Goal: Feedback & Contribution: Contribute content

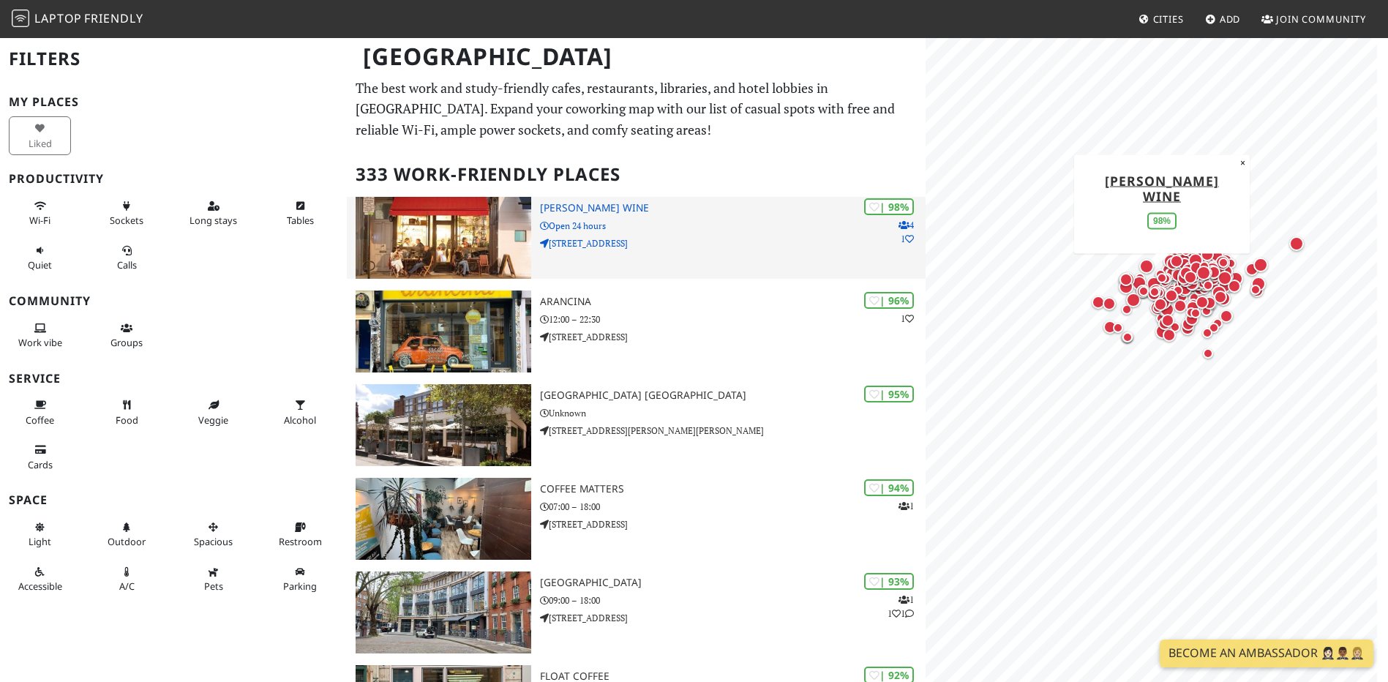
click at [661, 220] on p "Open 24 hours" at bounding box center [733, 226] width 386 height 14
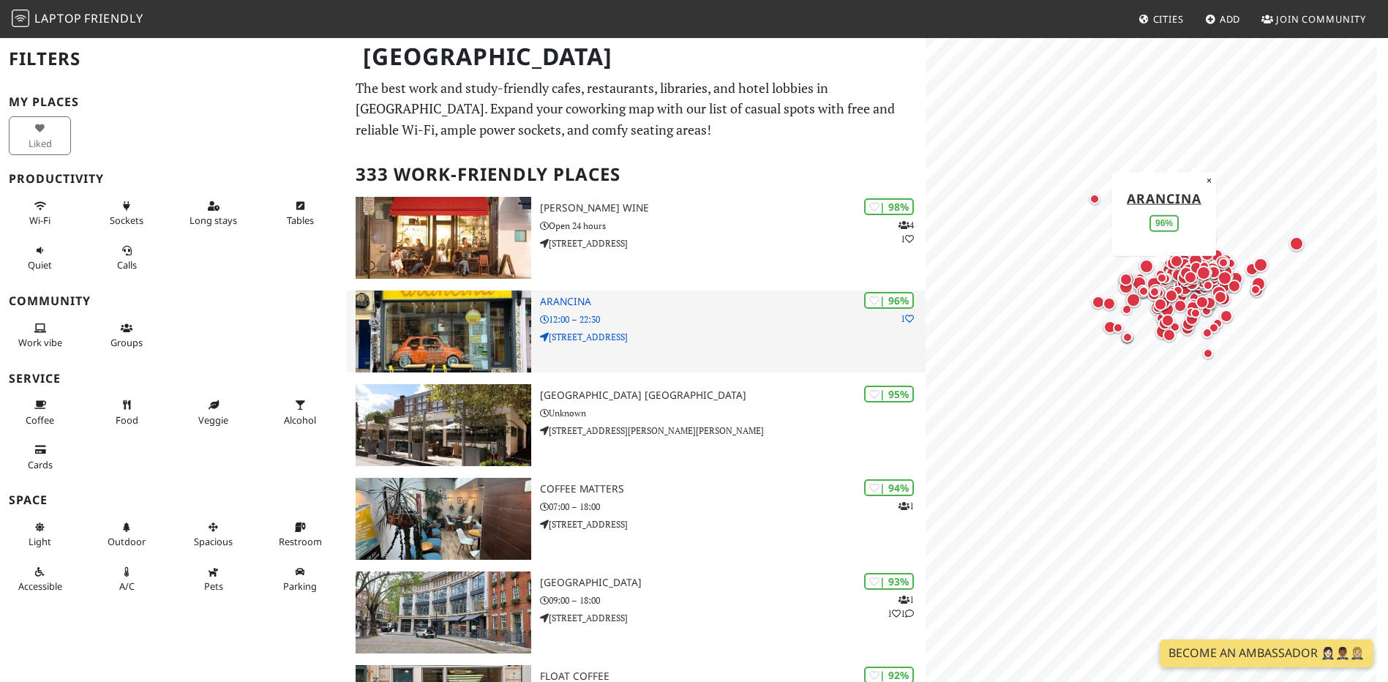
click at [715, 364] on div "| 96% 1 Arancina 12:00 – 22:30 19 Pembridge Road" at bounding box center [733, 331] width 386 height 82
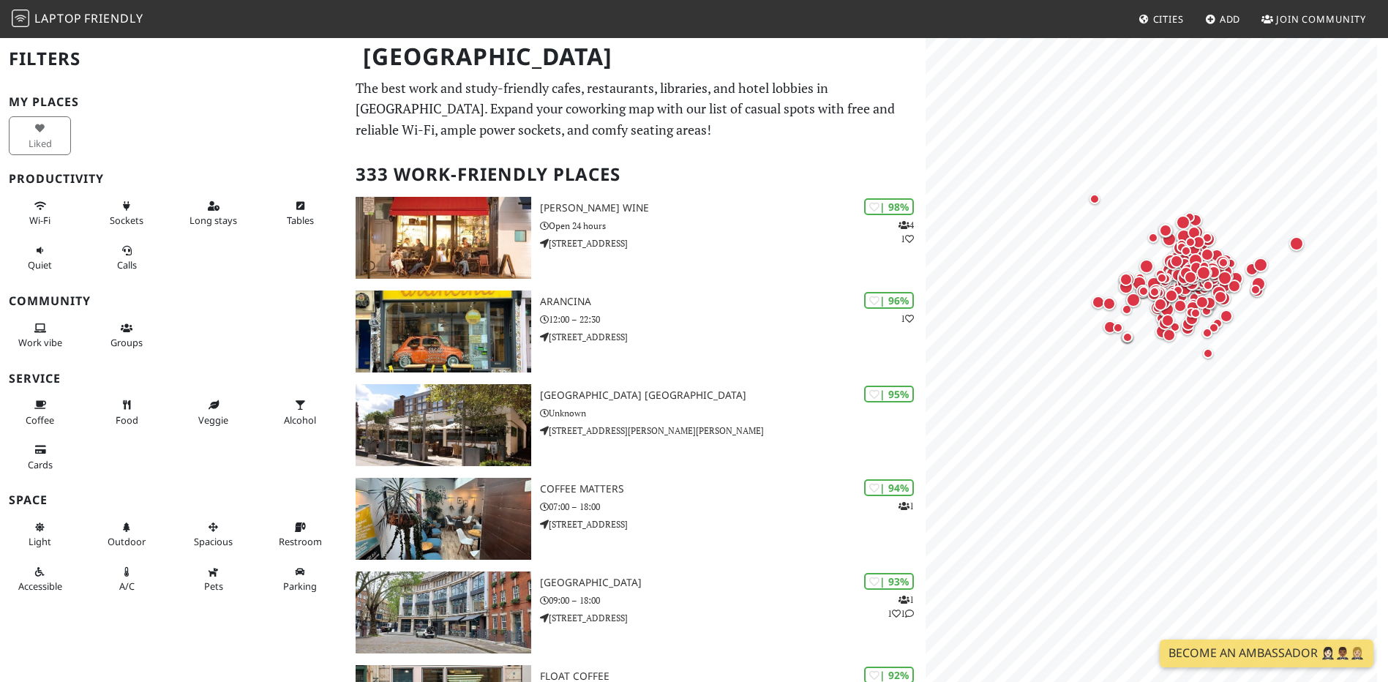
click at [31, 12] on span "Laptop Friendly" at bounding box center [78, 18] width 132 height 16
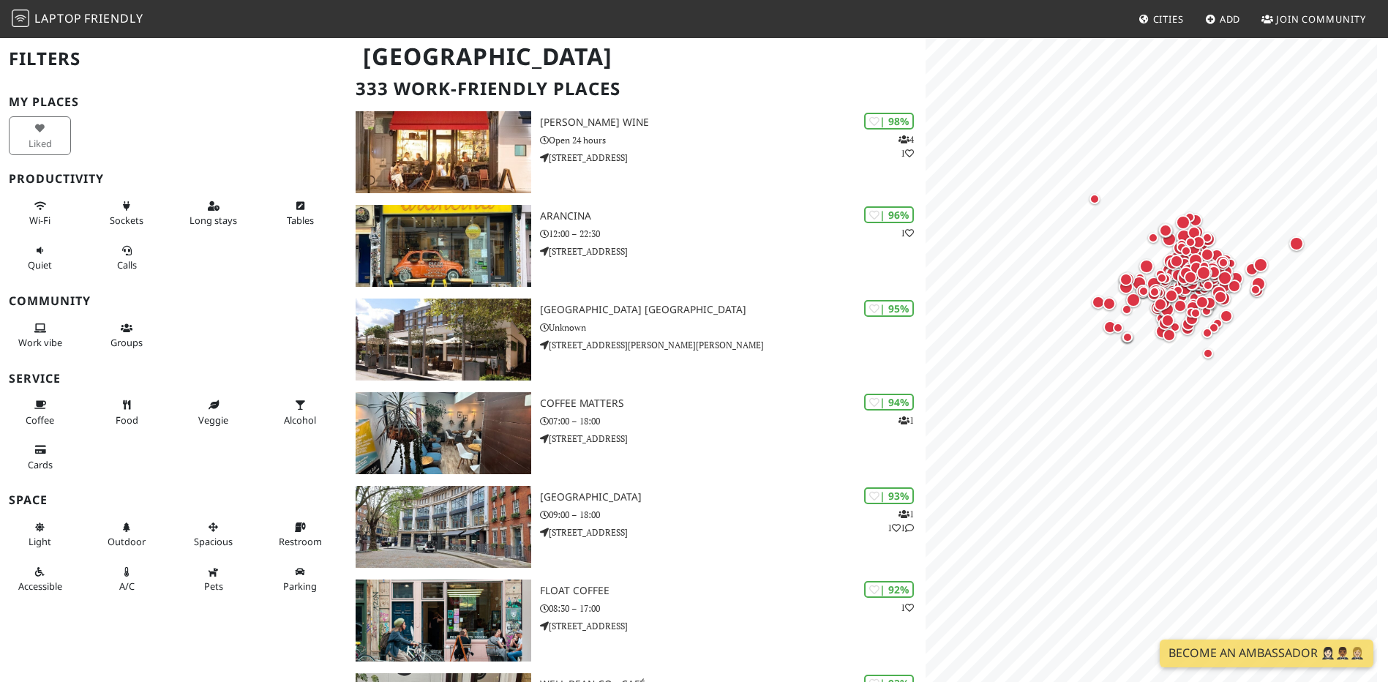
scroll to position [146, 0]
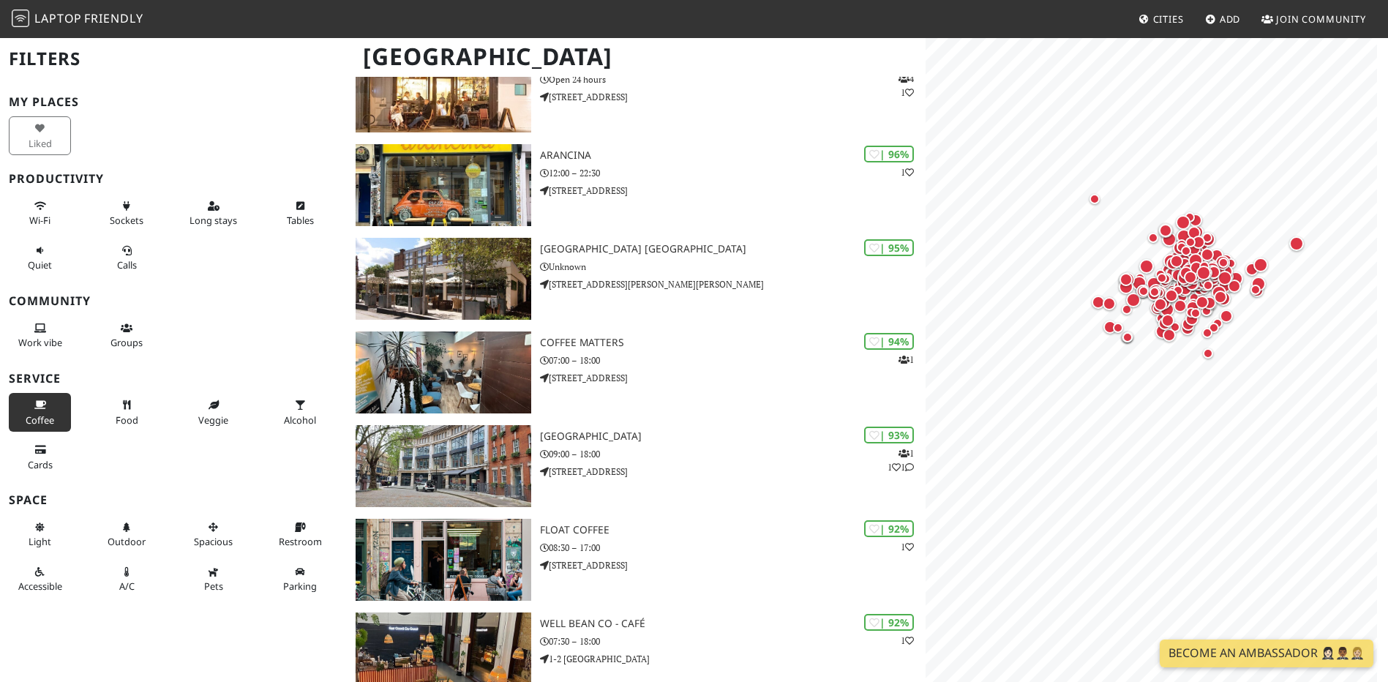
click at [14, 427] on button "Coffee" at bounding box center [40, 412] width 62 height 39
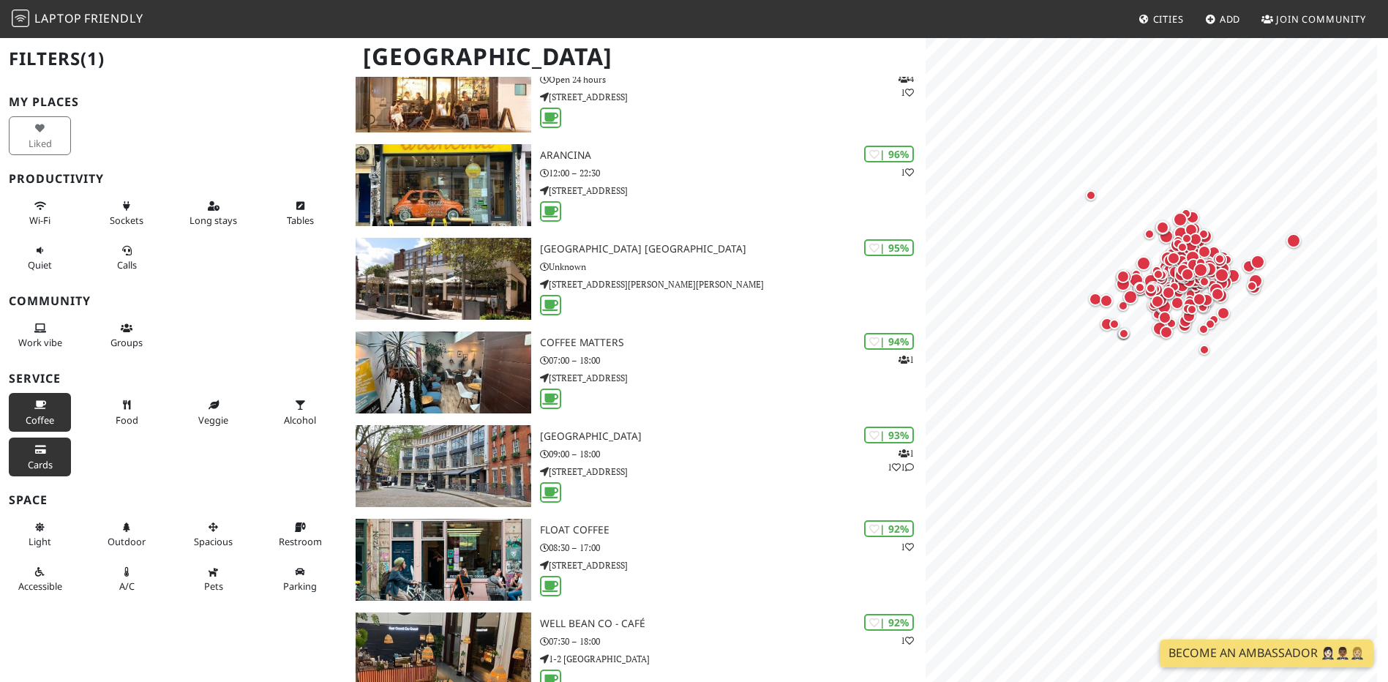
click at [25, 457] on button "Cards" at bounding box center [40, 457] width 62 height 39
click at [127, 405] on icon at bounding box center [127, 406] width 12 height 10
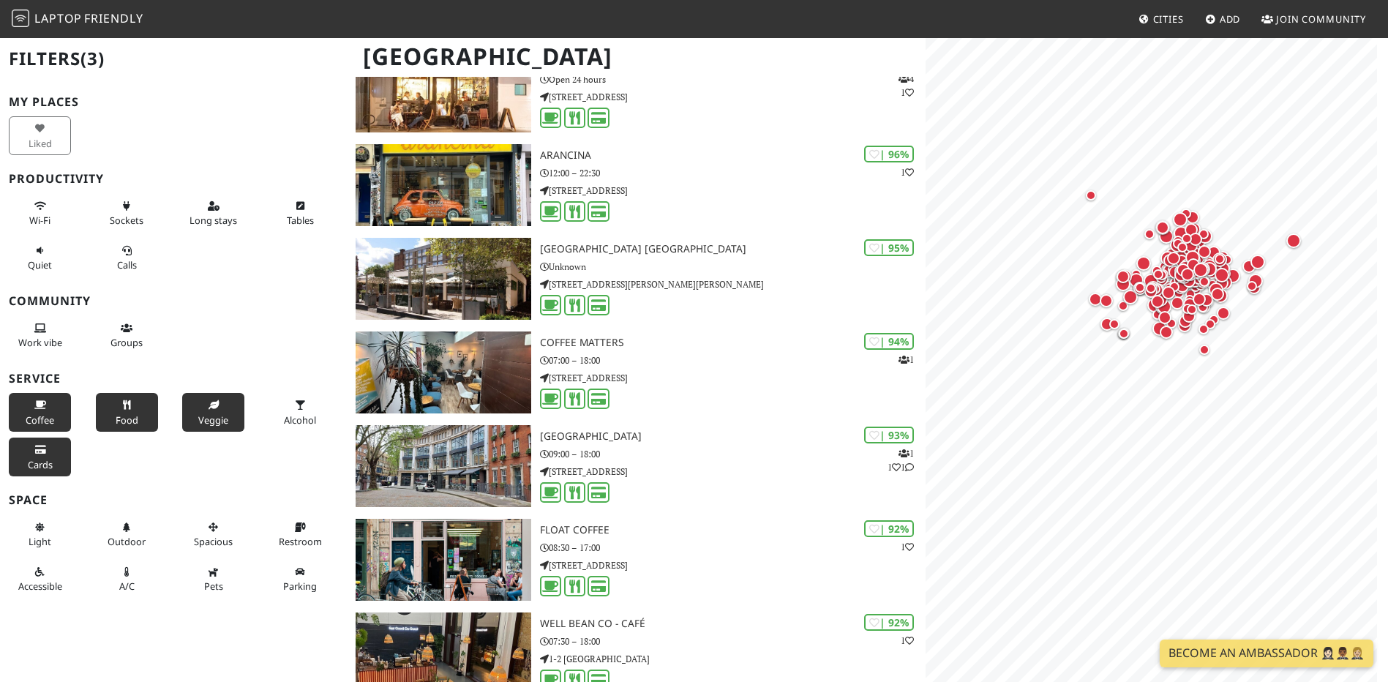
click at [211, 414] on span "Veggie" at bounding box center [213, 419] width 30 height 13
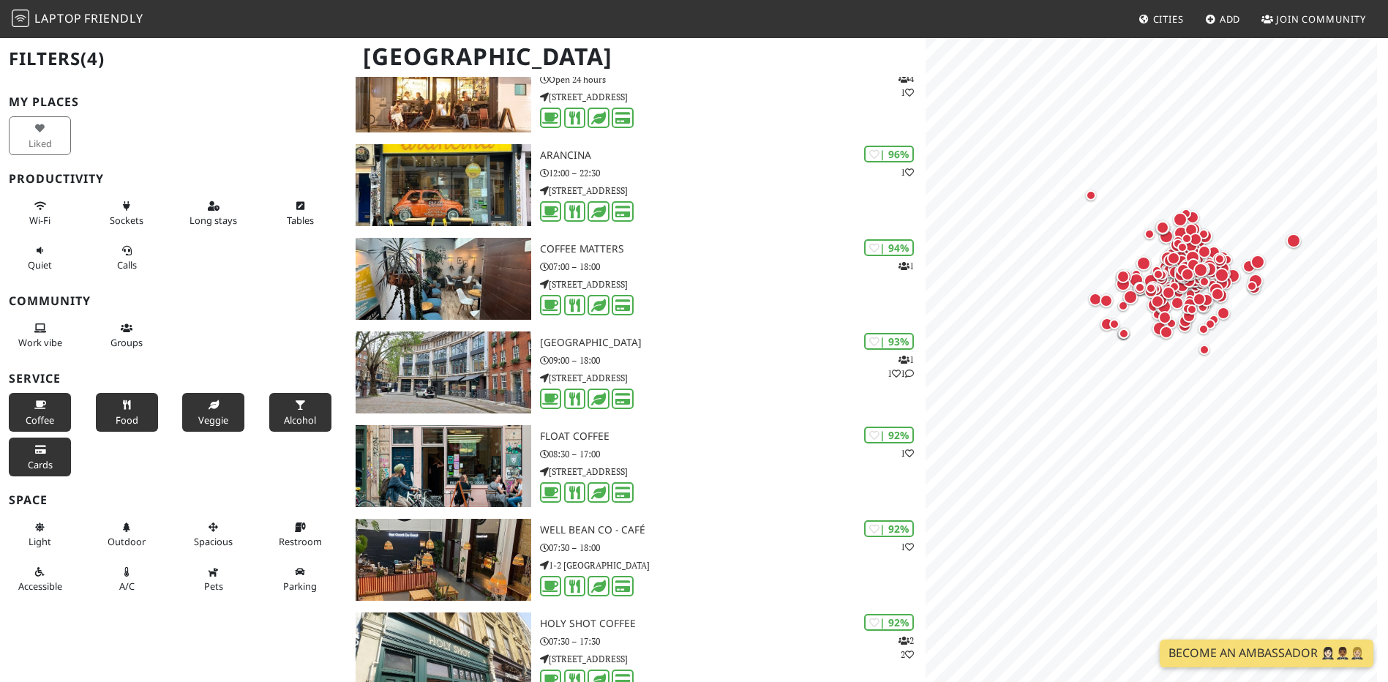
click at [299, 423] on span "Alcohol" at bounding box center [300, 419] width 32 height 13
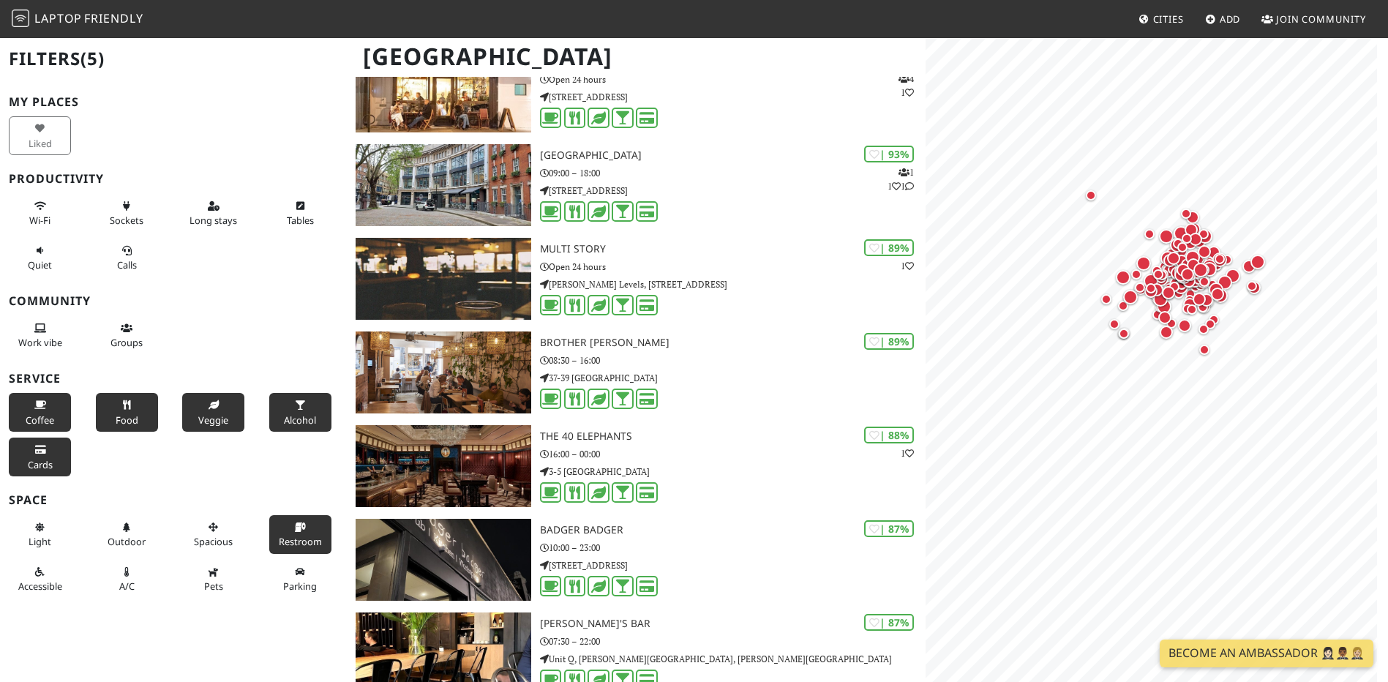
click at [284, 515] on button "Restroom" at bounding box center [300, 534] width 62 height 39
click at [51, 536] on button "Light" at bounding box center [40, 534] width 62 height 39
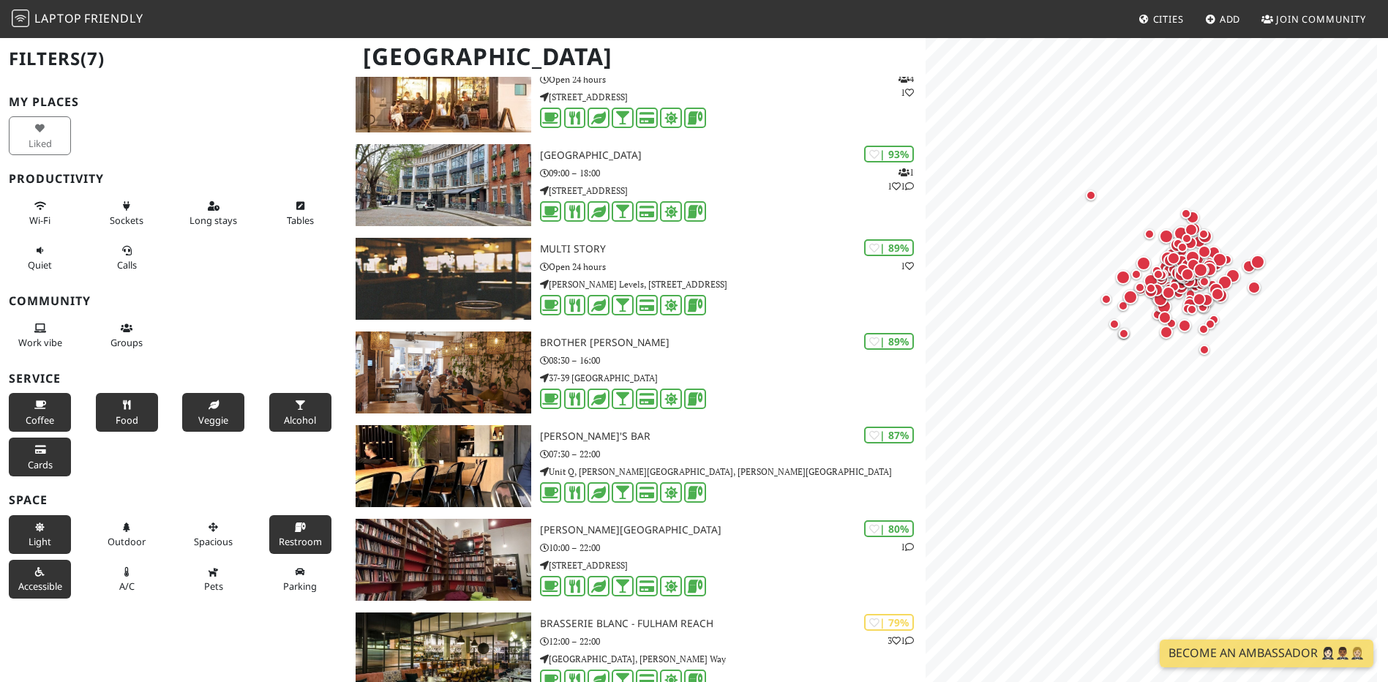
click at [56, 585] on span "Accessible" at bounding box center [40, 585] width 44 height 13
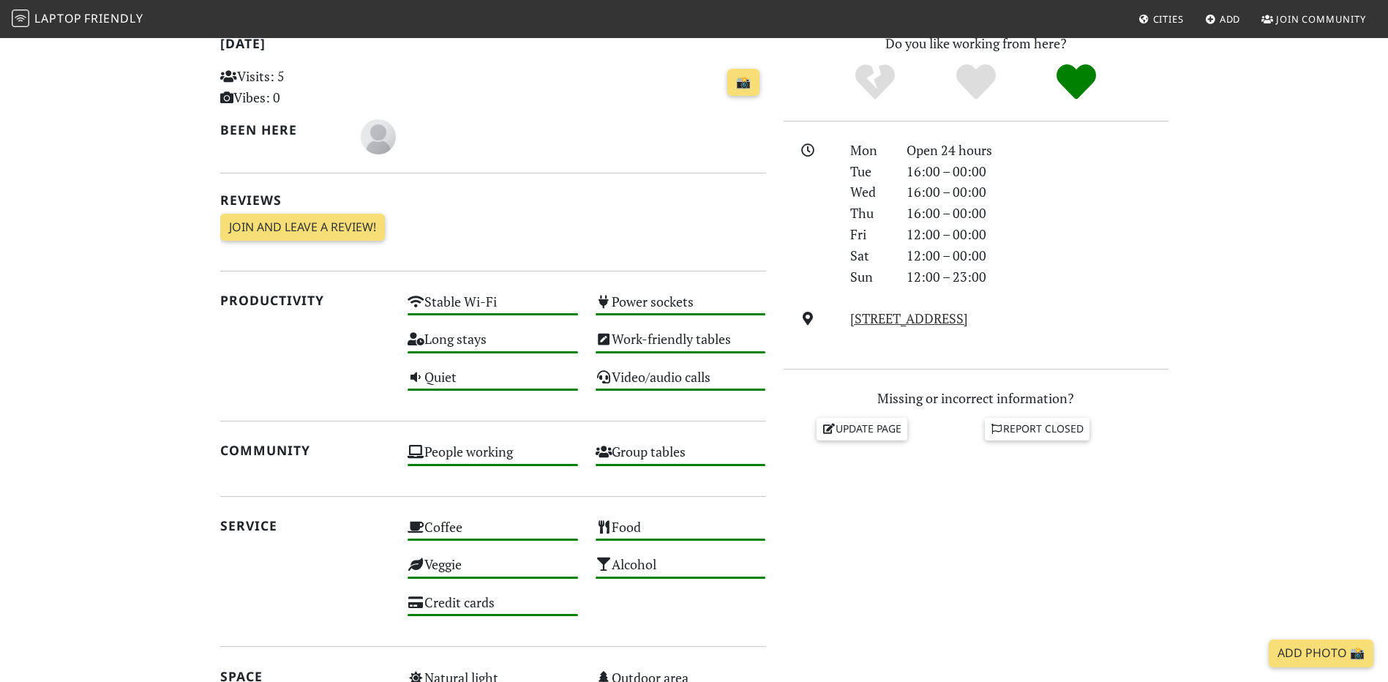
scroll to position [162, 0]
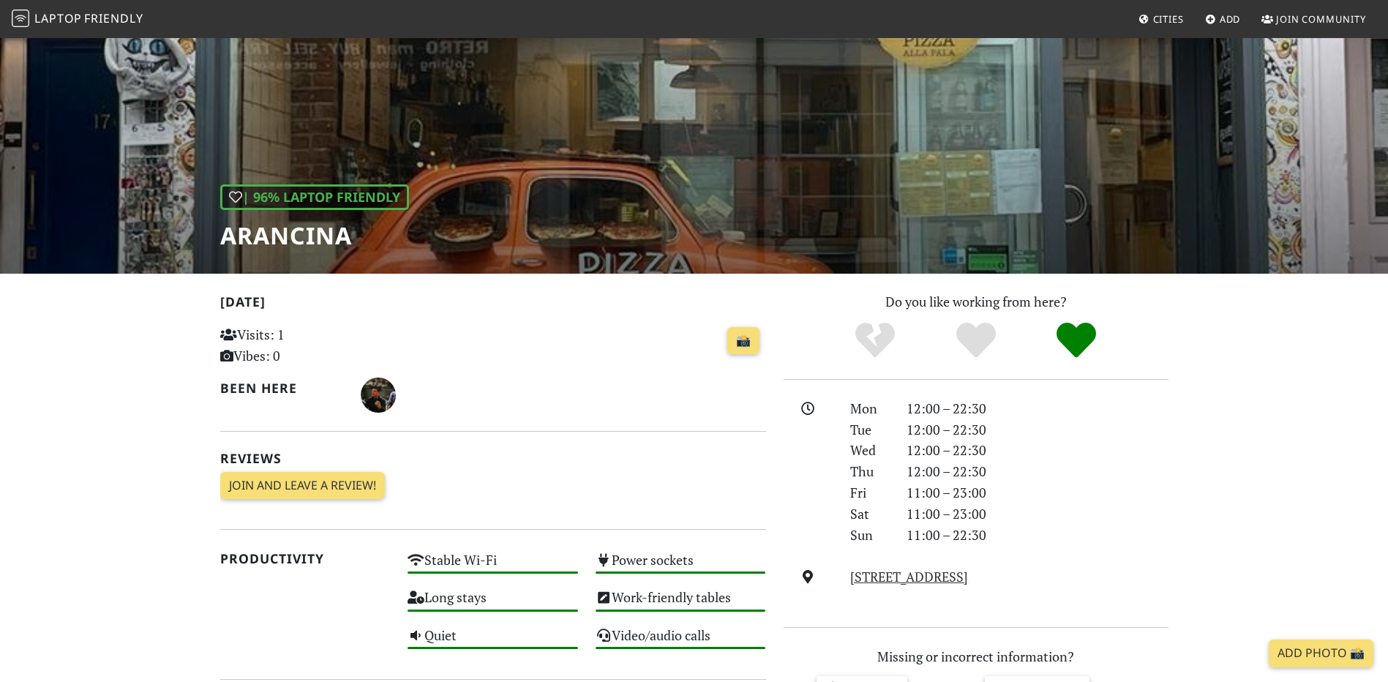
scroll to position [73, 0]
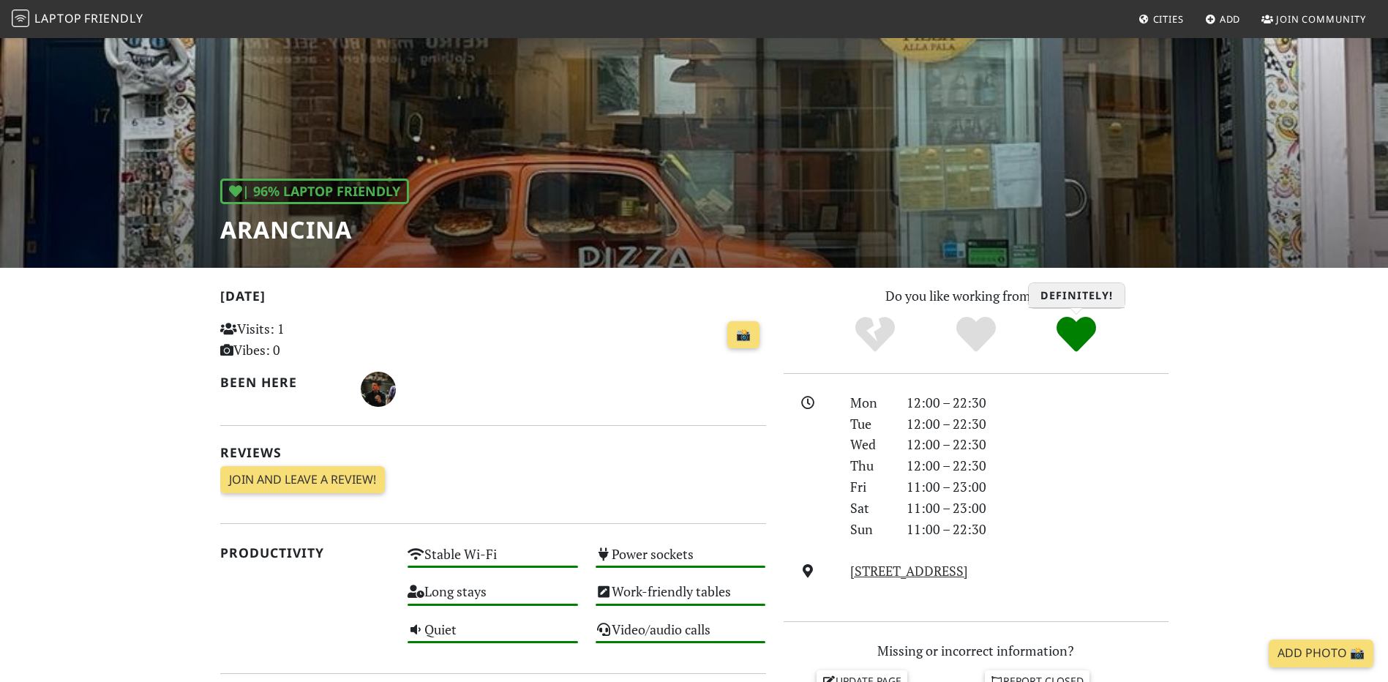
click at [1073, 337] on icon "Definitely!" at bounding box center [1077, 335] width 40 height 40
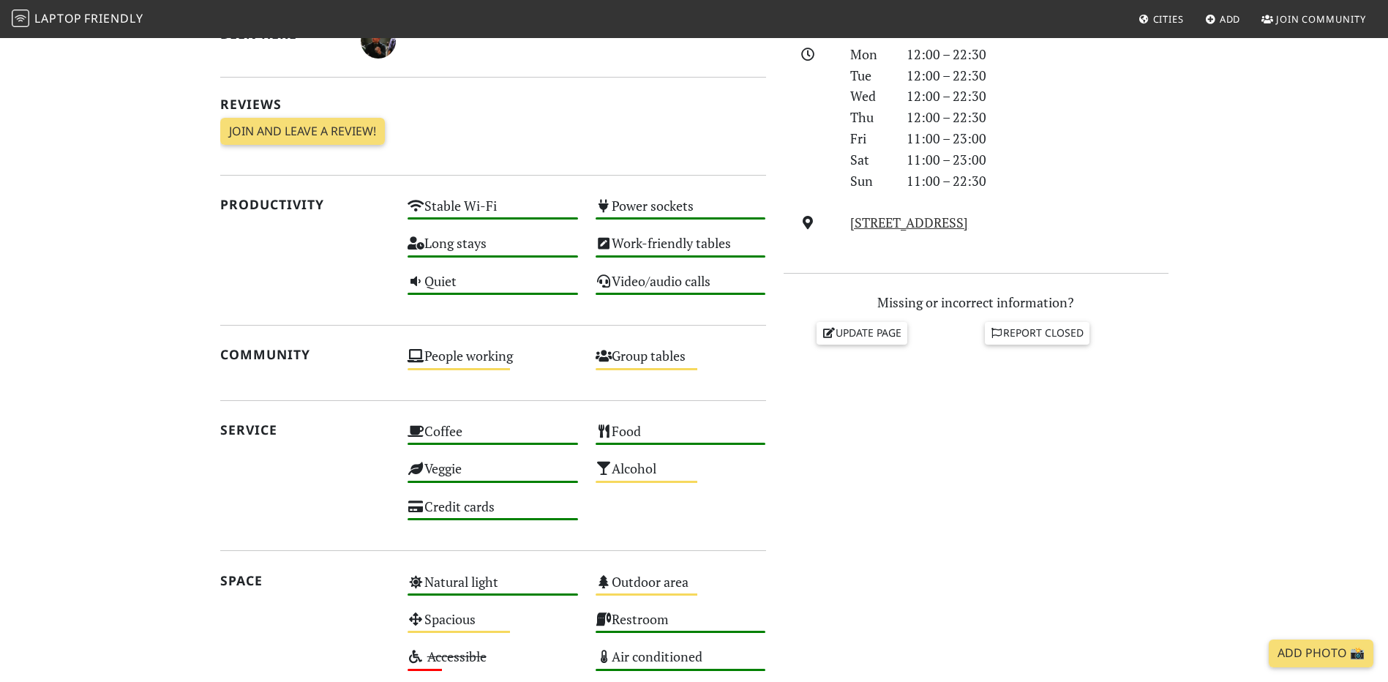
scroll to position [308, 0]
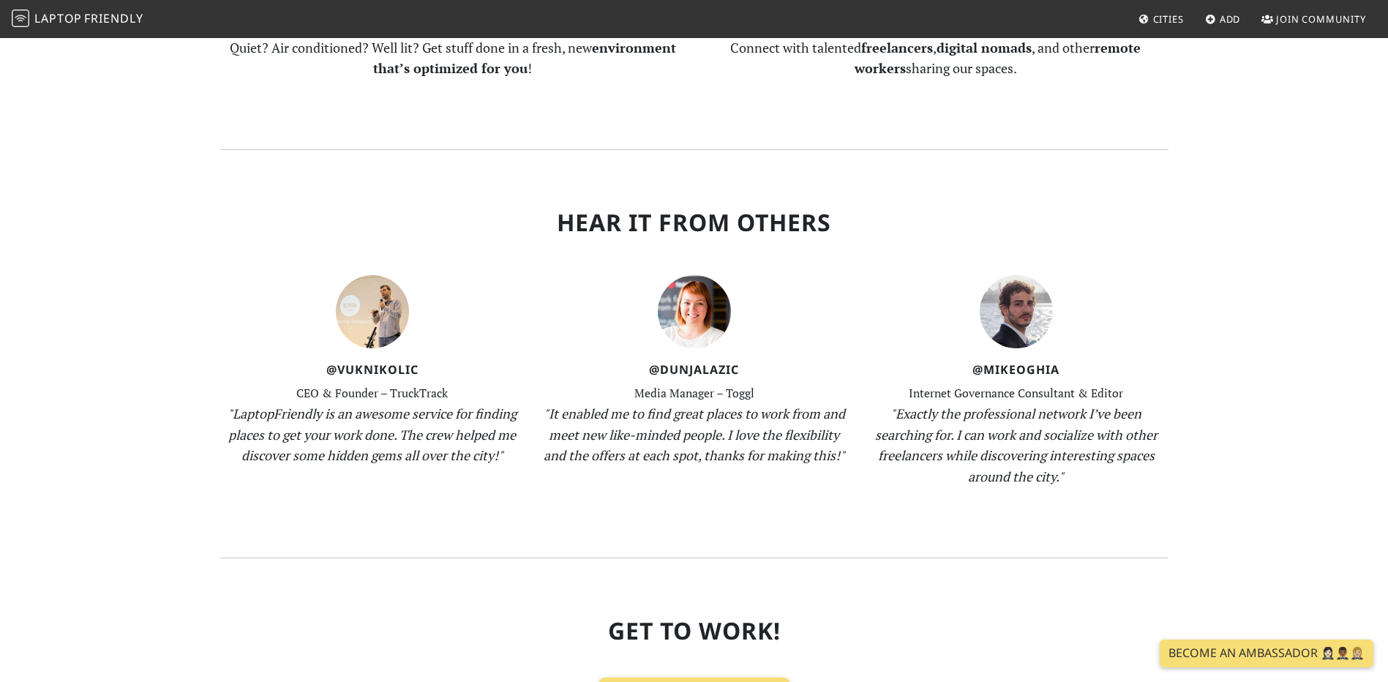
scroll to position [1117, 0]
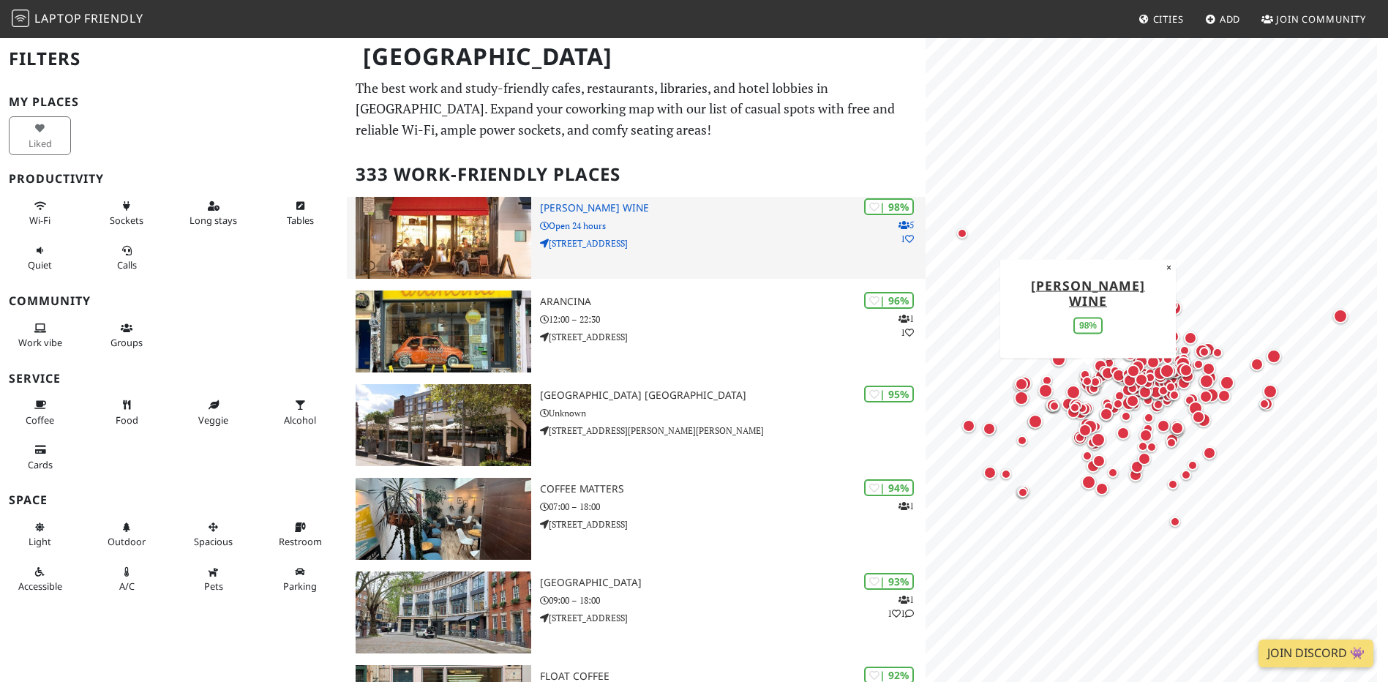
click at [486, 230] on img at bounding box center [443, 238] width 175 height 82
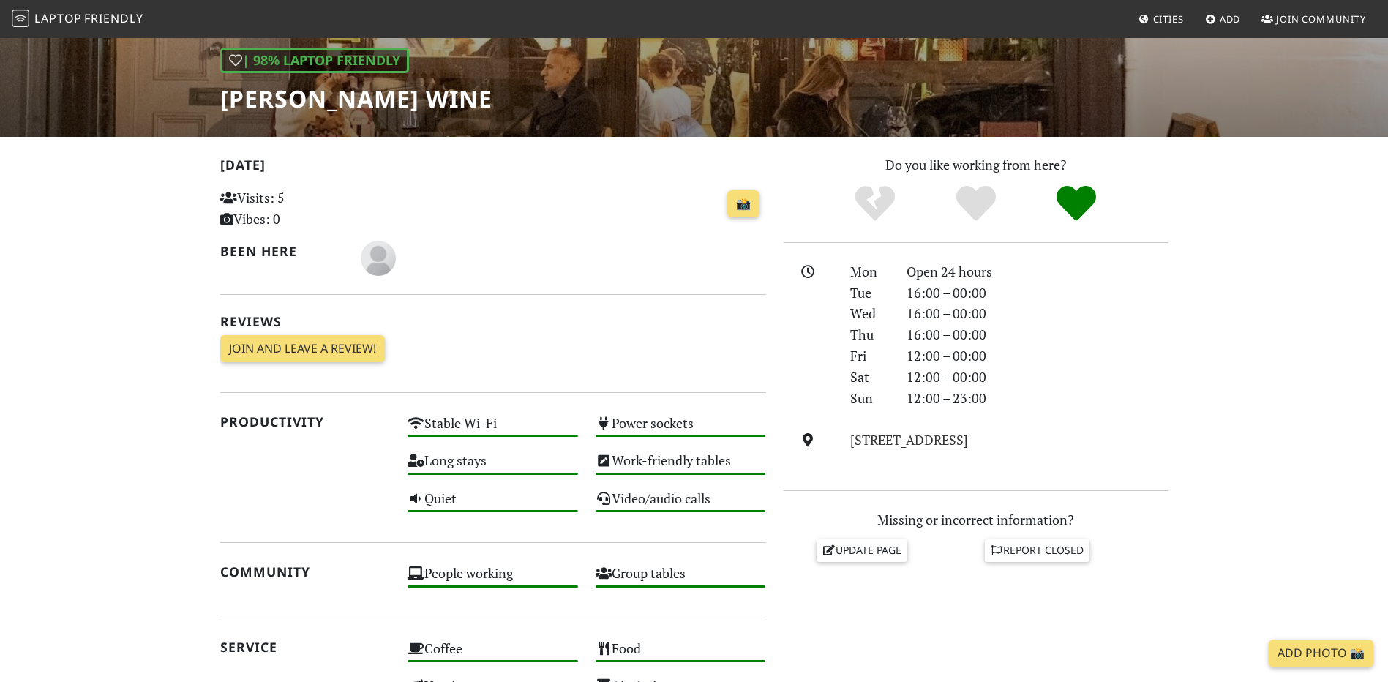
scroll to position [220, 0]
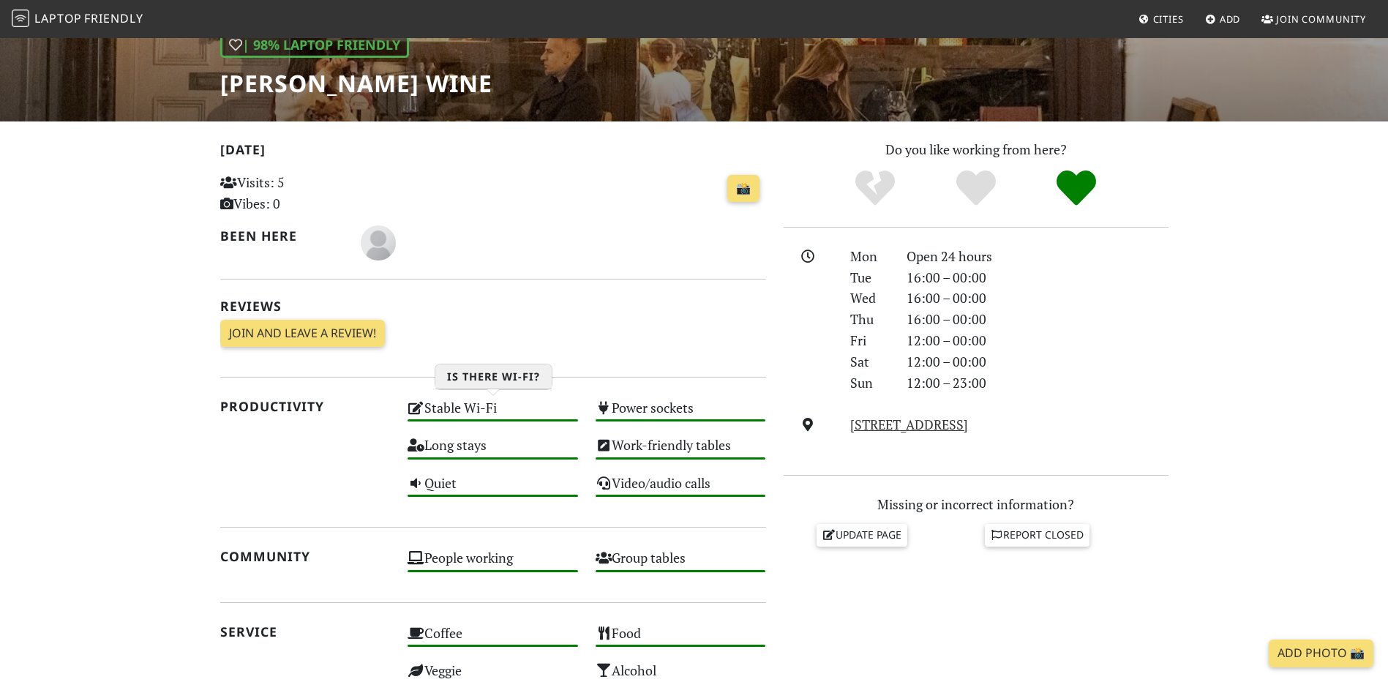
click at [491, 420] on div "High" at bounding box center [493, 420] width 170 height 2
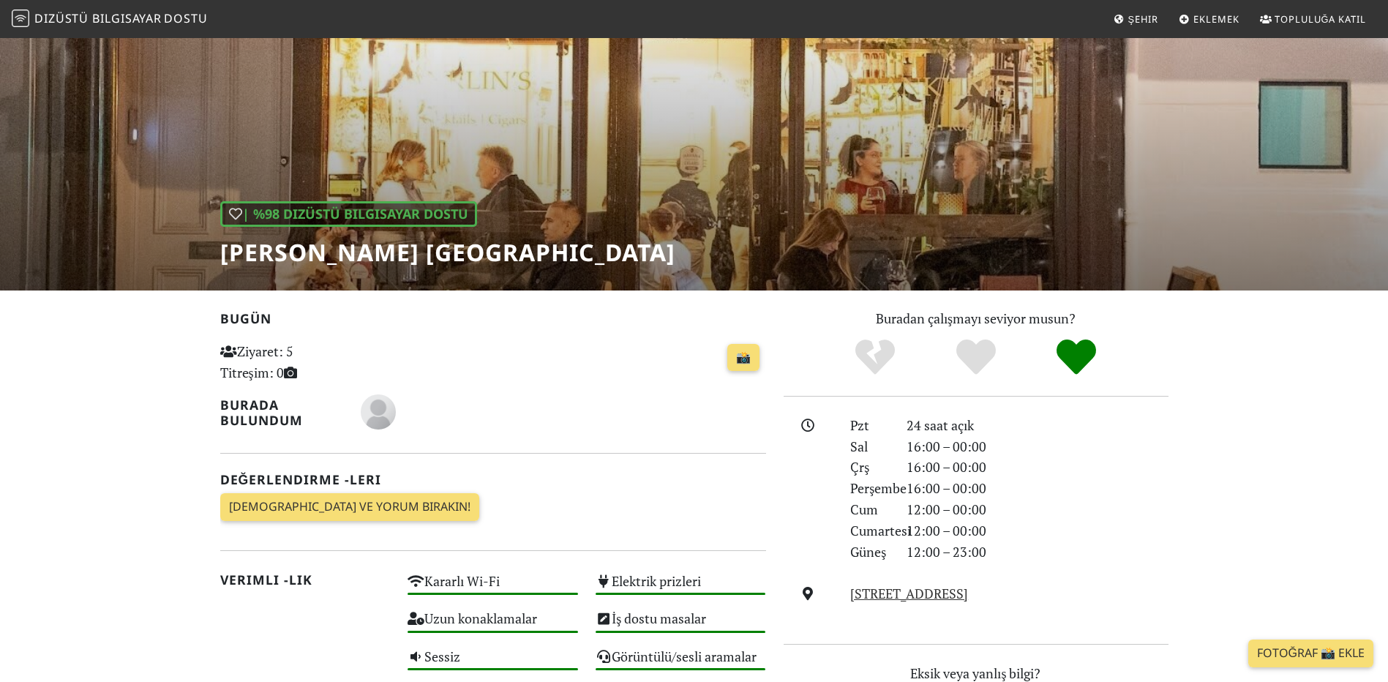
scroll to position [0, 0]
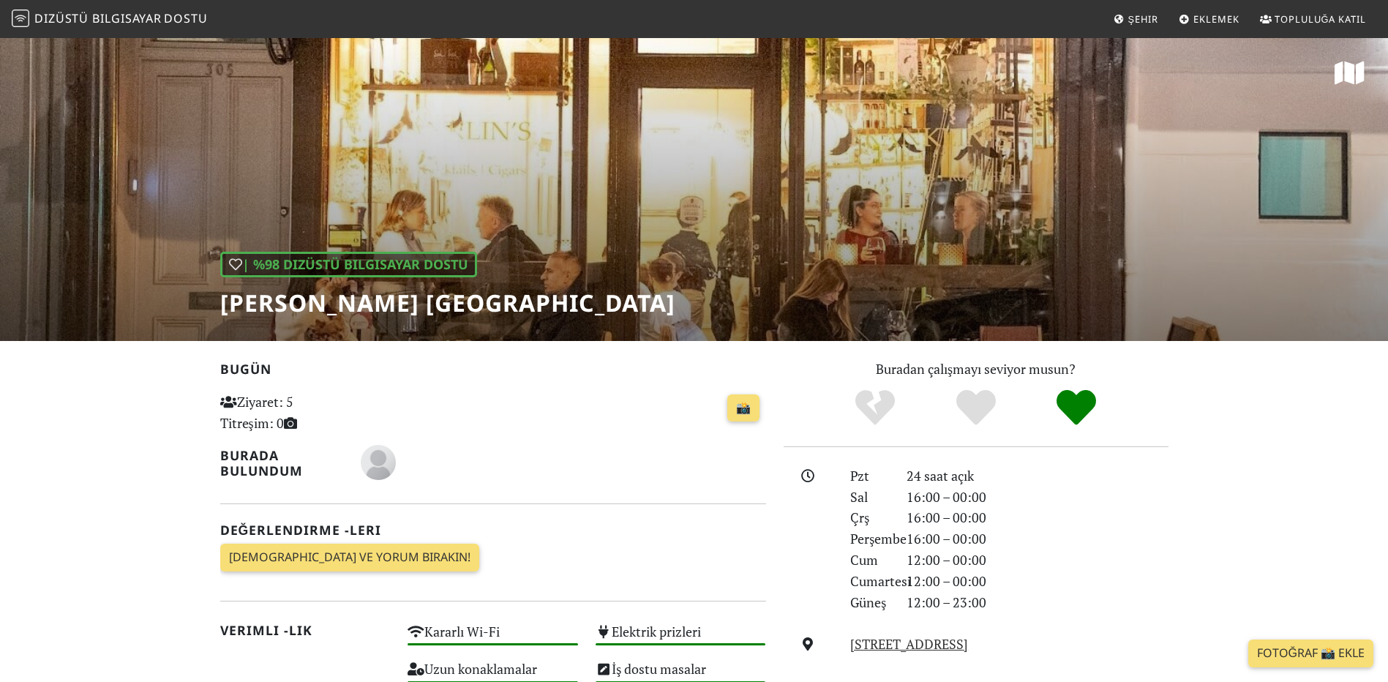
click at [1214, 15] on span "Eklemek" at bounding box center [1215, 18] width 45 height 13
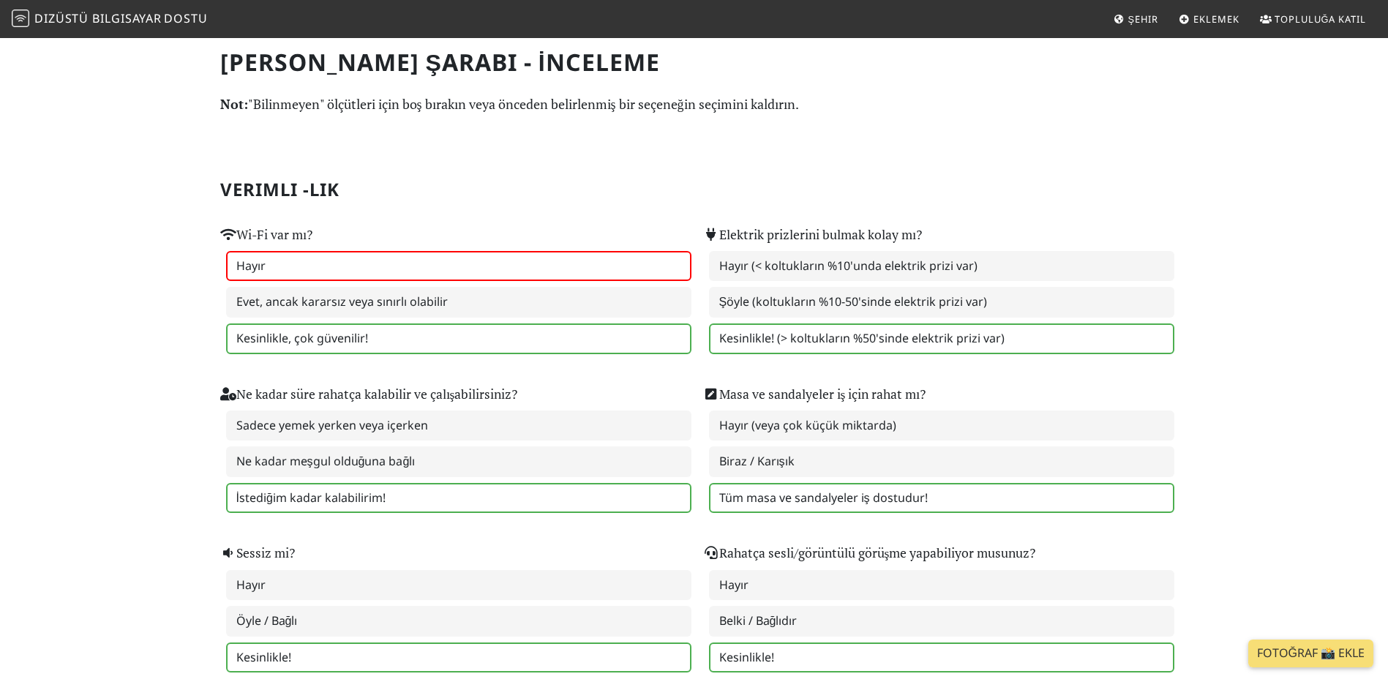
click at [356, 274] on label "Hayır" at bounding box center [458, 266] width 465 height 31
click at [342, 341] on font "Kesinlikle, çok güvenilir!" at bounding box center [302, 338] width 132 height 16
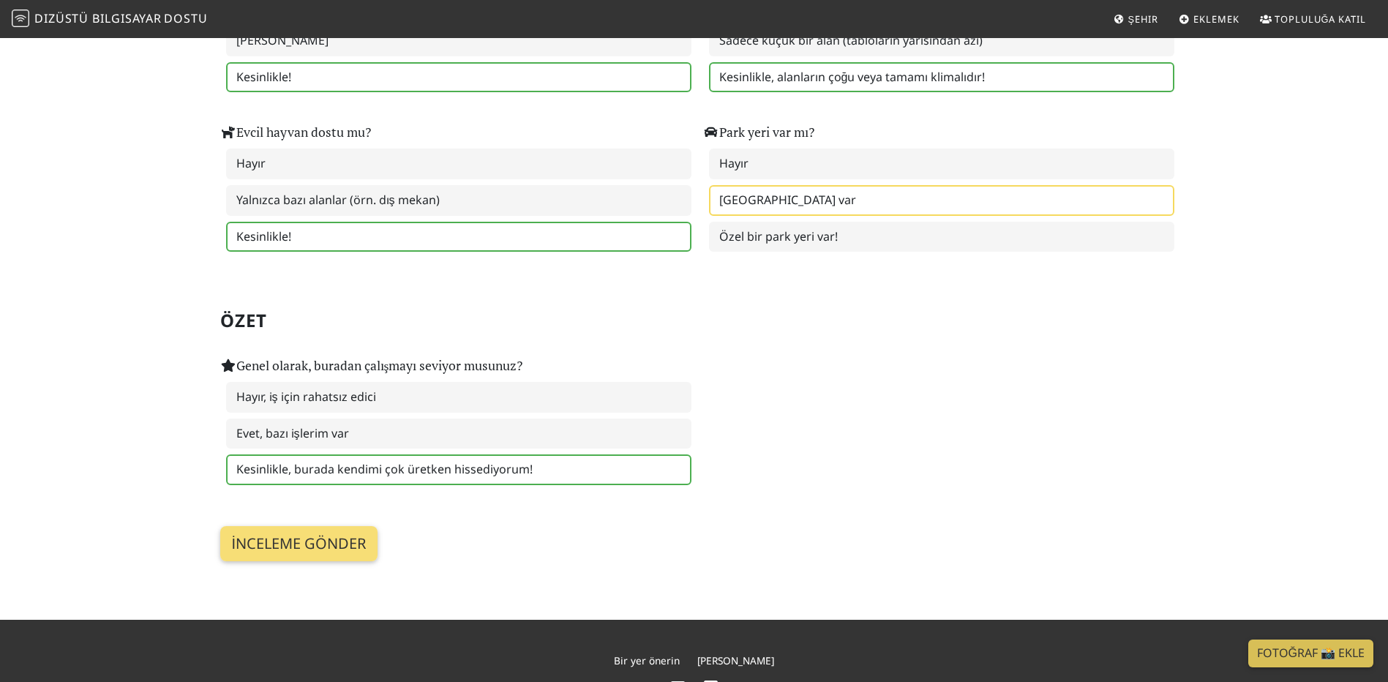
scroll to position [1993, 0]
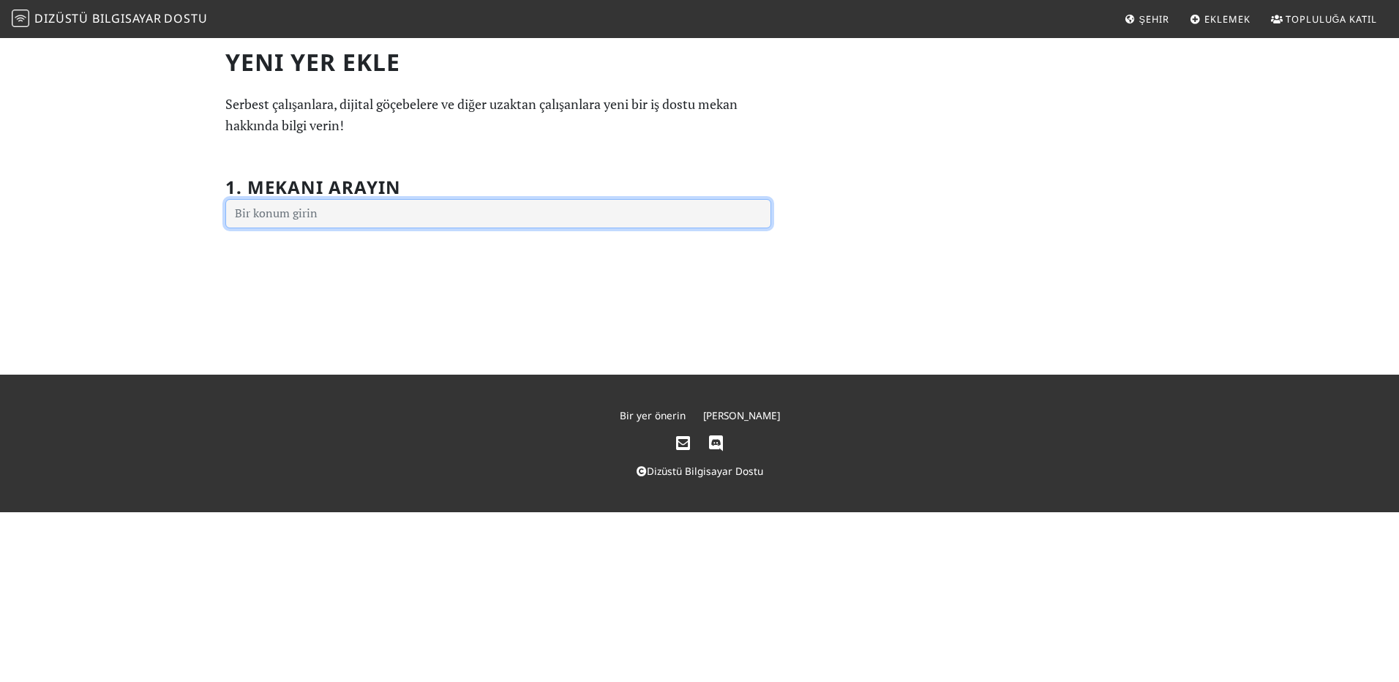
click at [519, 214] on input "text" at bounding box center [498, 213] width 546 height 29
click at [457, 216] on input "text" at bounding box center [498, 213] width 546 height 29
paste input "Science Gallery [GEOGRAPHIC_DATA]"
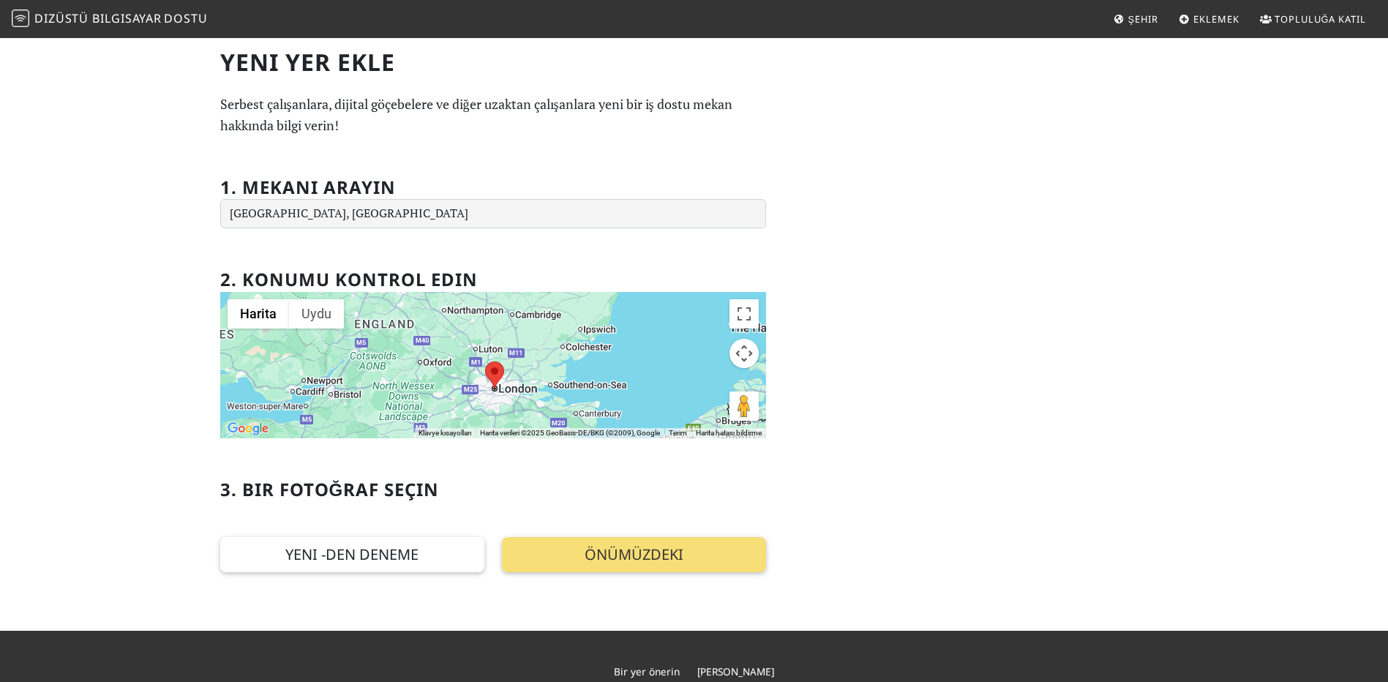
click at [498, 162] on div "1. Mekanı arayın [GEOGRAPHIC_DATA], [GEOGRAPHIC_DATA]" at bounding box center [493, 194] width 546 height 69
click at [276, 318] on button "Harita" at bounding box center [258, 313] width 61 height 29
click at [309, 320] on button "Uydu" at bounding box center [316, 313] width 55 height 29
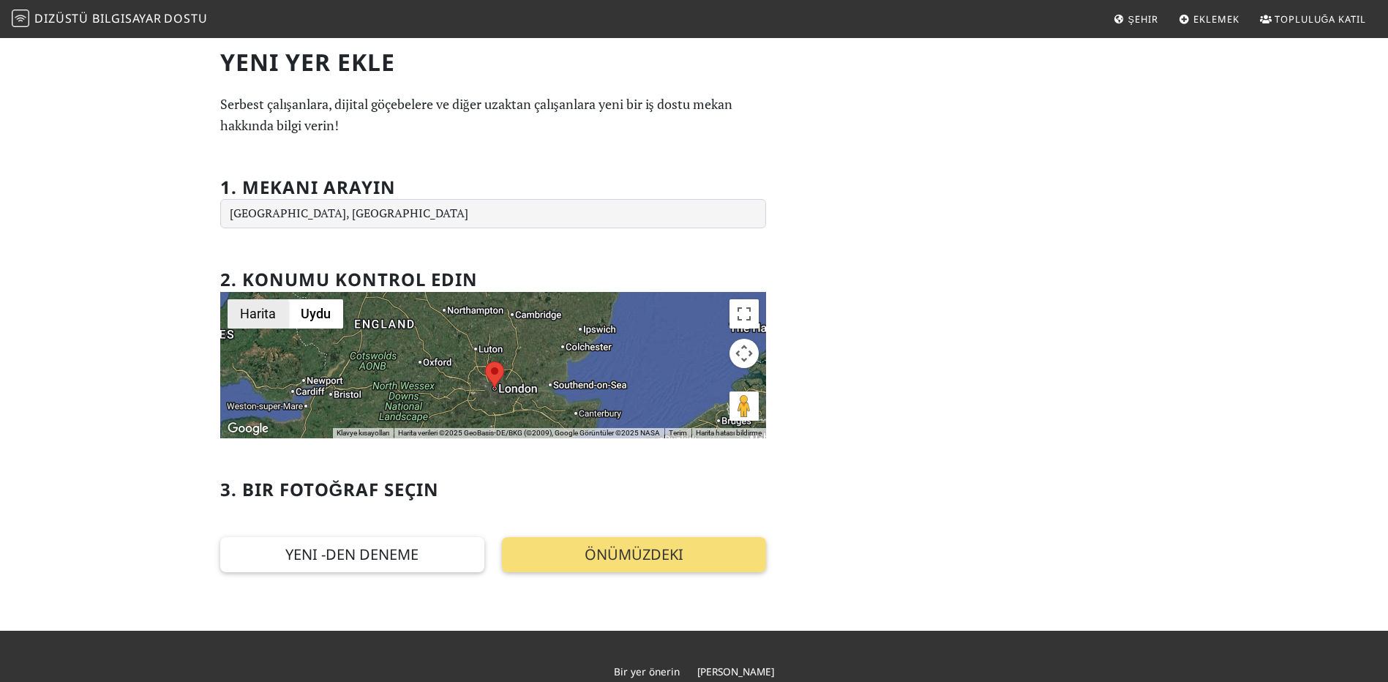
click at [247, 321] on button "Harita" at bounding box center [258, 313] width 61 height 29
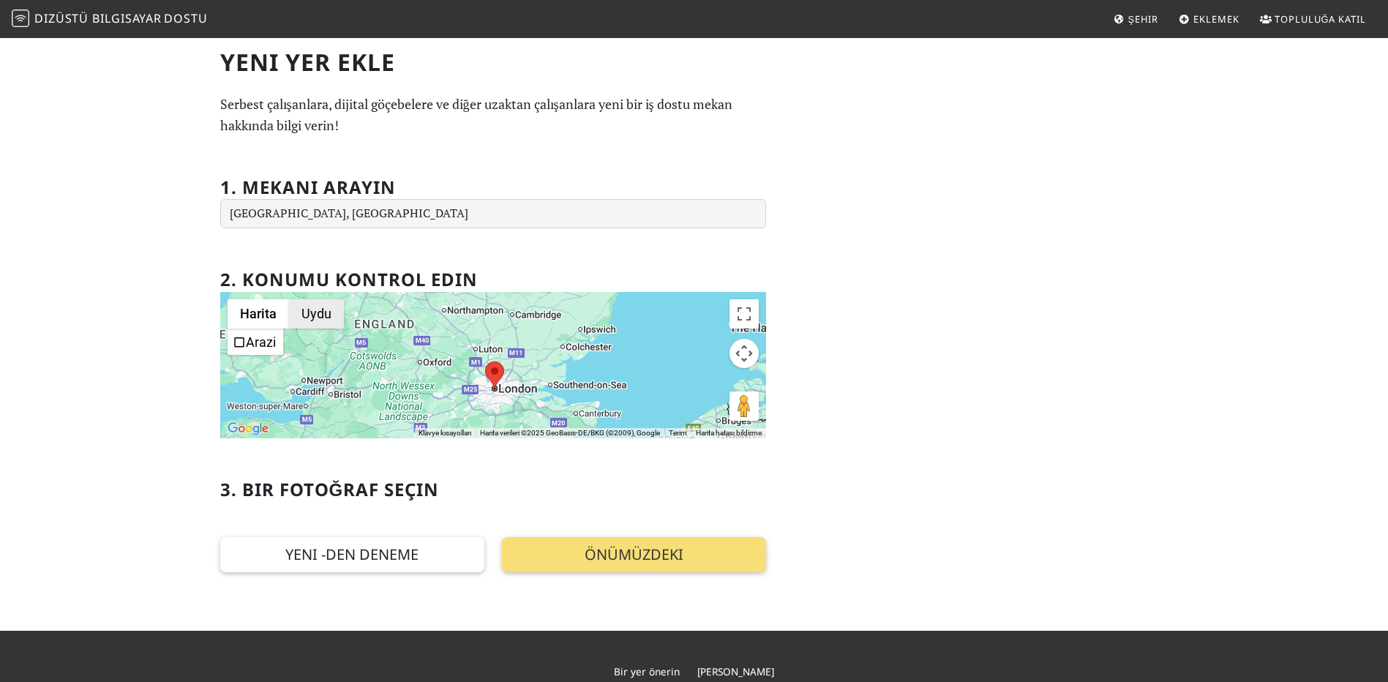
click at [304, 318] on button "Uydu" at bounding box center [316, 313] width 55 height 29
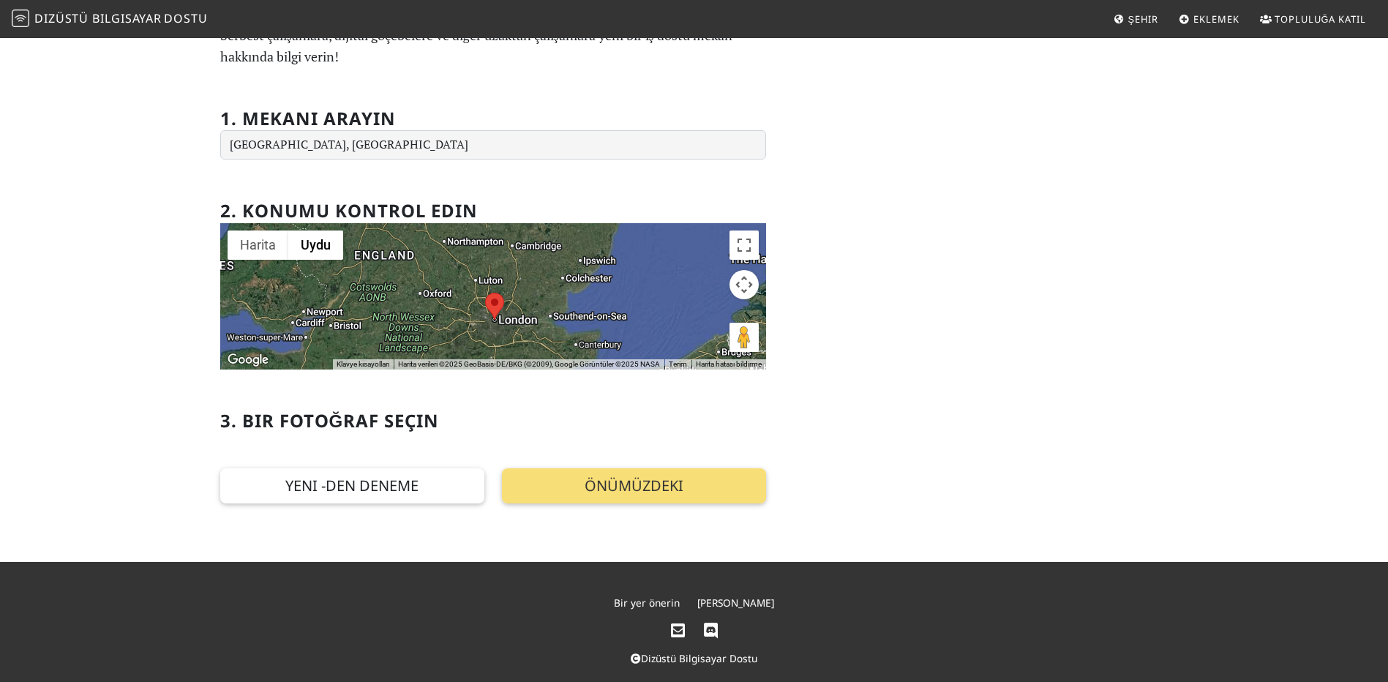
scroll to position [73, 0]
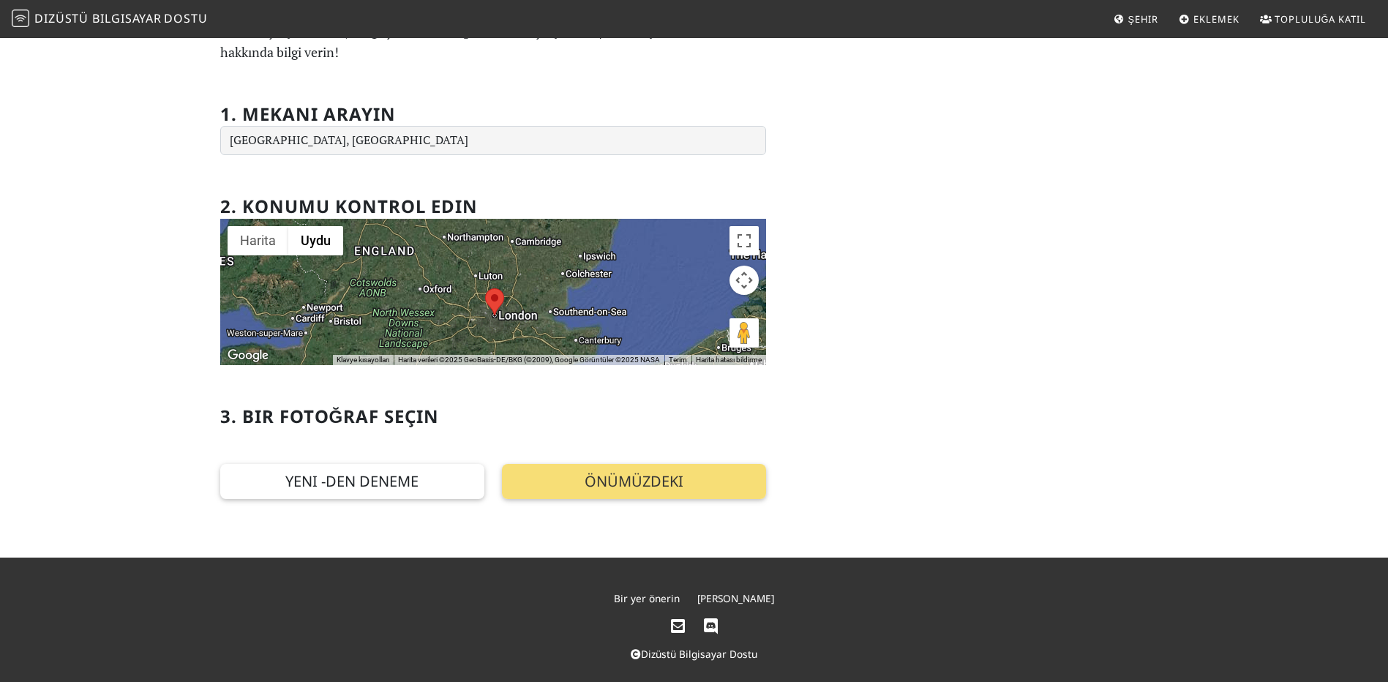
click at [620, 306] on div at bounding box center [493, 292] width 546 height 146
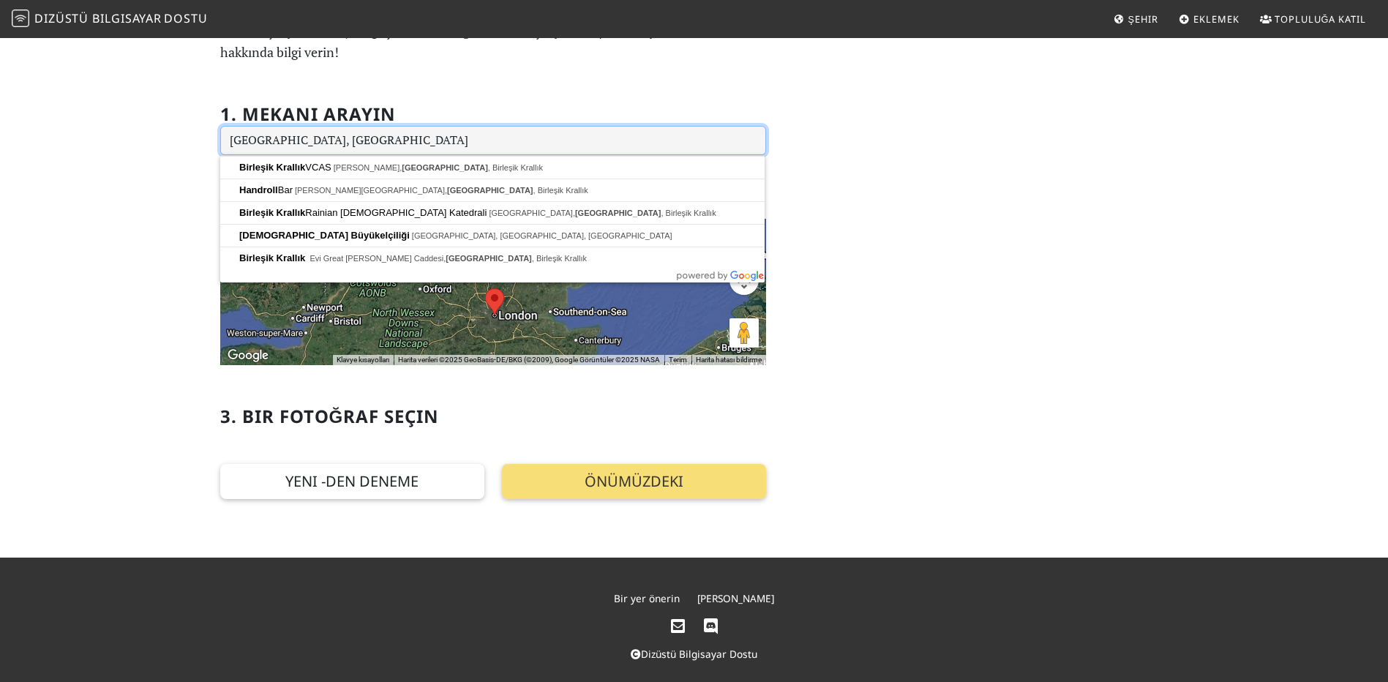
drag, startPoint x: 326, startPoint y: 146, endPoint x: 215, endPoint y: 140, distance: 110.7
click at [215, 140] on div "Yeni Yer Ekle Serbest çalışanlara, dijital göçebelere ve diğer uzaktan çalışanl…" at bounding box center [492, 237] width 563 height 524
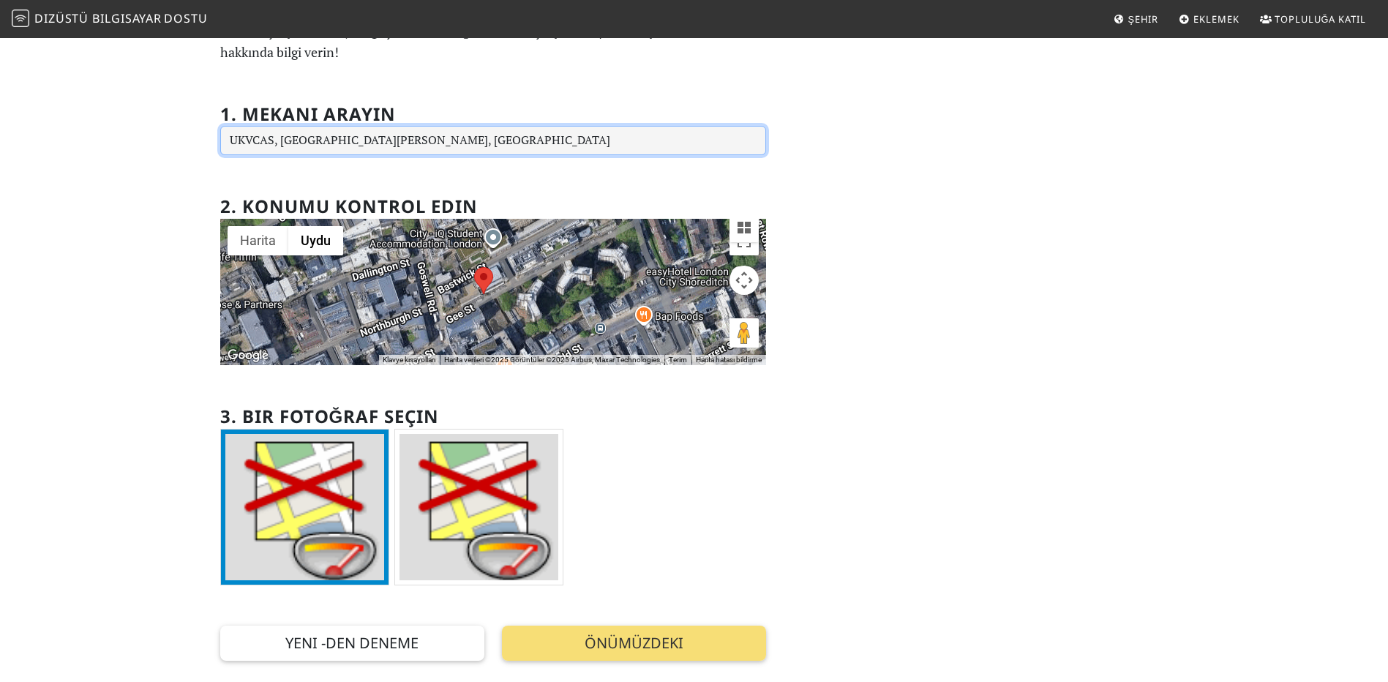
drag, startPoint x: 474, startPoint y: 139, endPoint x: 45, endPoint y: 133, distance: 428.8
click at [45, 133] on div "Yeni Yer Ekle Serbest çalışanlara, dijital göçebelere ve diğer uzaktan çalışanl…" at bounding box center [694, 341] width 1388 height 756
paste input "https://g.page/scigallerylon?share"
type input "https://g.page/scigallerylon?share"
click at [396, 141] on input "text" at bounding box center [493, 140] width 546 height 29
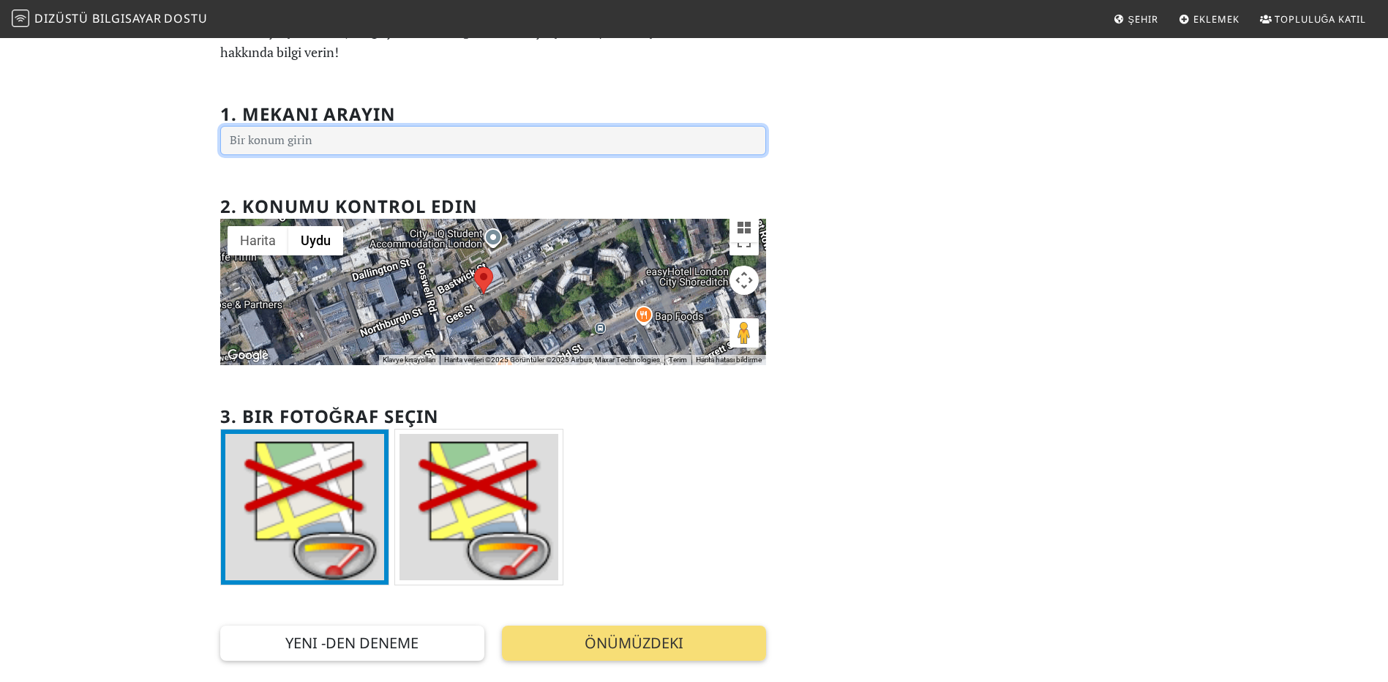
paste input "https://g.page/scigallerylon?share"
type input "https://g.page/scigallerylon?share"
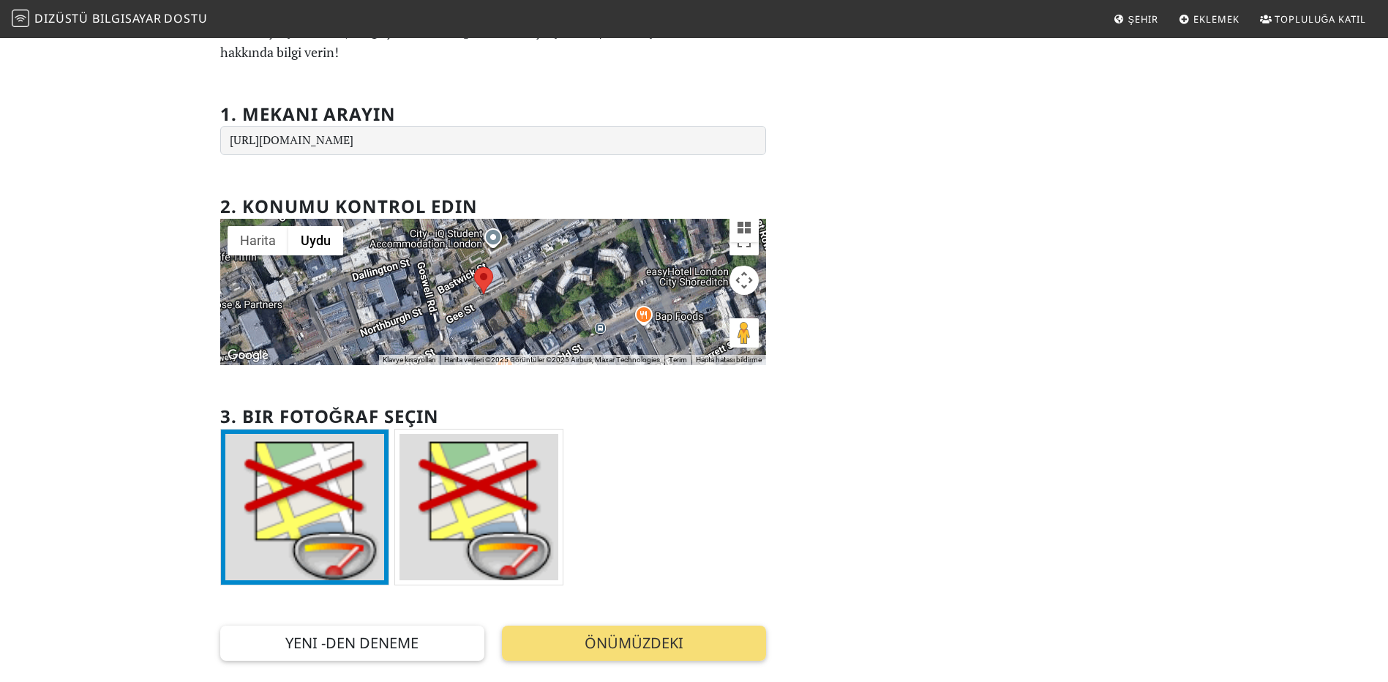
click at [495, 84] on div "Yeni Yer Ekle Serbest çalışanlara, dijital göçebelere ve diğer uzaktan çalışanl…" at bounding box center [492, 318] width 563 height 686
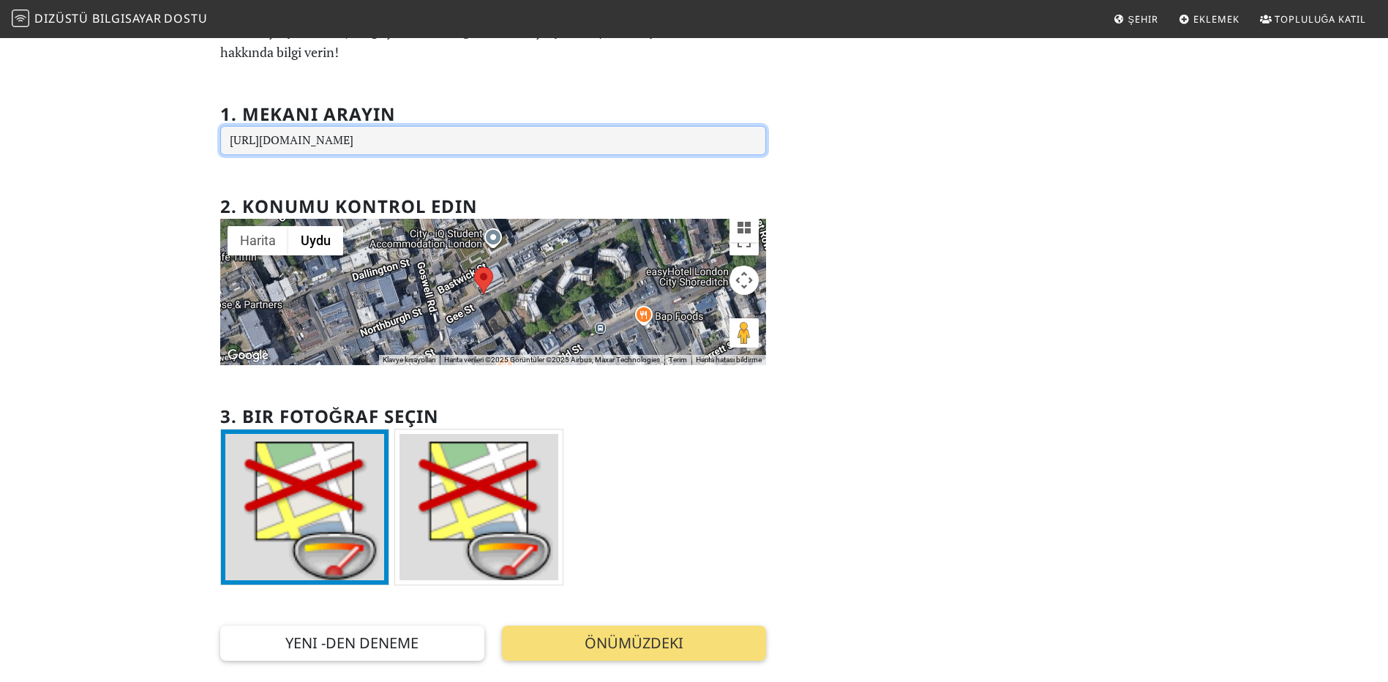
click at [551, 128] on input "https://g.page/scigallerylon?share" at bounding box center [493, 140] width 546 height 29
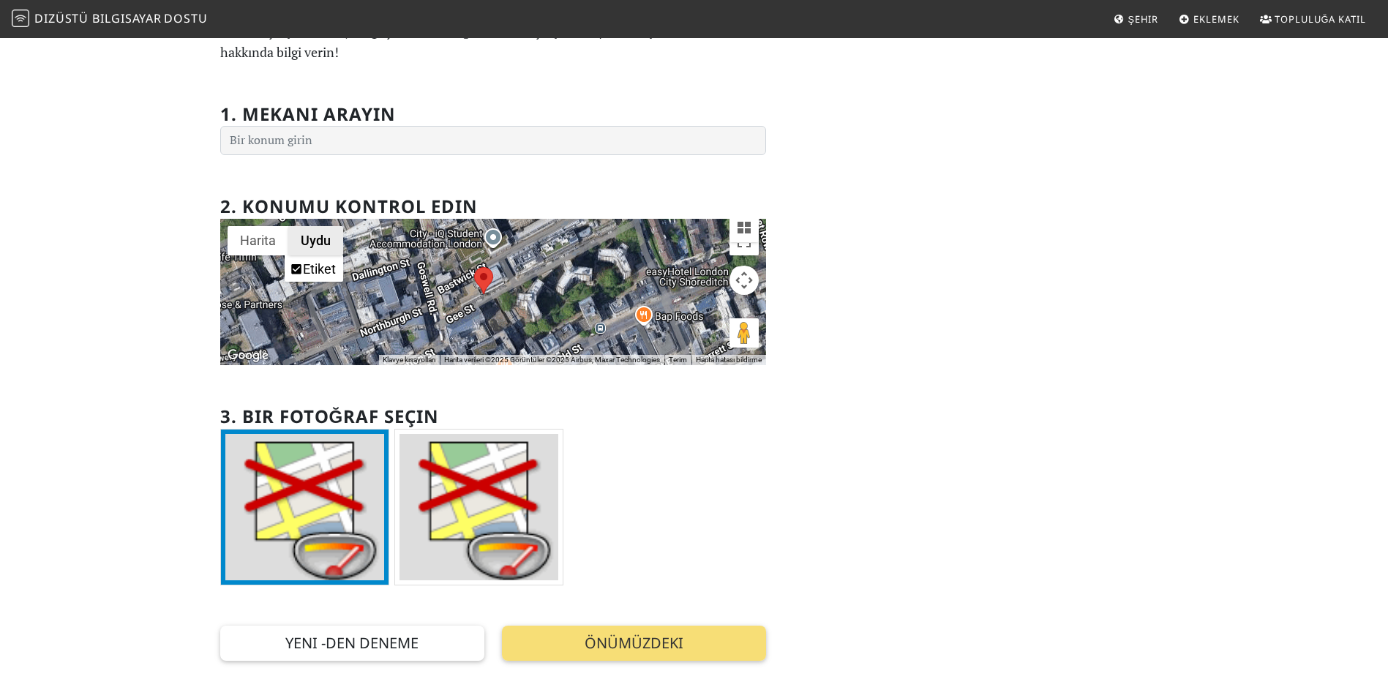
click at [312, 248] on button "Uydu" at bounding box center [315, 240] width 55 height 29
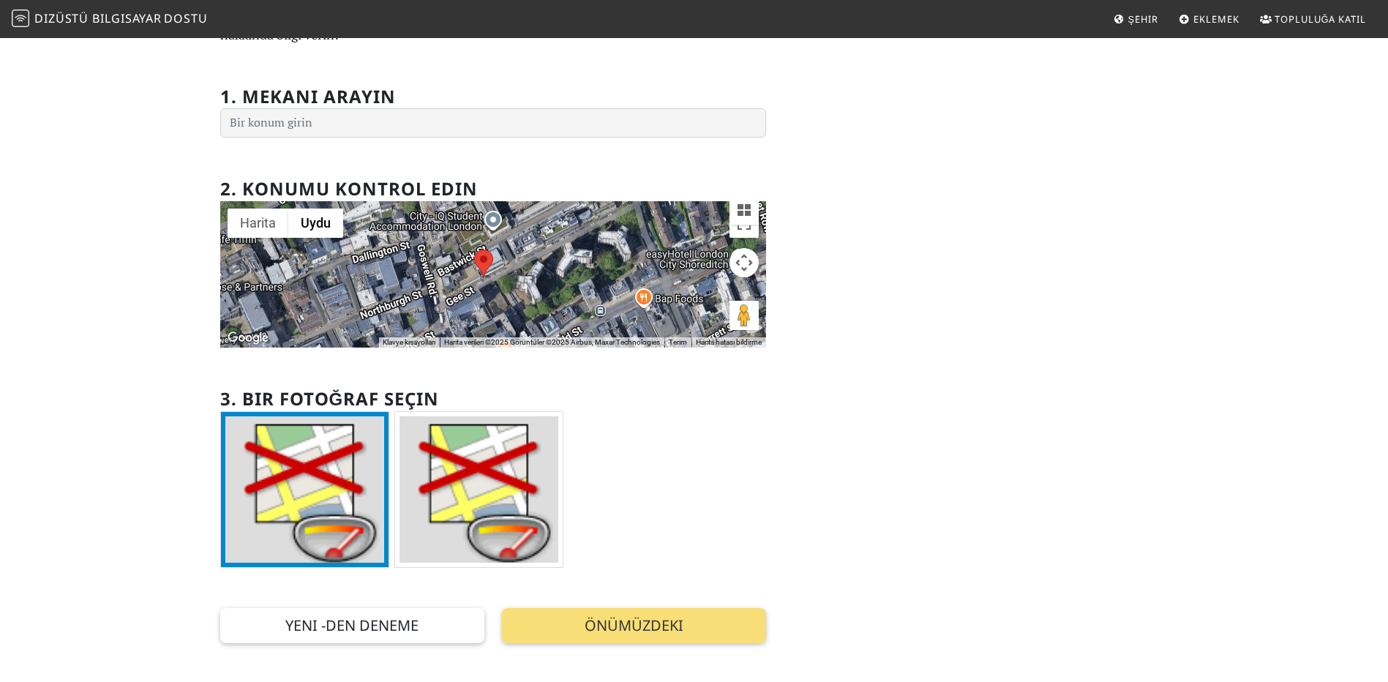
scroll to position [146, 0]
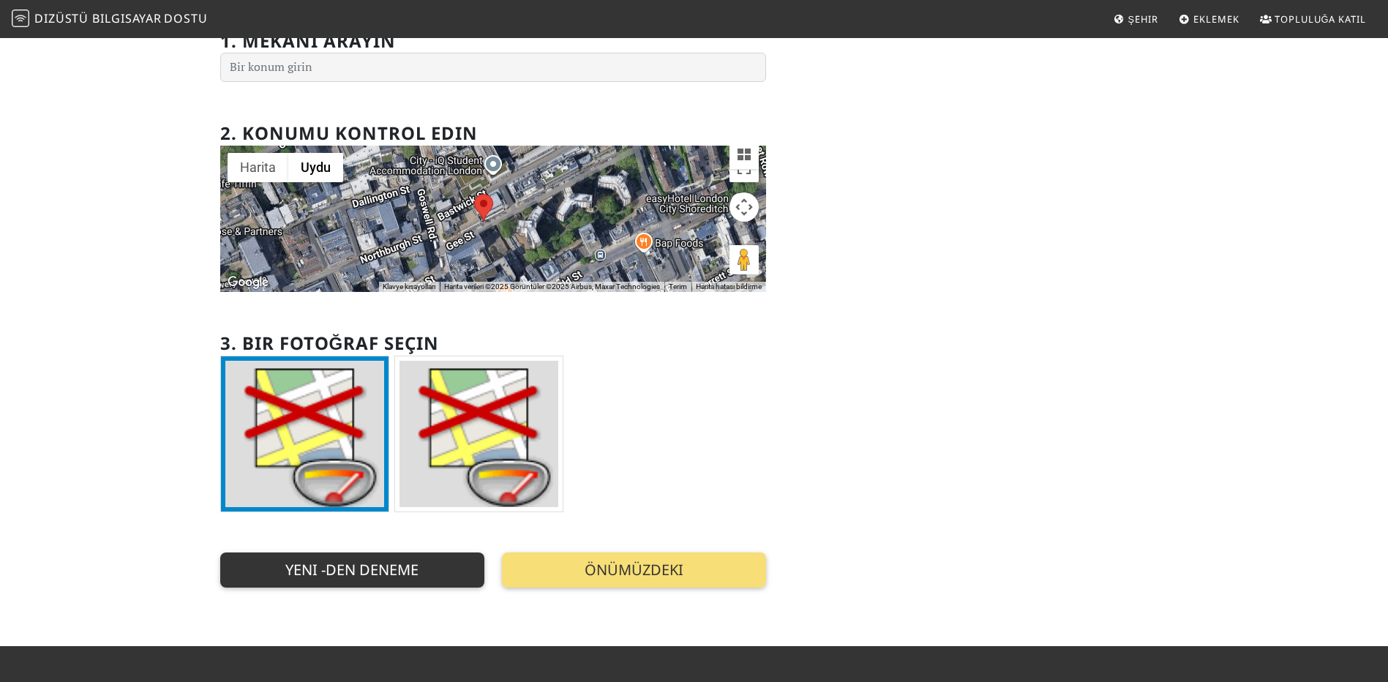
click at [393, 552] on button "Yeni -den deneme" at bounding box center [352, 569] width 264 height 35
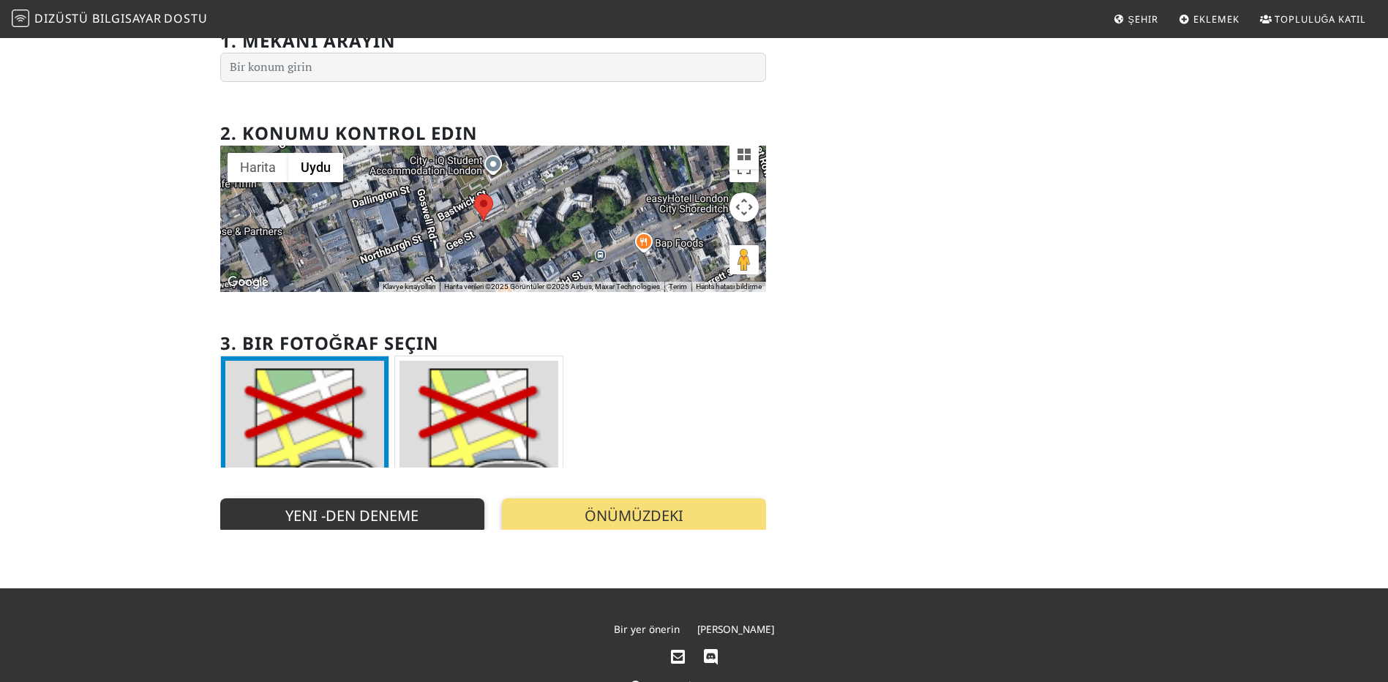
scroll to position [0, 0]
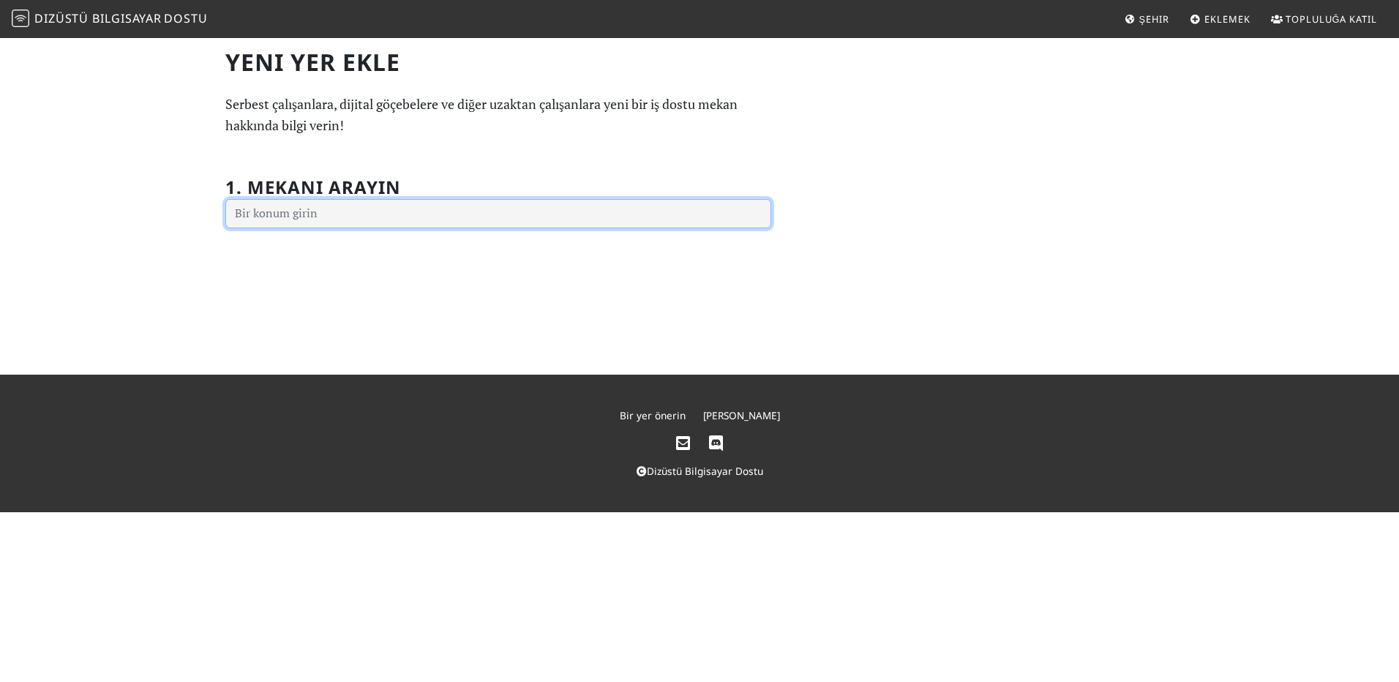
click at [332, 206] on input "text" at bounding box center [498, 213] width 546 height 29
paste input "https://g.page/scigallerylon?share"
type input "https://g.page/scigallerylon?share"
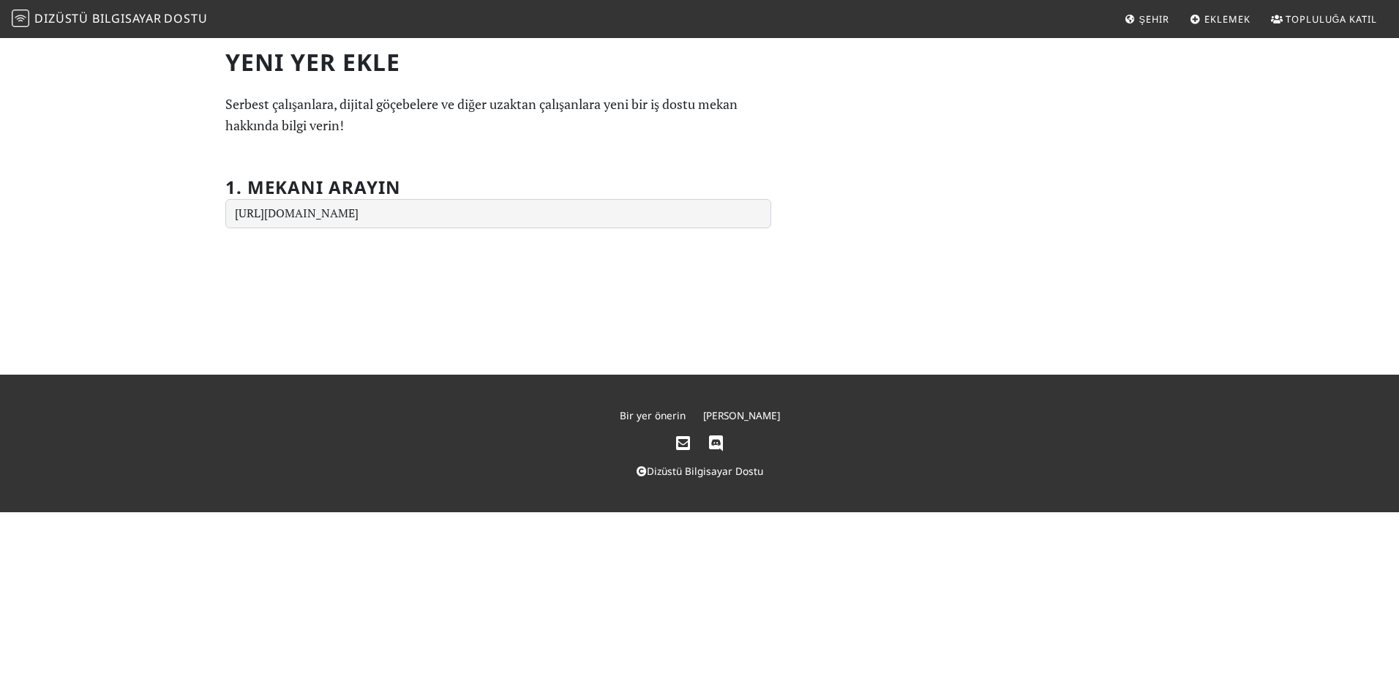
click at [939, 216] on div "Yeni Yer Ekle Serbest çalışanlara, dijital göçebelere ve diğer uzaktan çalışanl…" at bounding box center [700, 138] width 966 height 180
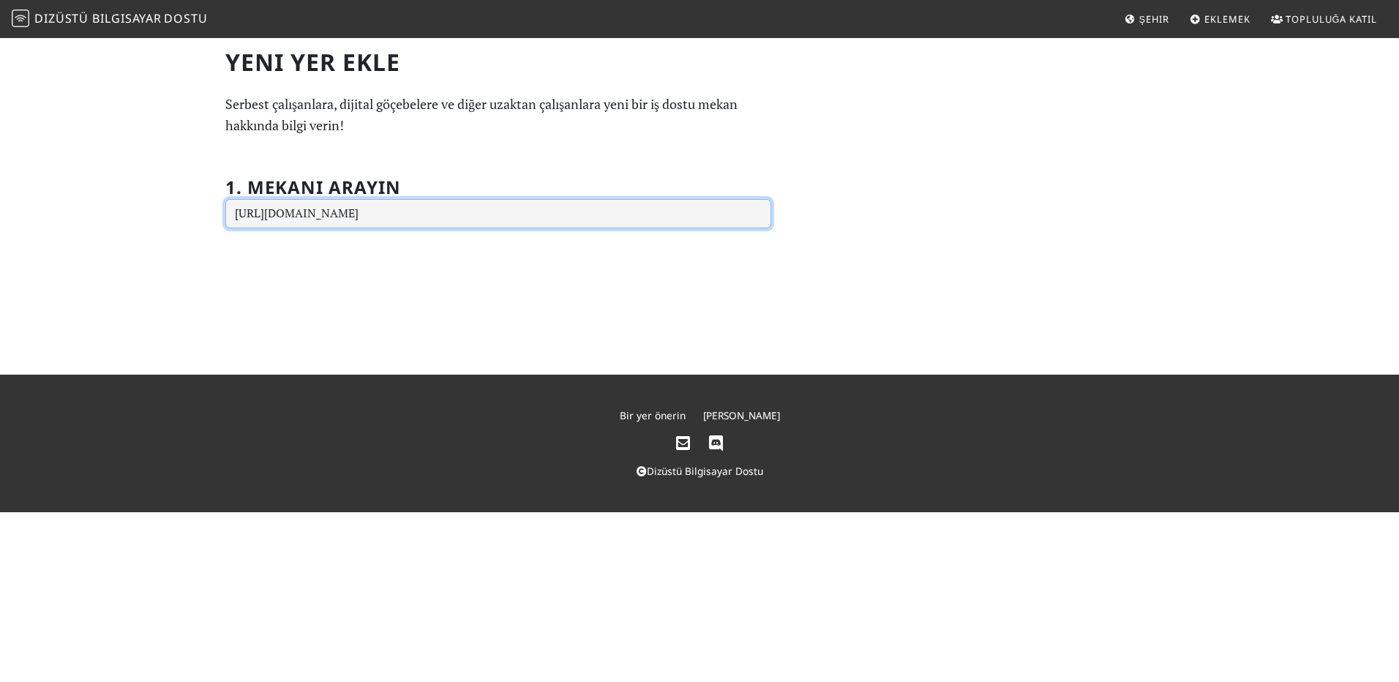
click at [584, 206] on input "https://g.page/scigallerylon?share" at bounding box center [498, 213] width 546 height 29
click at [530, 212] on input "text" at bounding box center [498, 213] width 546 height 29
paste input "https://g.page/scigallerylon?share"
type input "https://g.page/scigallerylon?share"
click at [414, 220] on input "text" at bounding box center [498, 213] width 546 height 29
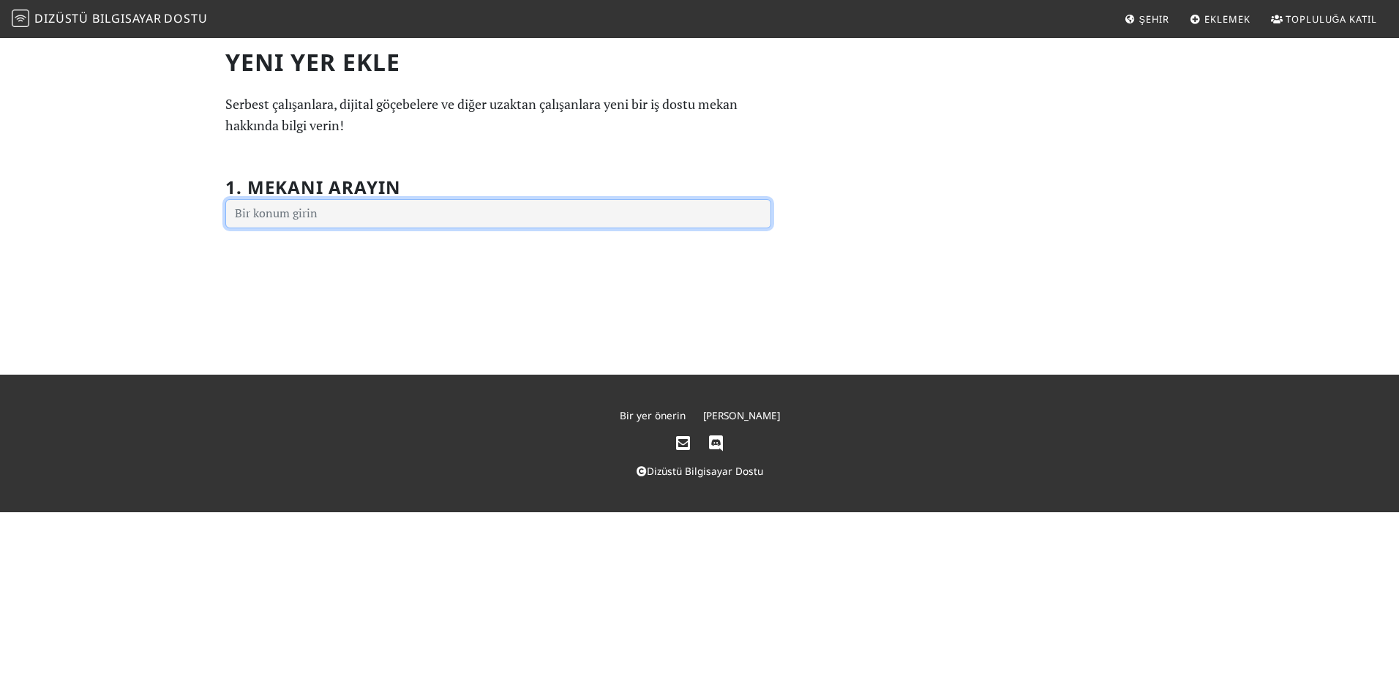
paste input "Ace Hotel Shoreditch"
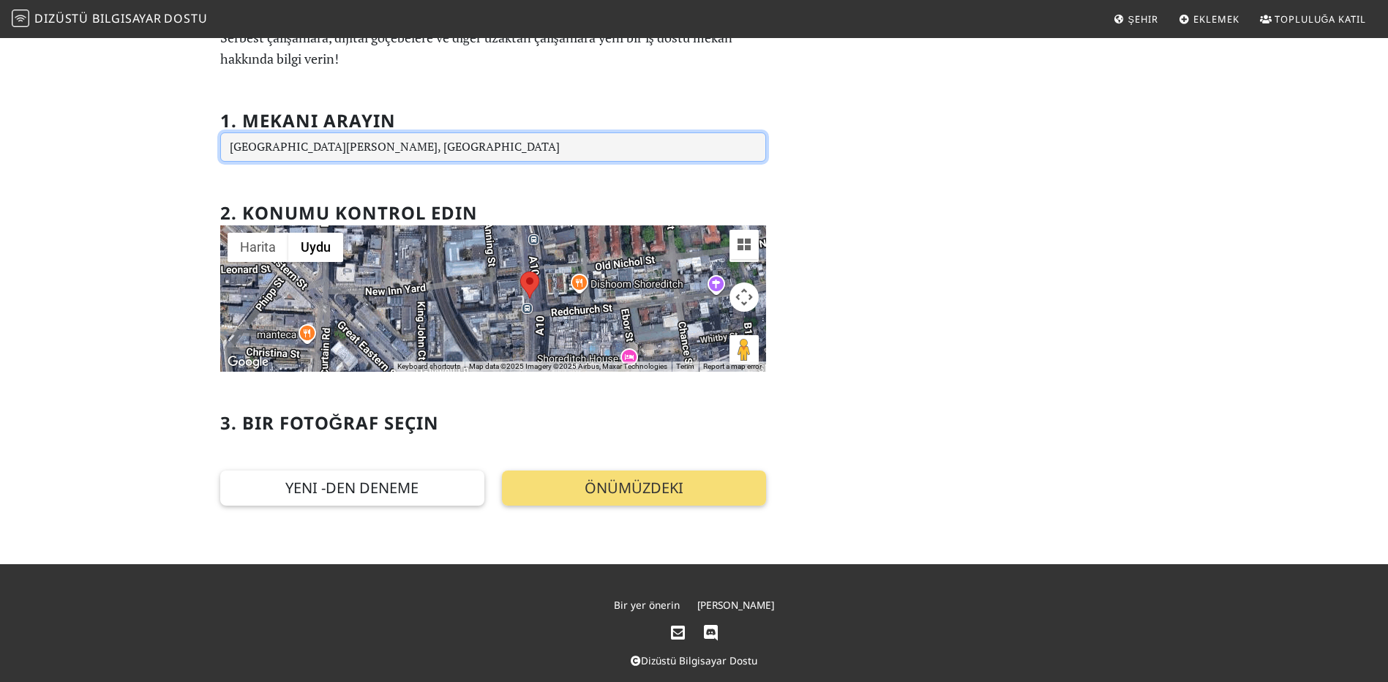
scroll to position [73, 0]
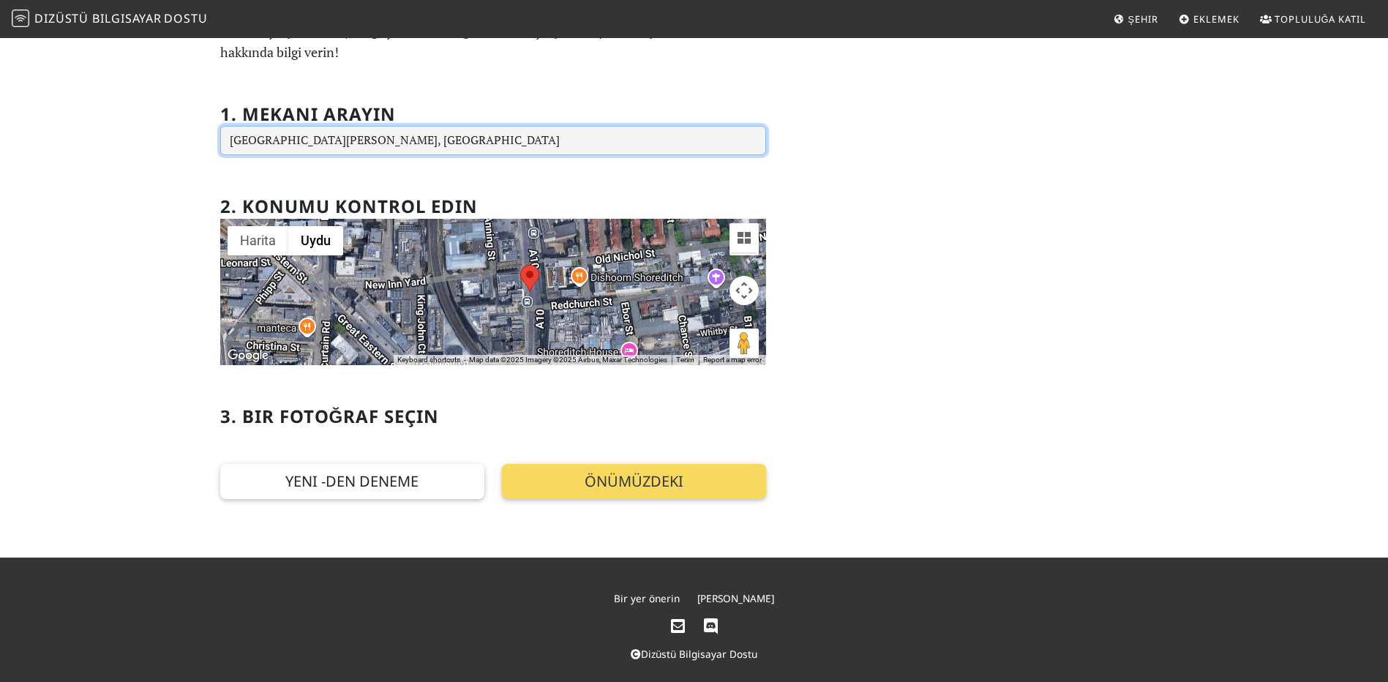
type input "Shoreditch High St, London, UK"
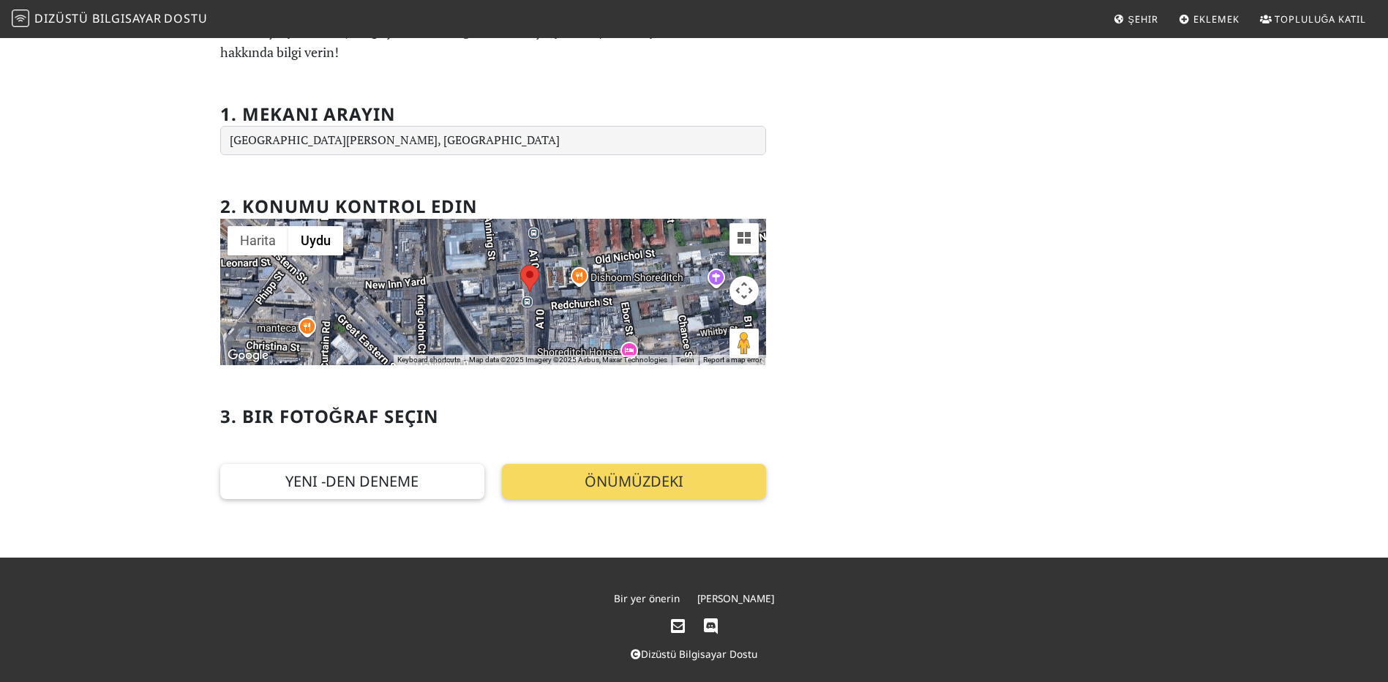
click at [565, 480] on button "Önümüzdeki" at bounding box center [634, 481] width 264 height 35
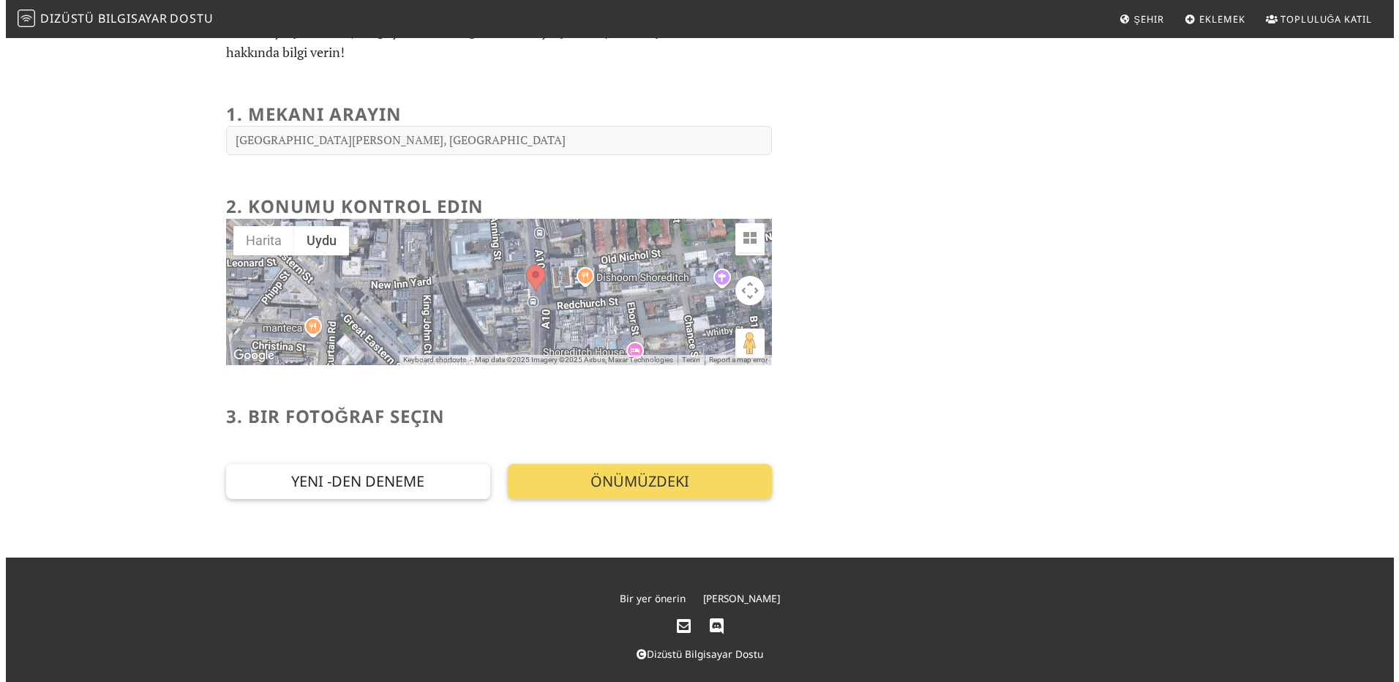
scroll to position [0, 0]
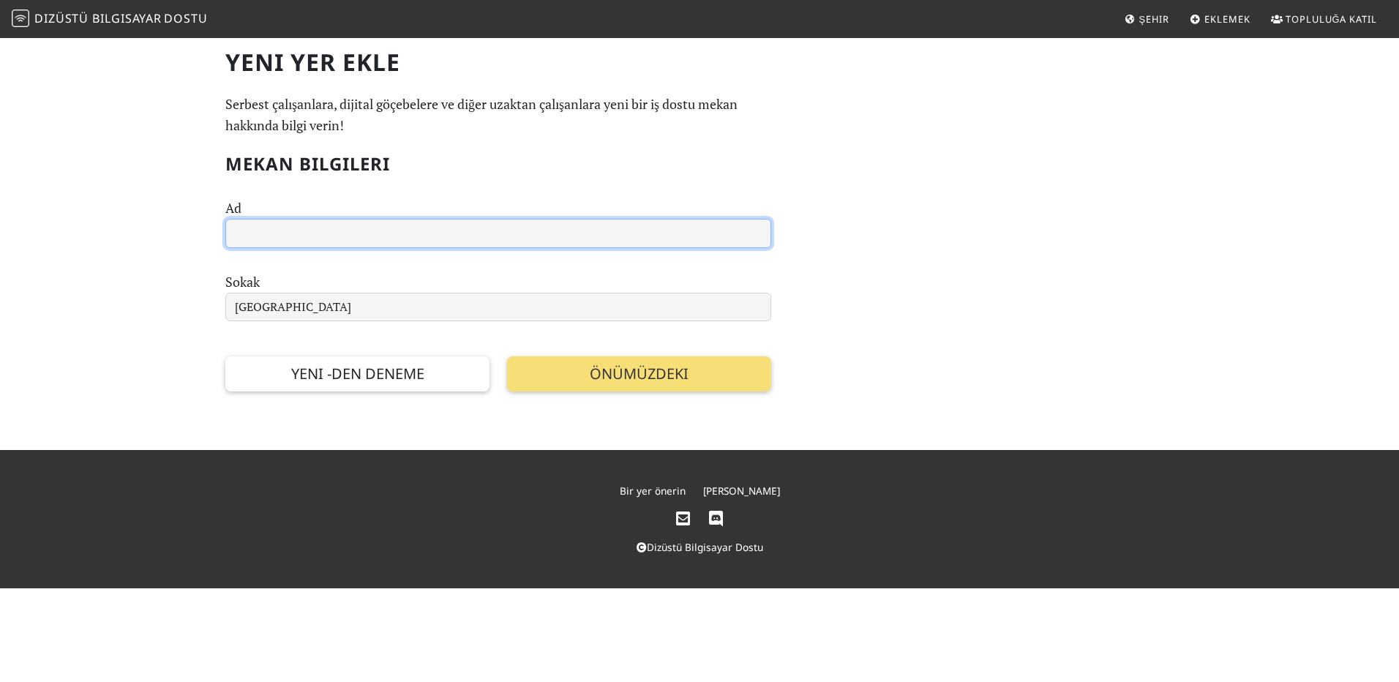
click at [395, 233] on input "text" at bounding box center [498, 233] width 546 height 29
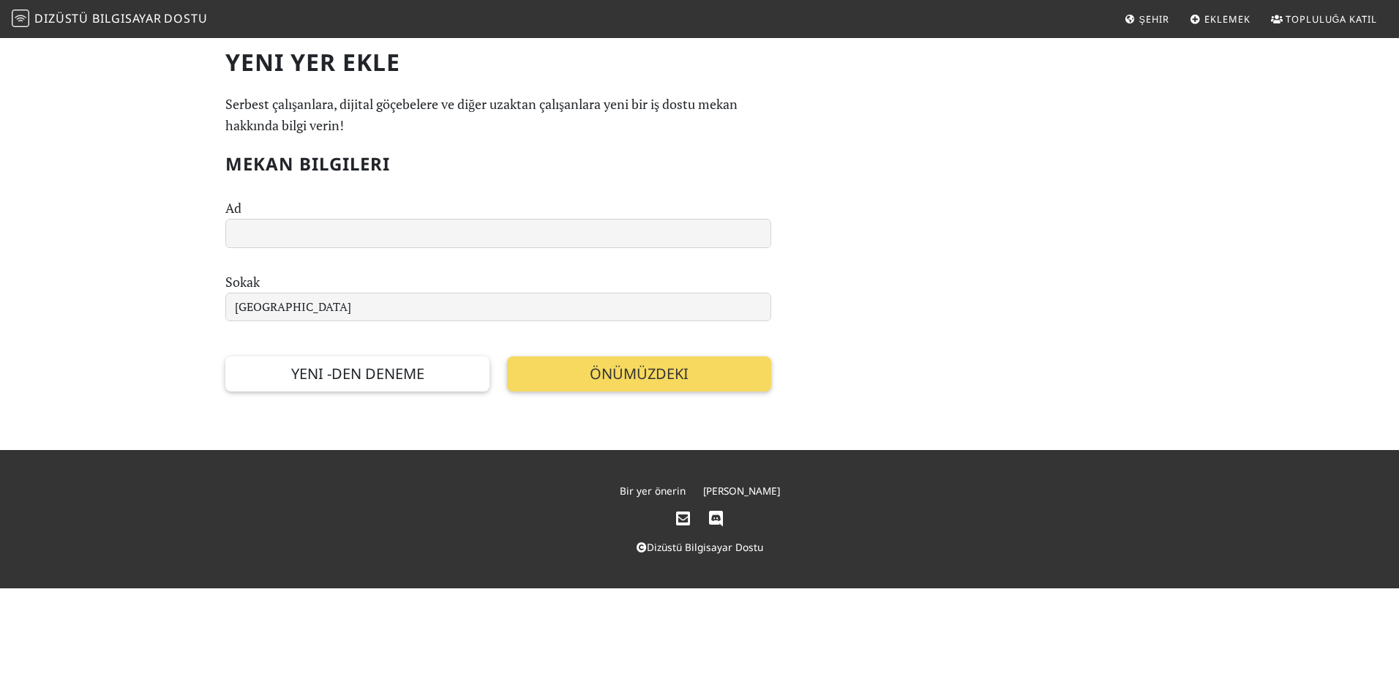
click at [577, 364] on button "Önümüzdeki" at bounding box center [639, 373] width 264 height 35
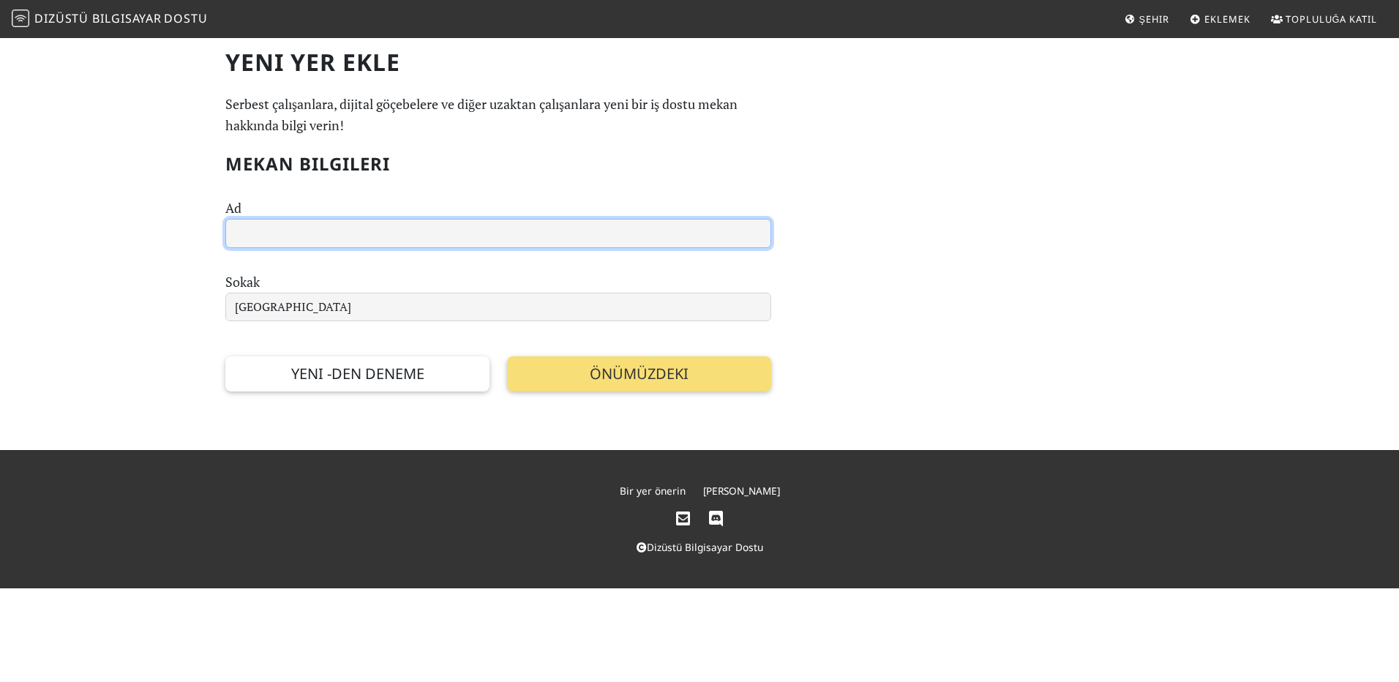
click at [426, 221] on input "text" at bounding box center [498, 233] width 546 height 29
paste input "Ace Hotel Shoreditch"
type input "Ace Hotel Shoreditch"
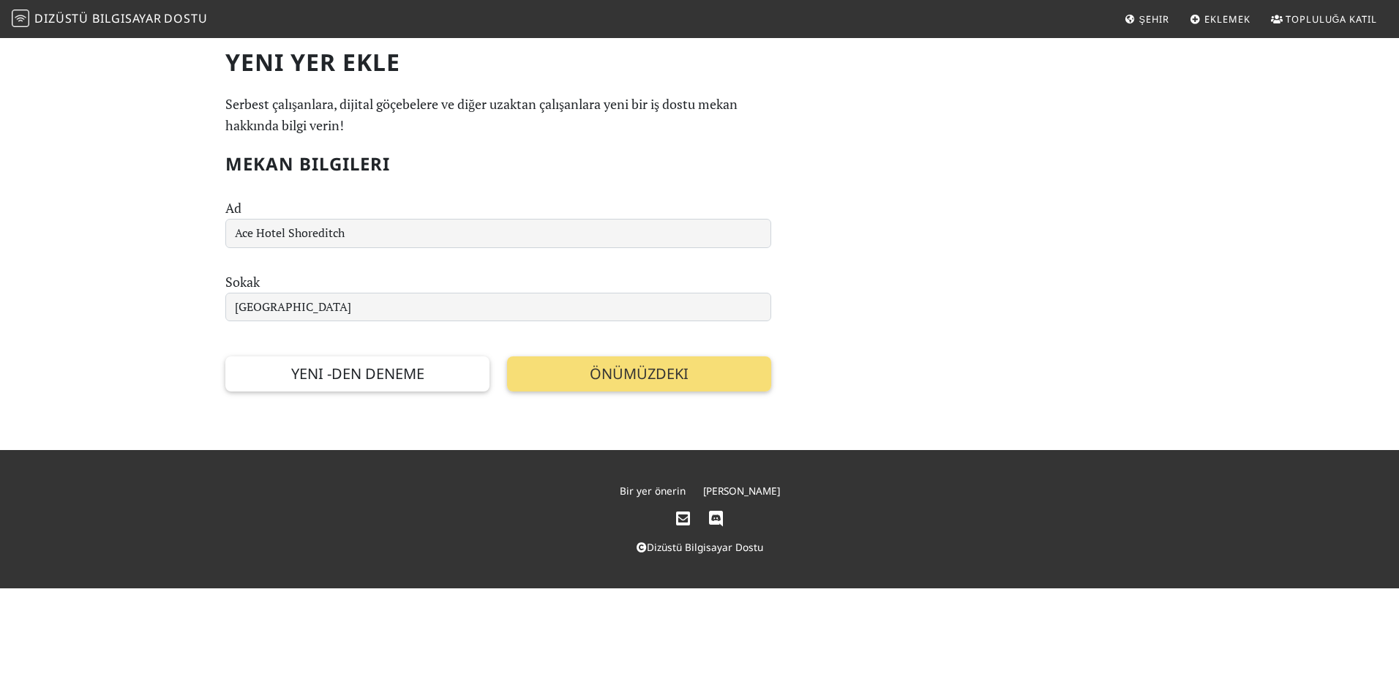
click at [561, 350] on section "Yeni -den deneme Önümüzdeki" at bounding box center [498, 356] width 546 height 70
click at [606, 380] on button "Önümüzdeki" at bounding box center [639, 373] width 264 height 35
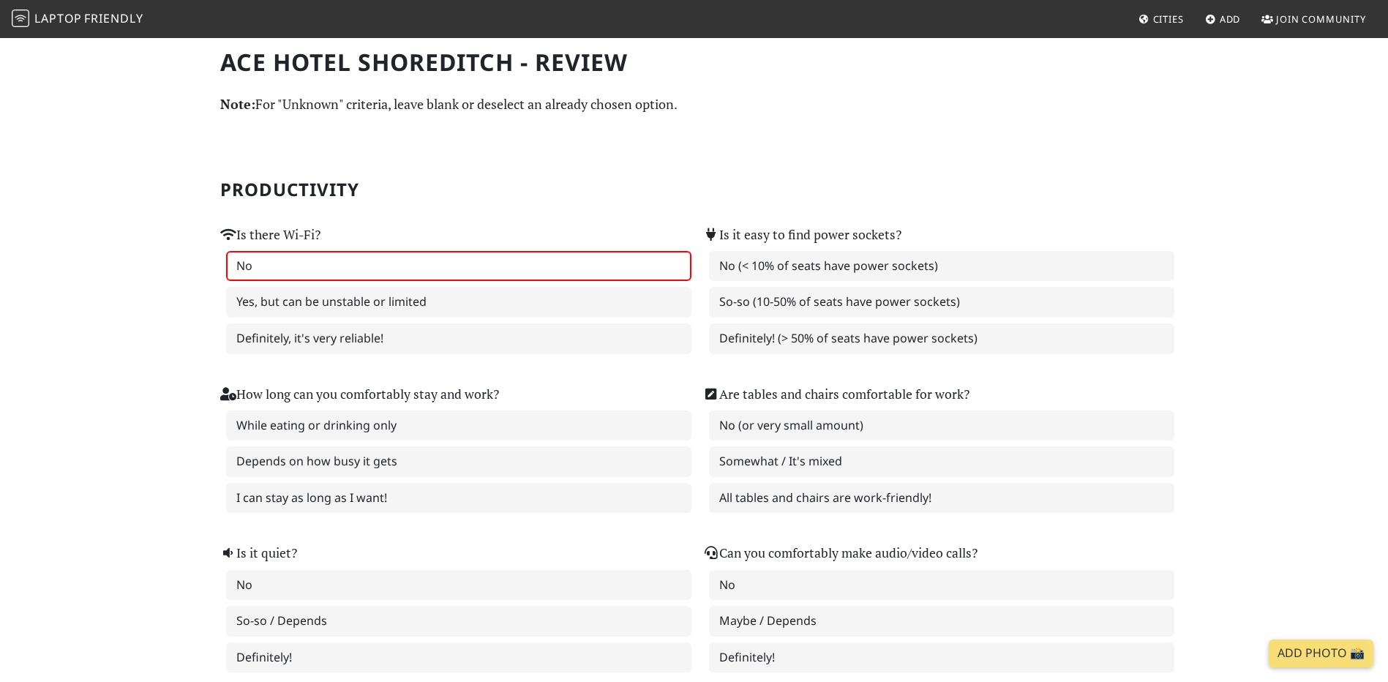
click at [445, 268] on label "No" at bounding box center [458, 266] width 465 height 31
click at [762, 310] on label "So-so (10-50% of seats have power sockets)" at bounding box center [941, 302] width 465 height 31
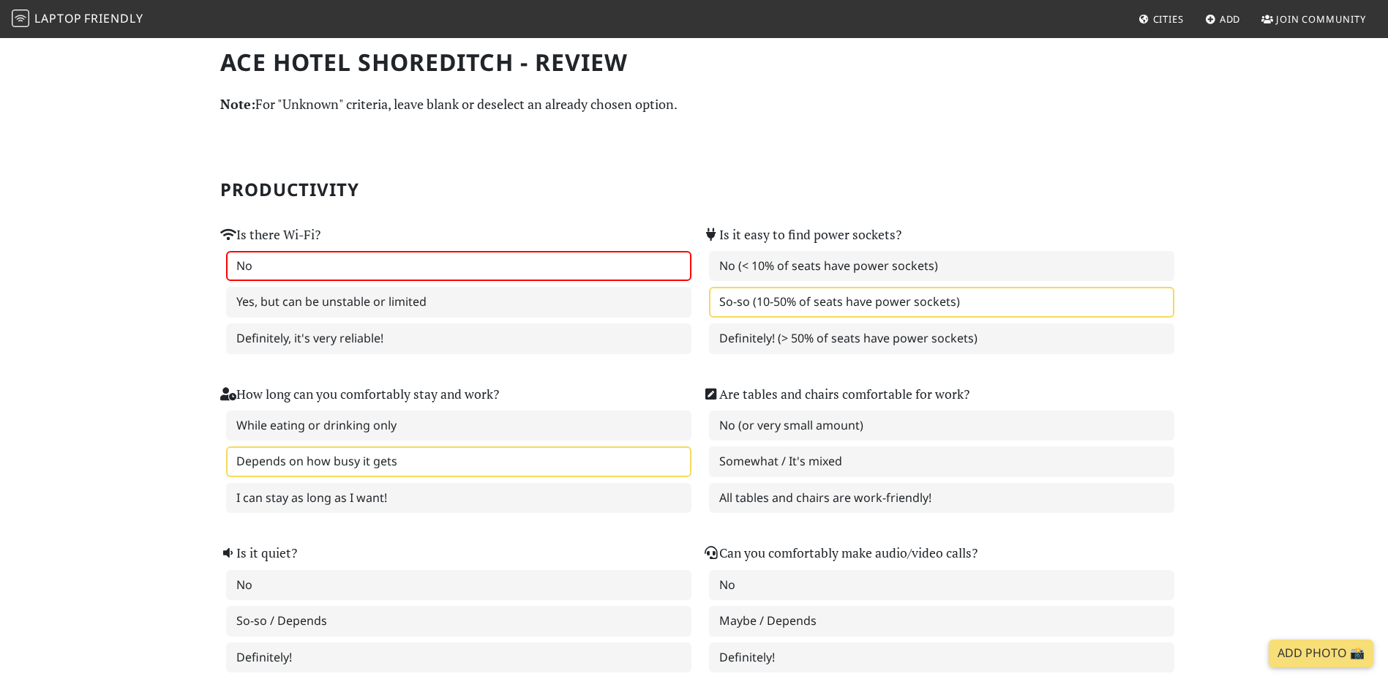
click at [527, 456] on label "Depends on how busy it gets" at bounding box center [458, 461] width 465 height 31
click at [781, 471] on label "Somewhat / It's mixed" at bounding box center [941, 461] width 465 height 31
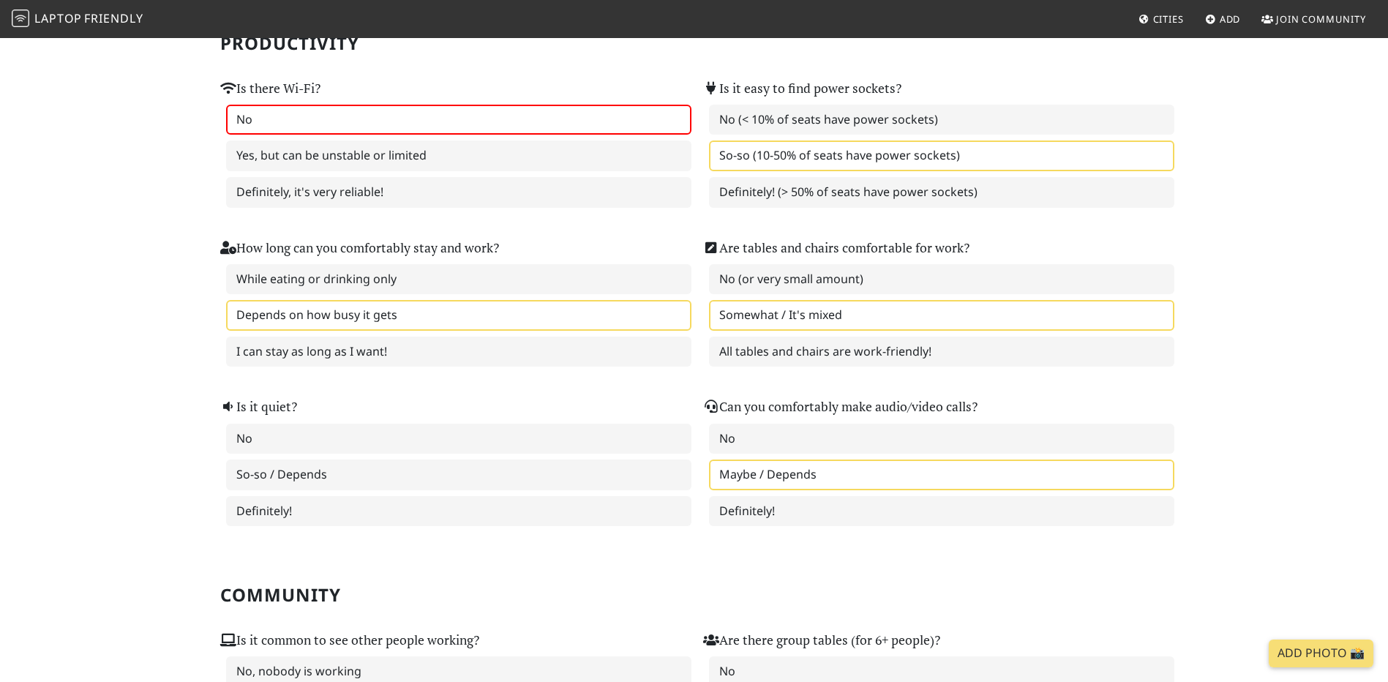
click at [741, 459] on label "Maybe / Depends" at bounding box center [941, 474] width 465 height 31
click at [601, 496] on label "Definitely!" at bounding box center [458, 511] width 465 height 31
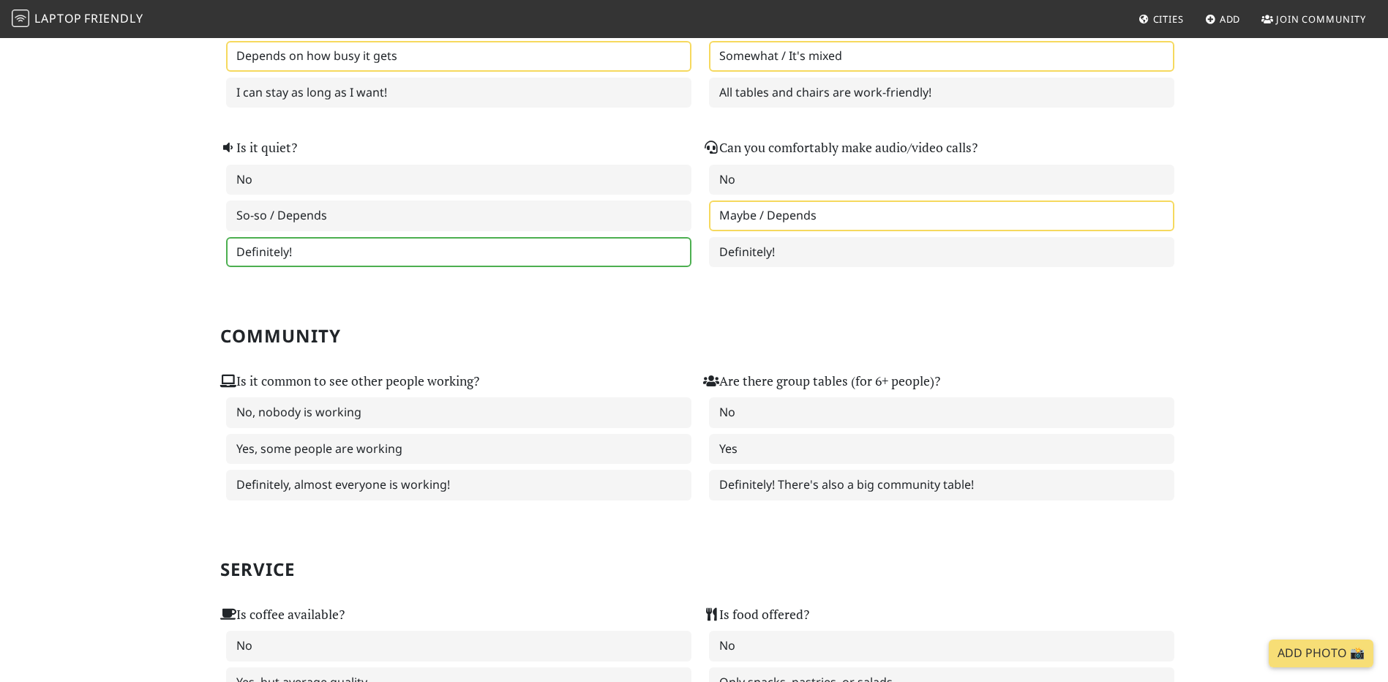
scroll to position [512, 0]
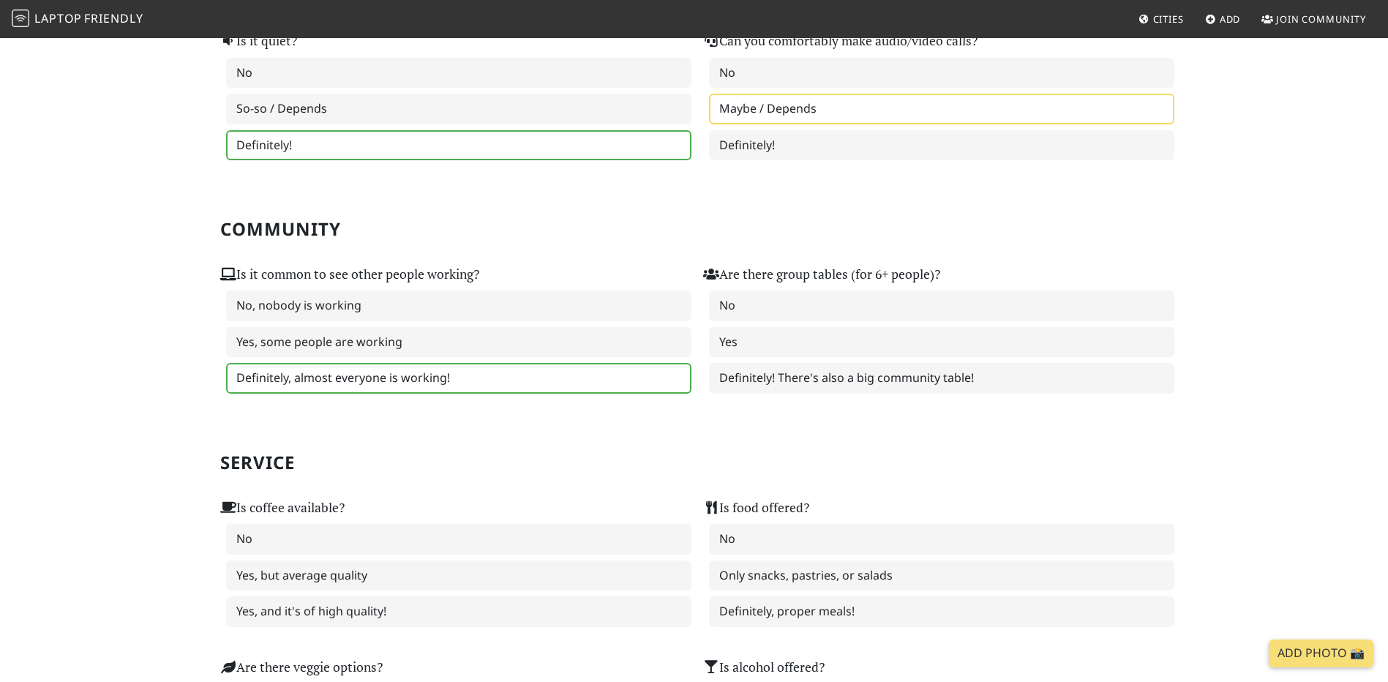
click at [495, 371] on label "Definitely, almost everyone is working!" at bounding box center [458, 378] width 465 height 31
click at [864, 385] on label "Definitely! There's also a big community table!" at bounding box center [941, 378] width 465 height 31
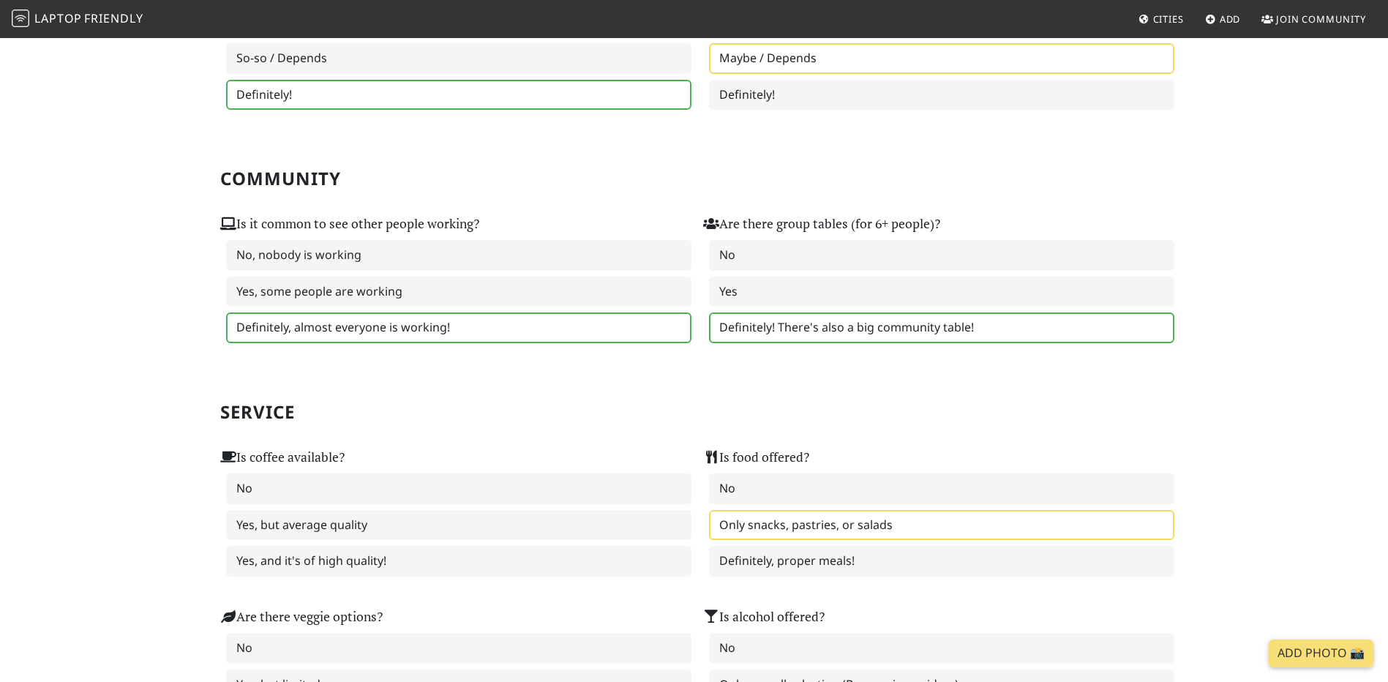
scroll to position [805, 0]
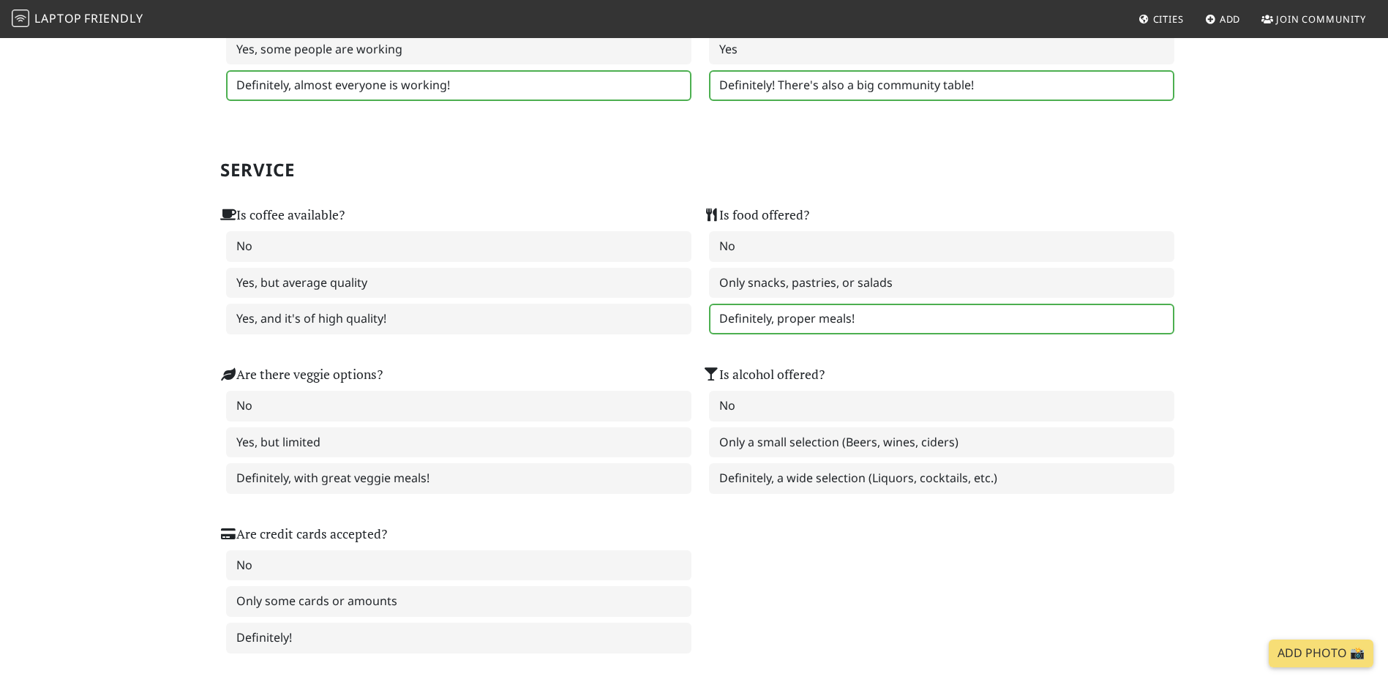
click at [776, 330] on label "Definitely, proper meals!" at bounding box center [941, 319] width 465 height 31
click at [412, 316] on label "Yes, and it's of high quality!" at bounding box center [458, 319] width 465 height 31
click at [334, 495] on div "Are there veggie options? No Yes, but limited Definitely, with great veggie mea…" at bounding box center [452, 420] width 483 height 160
click at [842, 487] on label "Definitely, a wide selection (Liquors, cocktails, etc.)" at bounding box center [941, 478] width 465 height 31
click at [634, 484] on label "Definitely, with great veggie meals!" at bounding box center [458, 478] width 465 height 31
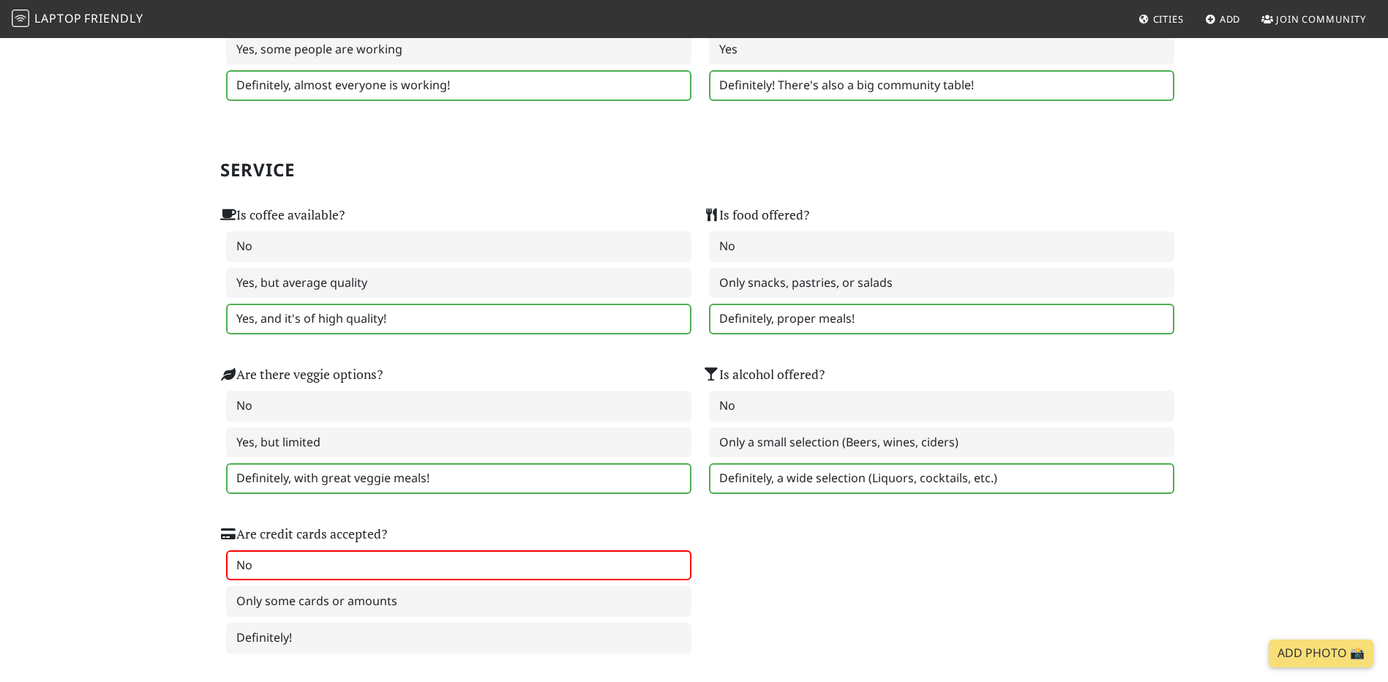
click at [593, 574] on label "No" at bounding box center [458, 565] width 465 height 31
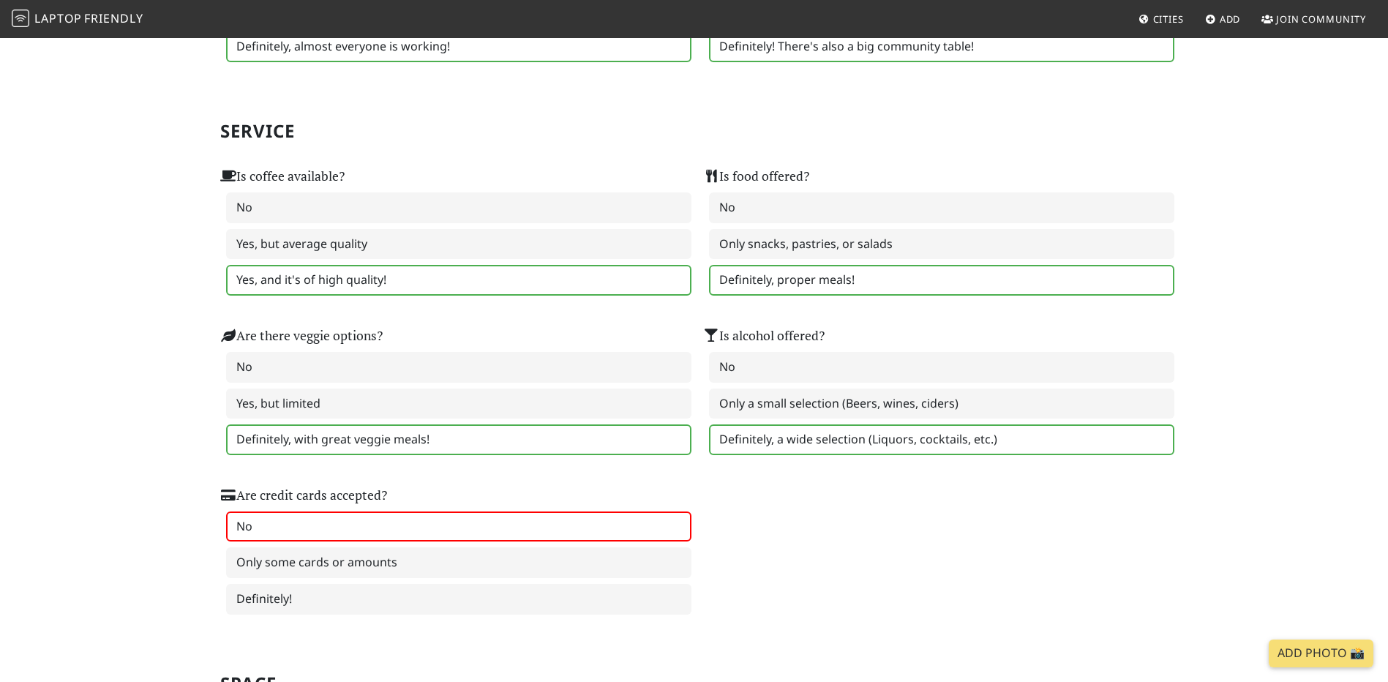
scroll to position [1098, 0]
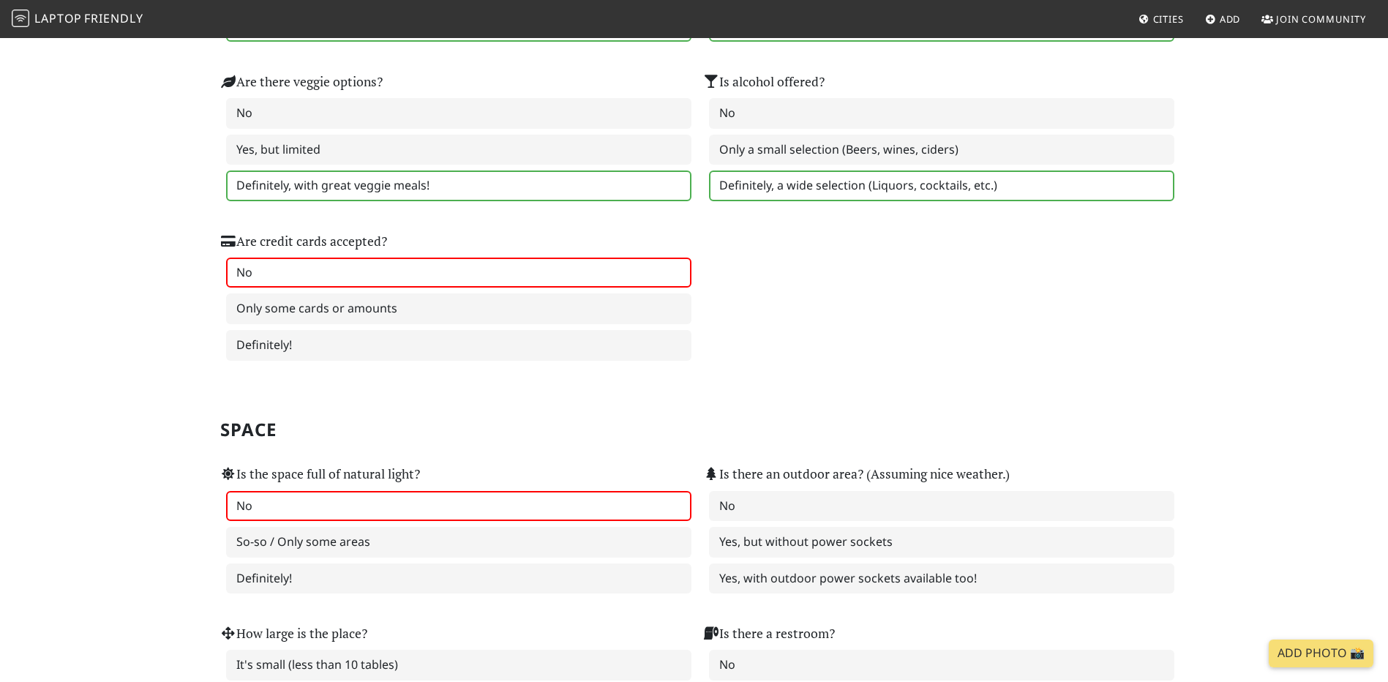
click at [383, 505] on label "No" at bounding box center [458, 506] width 465 height 31
click at [766, 550] on label "Yes, but without power sockets" at bounding box center [941, 542] width 465 height 31
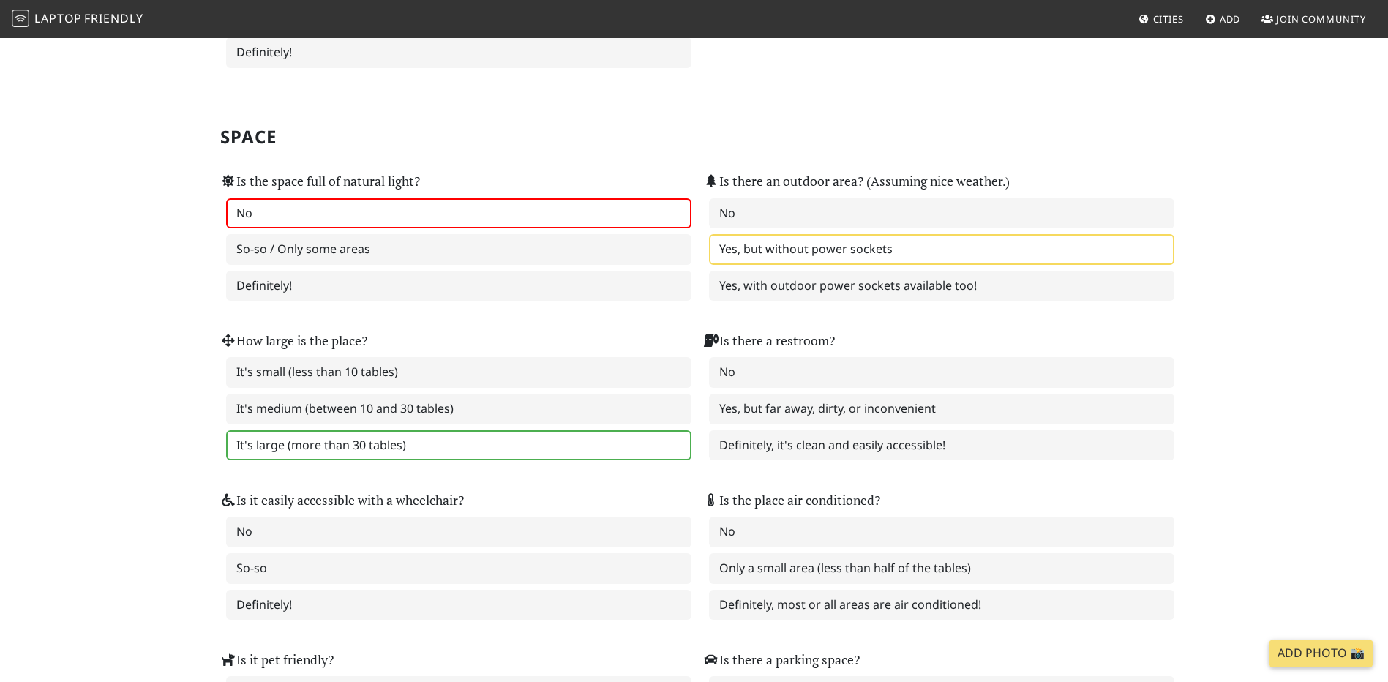
click at [565, 432] on label "It's large (more than 30 tables)" at bounding box center [458, 445] width 465 height 31
click at [894, 421] on label "Yes, but far away, dirty, or inconvenient" at bounding box center [941, 409] width 465 height 31
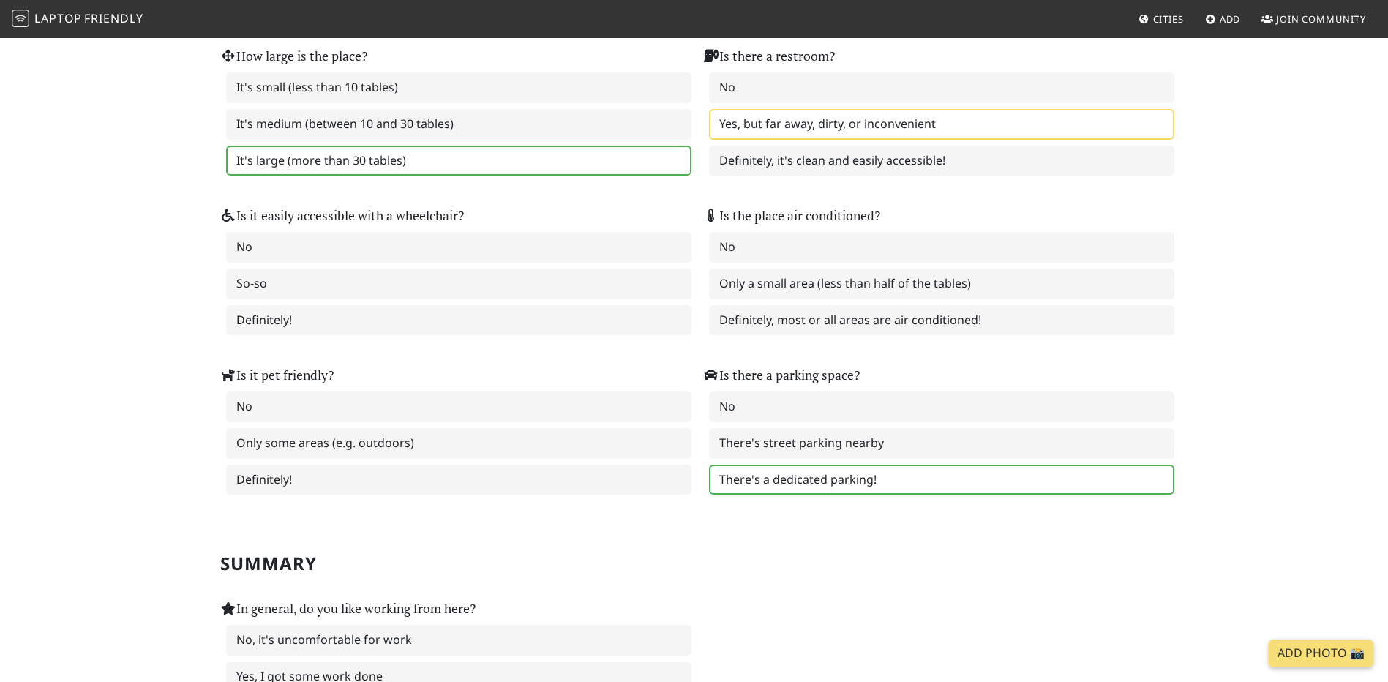
scroll to position [1683, 0]
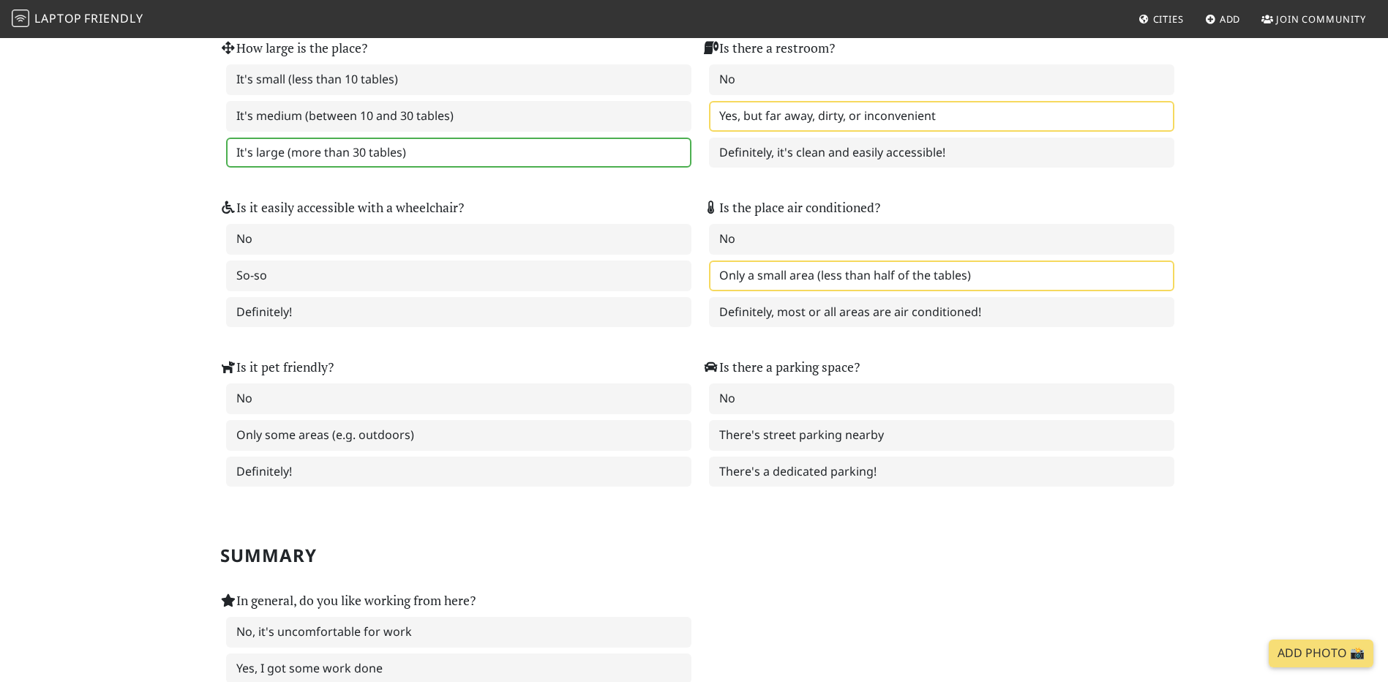
click at [786, 271] on label "Only a small area (less than half of the tables)" at bounding box center [941, 275] width 465 height 31
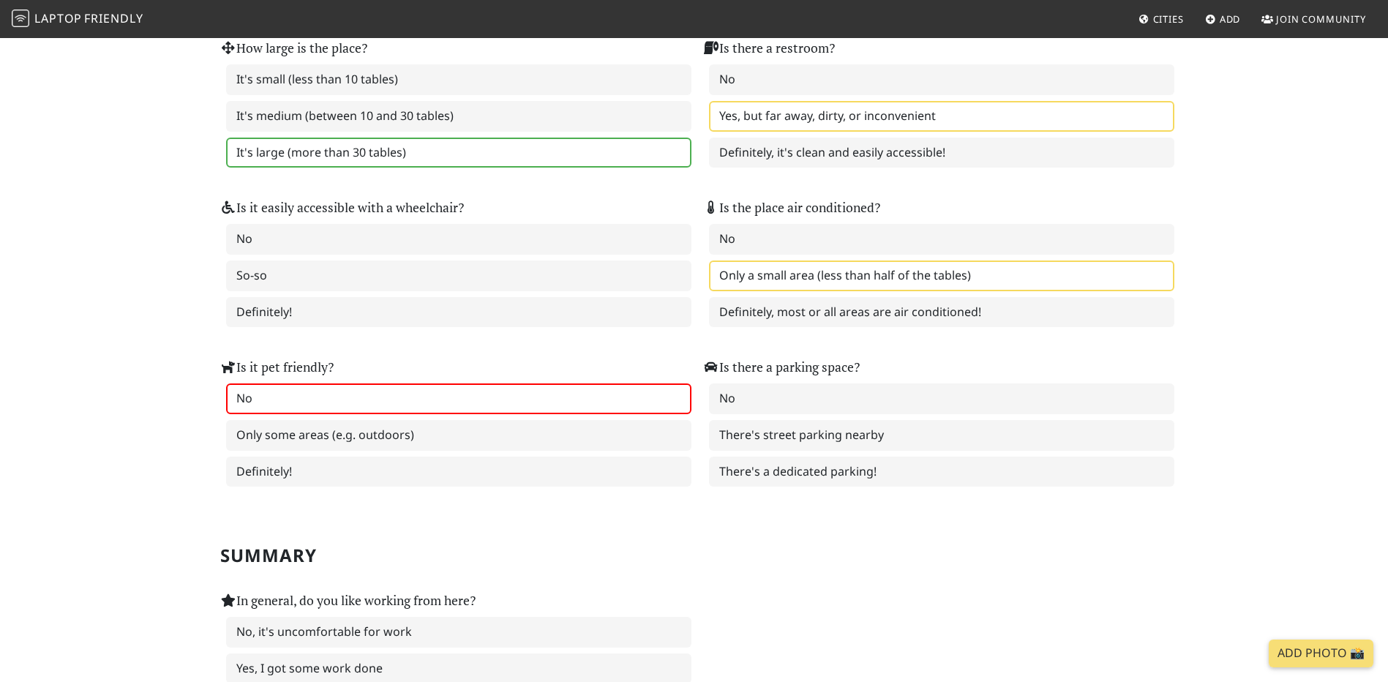
drag, startPoint x: 497, startPoint y: 285, endPoint x: 517, endPoint y: 399, distance: 116.0
click at [497, 288] on label "So-so" at bounding box center [458, 275] width 465 height 31
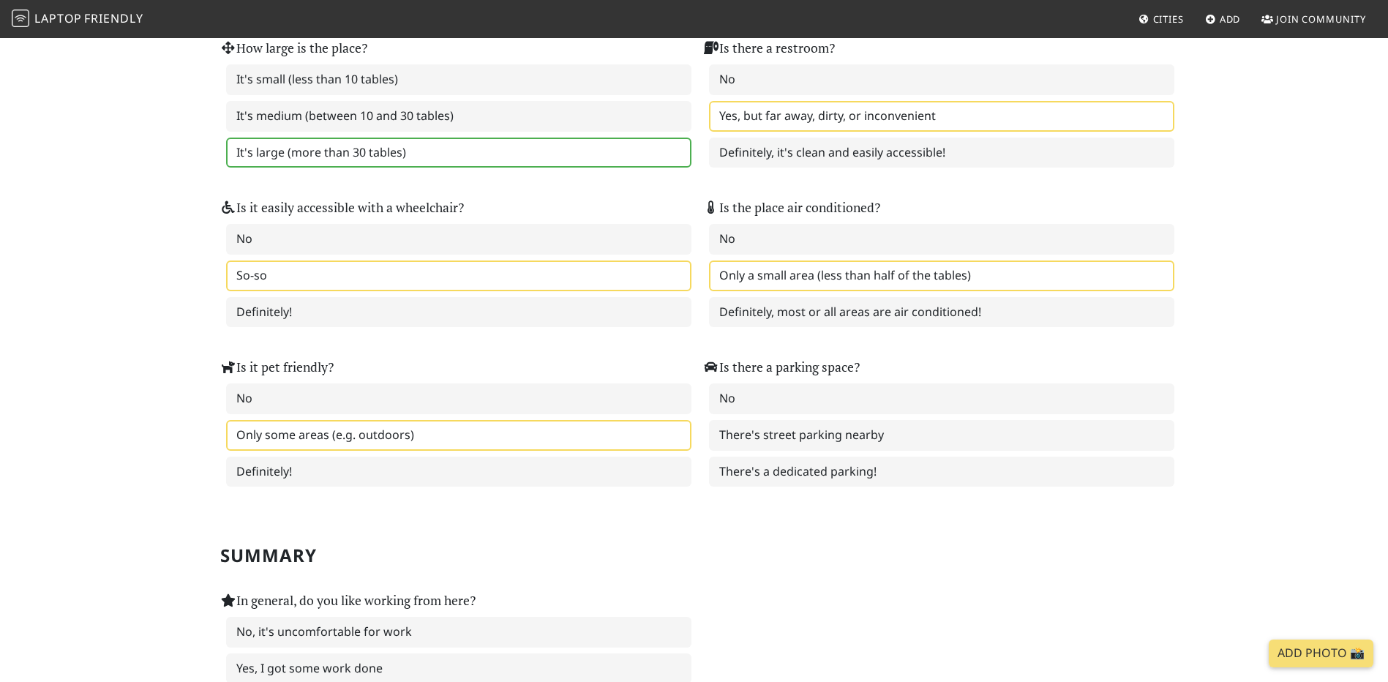
click at [522, 424] on label "Only some areas (e.g. outdoors)" at bounding box center [458, 435] width 465 height 31
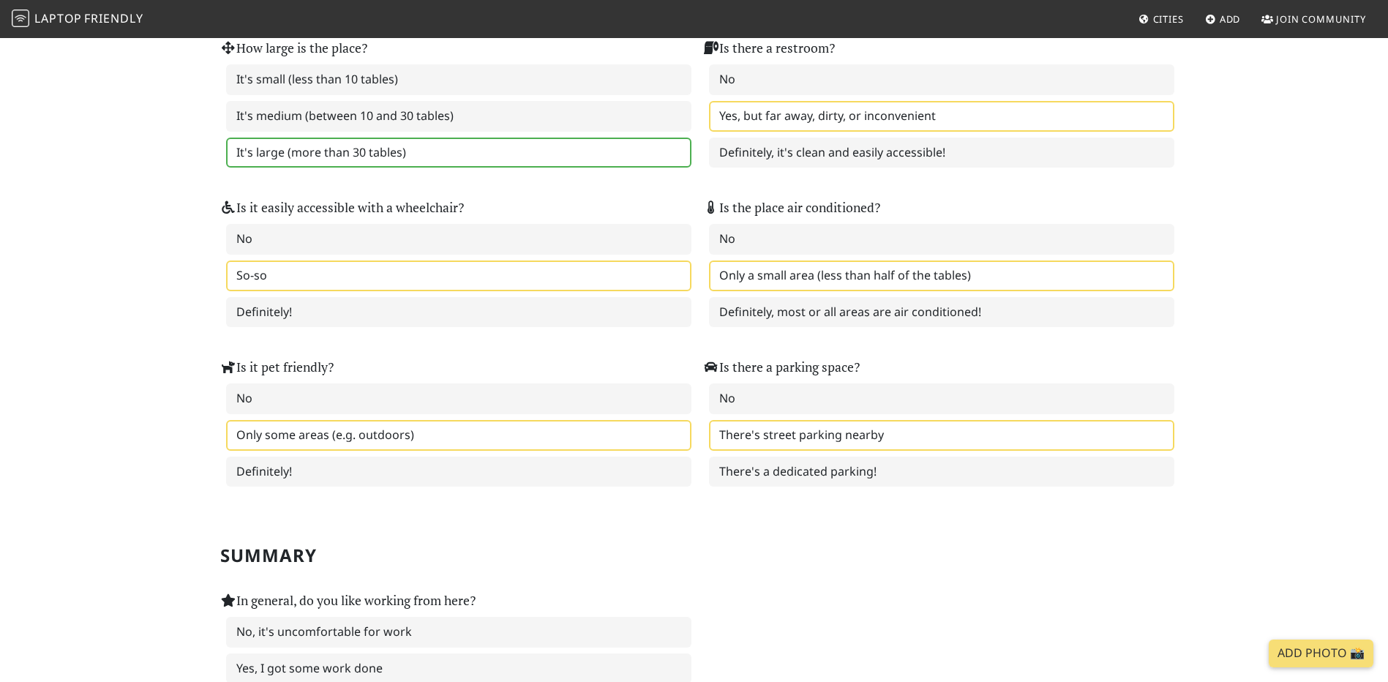
click at [884, 446] on label "There's street parking nearby" at bounding box center [941, 435] width 465 height 31
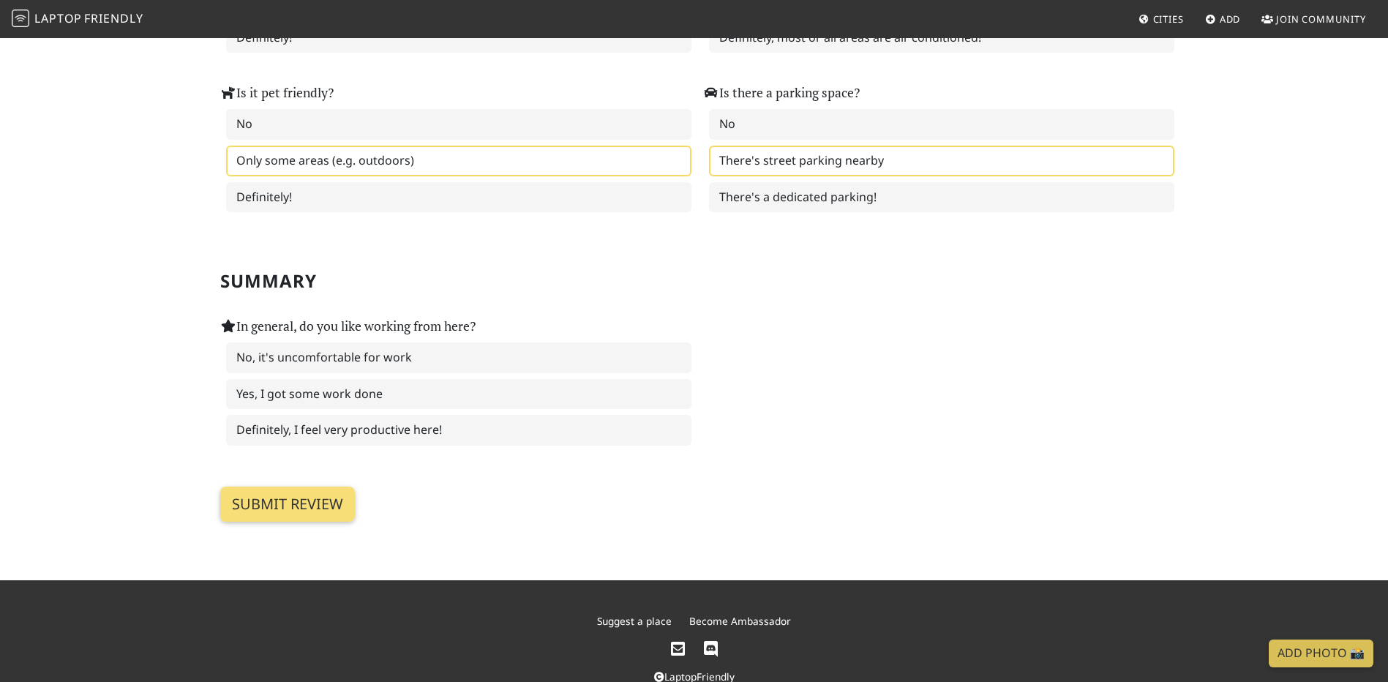
scroll to position [1993, 0]
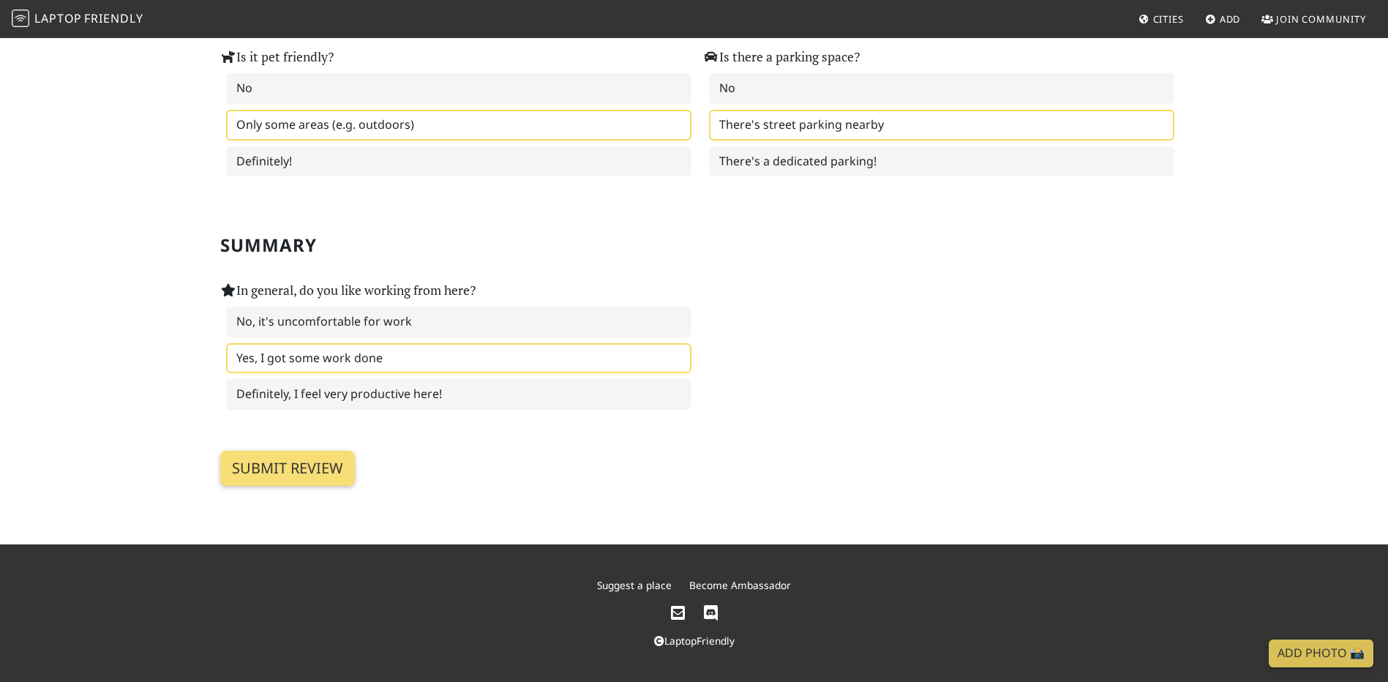
click at [379, 367] on label "Yes, I got some work done" at bounding box center [458, 358] width 465 height 31
click at [298, 457] on input "Submit review" at bounding box center [287, 468] width 135 height 35
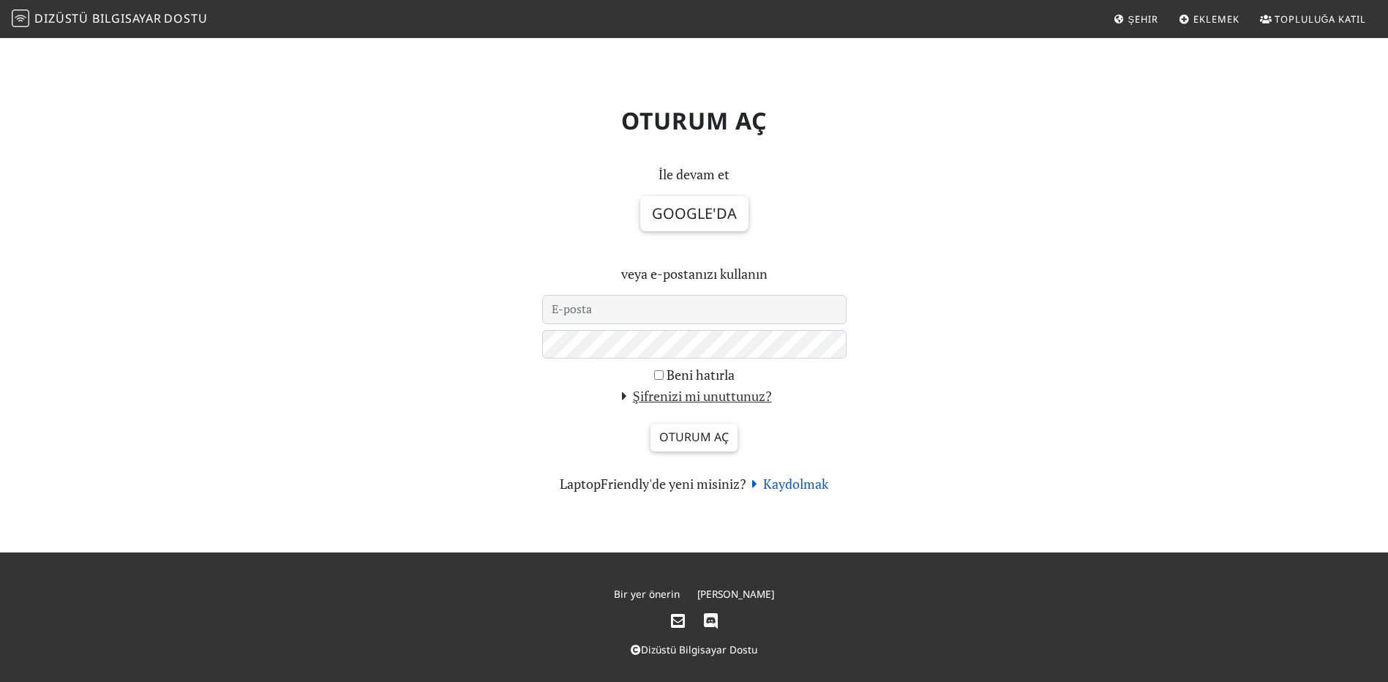
click at [795, 484] on font "Kaydolmak" at bounding box center [795, 484] width 65 height 18
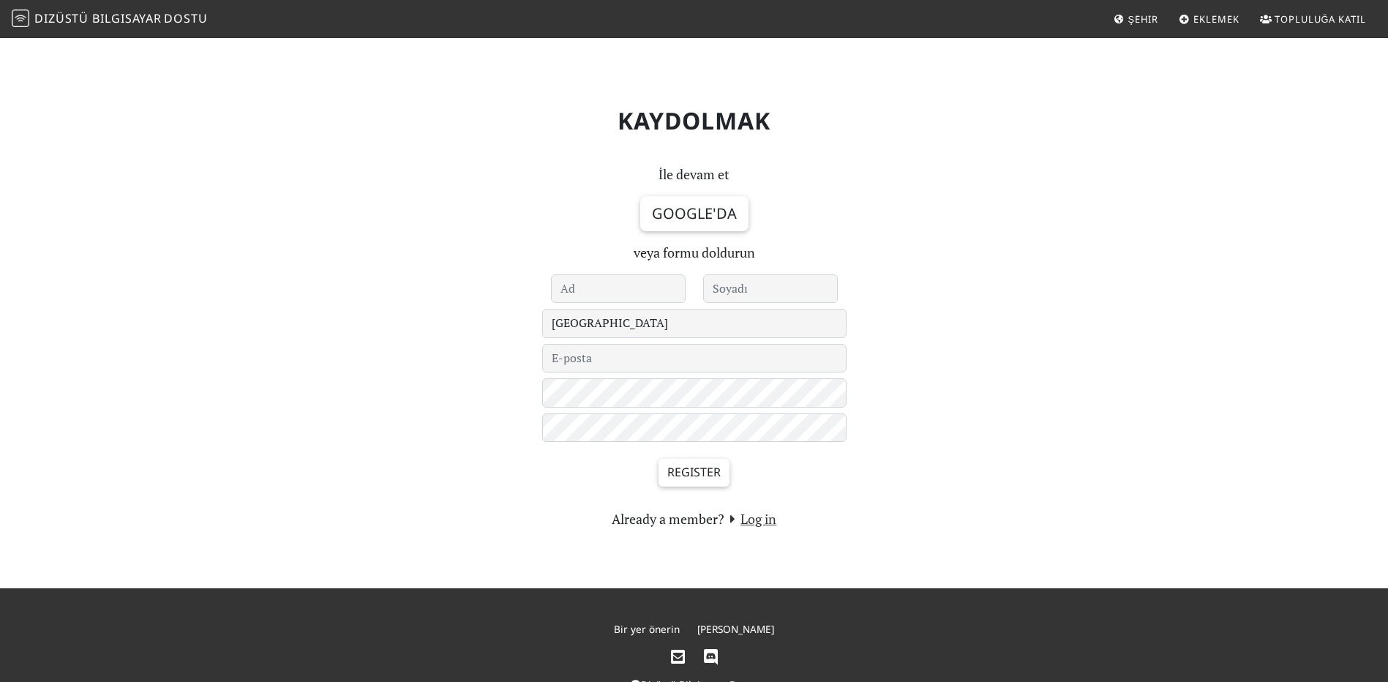
click at [574, 290] on input "text" at bounding box center [618, 288] width 135 height 29
type input "[PERSON_NAME]"
type input "Aksu"
click at [763, 346] on input "email" at bounding box center [694, 358] width 304 height 29
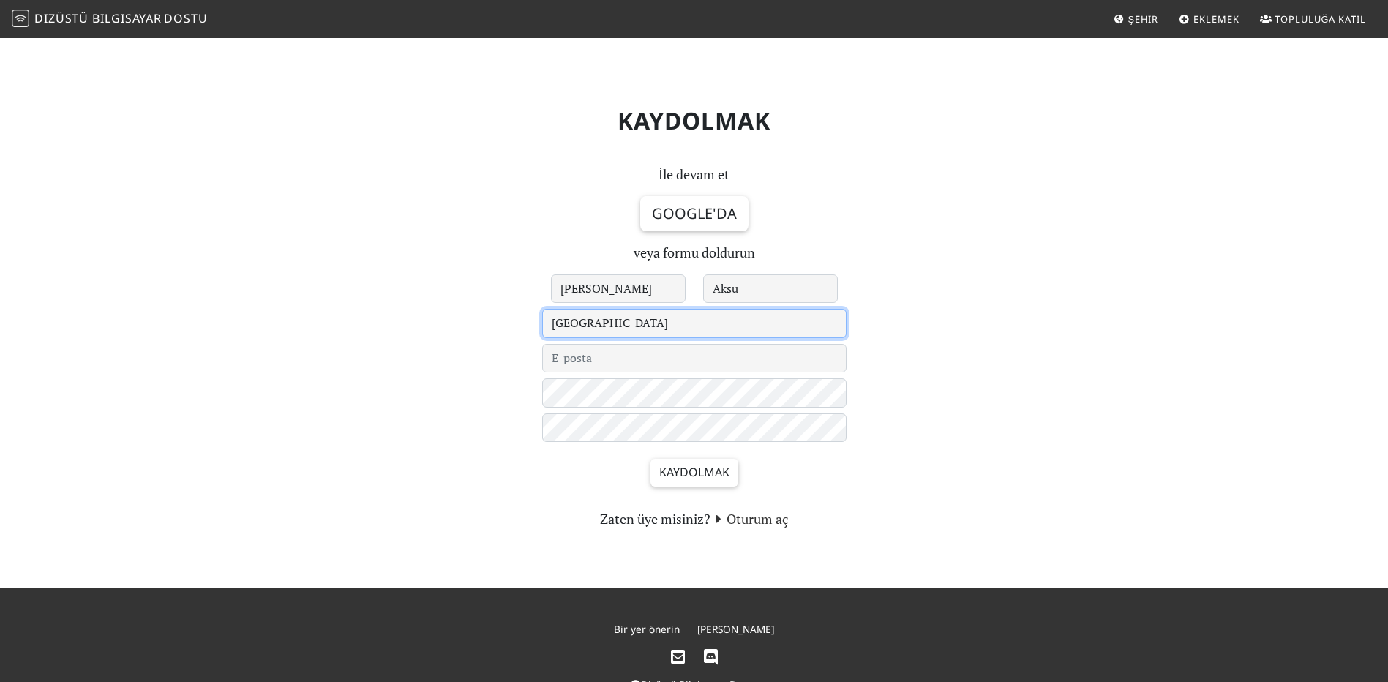
click at [733, 334] on select "[GEOGRAPHIC_DATA] - [GEOGRAPHIC_DATA] - [GEOGRAPHIC_DATA] [GEOGRAPHIC_DATA] [GE…" at bounding box center [694, 323] width 304 height 29
click at [634, 329] on select "Le Havre 's-Hertogenbosch - İnceleniyor - Aachen Aarhus Abingdon Abu Dabi Akra …" at bounding box center [694, 323] width 304 height 29
click at [617, 326] on select "Le Havre 's-Hertogenbosch - Under Review - Aachen Aarhus Abingdon Abu Dhabi Acc…" at bounding box center [694, 323] width 304 height 29
click at [664, 334] on select "Le Havre 's-Hertogenbosch - Under Review - Aachen Aarhus Abingdon Abu Dhabi Acc…" at bounding box center [694, 323] width 304 height 29
click at [645, 323] on select "Le Havre 's-Hertogenbosch - Under Review - Aachen Aarhus Abingdon Abu Dhabi Acc…" at bounding box center [694, 323] width 304 height 29
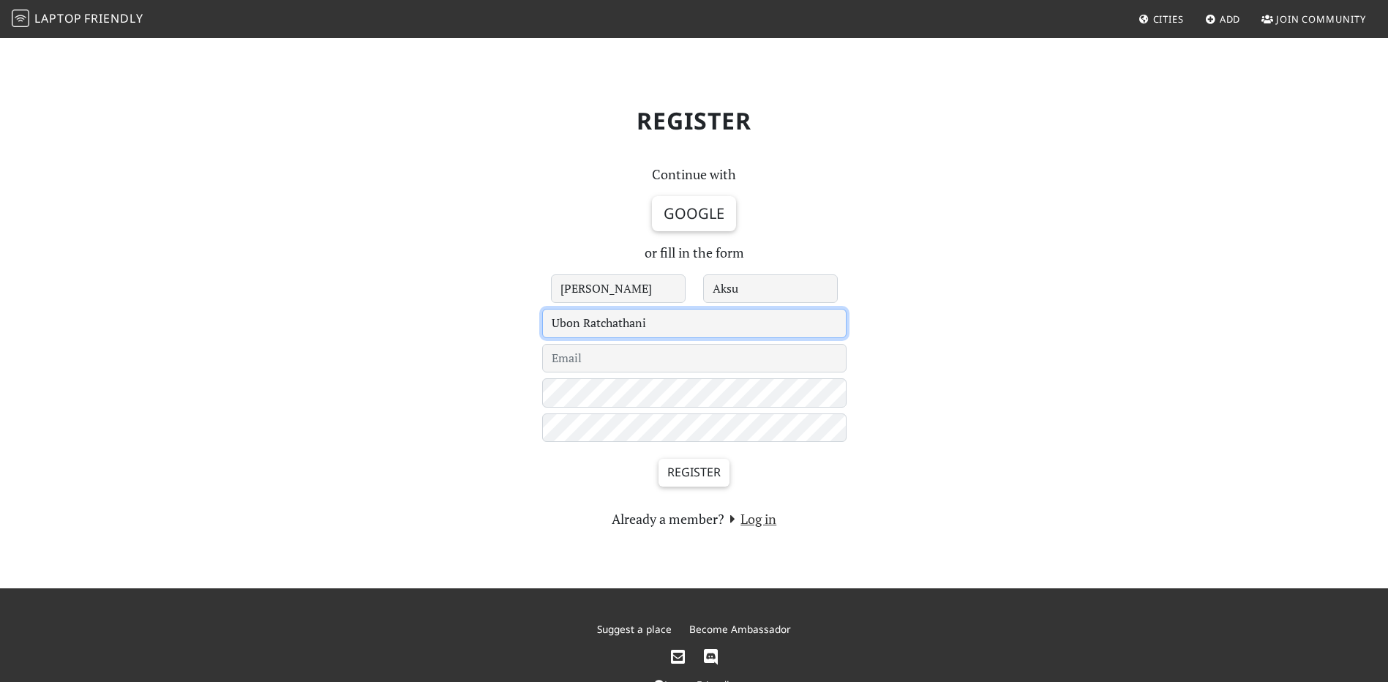
select select "476"
click at [542, 309] on select "Le Havre 's-Hertogenbosch - Under Review - Aachen Aarhus Abingdon Abu Dhabi Acc…" at bounding box center [694, 323] width 304 height 29
click at [665, 353] on input "email" at bounding box center [694, 358] width 304 height 29
click at [607, 356] on input "elastikman2@gmail.com" at bounding box center [694, 358] width 304 height 29
type input "elastikman8@gmail.com"
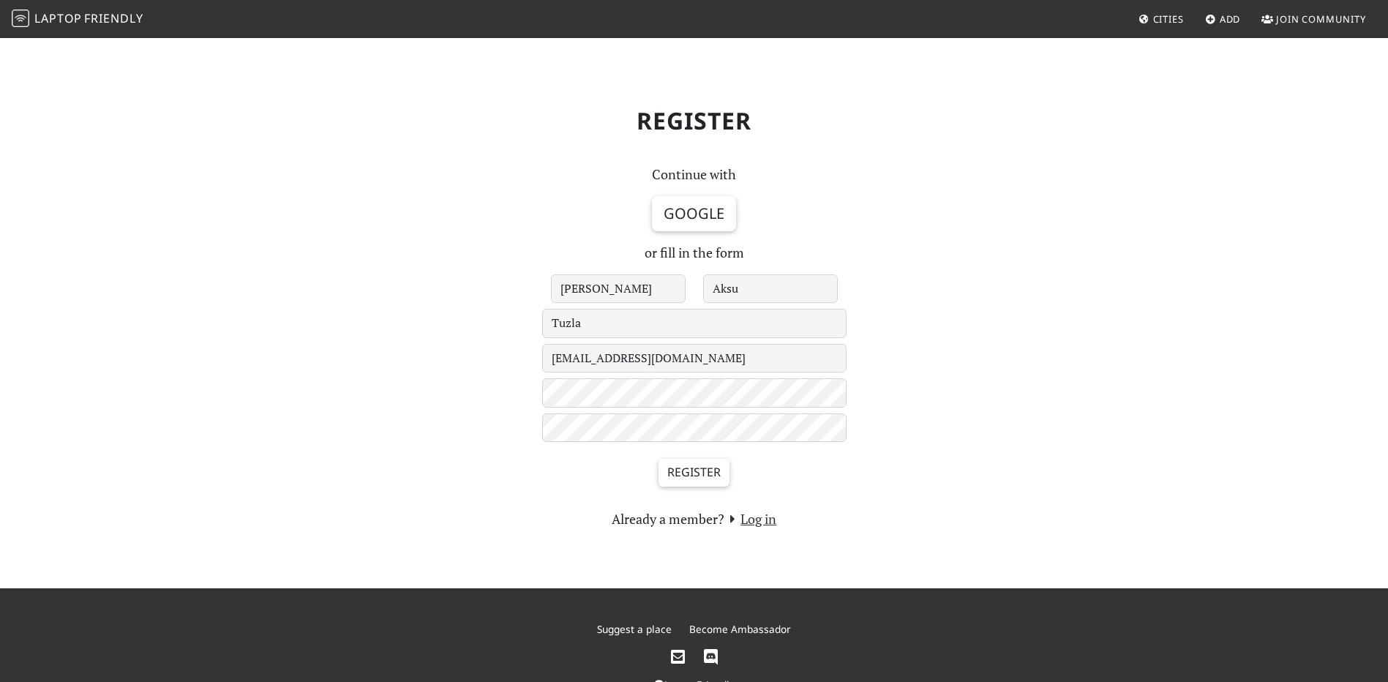
drag, startPoint x: 637, startPoint y: 449, endPoint x: 624, endPoint y: 443, distance: 13.7
click at [631, 448] on div "Register" at bounding box center [694, 478] width 304 height 61
click at [419, 436] on div "Register Continue with Google or fill in the form If you are a human, ignore th…" at bounding box center [694, 312] width 966 height 435
click at [659, 459] on input "Register" at bounding box center [694, 473] width 71 height 28
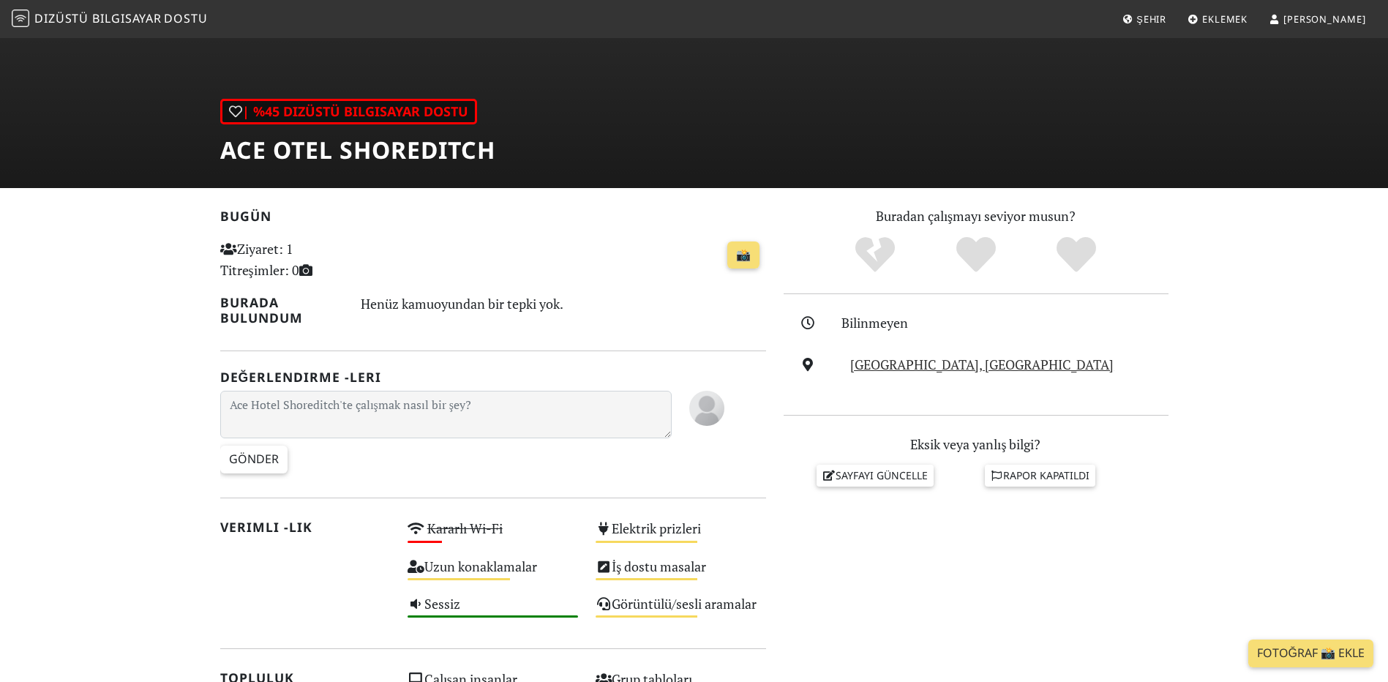
scroll to position [143, 0]
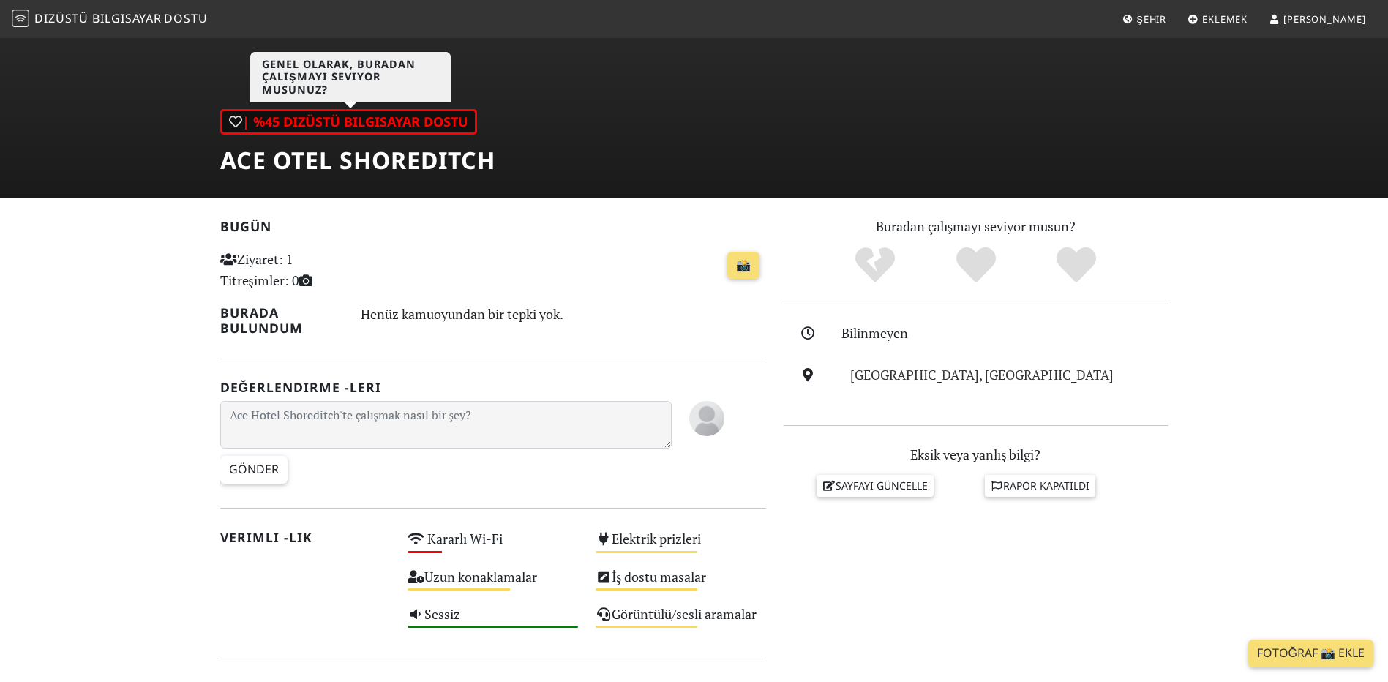
click at [378, 120] on font "| %45 Dizüstü Bilgisayar Dostu" at bounding box center [355, 122] width 226 height 18
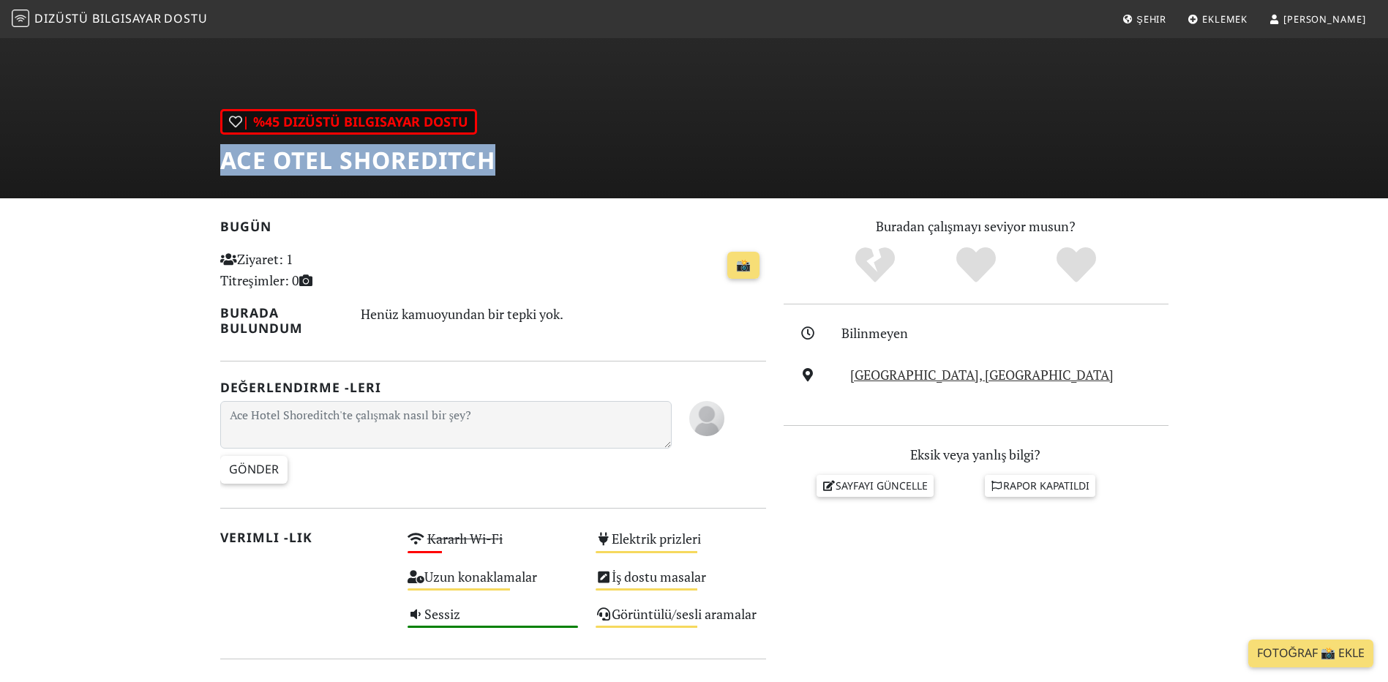
drag, startPoint x: 528, startPoint y: 166, endPoint x: 176, endPoint y: 160, distance: 351.3
click at [176, 160] on div "| %45 Dizüstü Bilgisayar Dostu Ace Otel Shoreditch" at bounding box center [694, 46] width 1388 height 304
copy h1 "Ace Otel Shoreditch"
click at [689, 153] on div "| %45 Dizüstü Bilgisayar Dostu Ace Otel Shoreditch" at bounding box center [694, 46] width 1388 height 304
drag, startPoint x: 516, startPoint y: 157, endPoint x: 205, endPoint y: 154, distance: 311.0
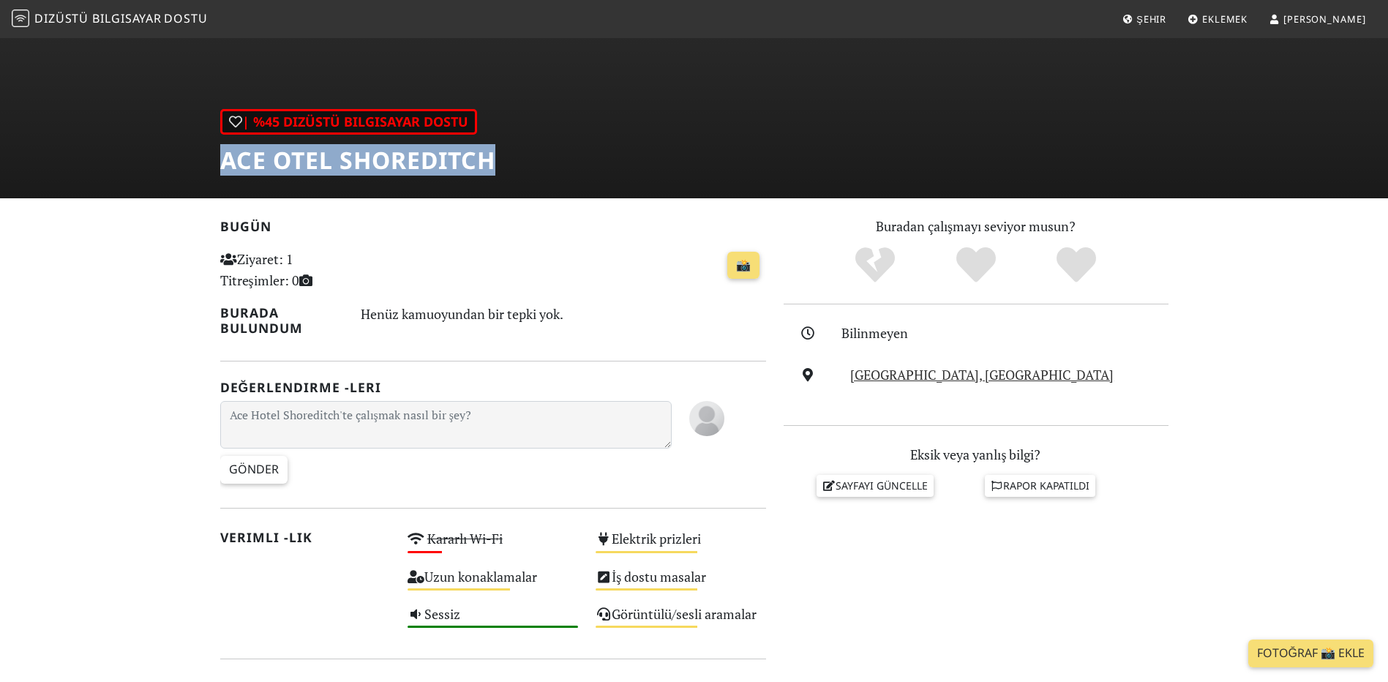
click at [205, 154] on div "| %45 Dizüstü Bilgisayar Dostu Ace Otel Shoreditch" at bounding box center [694, 46] width 1388 height 304
copy h1 "Ace Otel Shoreditch"
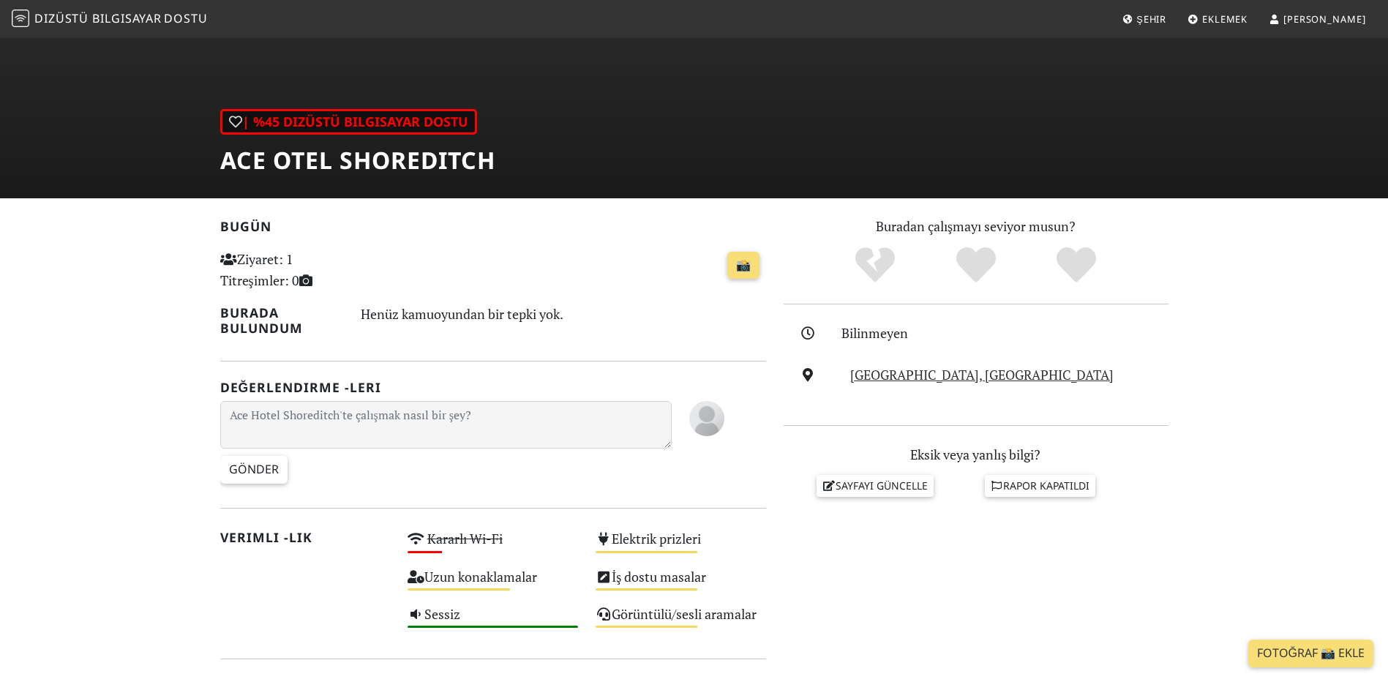
click at [521, 198] on section "Bugün Ziyaret: 1 Titreşimler: 0 📸 Burada bulundum Henüz kamuoyundan bir tepki y…" at bounding box center [694, 663] width 1388 height 931
drag, startPoint x: 1044, startPoint y: 377, endPoint x: 848, endPoint y: 382, distance: 196.2
click at [848, 382] on div "Shoreditch High Street, Londra" at bounding box center [1008, 374] width 335 height 21
copy link "Shoreditch High Street, Londra"
click at [1129, 392] on div "Bilinmeyen Shoreditch High Street, Londra" at bounding box center [976, 365] width 385 height 84
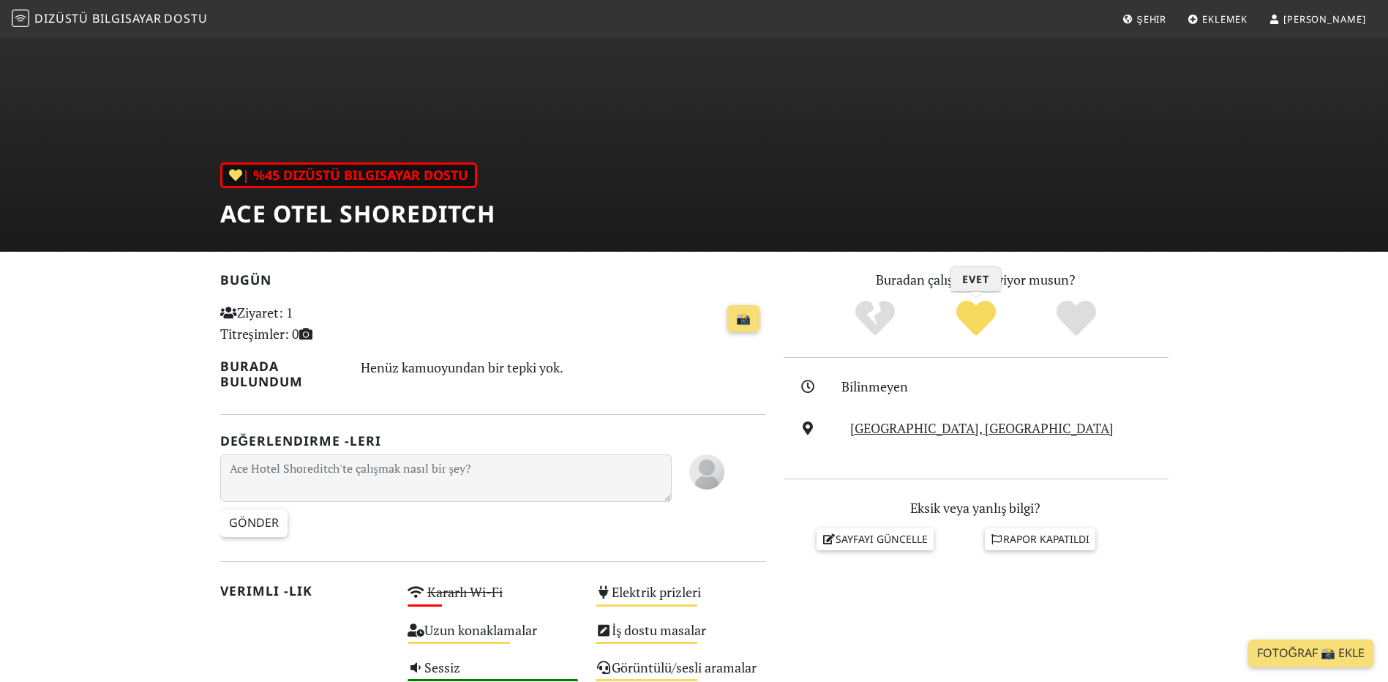
scroll to position [146, 0]
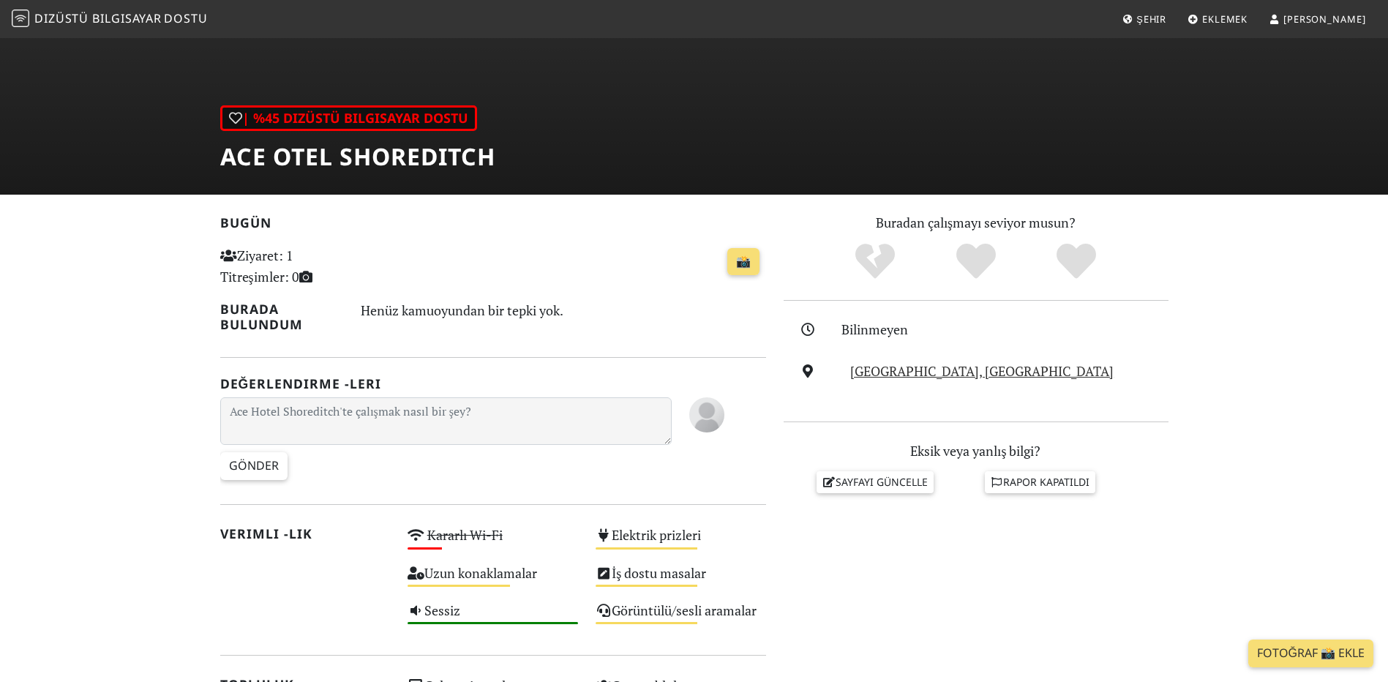
click at [1330, 29] on link "[PERSON_NAME]" at bounding box center [1317, 19] width 109 height 26
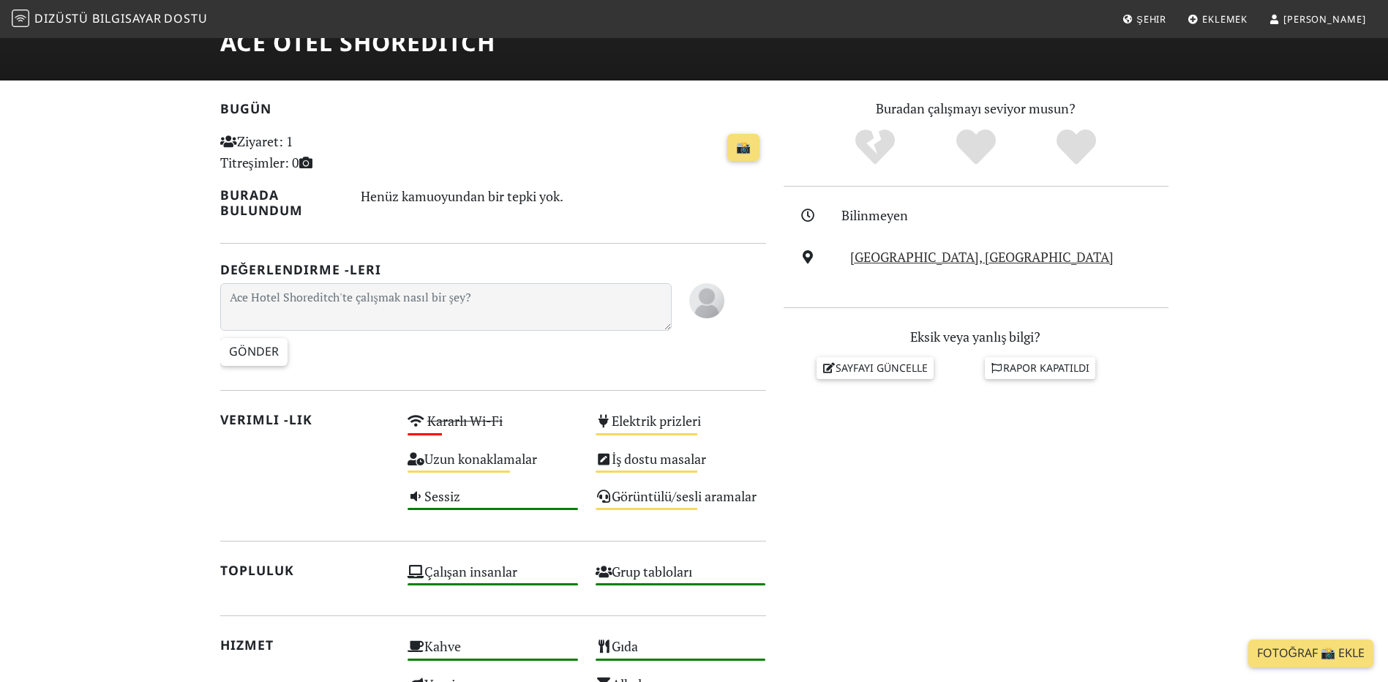
scroll to position [216, 0]
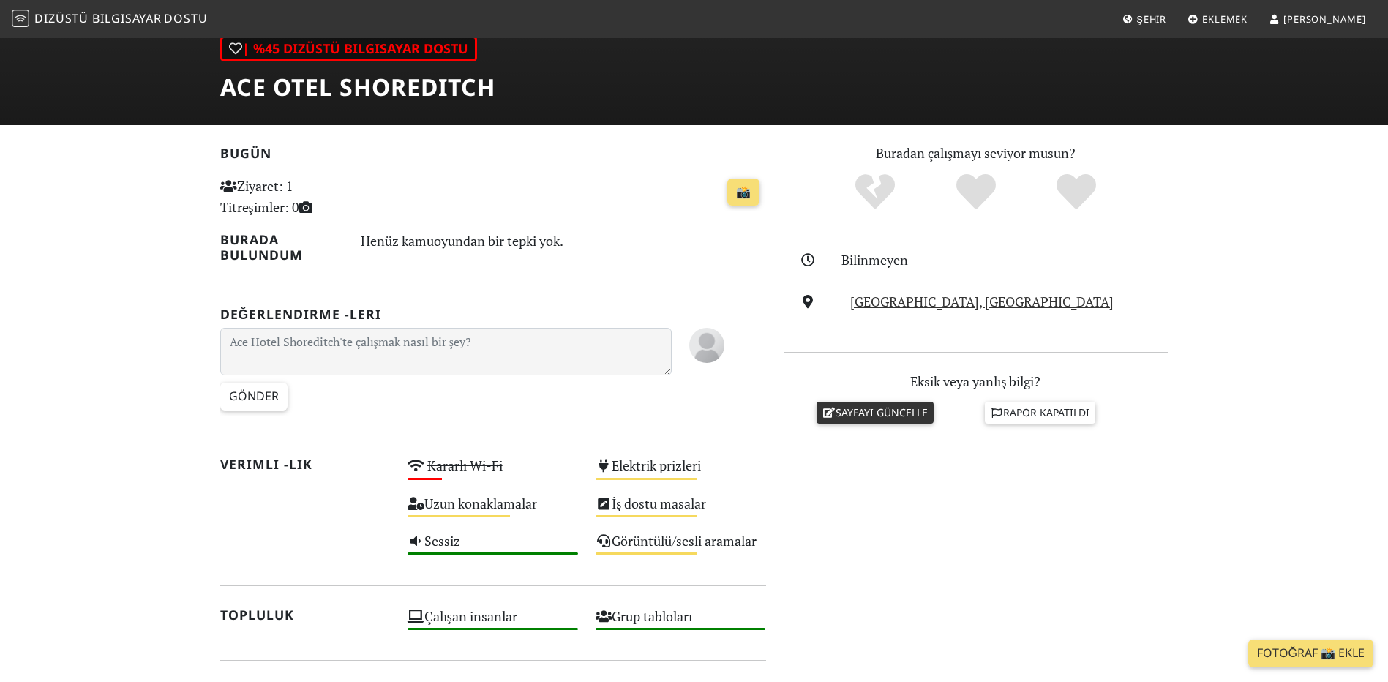
click at [839, 410] on font "Sayfayı güncelle" at bounding box center [882, 412] width 92 height 14
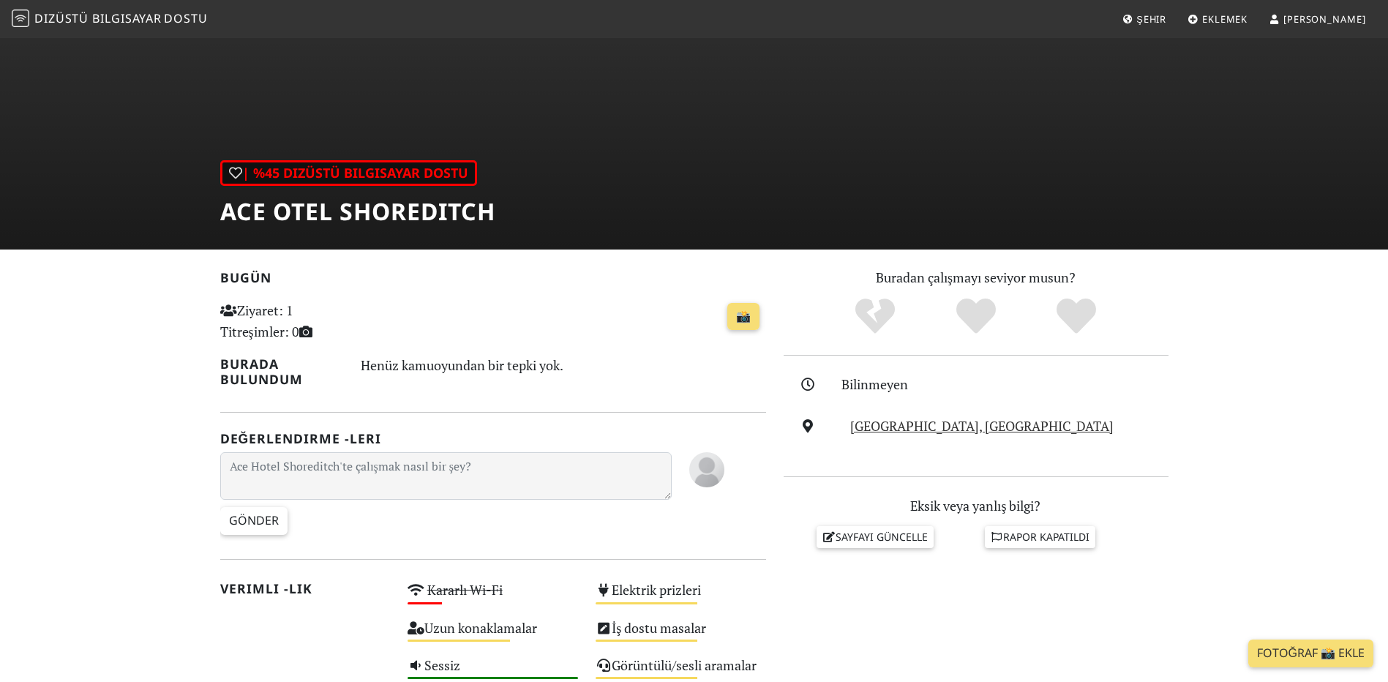
scroll to position [70, 0]
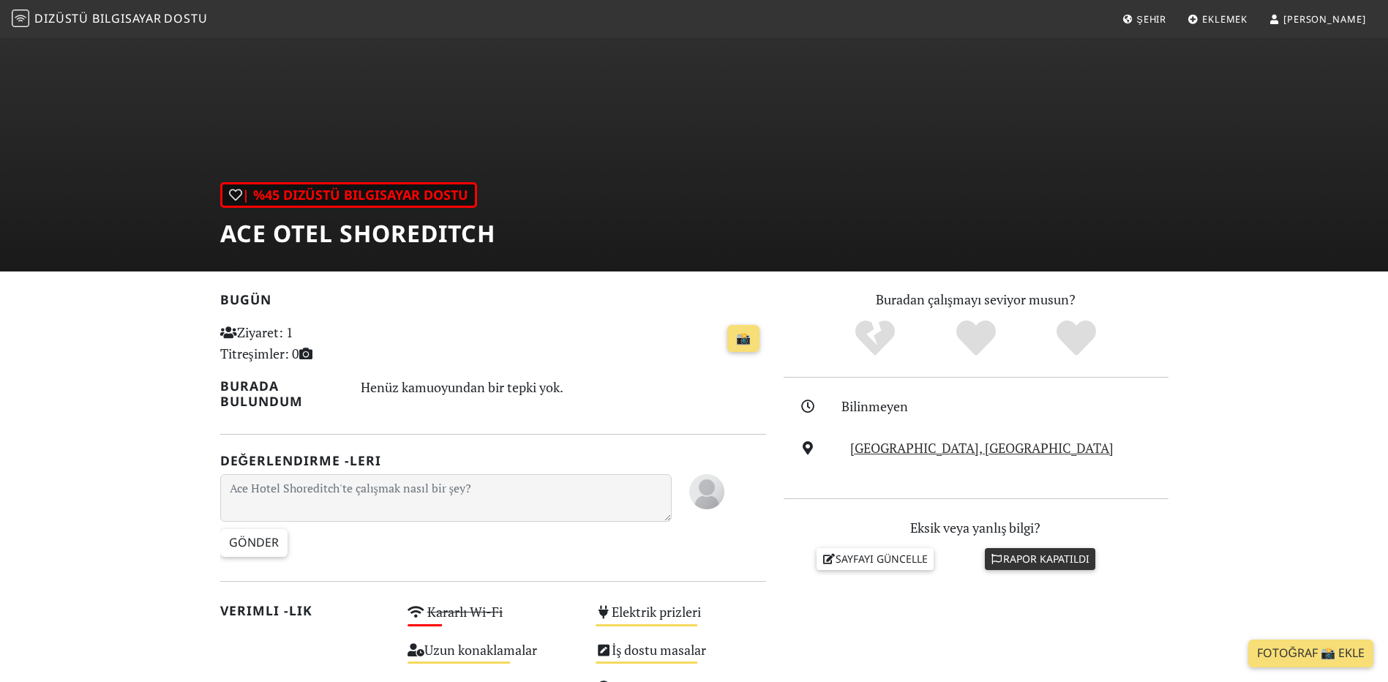
click at [1070, 555] on font "Rapor kapatıldı" at bounding box center [1046, 559] width 86 height 14
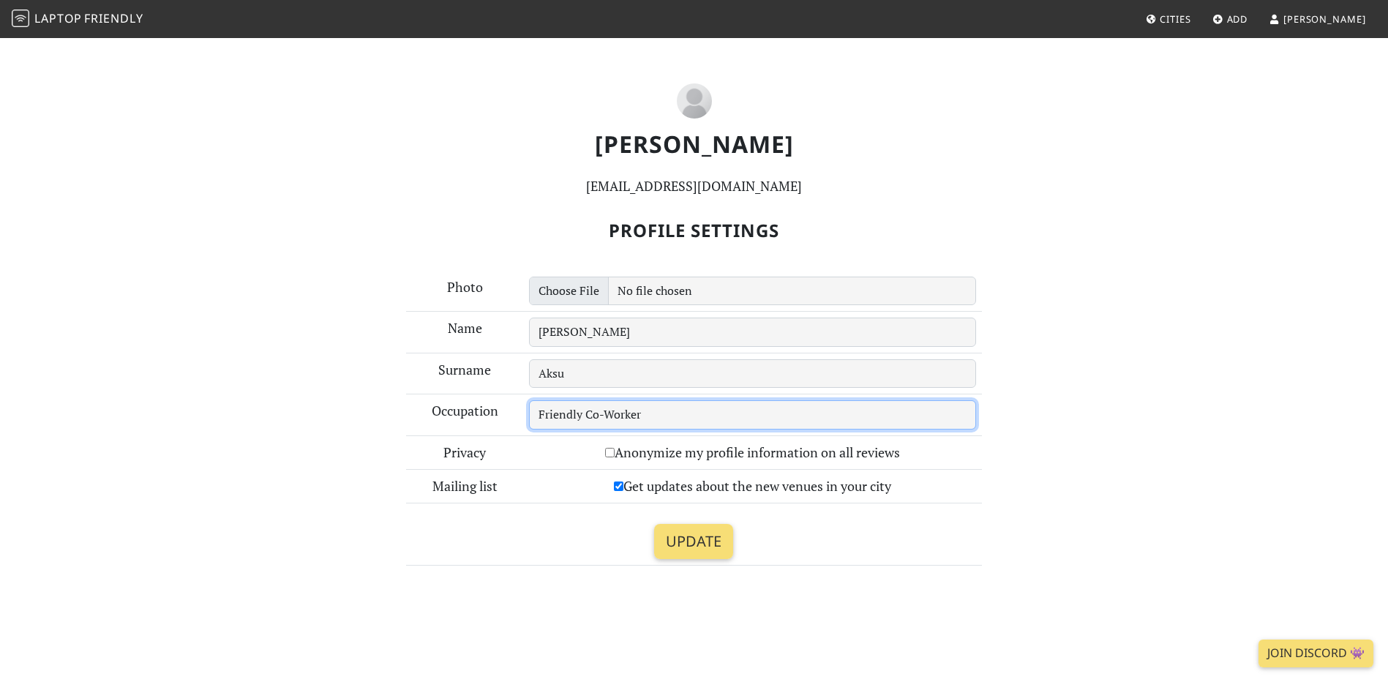
click at [567, 405] on input "Friendly Co-Worker" at bounding box center [752, 414] width 447 height 29
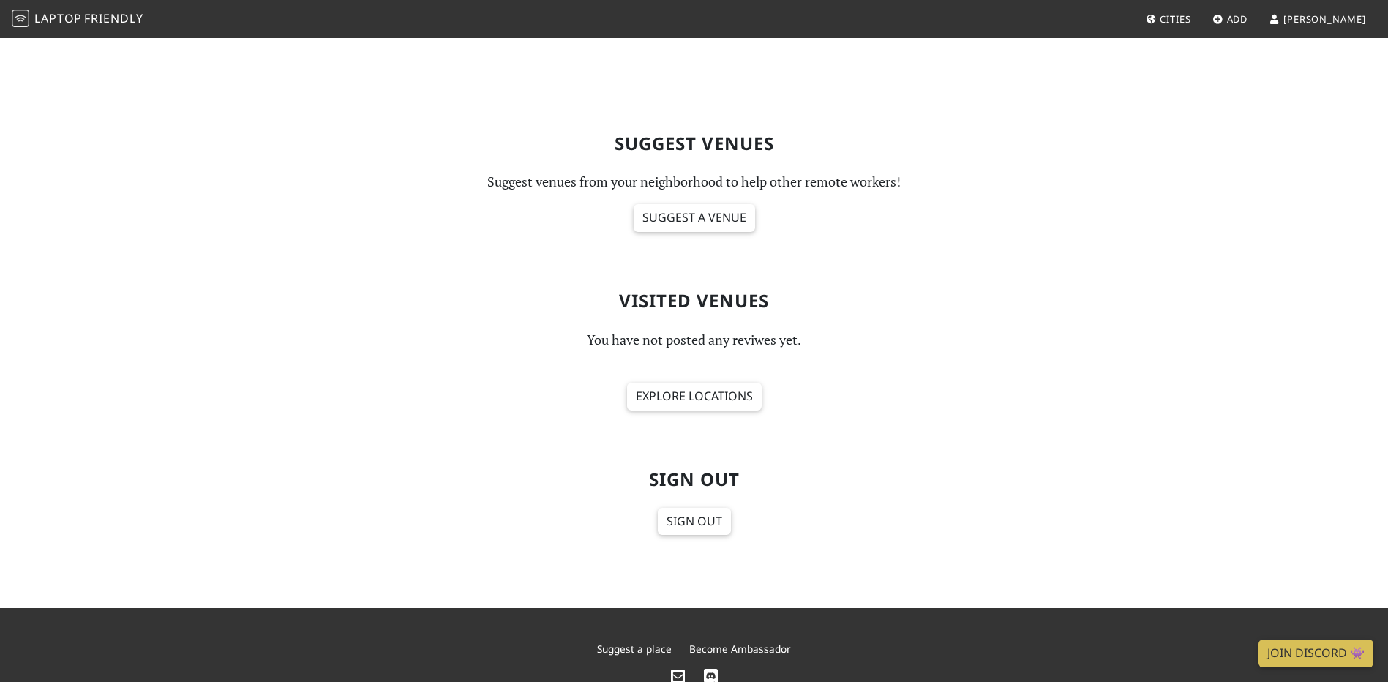
scroll to position [541, 0]
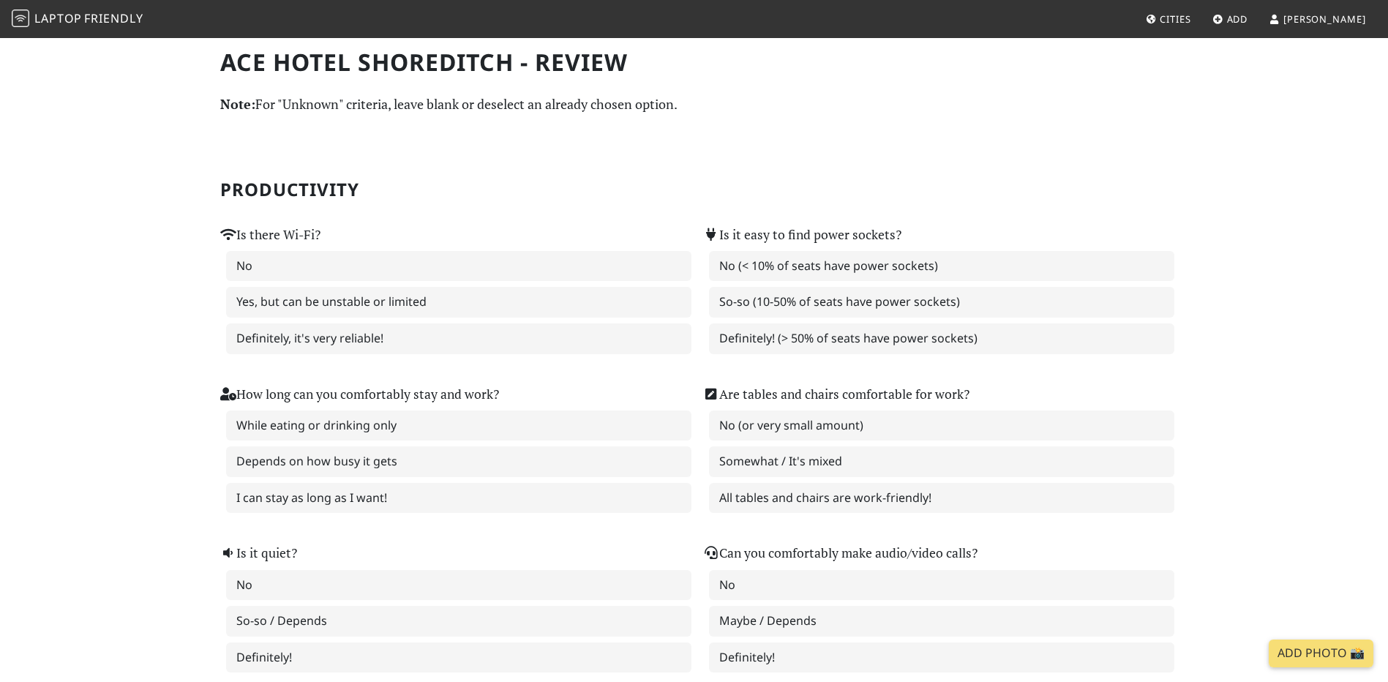
click at [302, 100] on p "Note: For "Unknown" criteria, leave blank or deselect an already chosen option." at bounding box center [694, 104] width 948 height 21
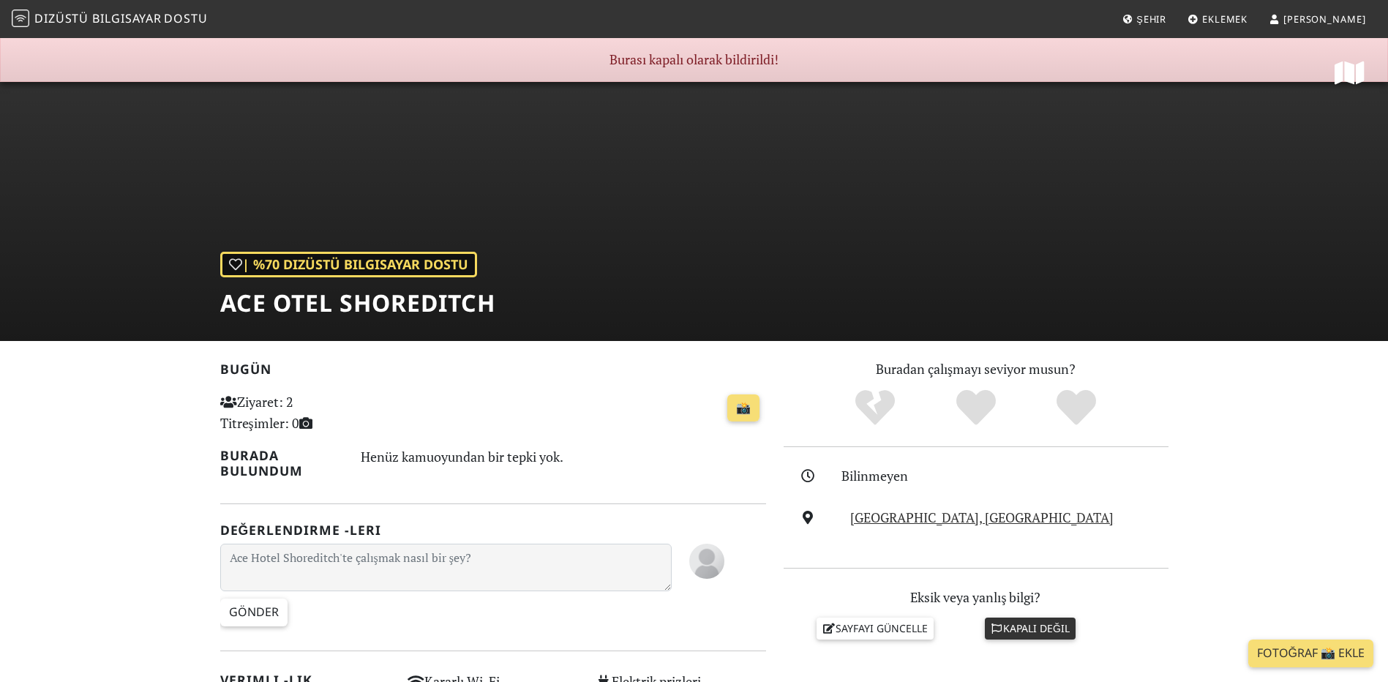
click at [805, 171] on div "| %70 Dizüstü Bilgisayar Dostu Ace Otel Shoreditch" at bounding box center [694, 189] width 1388 height 304
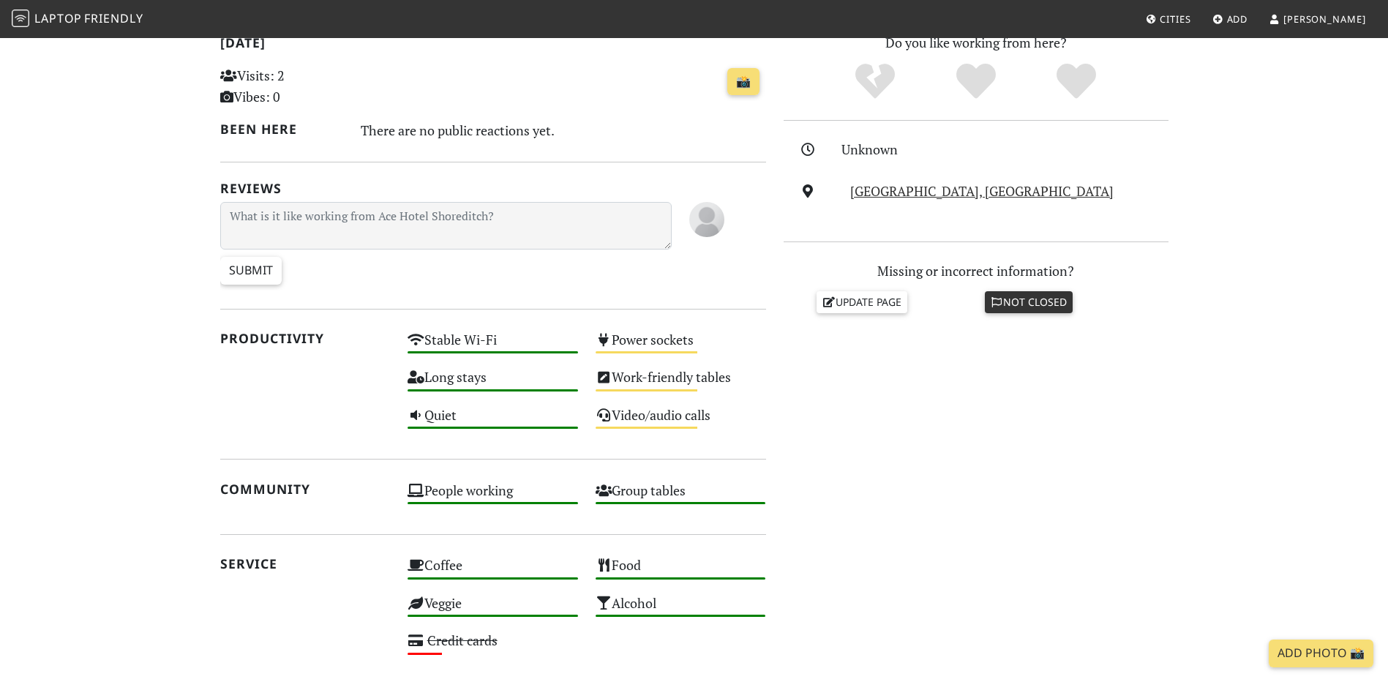
scroll to position [439, 0]
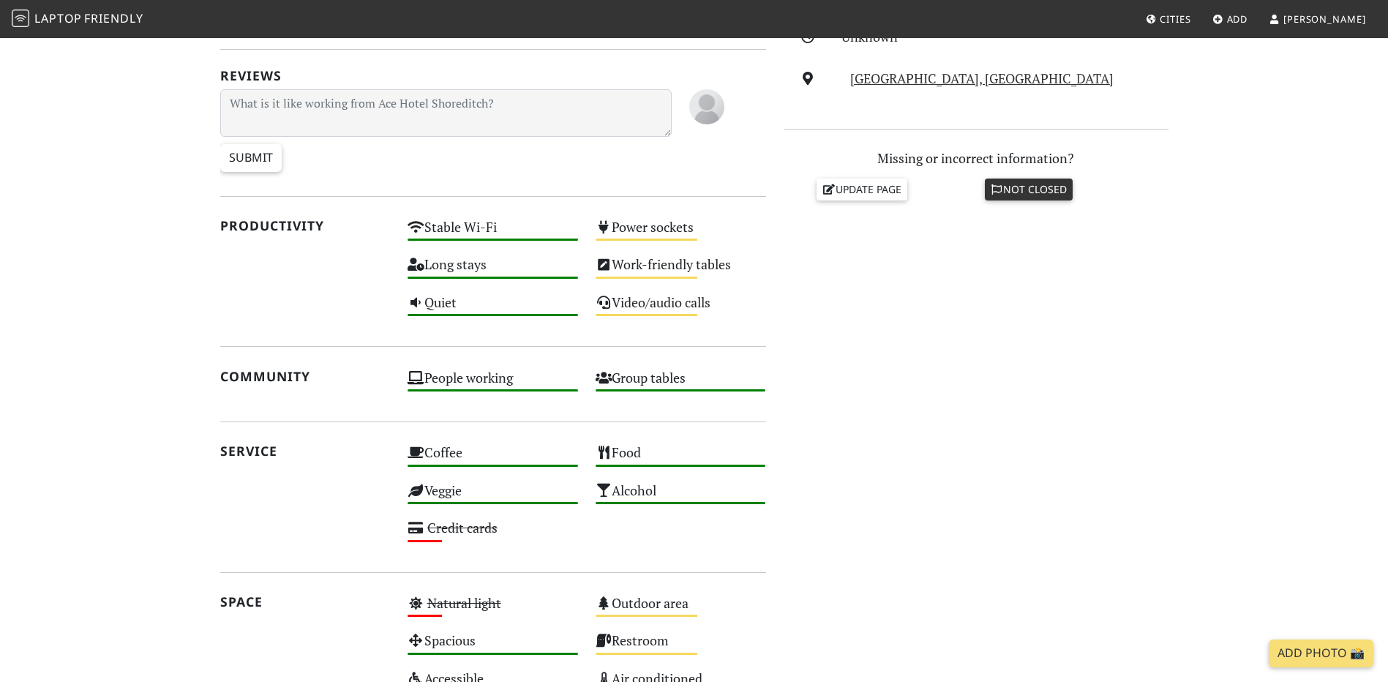
click at [949, 160] on p "Missing or incorrect information?" at bounding box center [976, 158] width 385 height 21
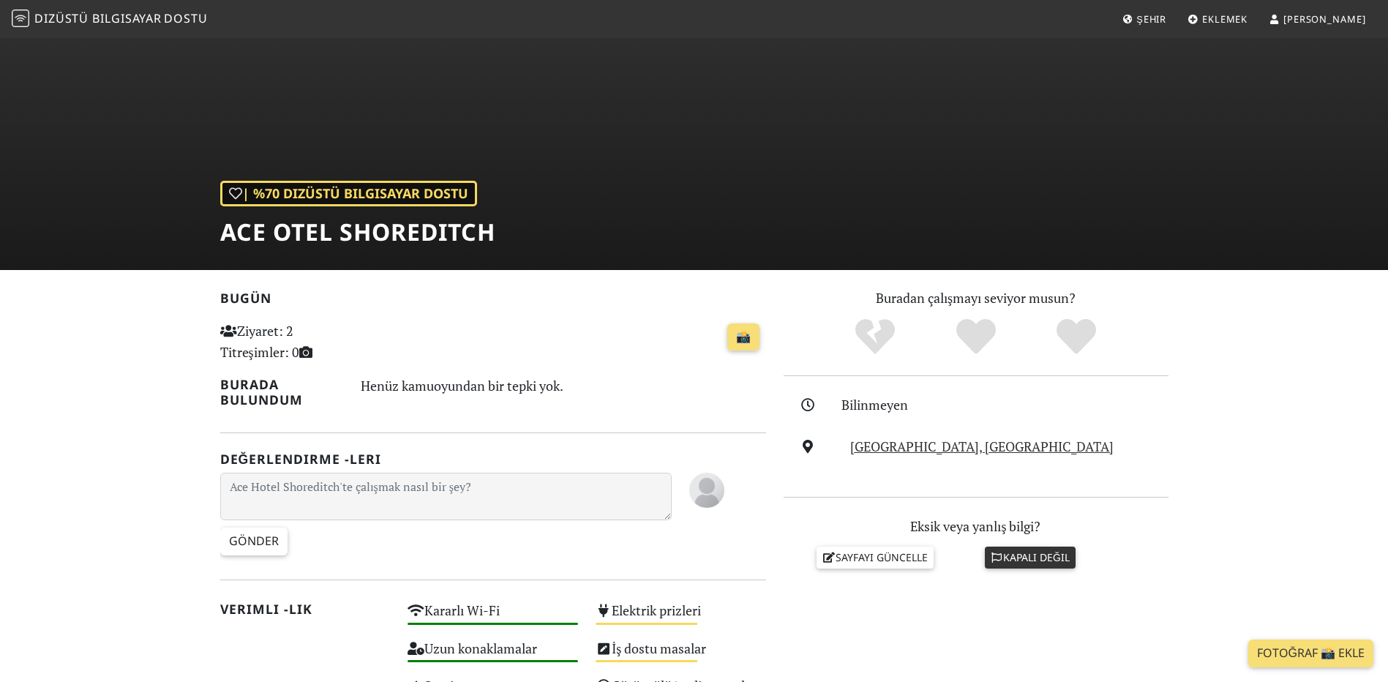
scroll to position [0, 0]
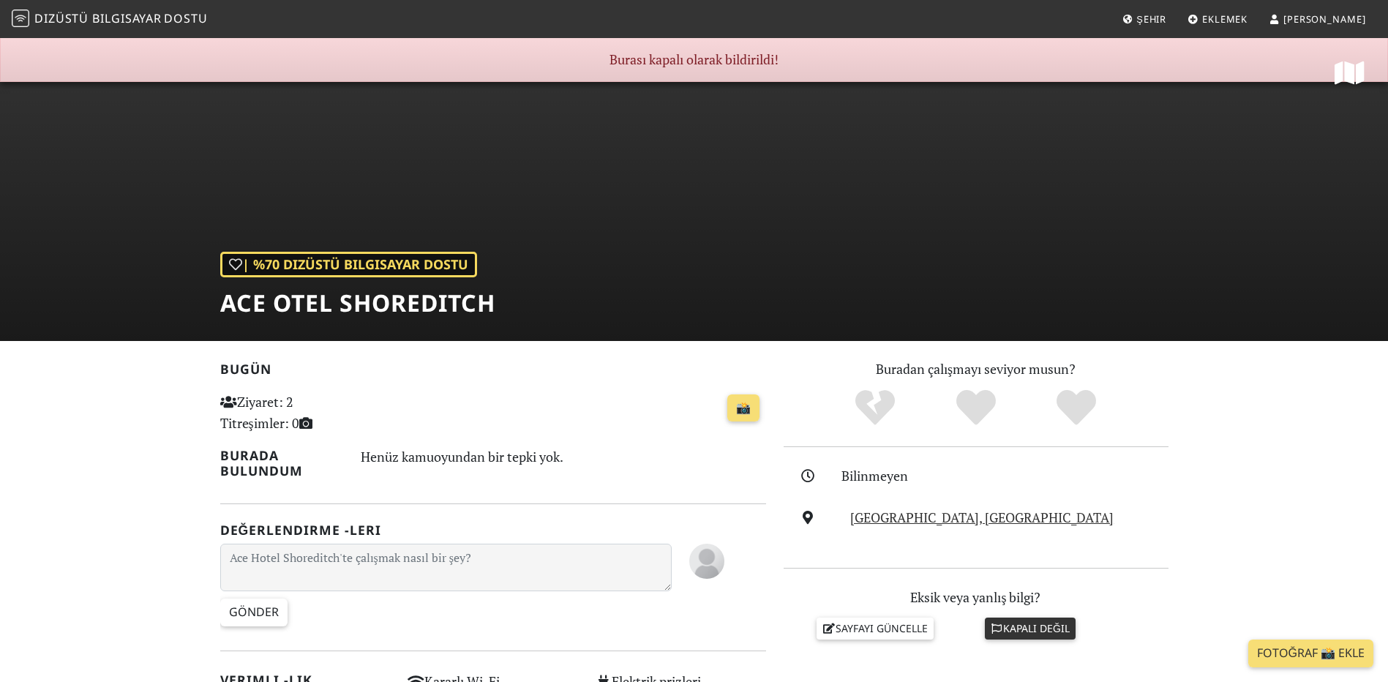
click at [1248, 13] on span "Eklemek" at bounding box center [1224, 18] width 45 height 13
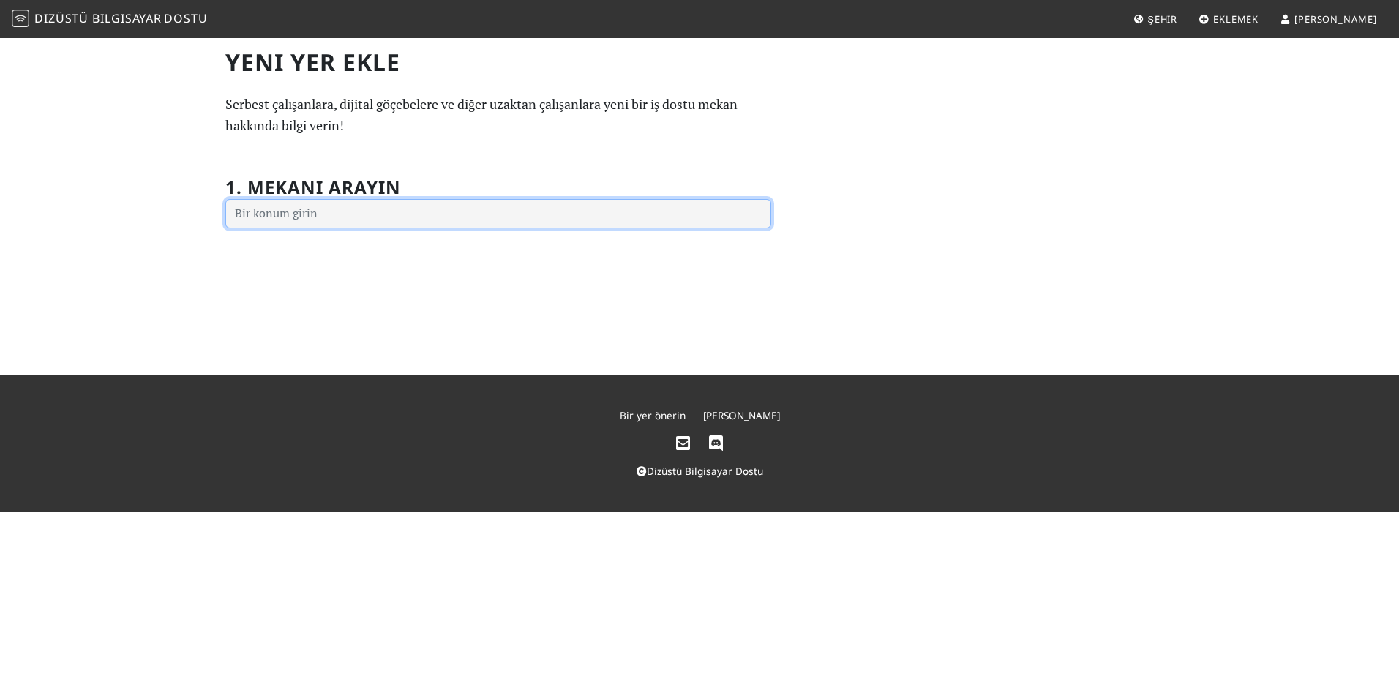
click at [369, 208] on input "text" at bounding box center [498, 213] width 546 height 29
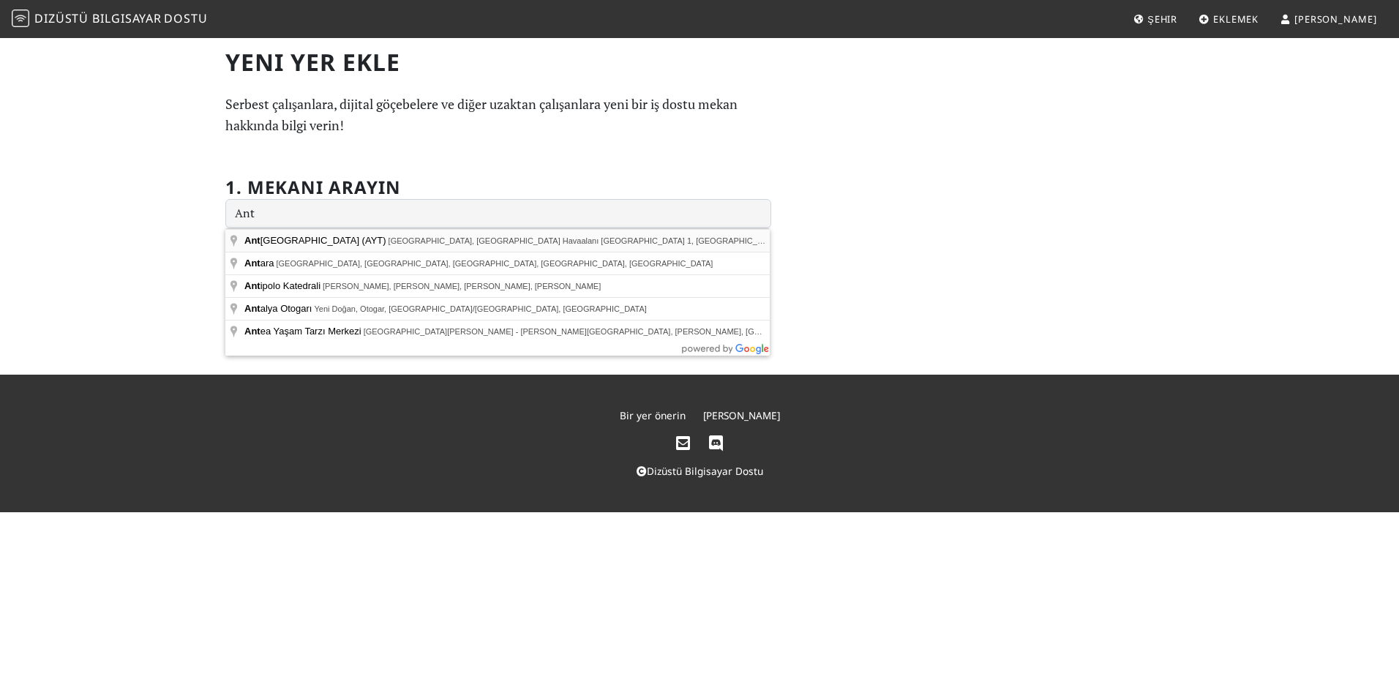
type input "[GEOGRAPHIC_DATA] (AYT), [GEOGRAPHIC_DATA], [GEOGRAPHIC_DATA] [GEOGRAPHIC_DATA]…"
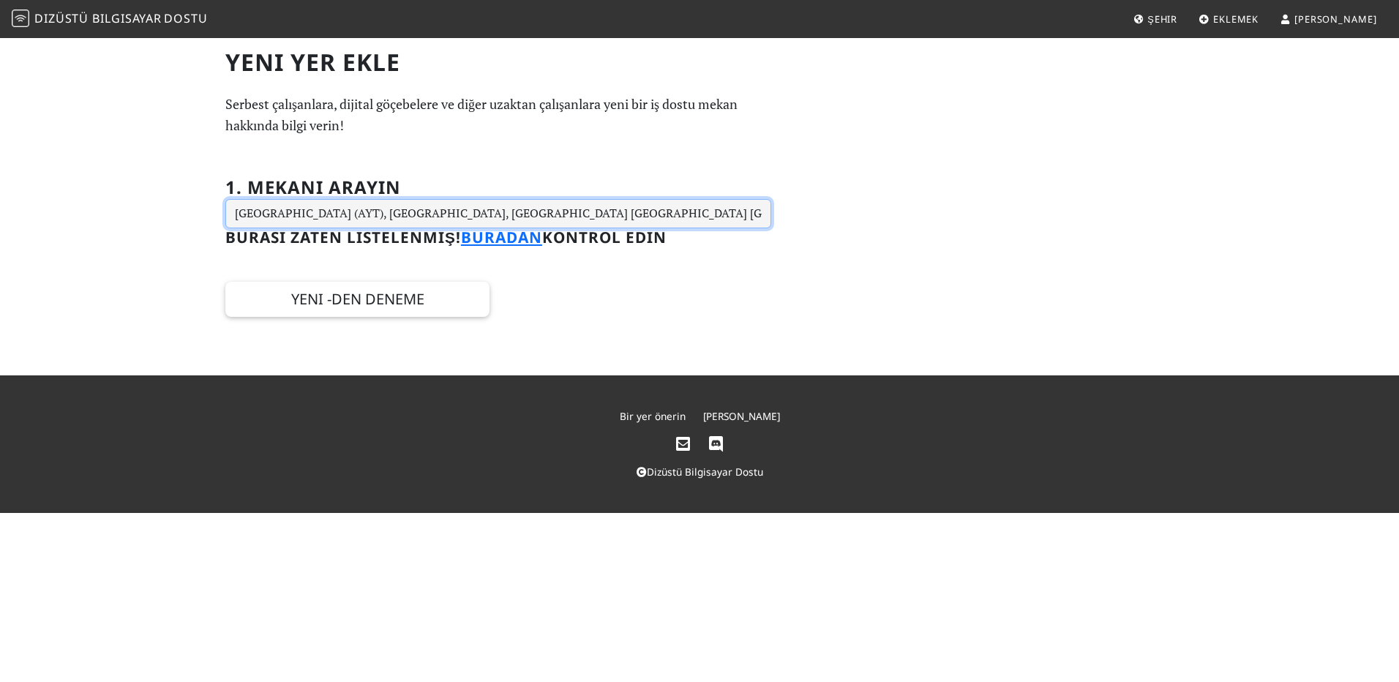
click at [528, 216] on input "[GEOGRAPHIC_DATA] (AYT), [GEOGRAPHIC_DATA], [GEOGRAPHIC_DATA] [GEOGRAPHIC_DATA]…" at bounding box center [498, 213] width 546 height 29
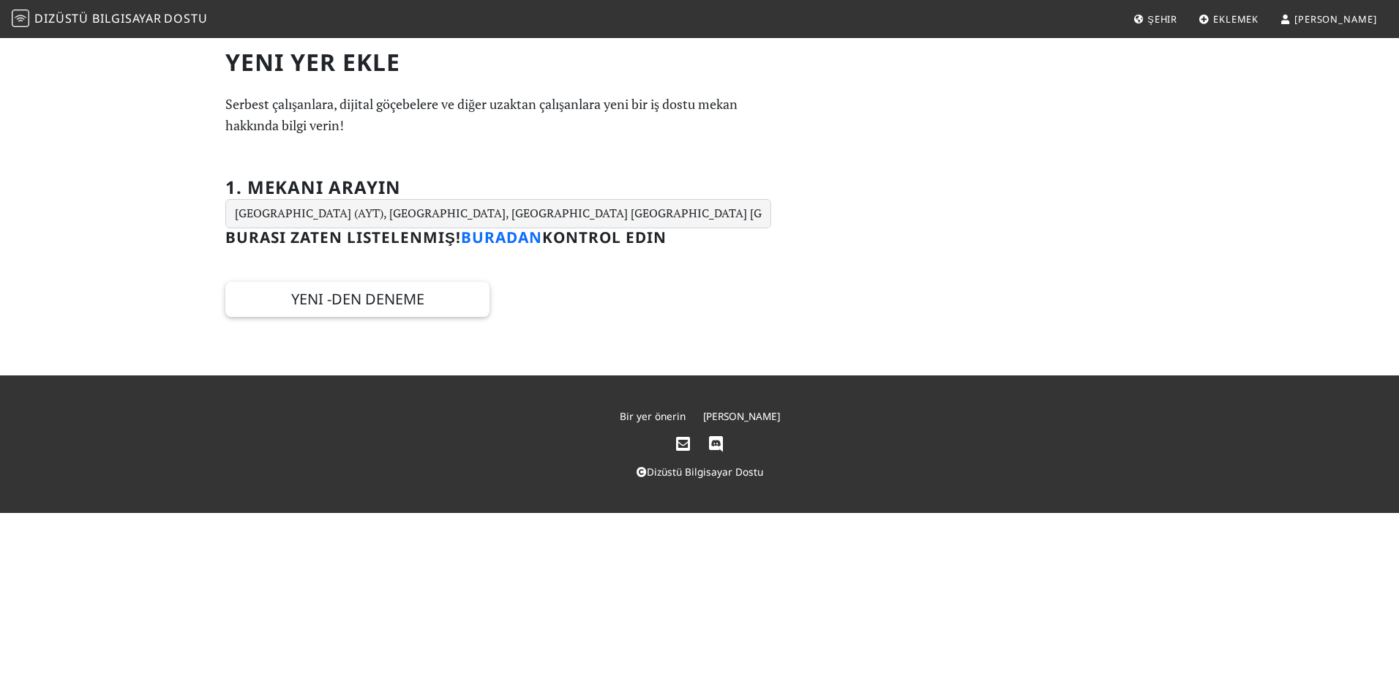
click at [504, 239] on link "Buradan" at bounding box center [501, 237] width 81 height 20
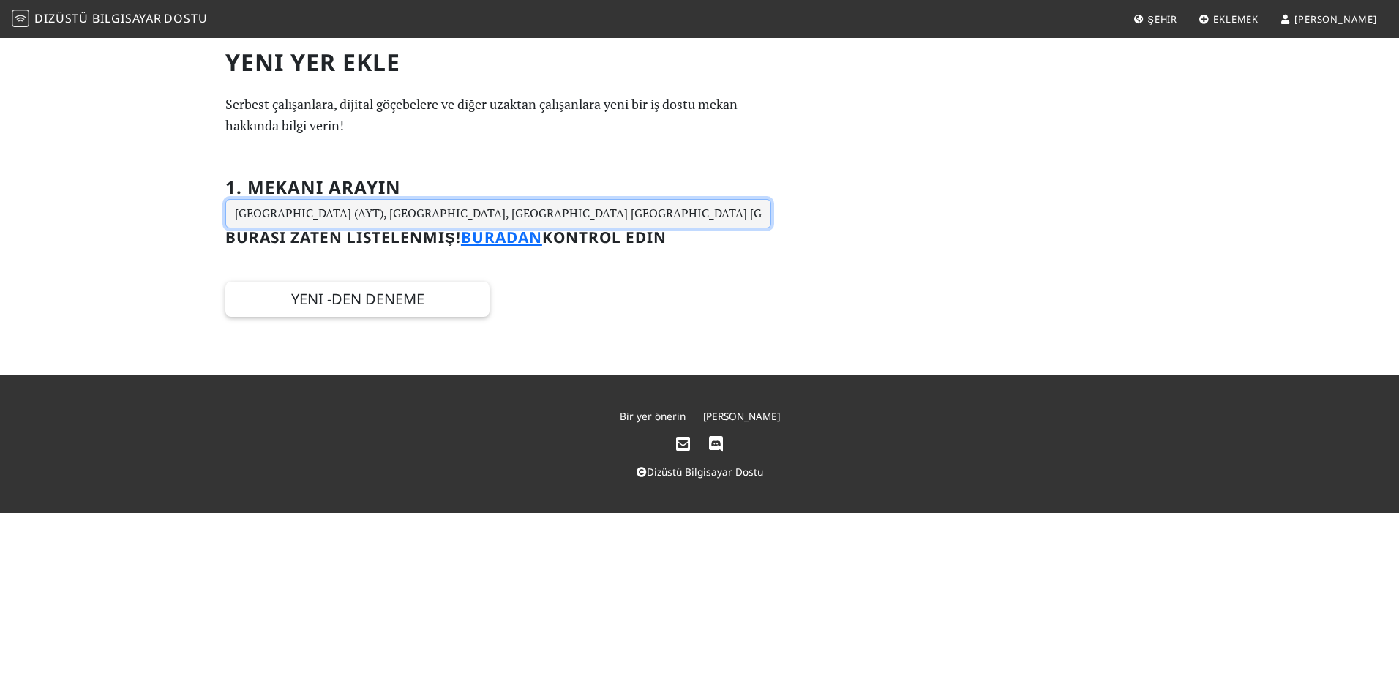
click at [664, 220] on input "[GEOGRAPHIC_DATA] (AYT), [GEOGRAPHIC_DATA], [GEOGRAPHIC_DATA] [GEOGRAPHIC_DATA]…" at bounding box center [498, 213] width 546 height 29
type input "Dalgabaşıdyna"
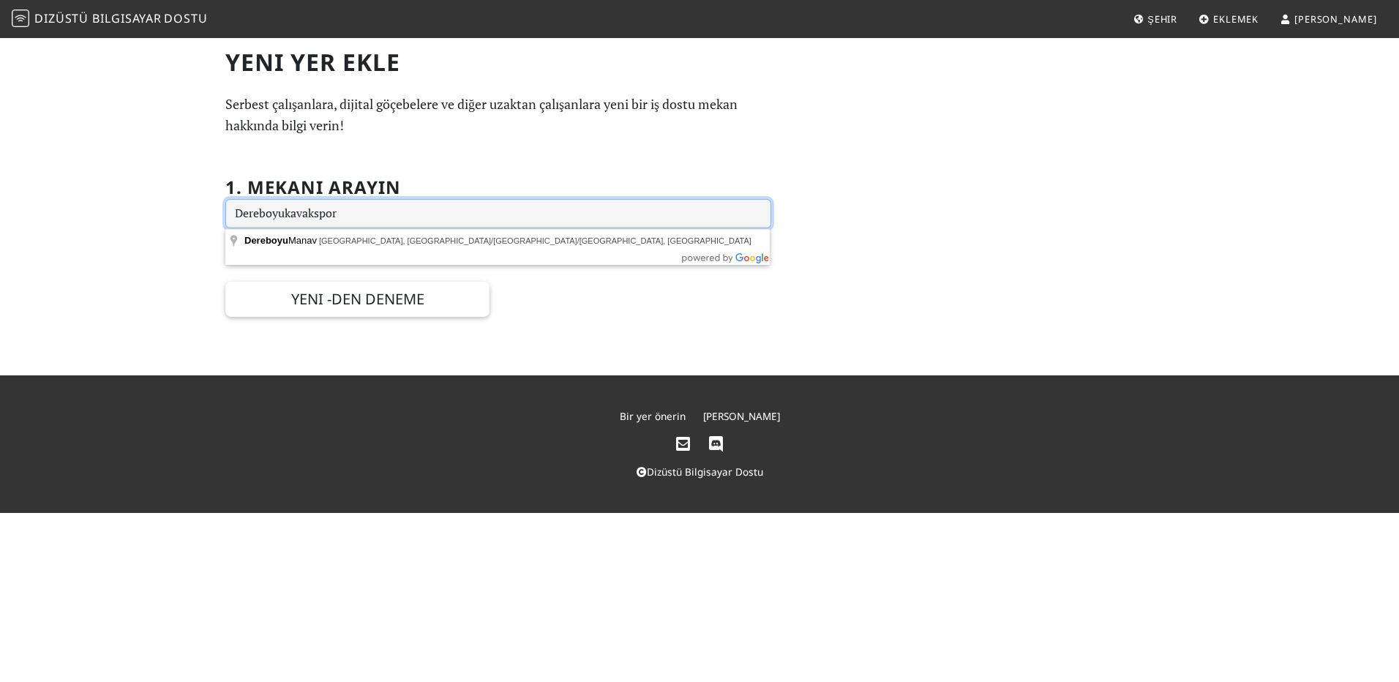
type input "Dereboyukavakspor"
click at [566, 396] on footer "Bir yer önerin Elçi Olun Dizüstü Bilgisayar Dostu" at bounding box center [699, 444] width 1399 height 138
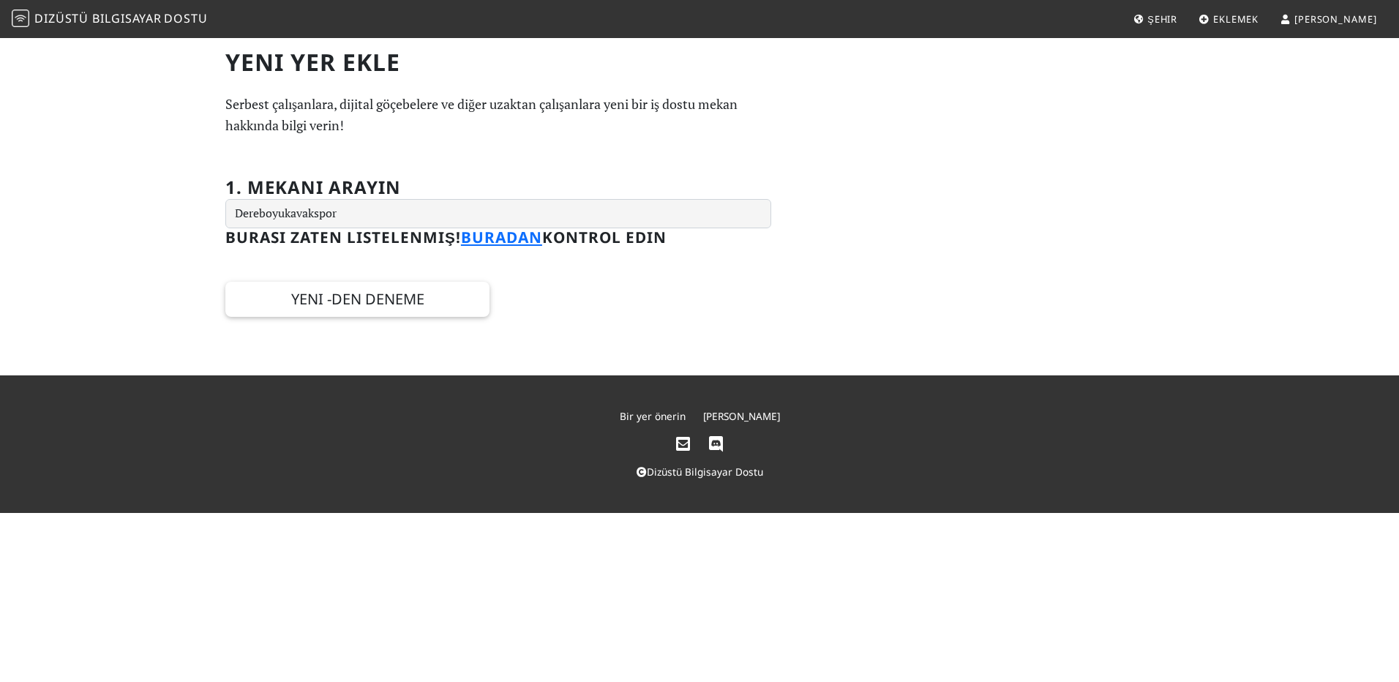
click at [465, 318] on div "Yeni Yer Ekle Serbest çalışanlara, dijital göçebelere ve diğer uzaktan çalışanl…" at bounding box center [699, 206] width 1399 height 339
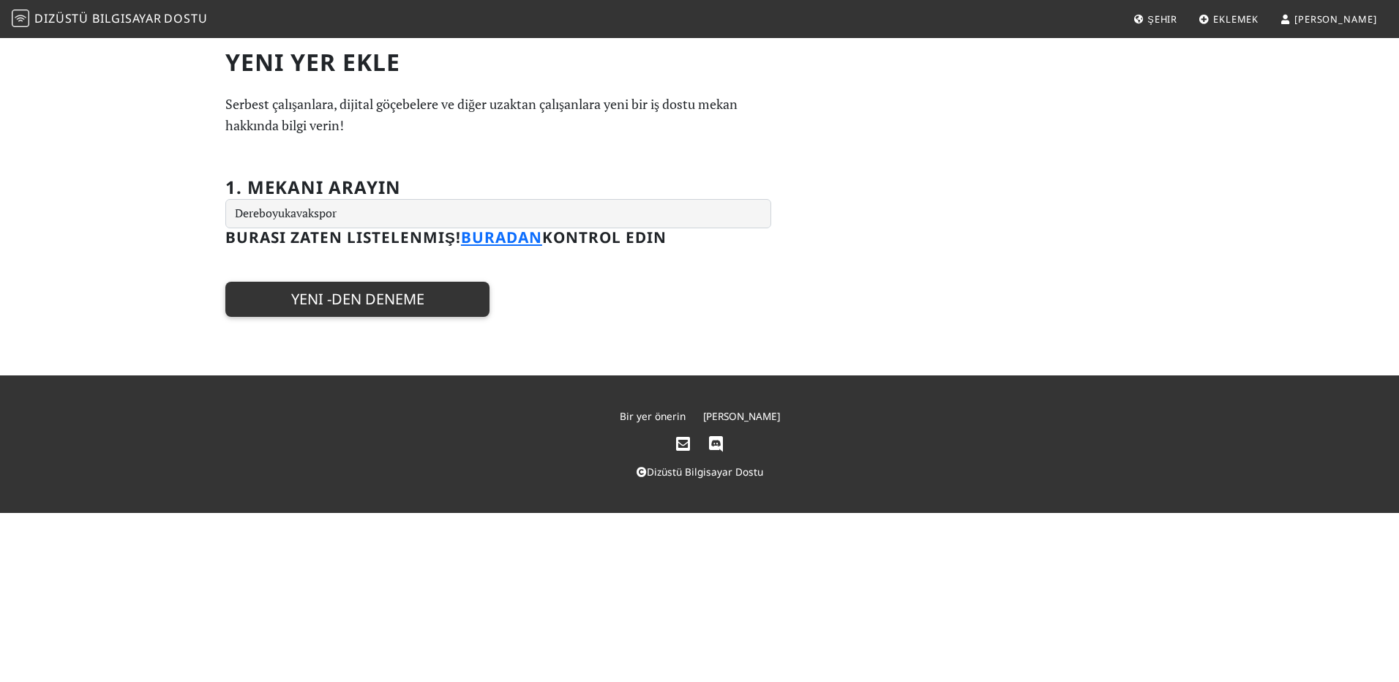
click at [434, 298] on button "Yeni -den deneme" at bounding box center [357, 299] width 264 height 35
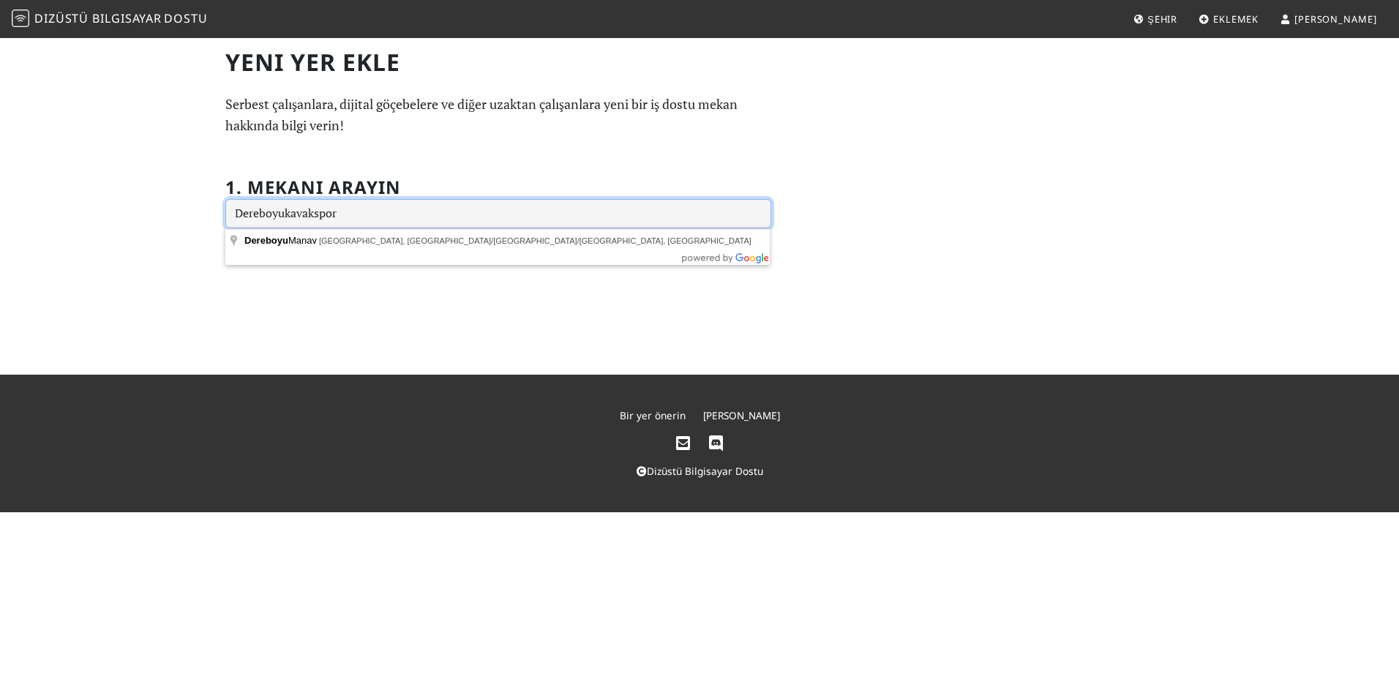
click at [399, 213] on input "Dereboyukavakspor" at bounding box center [498, 213] width 546 height 29
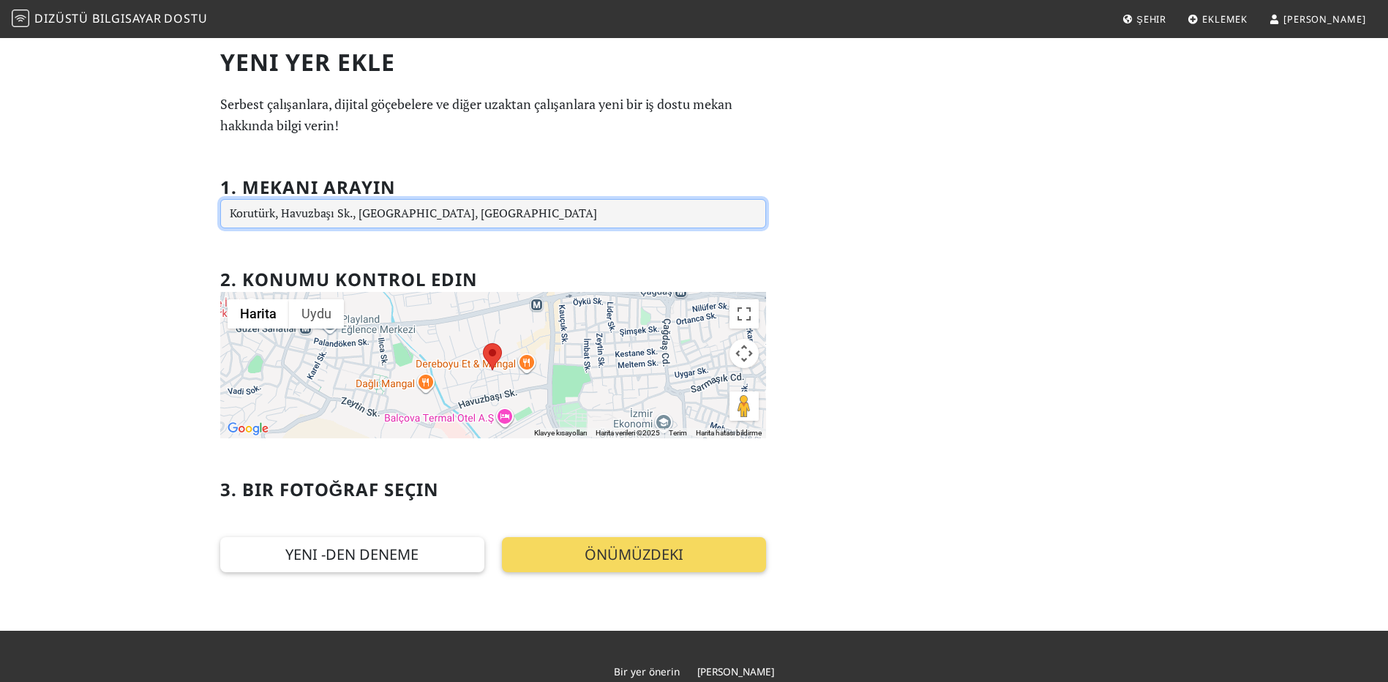
type input "Korutürk, Havuzbaşı Sk., İzmir, Türkiye"
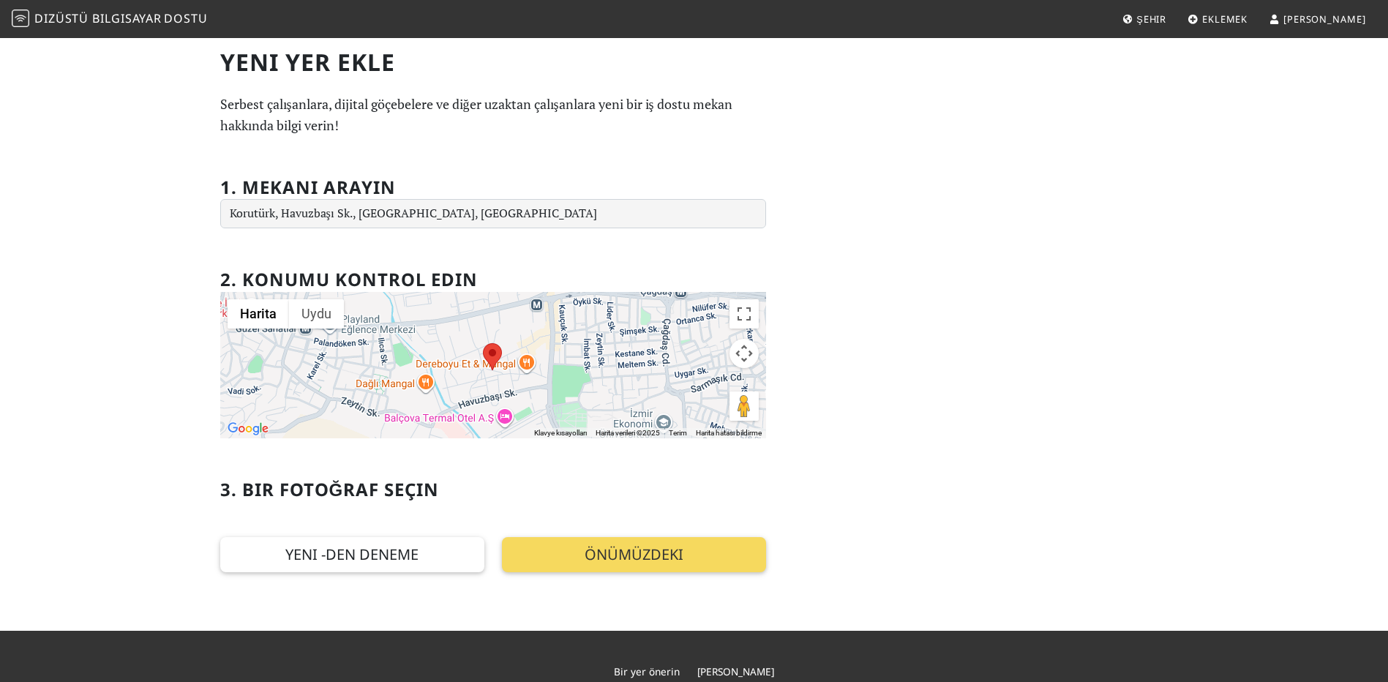
click at [582, 549] on button "Önümüzdeki" at bounding box center [634, 554] width 264 height 35
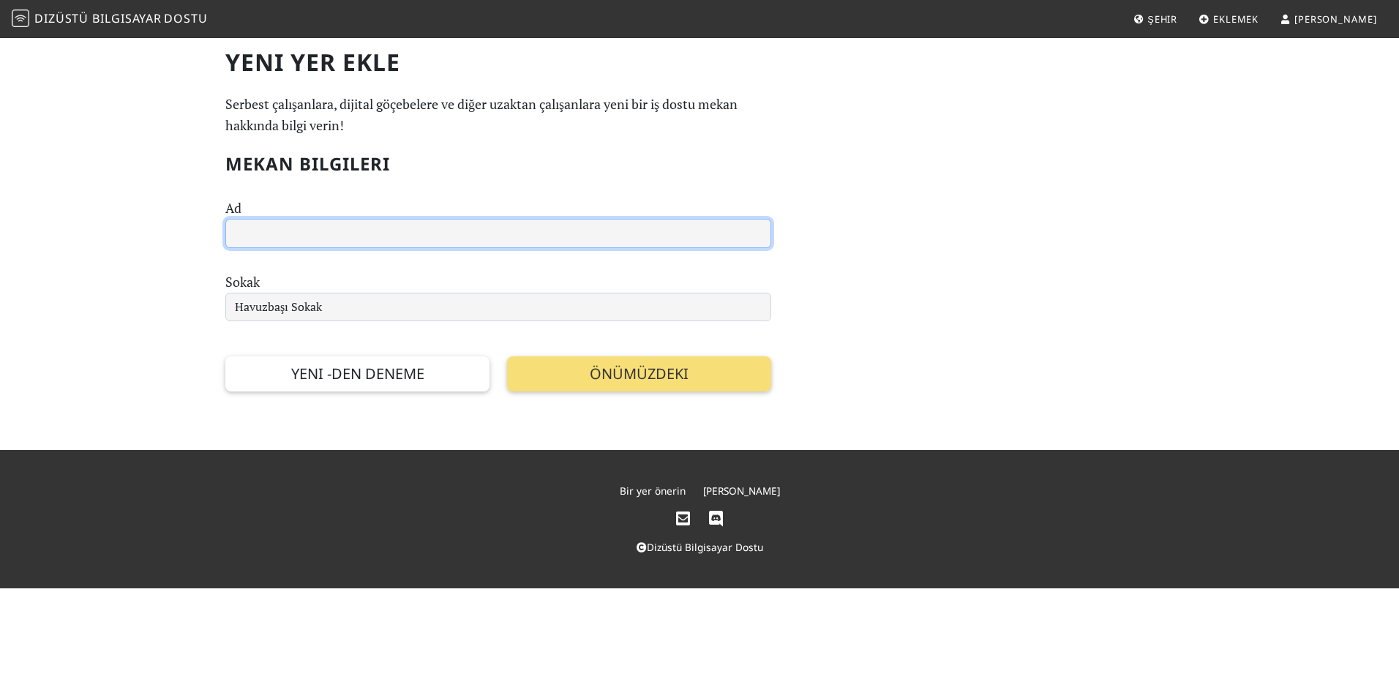
click at [355, 237] on input "text" at bounding box center [498, 233] width 546 height 29
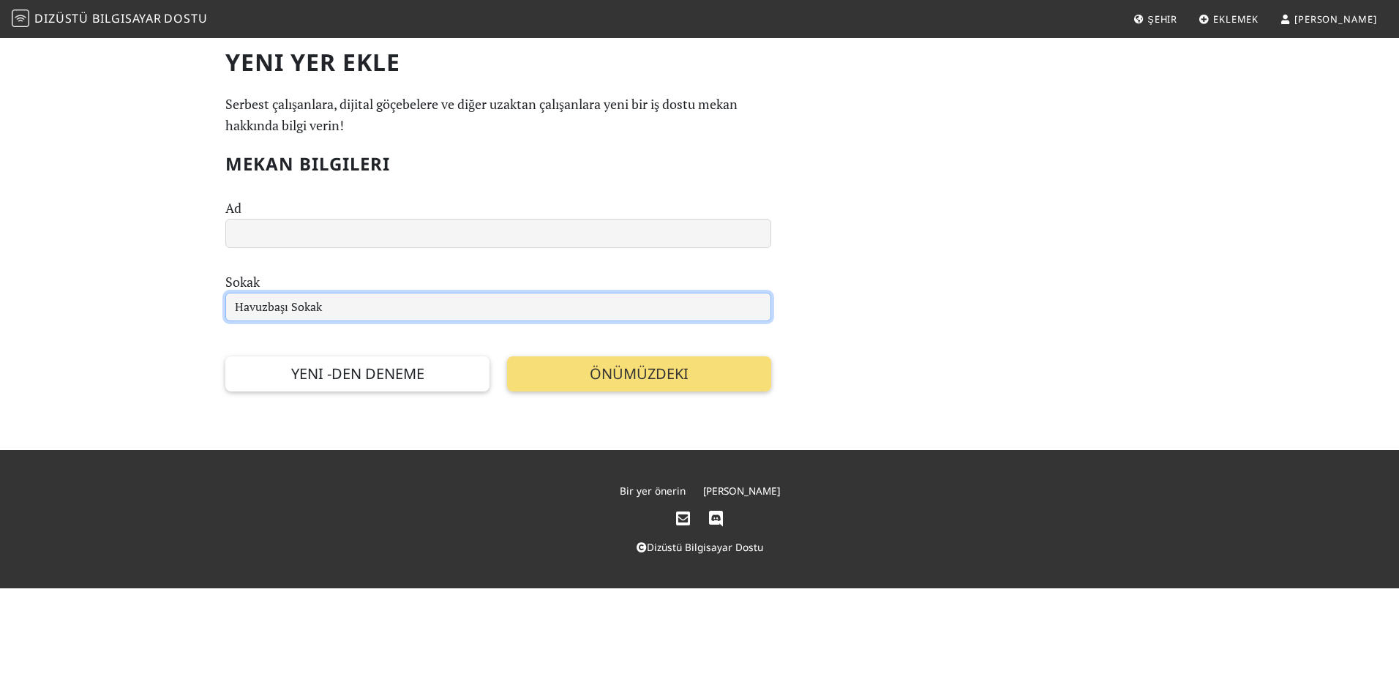
drag, startPoint x: 344, startPoint y: 298, endPoint x: 97, endPoint y: 284, distance: 247.0
click at [77, 288] on div "Yeni Yer Ekle Serbest çalışanlara, dijital göçebelere ve diğer uzaktan çalışanl…" at bounding box center [699, 244] width 1399 height 414
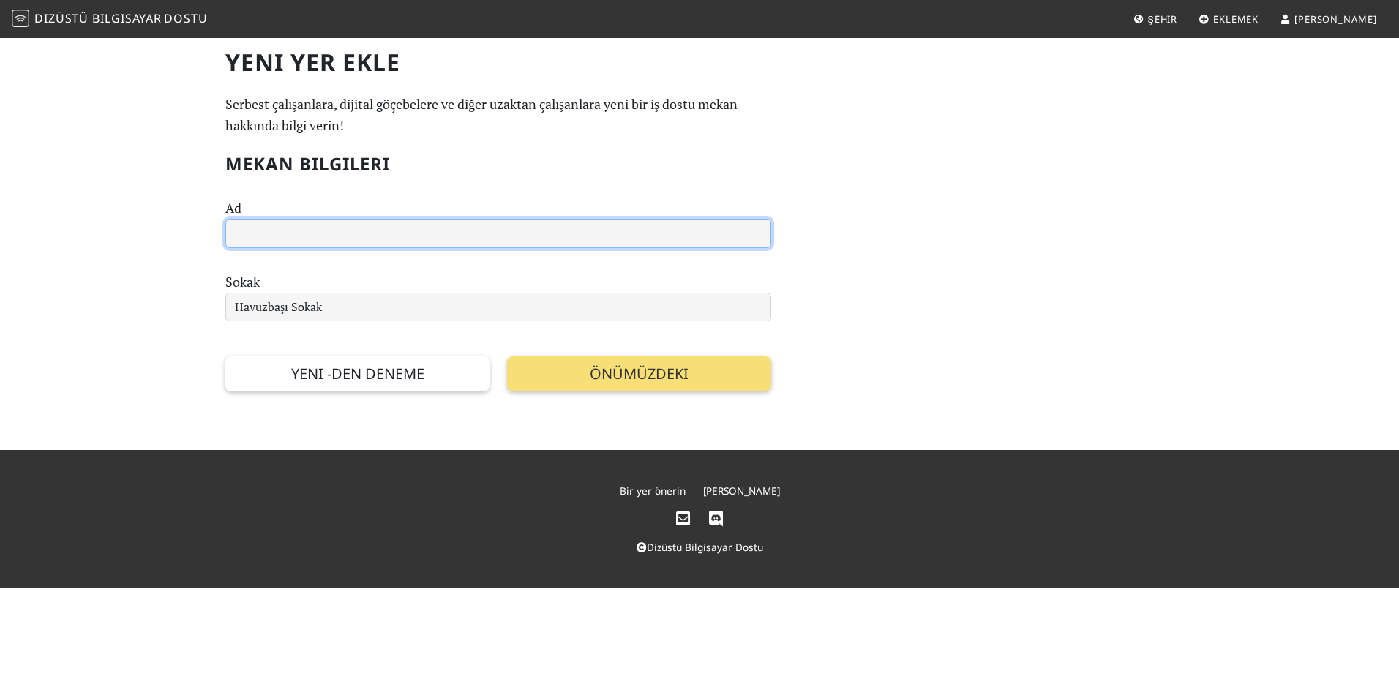
click at [273, 240] on input "text" at bounding box center [498, 233] width 546 height 29
paste input "Havuzbaşı Sokak"
type input "Havuzbaşı Sokak"
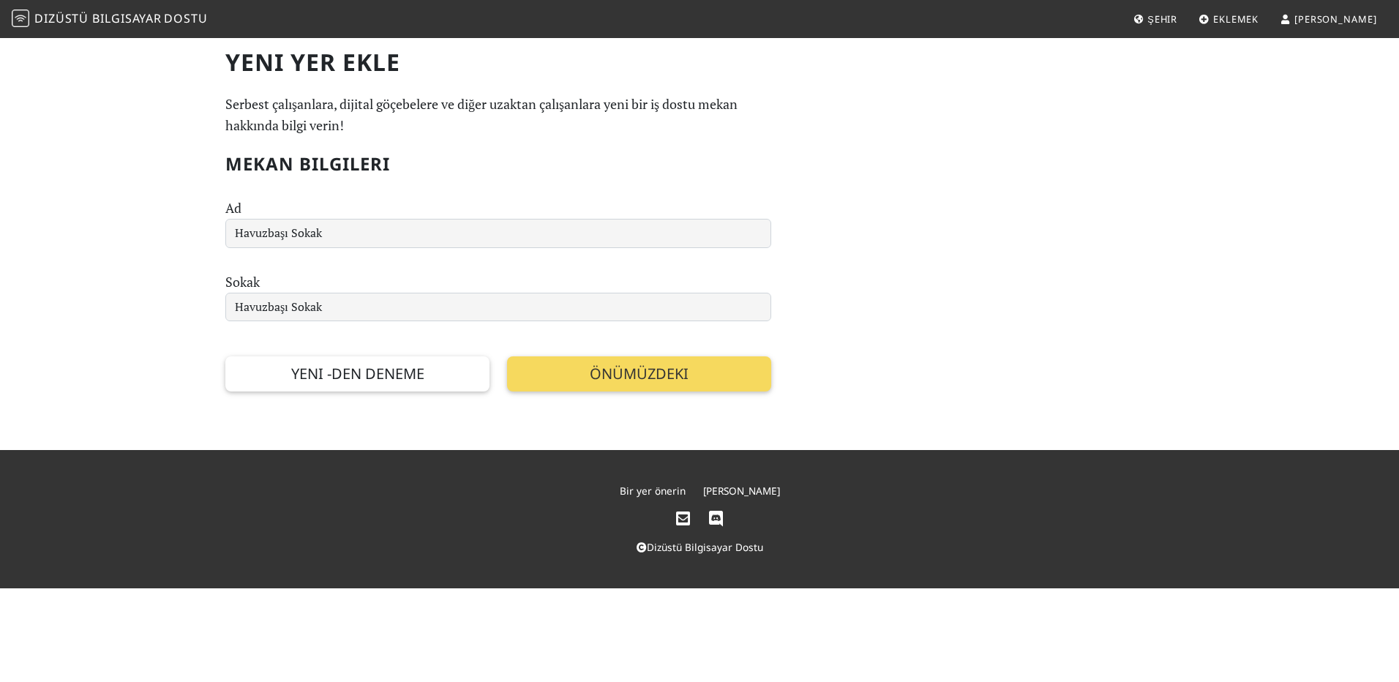
click at [583, 380] on button "Önümüzdeki" at bounding box center [639, 373] width 264 height 35
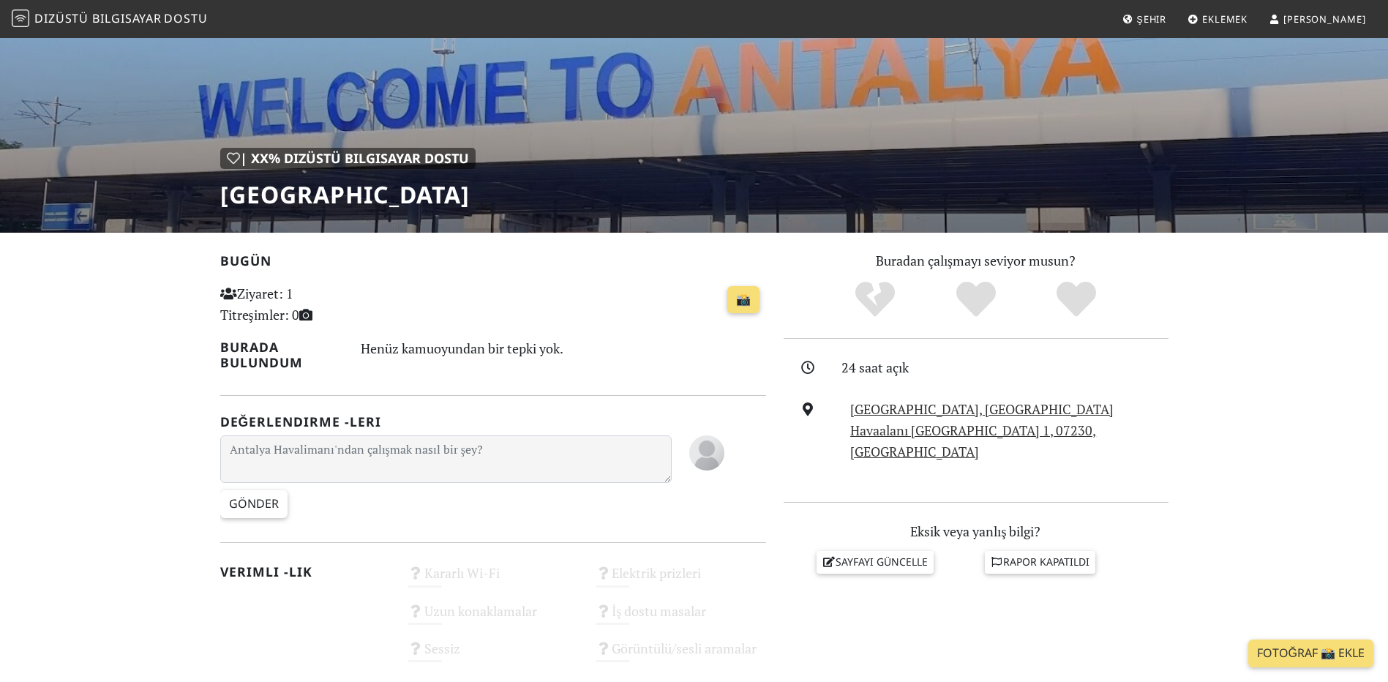
scroll to position [293, 0]
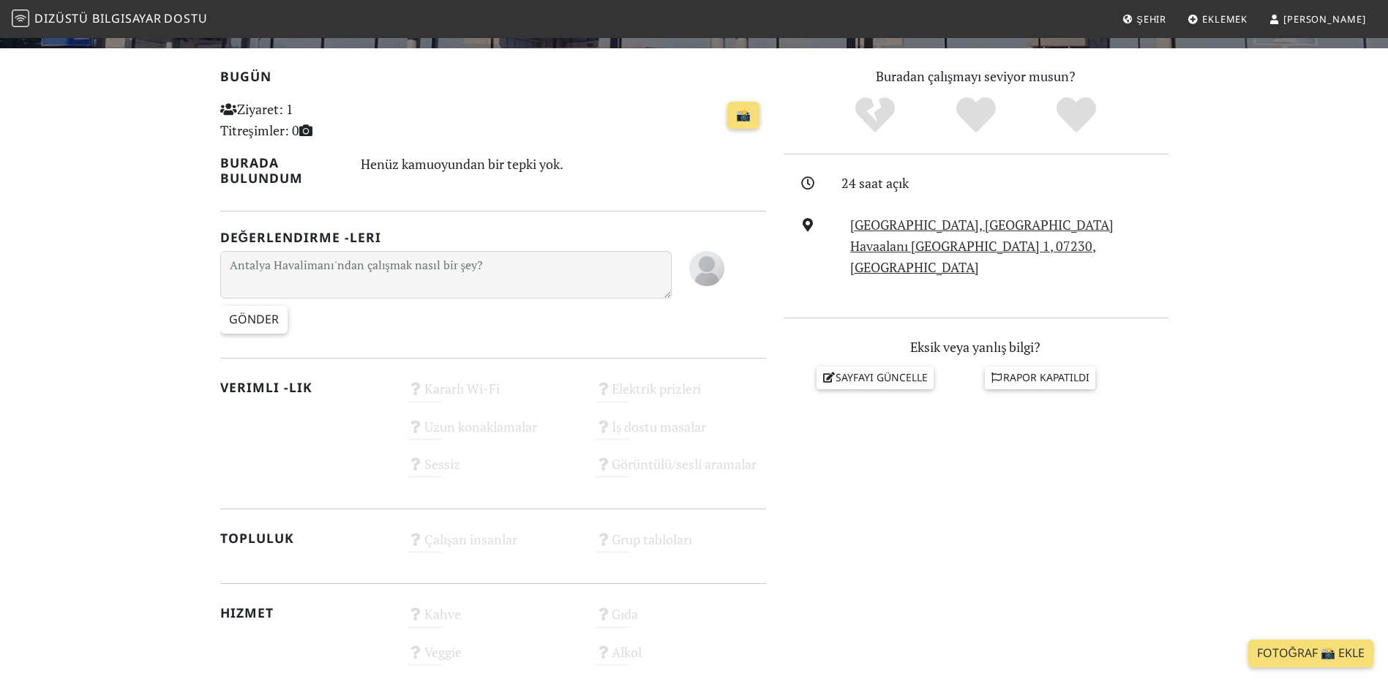
click at [728, 256] on div at bounding box center [727, 295] width 94 height 89
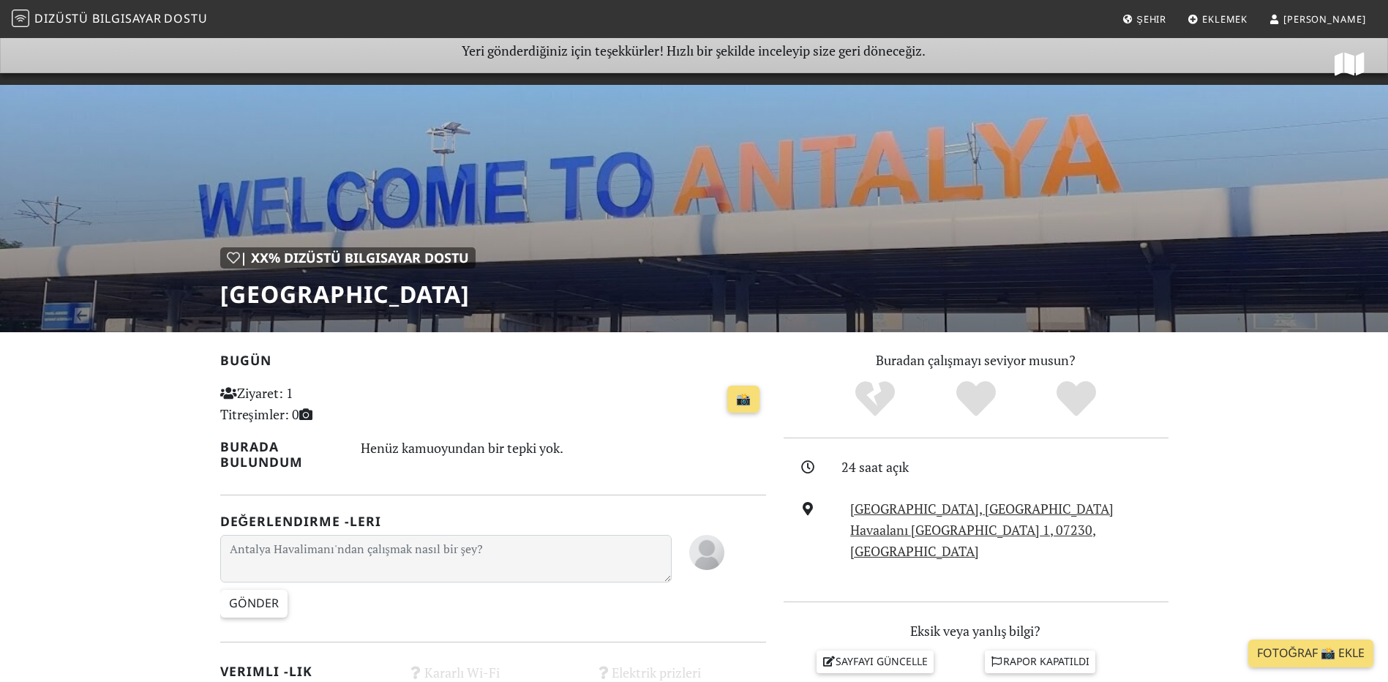
scroll to position [0, 0]
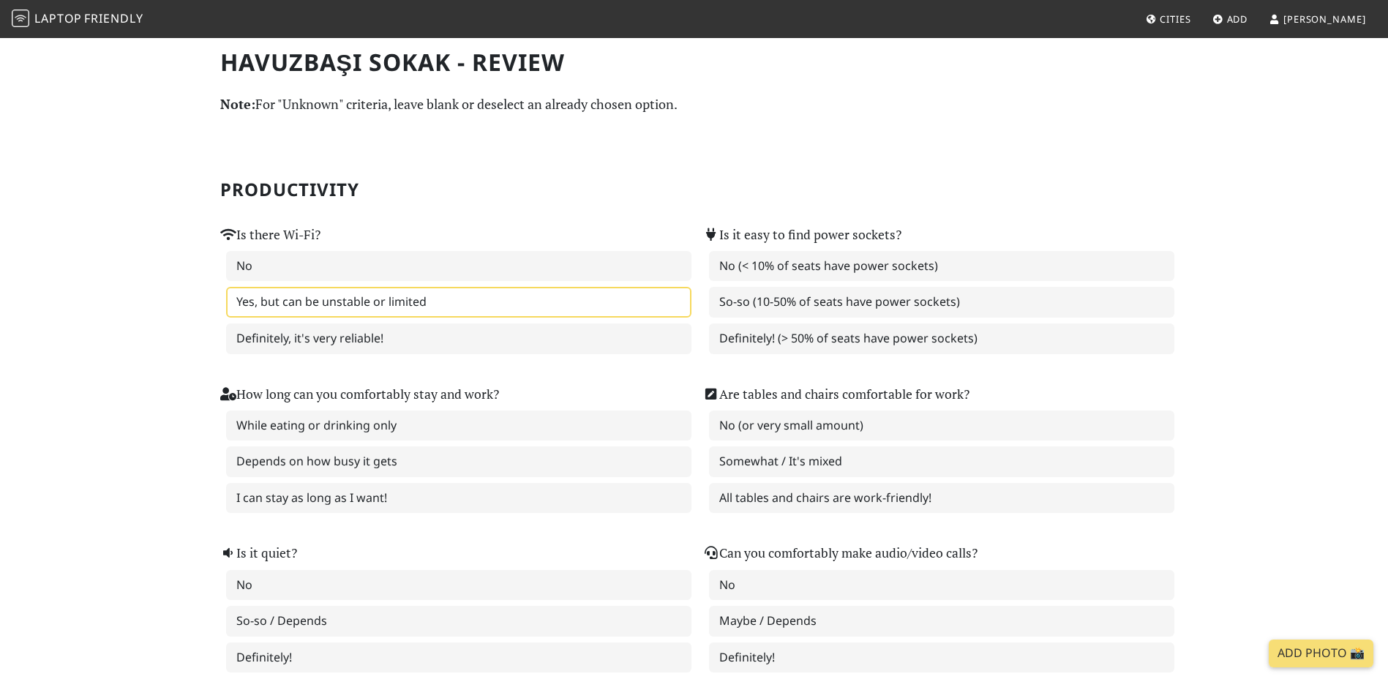
click at [393, 299] on label "Yes, but can be unstable or limited" at bounding box center [458, 302] width 465 height 31
click at [800, 287] on label "So-so (10-50% of seats have power sockets)" at bounding box center [941, 302] width 465 height 31
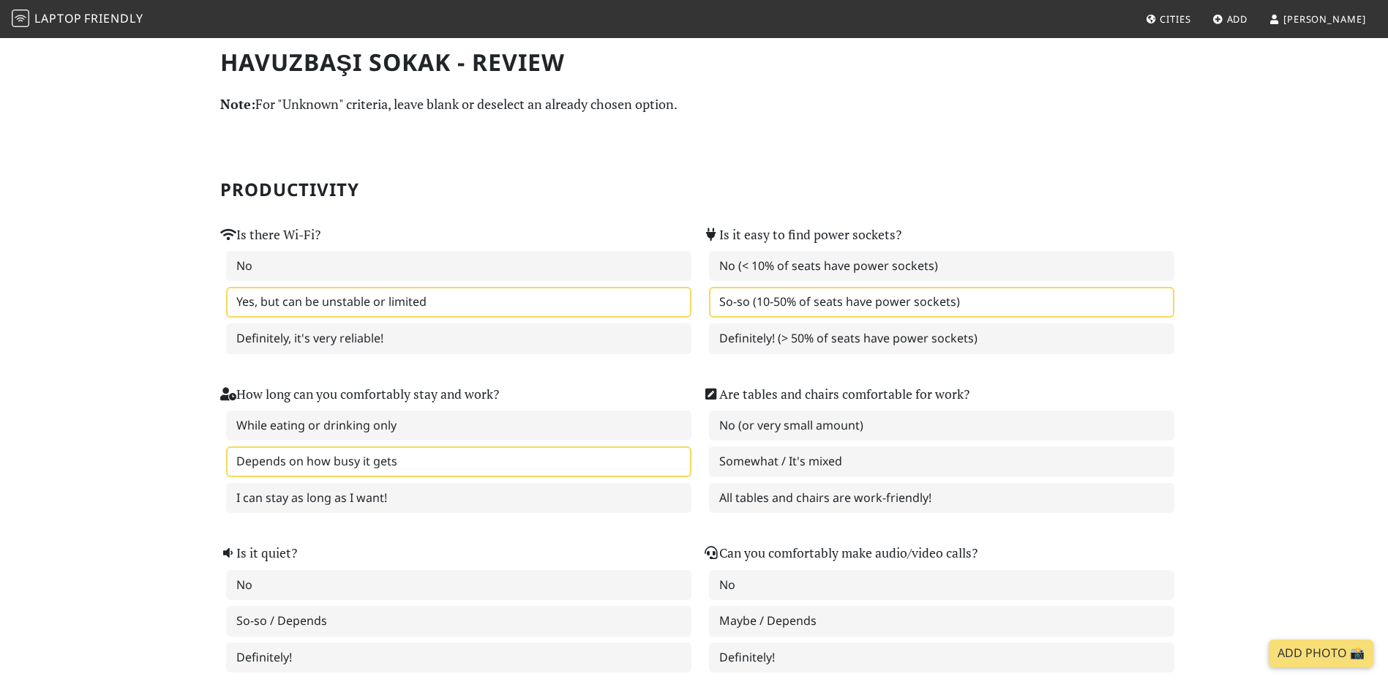
drag, startPoint x: 468, startPoint y: 453, endPoint x: 743, endPoint y: 468, distance: 274.8
click at [469, 453] on label "Depends on how busy it gets" at bounding box center [458, 461] width 465 height 31
click at [850, 468] on label "Somewhat / It's mixed" at bounding box center [941, 461] width 465 height 31
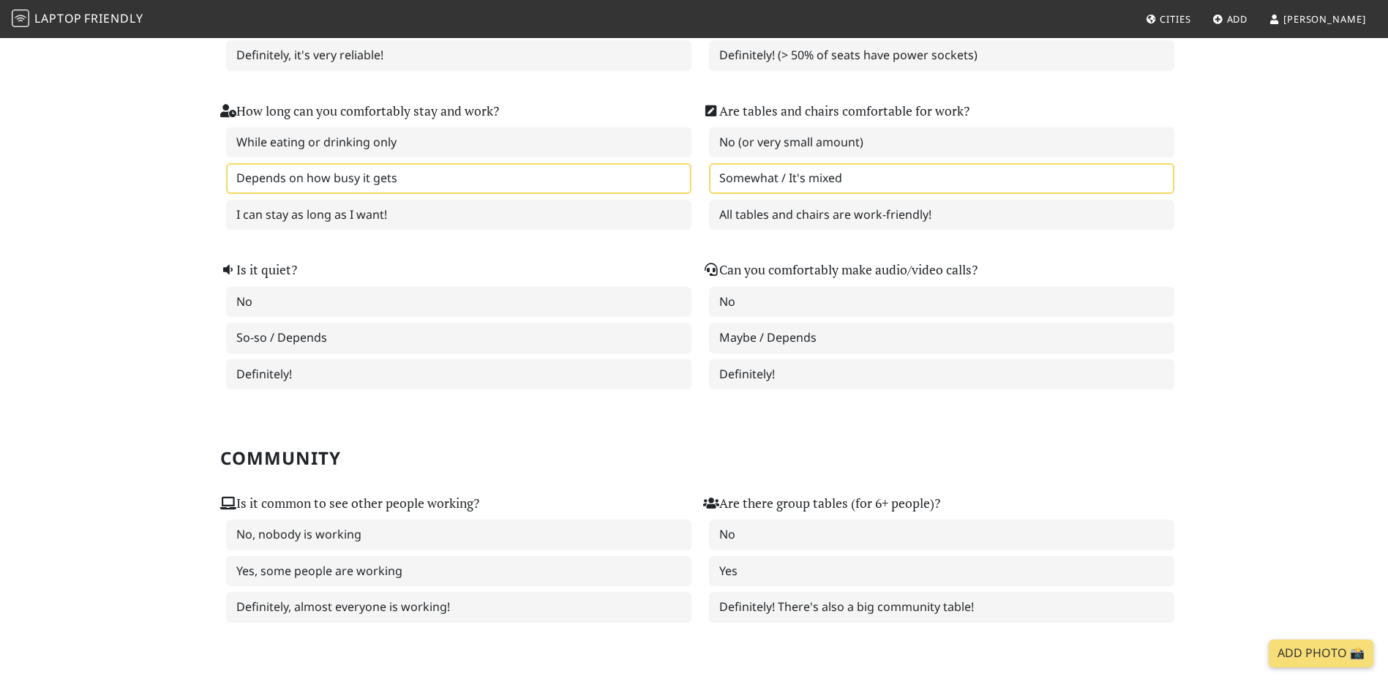
scroll to position [293, 0]
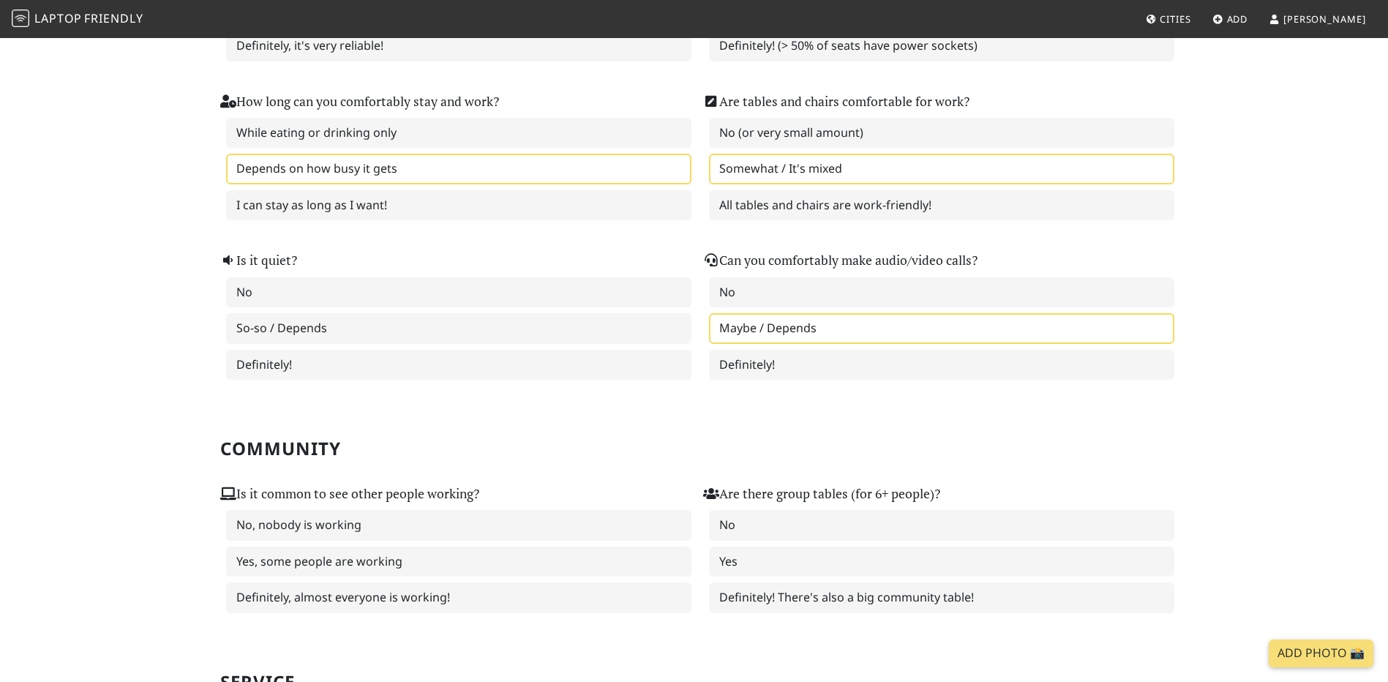
drag, startPoint x: 790, startPoint y: 330, endPoint x: 448, endPoint y: 334, distance: 342.4
click at [789, 330] on label "Maybe / Depends" at bounding box center [941, 328] width 465 height 31
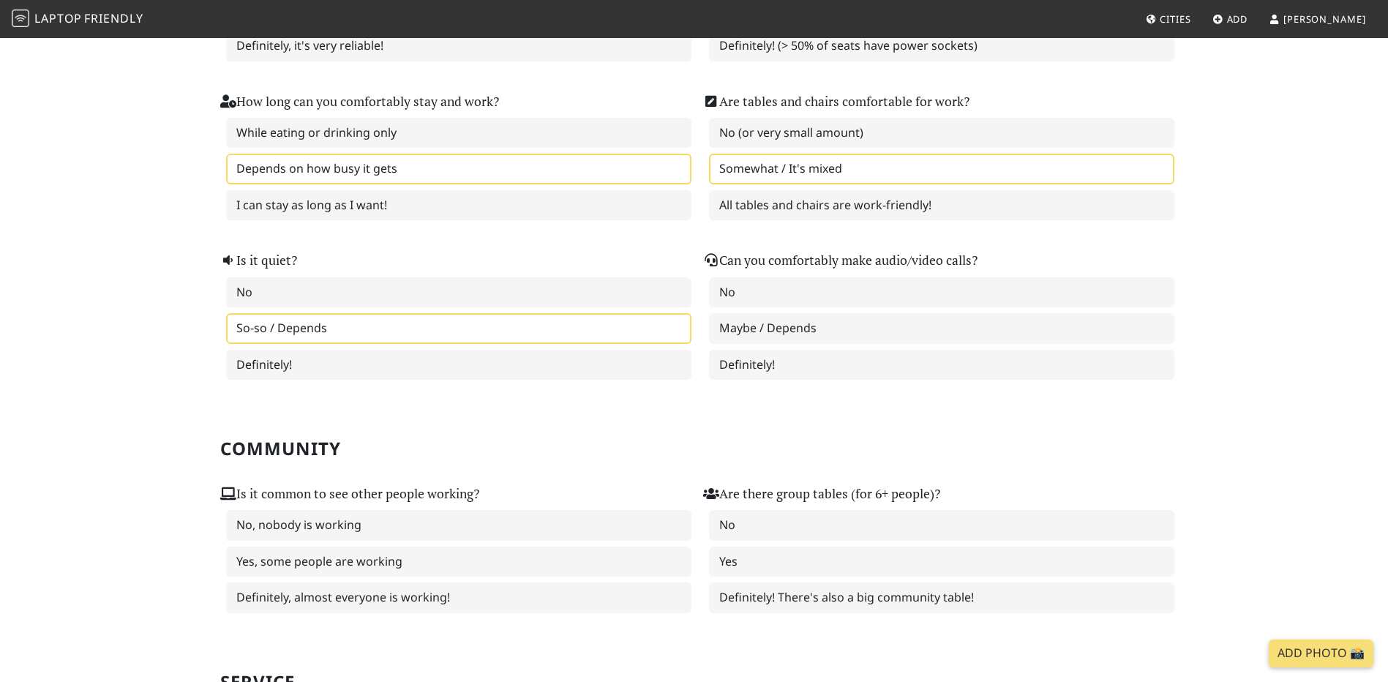
click at [448, 333] on label "So-so / Depends" at bounding box center [458, 328] width 465 height 31
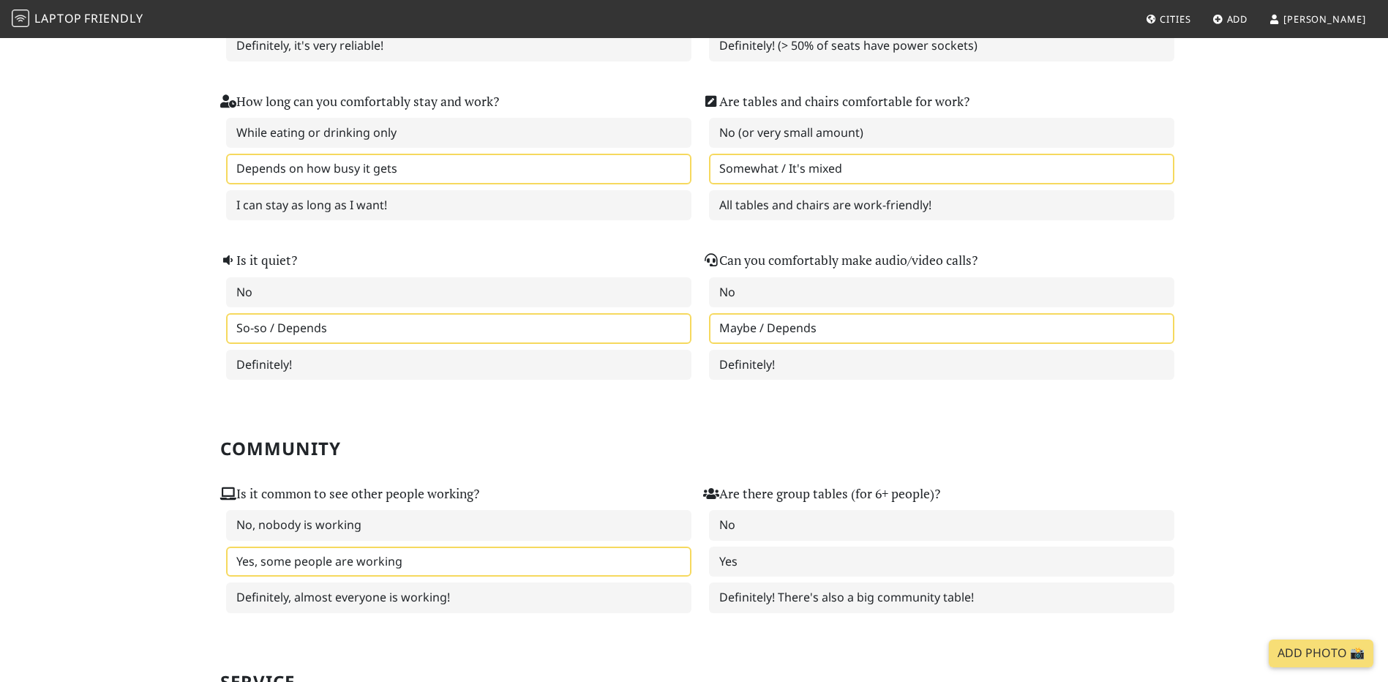
drag, startPoint x: 429, startPoint y: 548, endPoint x: 536, endPoint y: 563, distance: 107.2
click at [431, 548] on label "Yes, some people are working" at bounding box center [458, 562] width 465 height 31
click at [768, 572] on label "Yes" at bounding box center [941, 562] width 465 height 31
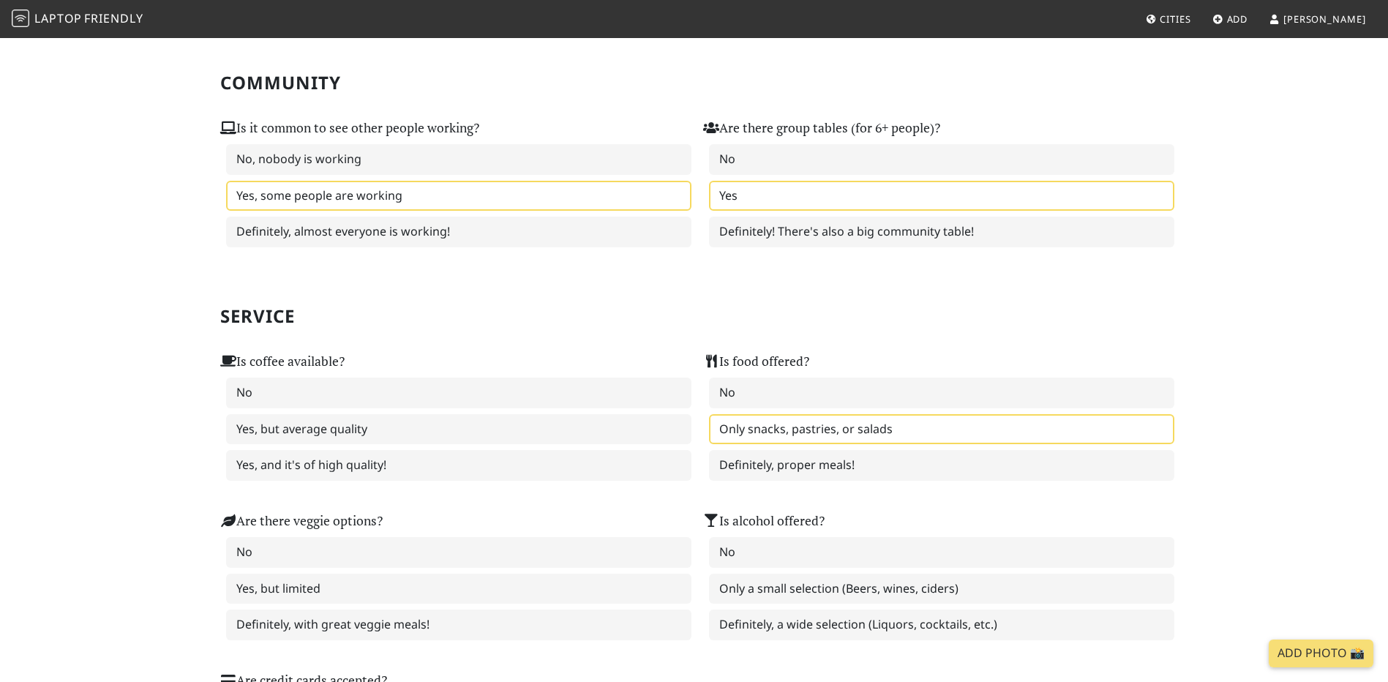
drag, startPoint x: 822, startPoint y: 427, endPoint x: 750, endPoint y: 429, distance: 71.7
click at [820, 427] on label "Only snacks, pastries, or salads" at bounding box center [941, 429] width 465 height 31
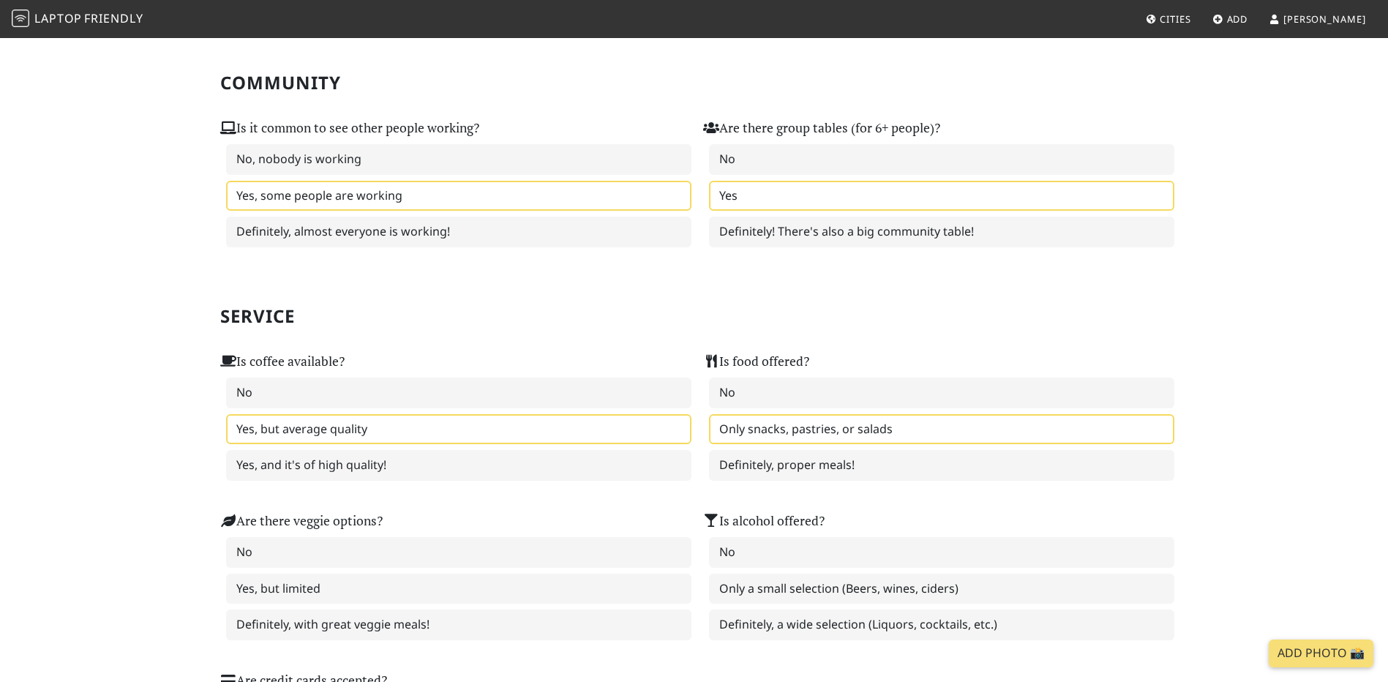
click at [460, 422] on label "Yes, but average quality" at bounding box center [458, 429] width 465 height 31
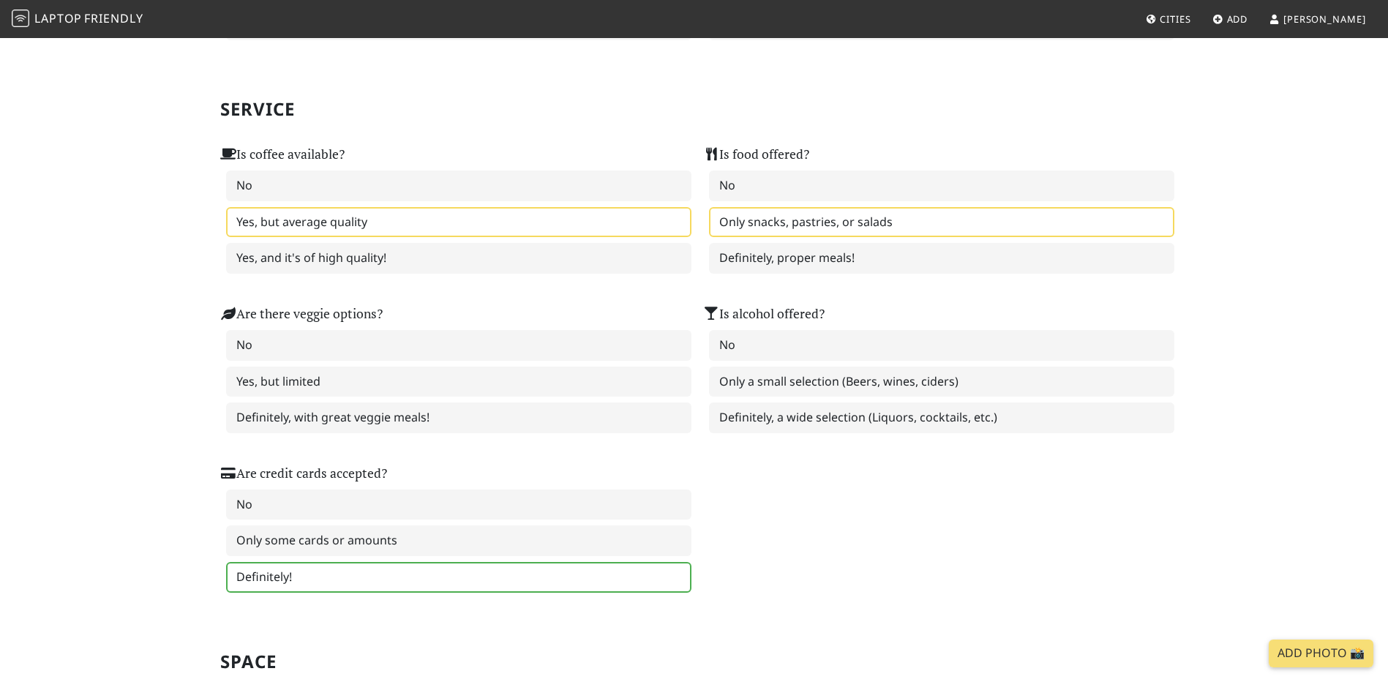
scroll to position [951, 0]
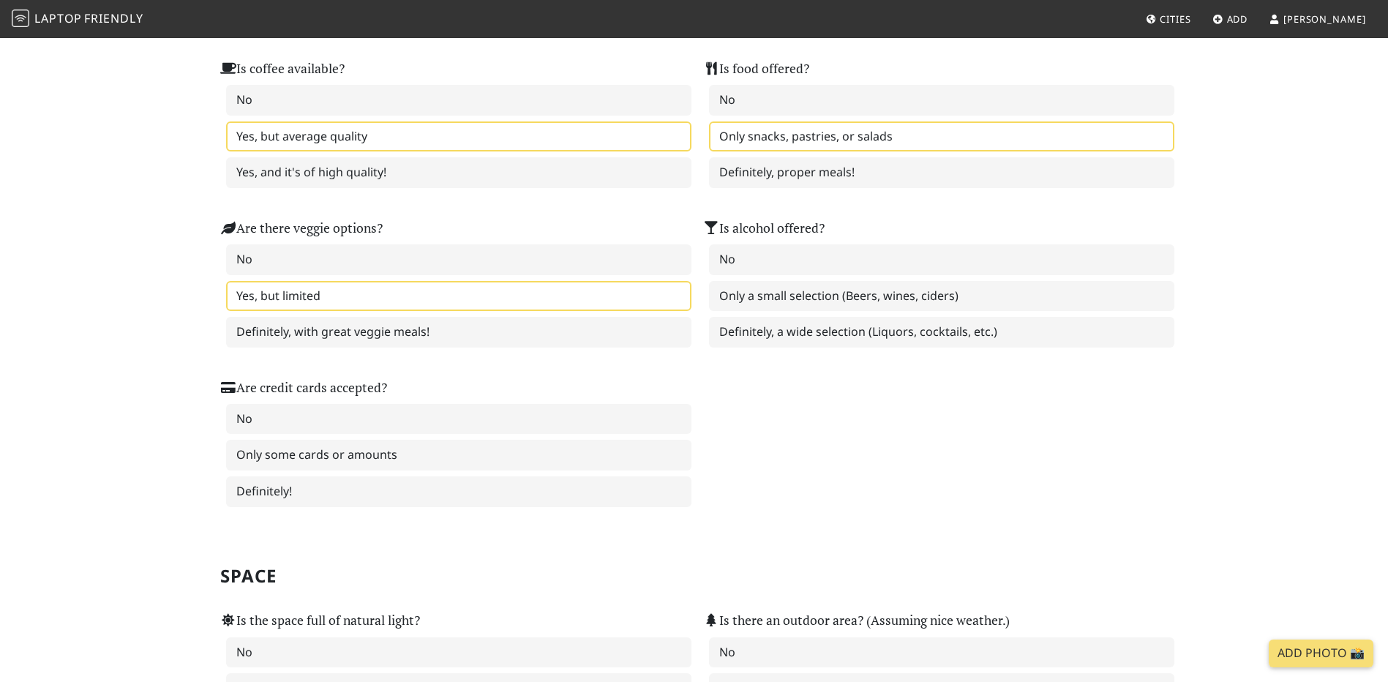
click at [457, 311] on label "Yes, but limited" at bounding box center [458, 296] width 465 height 31
click at [751, 292] on label "Only a small selection (Beers, wines, ciders)" at bounding box center [941, 296] width 465 height 31
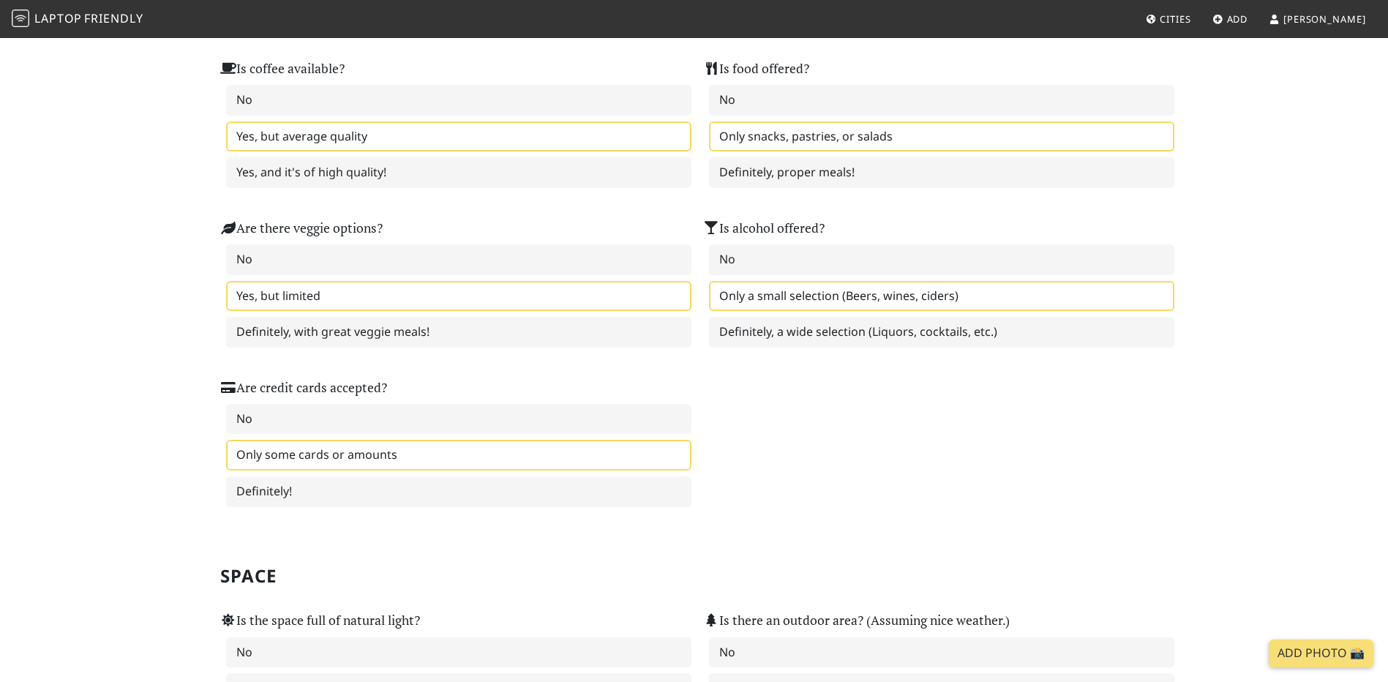
click at [391, 457] on label "Only some cards or amounts" at bounding box center [458, 455] width 465 height 31
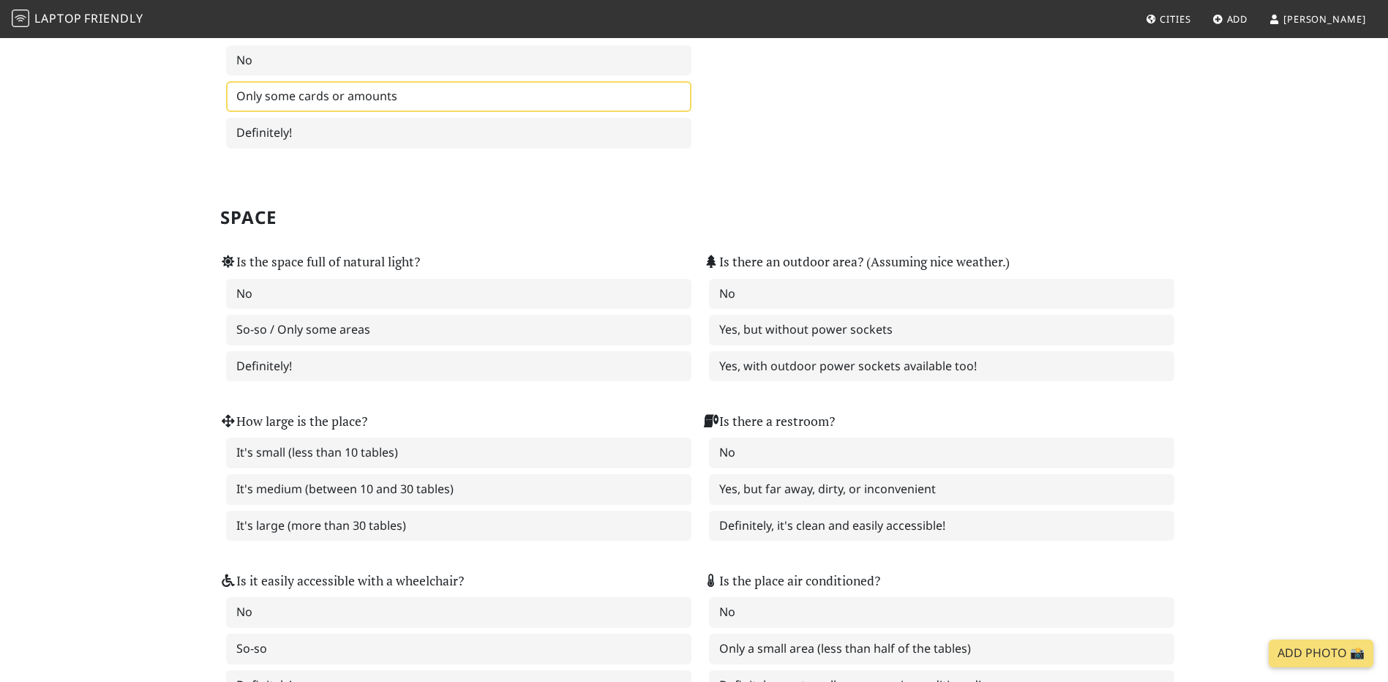
scroll to position [1317, 0]
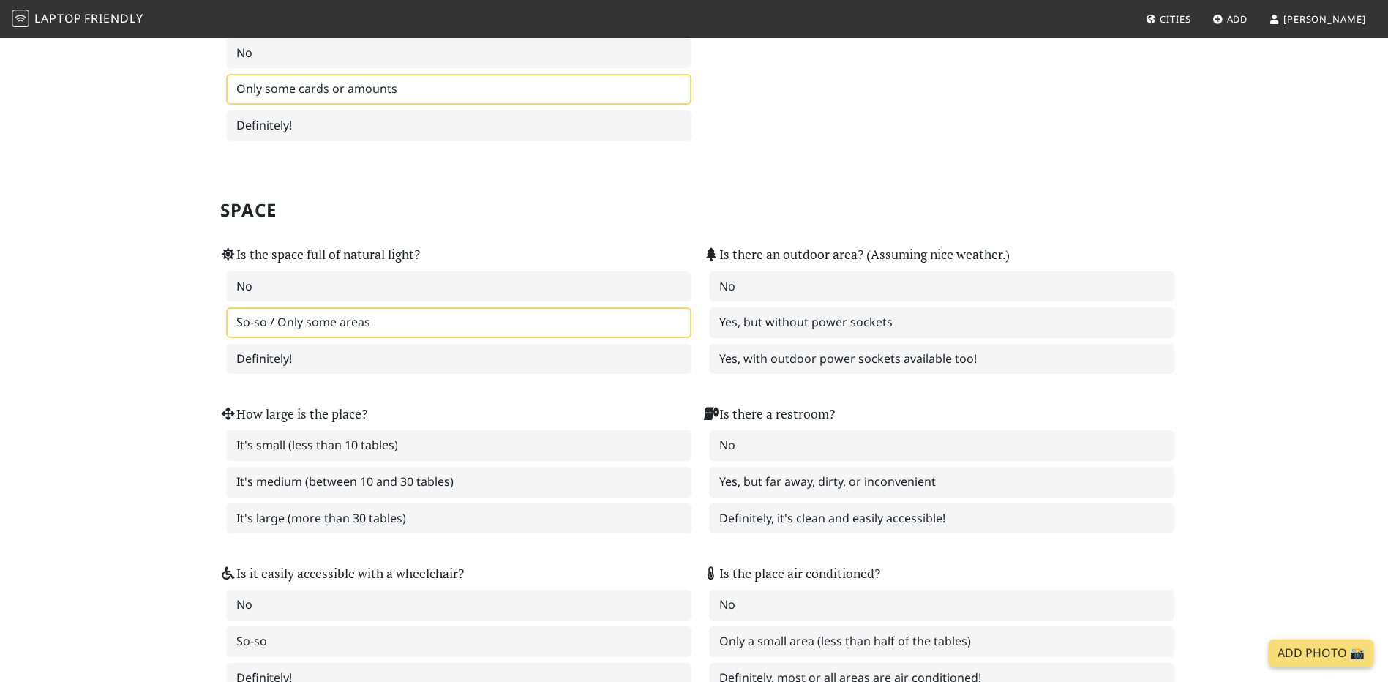
click at [421, 336] on label "So-so / Only some areas" at bounding box center [458, 322] width 465 height 31
drag, startPoint x: 846, startPoint y: 325, endPoint x: 782, endPoint y: 497, distance: 183.3
click at [845, 325] on label "Yes, but without power sockets" at bounding box center [941, 322] width 465 height 31
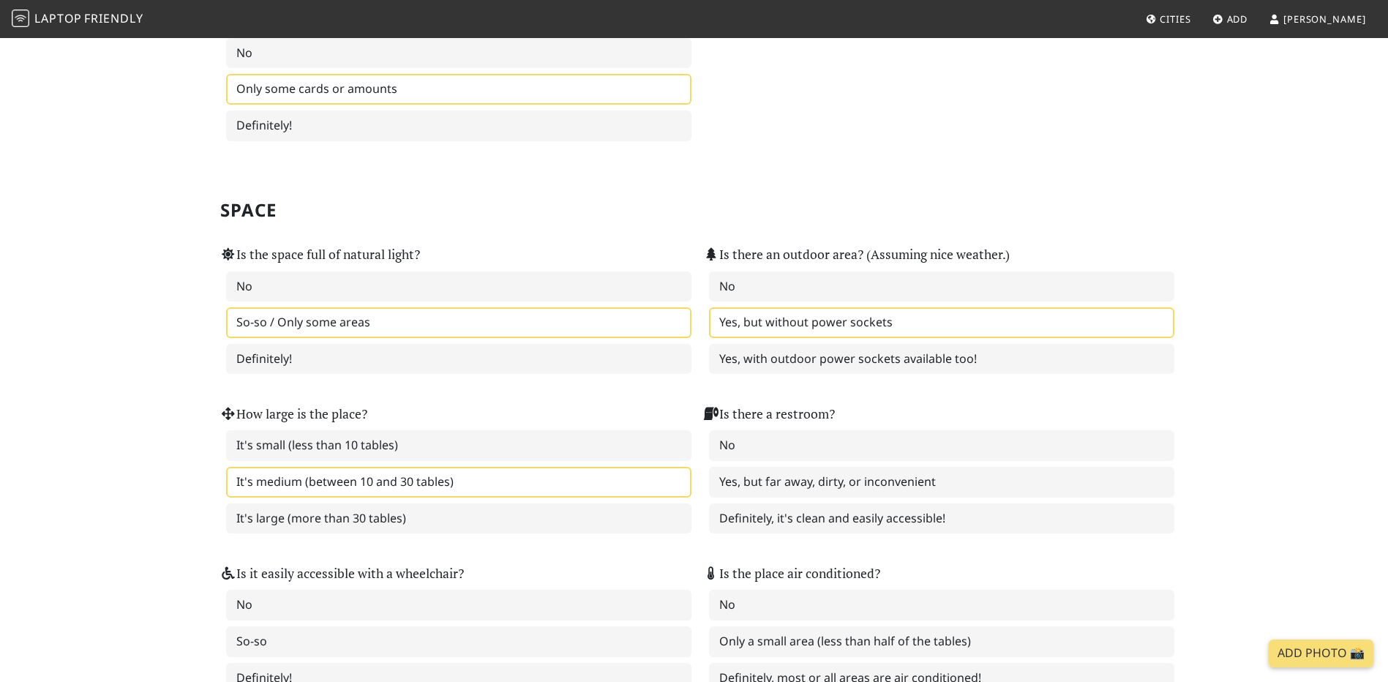
drag, startPoint x: 768, startPoint y: 482, endPoint x: 457, endPoint y: 470, distance: 311.2
click at [765, 482] on label "Yes, but far away, dirty, or inconvenient" at bounding box center [941, 482] width 465 height 31
click at [438, 470] on label "It's medium (between 10 and 30 tables)" at bounding box center [458, 482] width 465 height 31
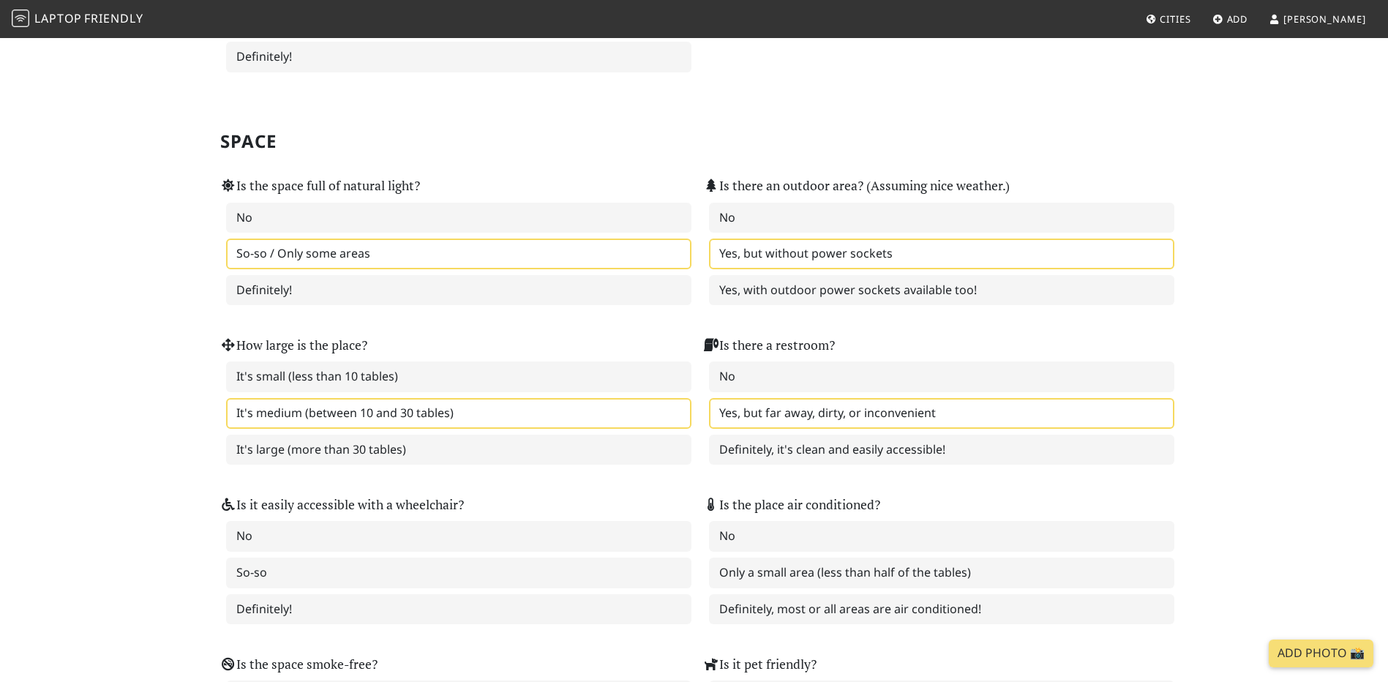
scroll to position [1390, 0]
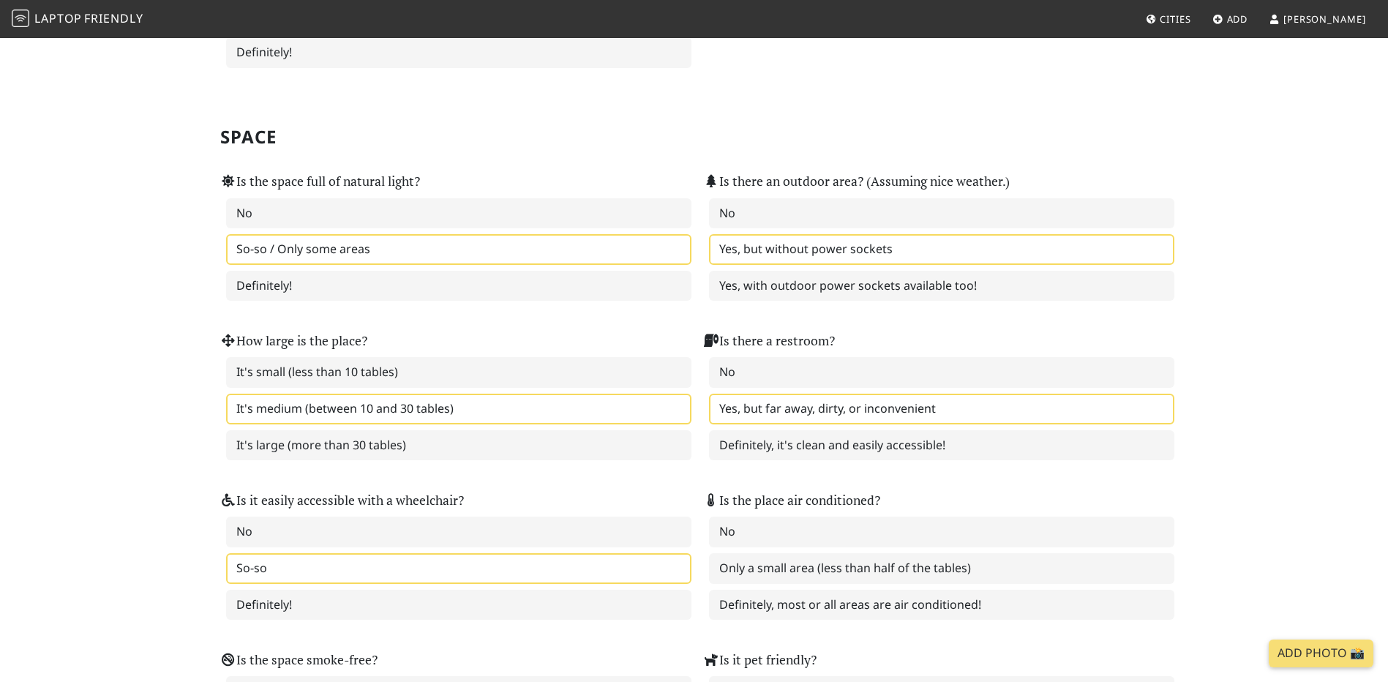
click at [382, 553] on label "So-so" at bounding box center [458, 568] width 465 height 31
drag, startPoint x: 777, startPoint y: 571, endPoint x: 779, endPoint y: 586, distance: 14.7
click at [778, 571] on label "Only a small area (less than half of the tables)" at bounding box center [941, 568] width 465 height 31
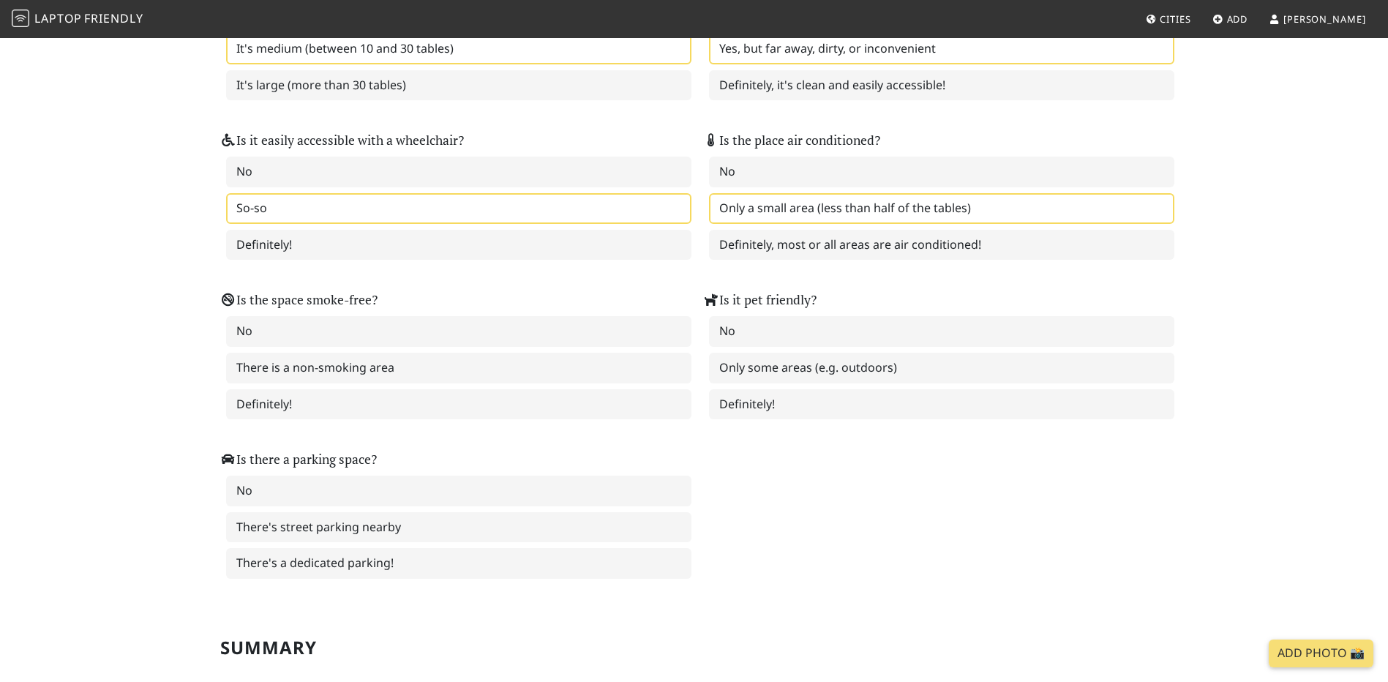
scroll to position [1756, 0]
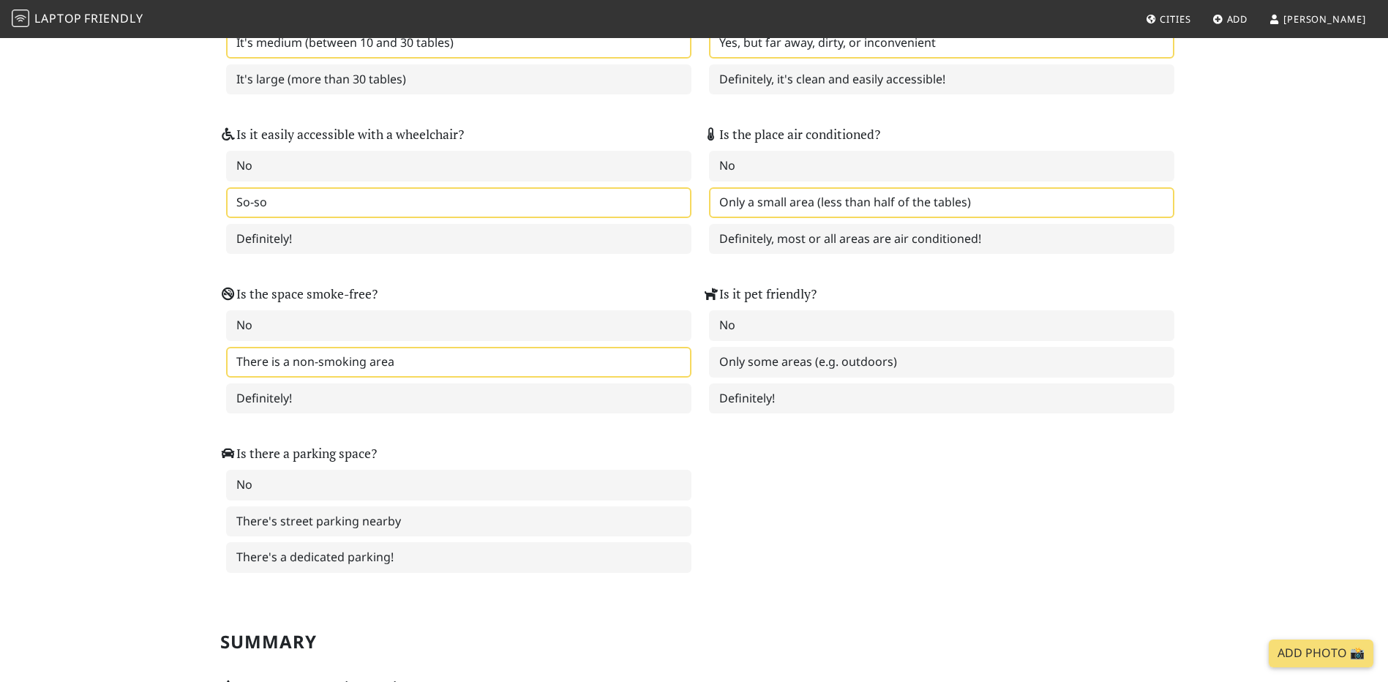
drag, startPoint x: 771, startPoint y: 356, endPoint x: 351, endPoint y: 367, distance: 420.1
click at [764, 357] on label "Only some areas (e.g. outdoors)" at bounding box center [941, 362] width 465 height 31
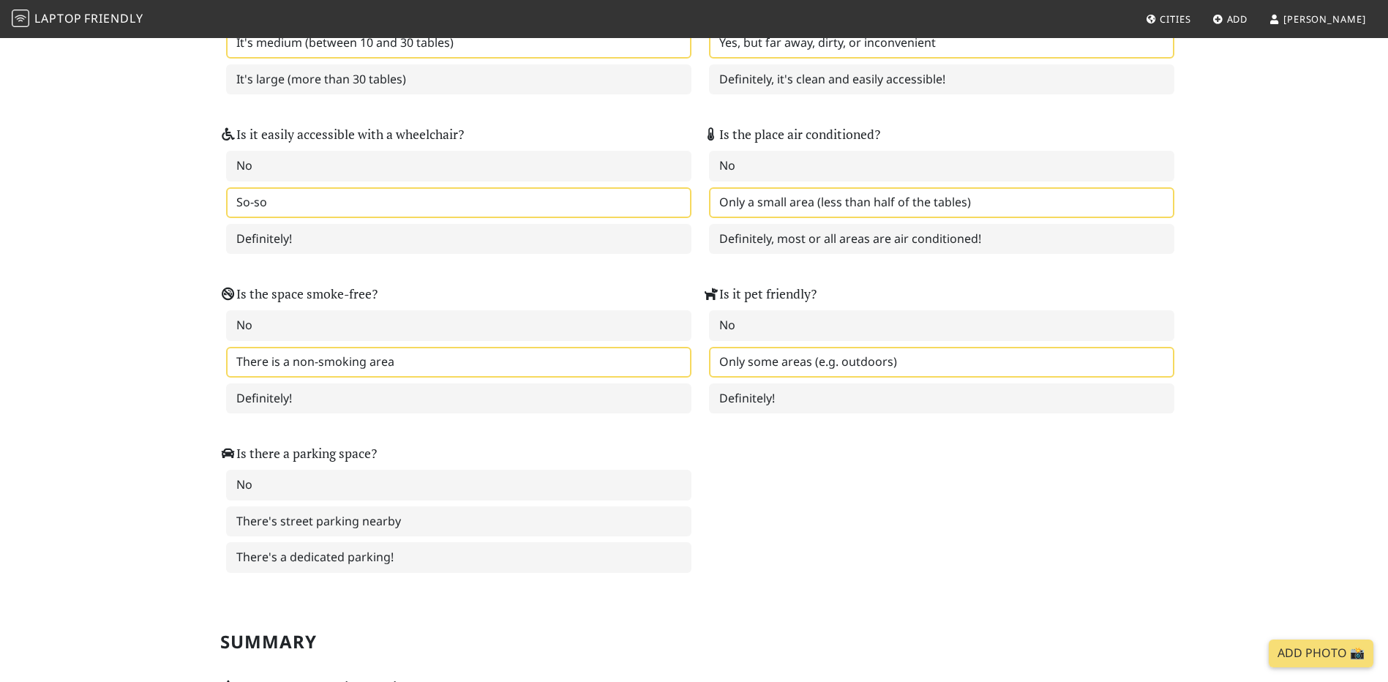
click at [343, 367] on label "There is a non-smoking area" at bounding box center [458, 362] width 465 height 31
click at [334, 529] on label "There's street parking nearby" at bounding box center [458, 521] width 465 height 31
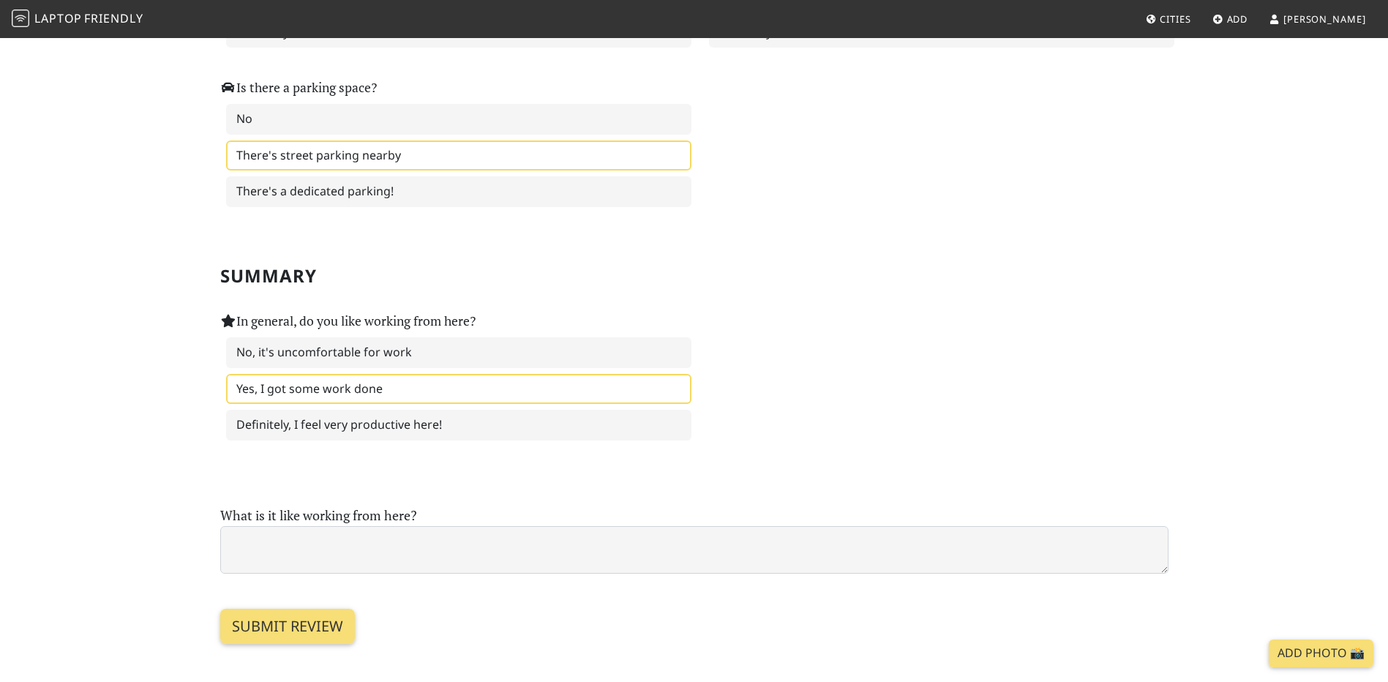
click at [322, 397] on label "Yes, I got some work done" at bounding box center [458, 389] width 465 height 31
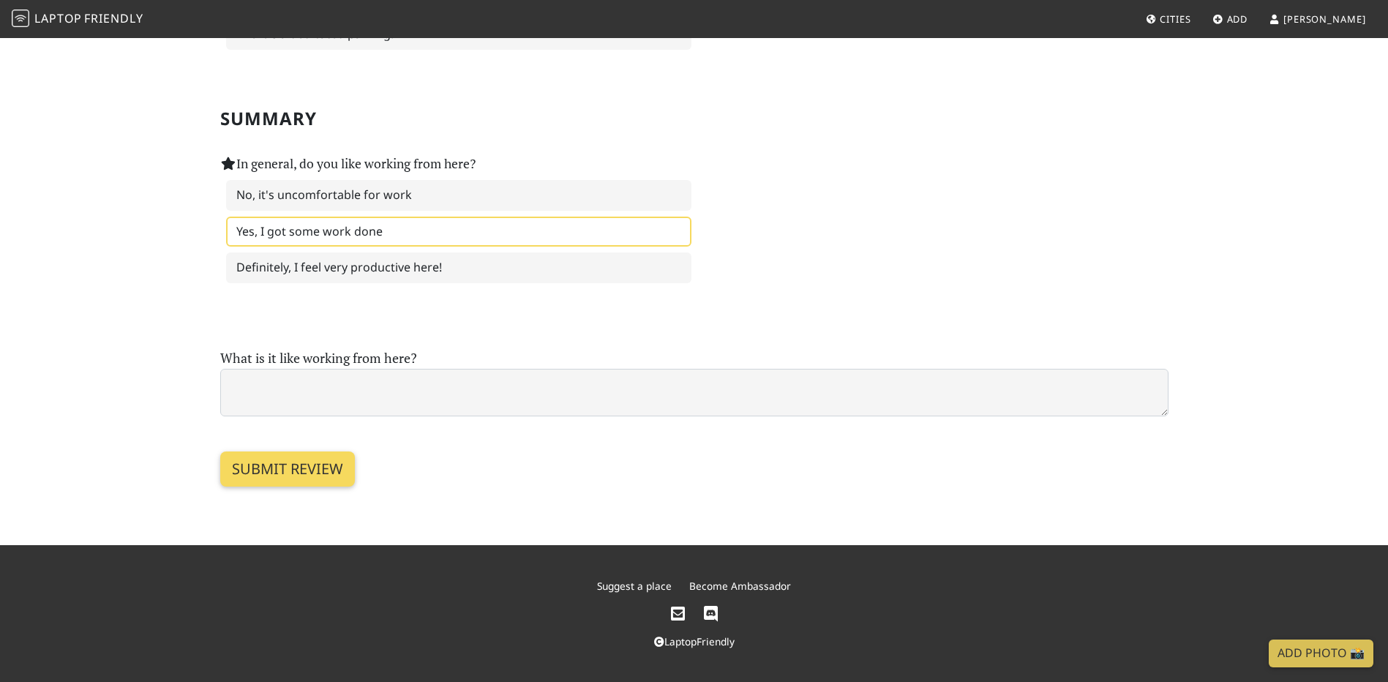
scroll to position [2280, 0]
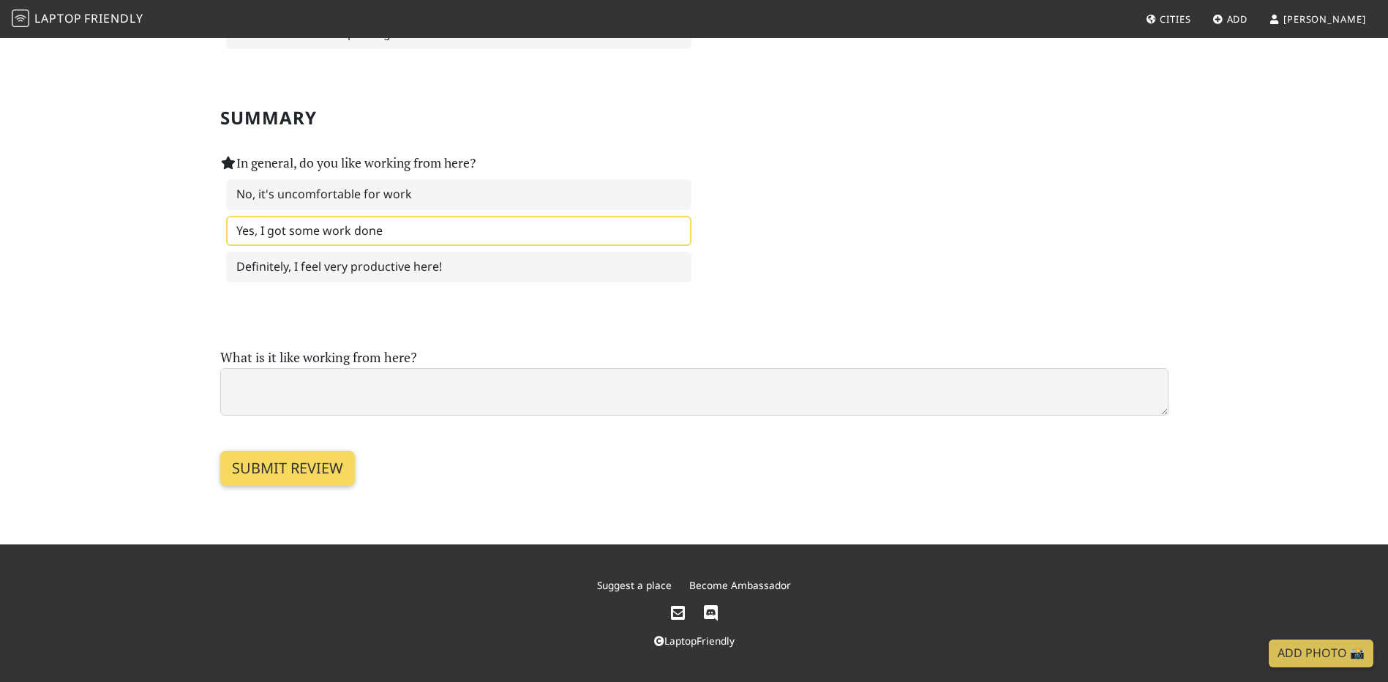
click at [295, 473] on input "Submit review" at bounding box center [287, 468] width 135 height 35
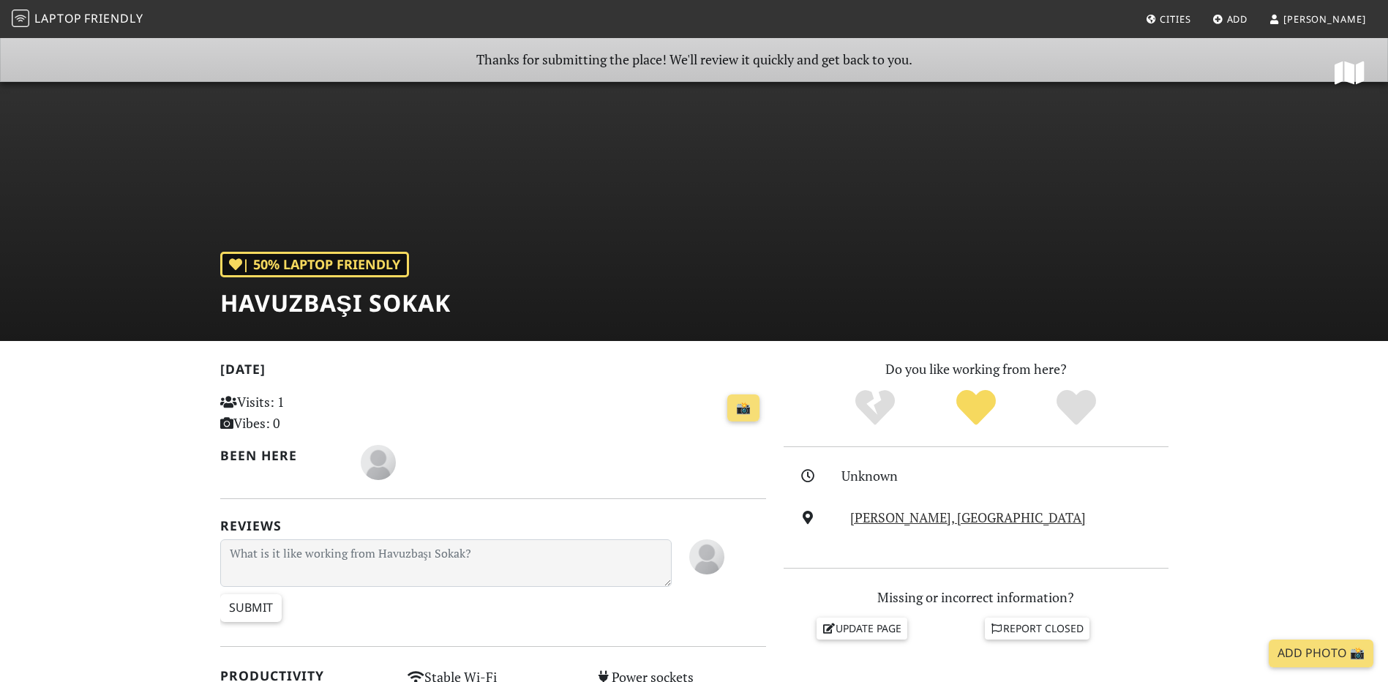
click at [544, 55] on div "| 50% Laptop Friendly Havuzbaşı Sokak" at bounding box center [694, 189] width 1388 height 304
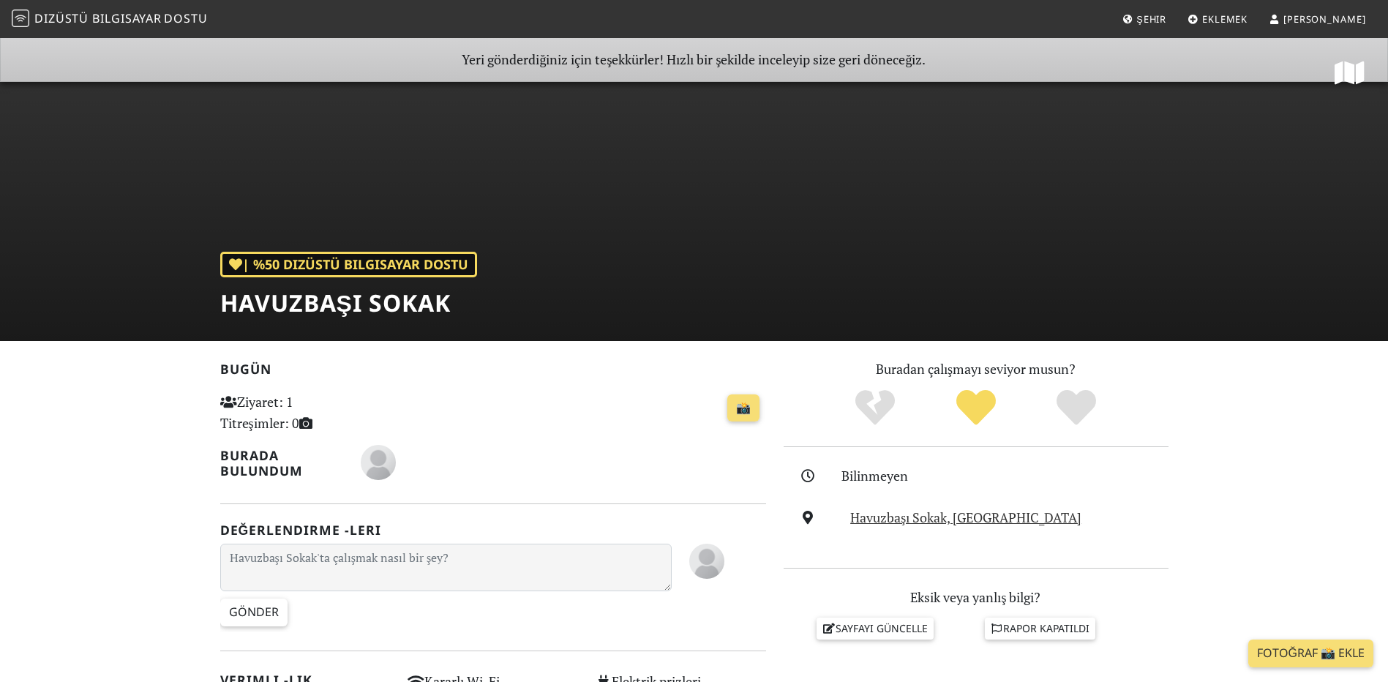
click at [1337, 74] on icon at bounding box center [1350, 73] width 30 height 26
click at [1334, 20] on span "[PERSON_NAME]" at bounding box center [1324, 18] width 83 height 13
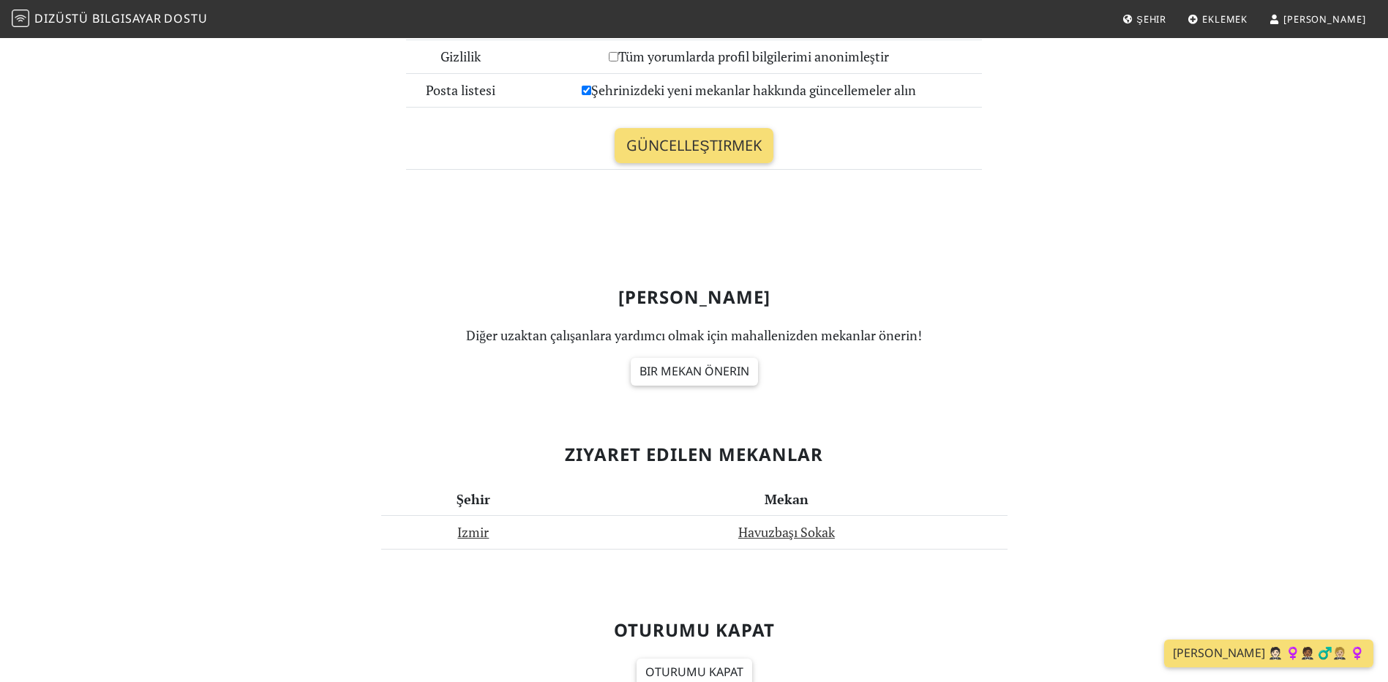
scroll to position [512, 0]
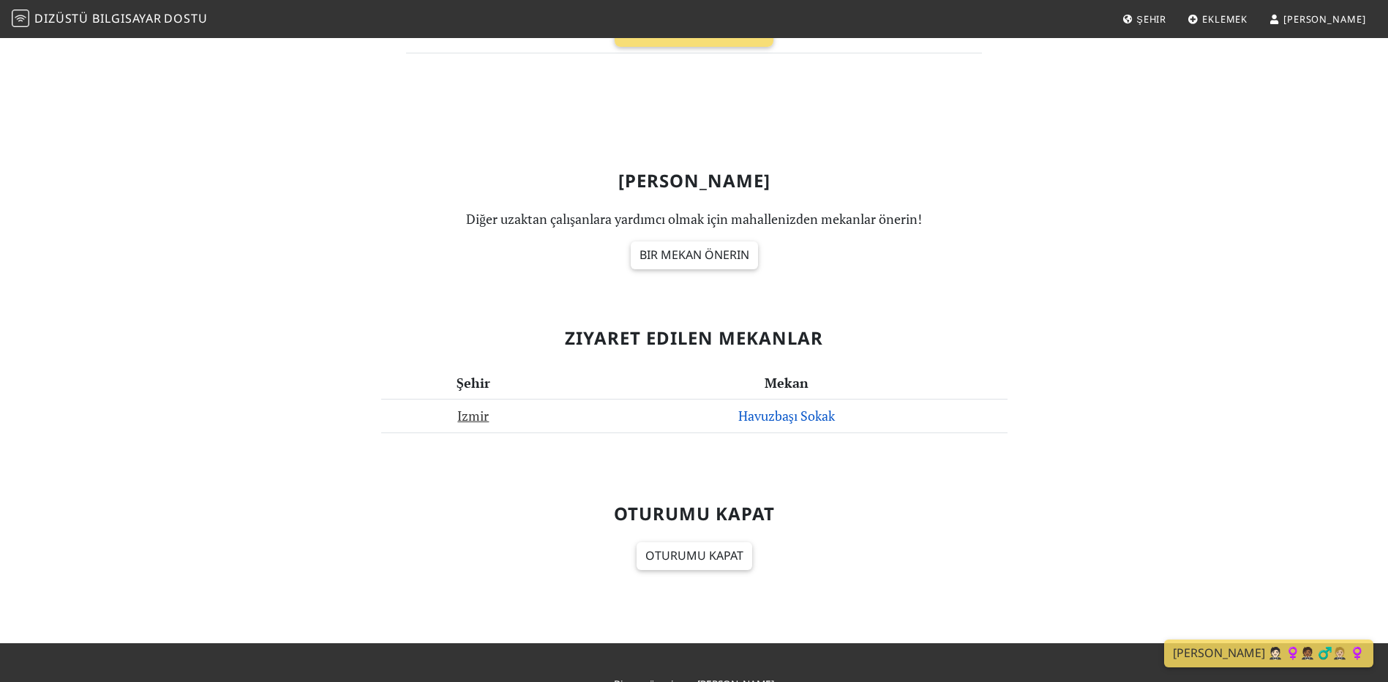
click at [759, 420] on link "Havuzbaşı Sokak" at bounding box center [786, 416] width 97 height 18
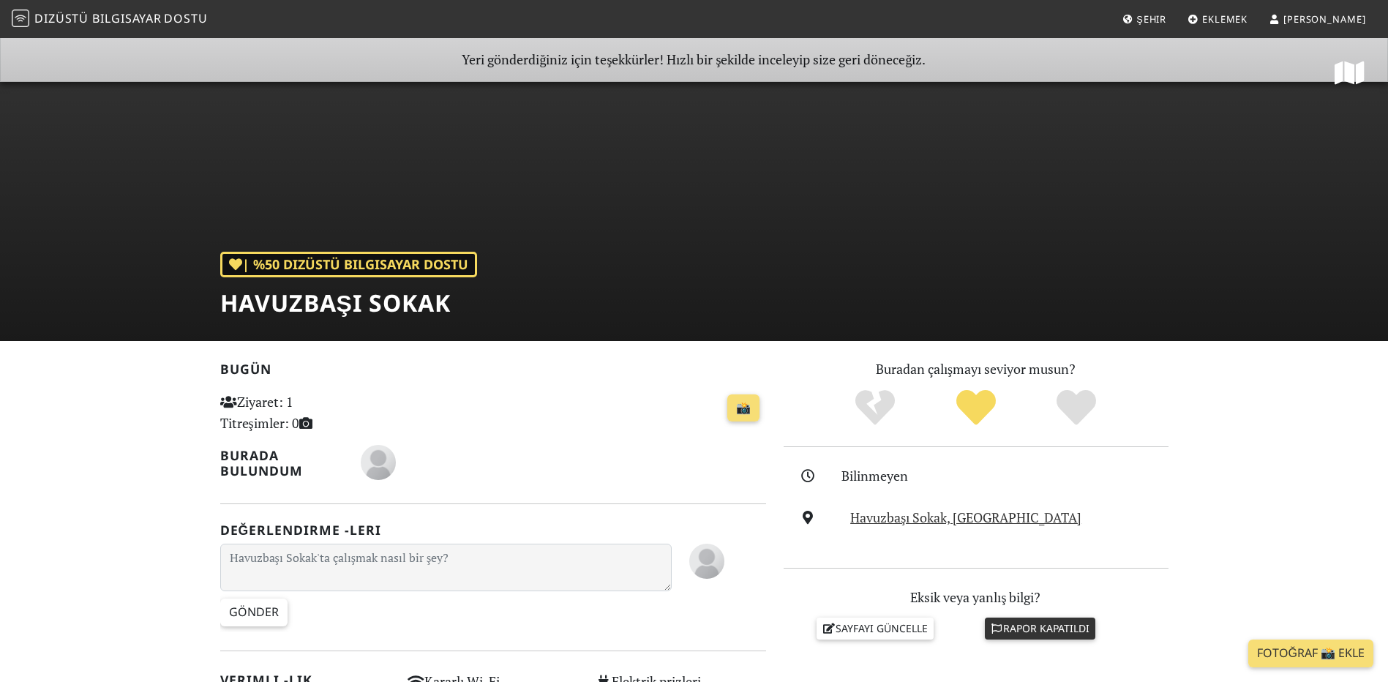
click at [1037, 634] on font "Rapor kapatıldı" at bounding box center [1046, 628] width 86 height 14
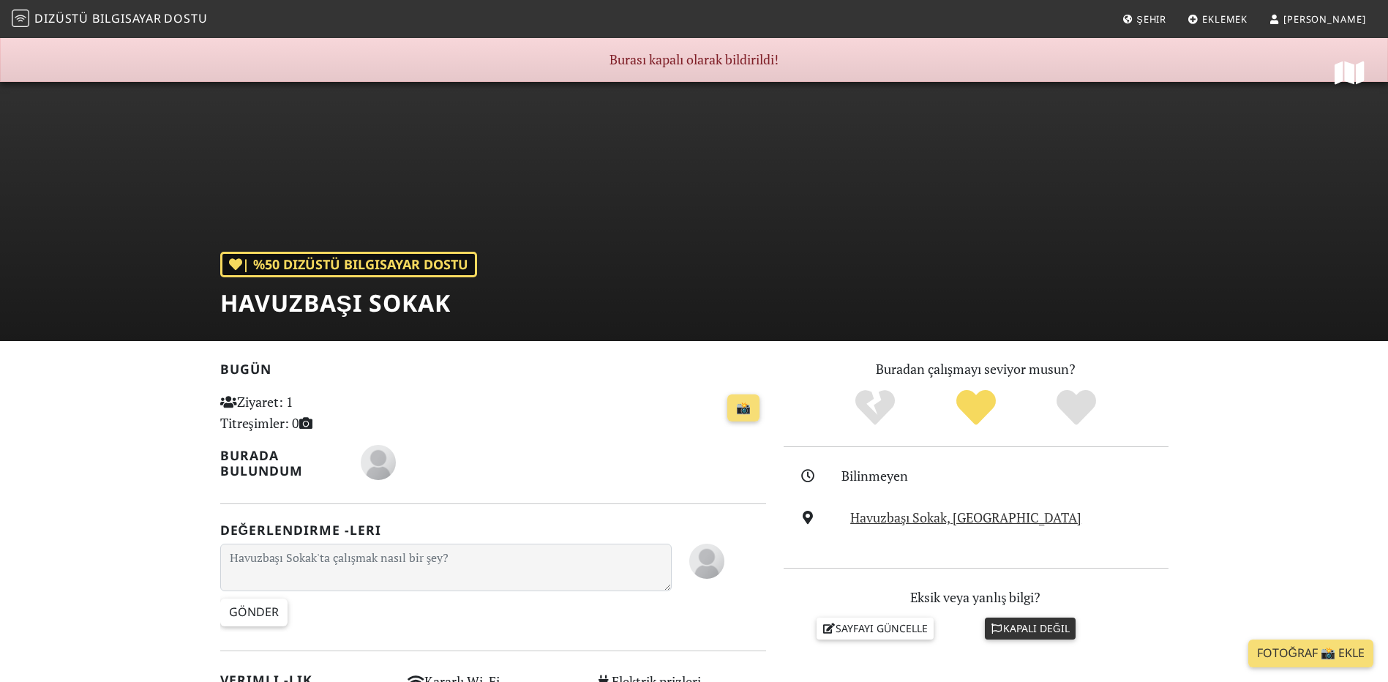
click at [1341, 28] on link "[PERSON_NAME]" at bounding box center [1317, 19] width 109 height 26
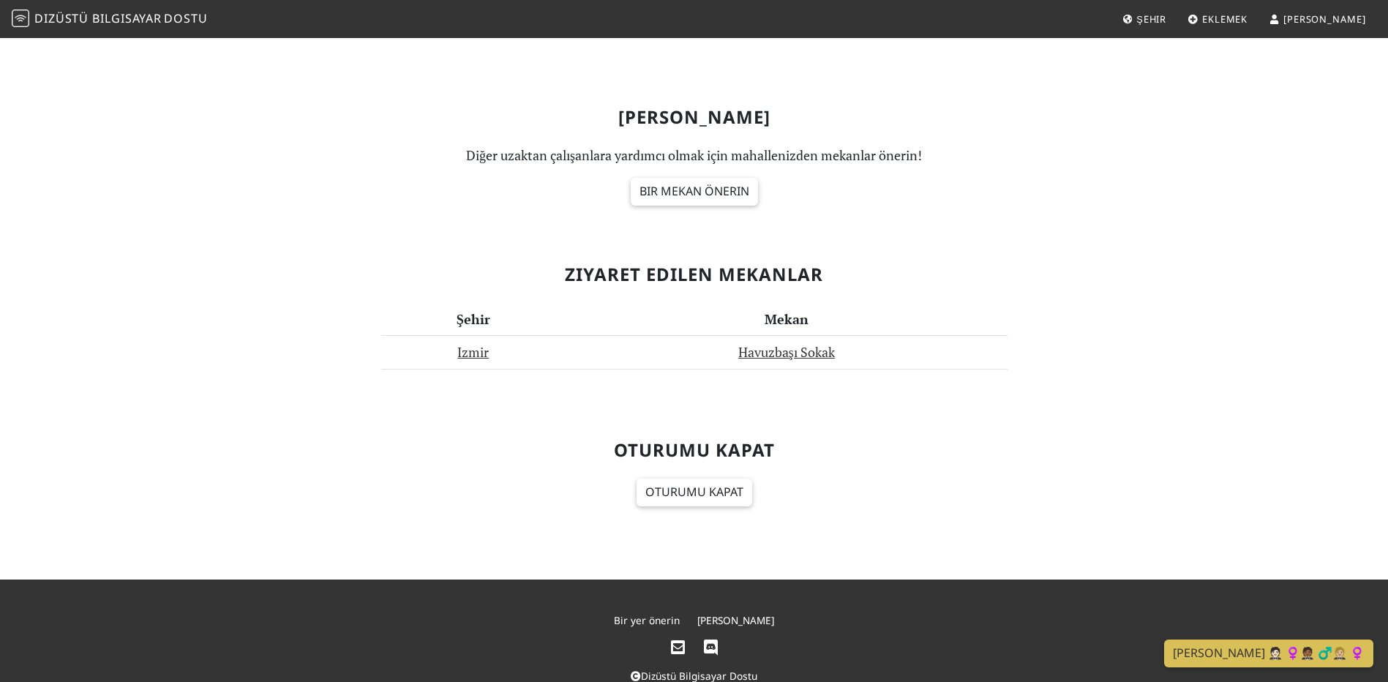
scroll to position [611, 0]
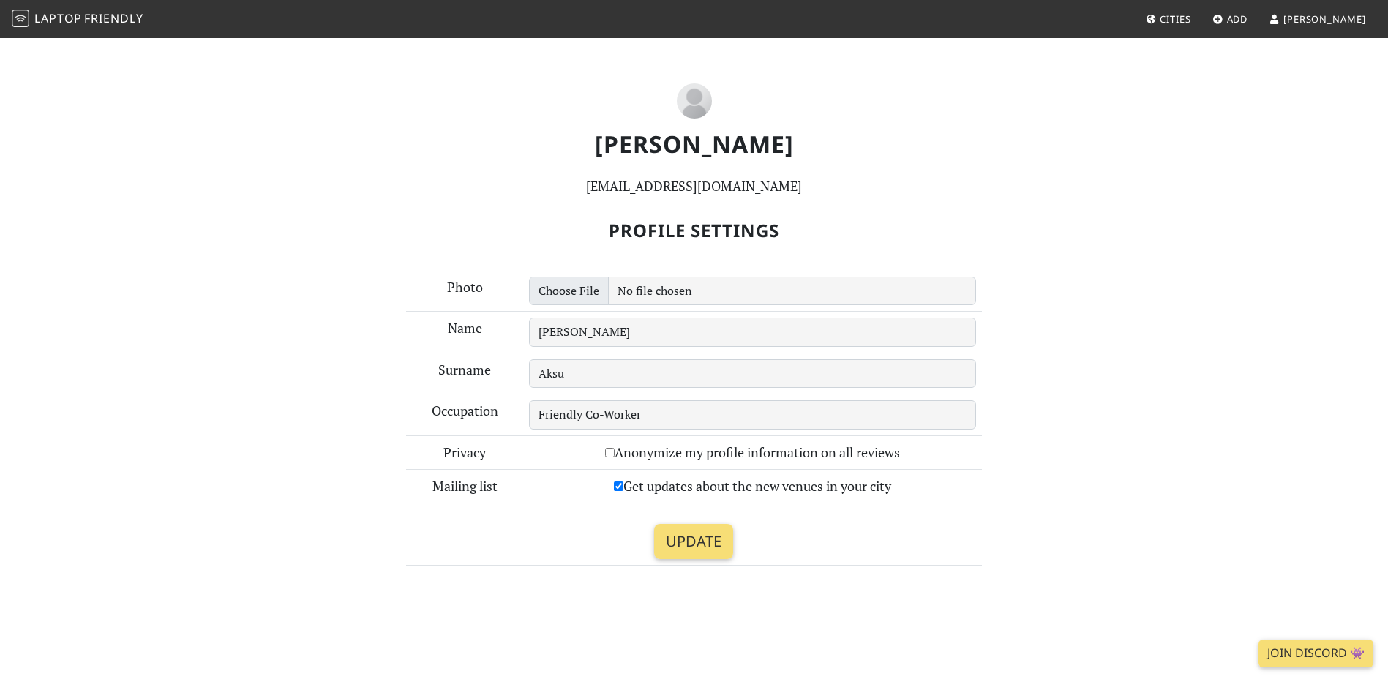
scroll to position [611, 0]
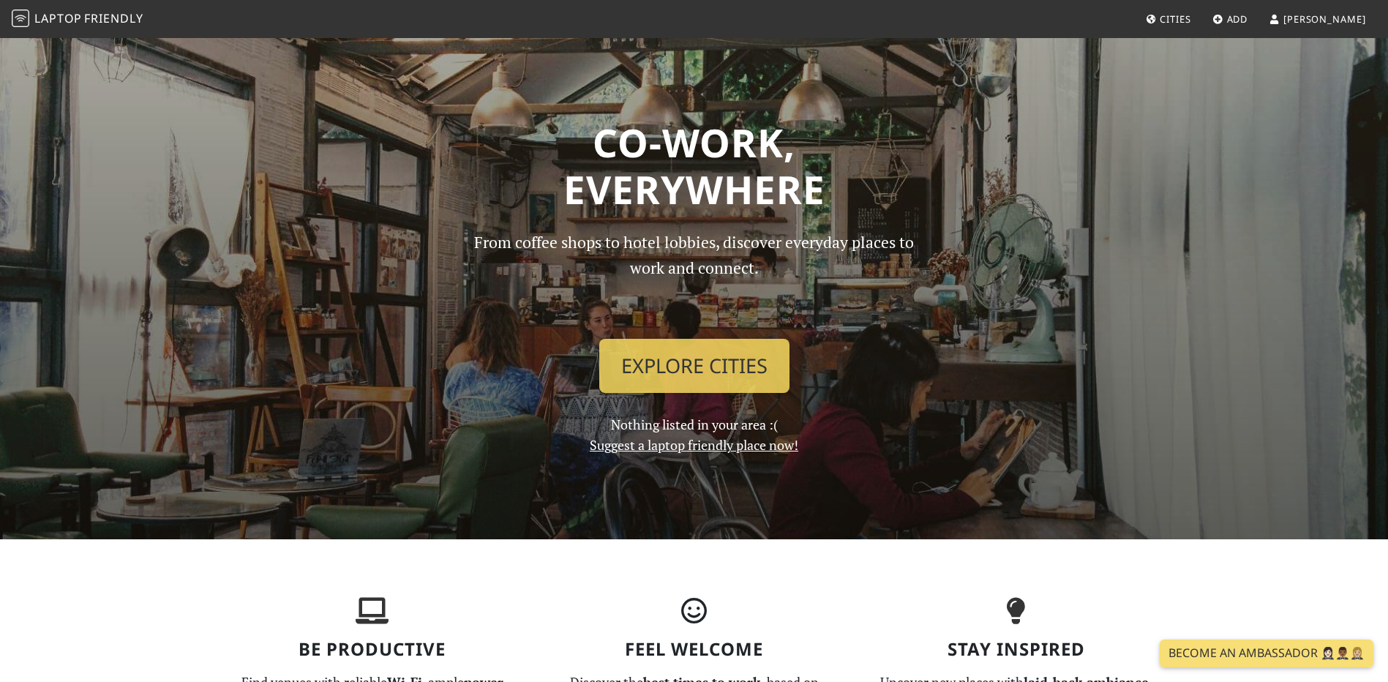
click at [1371, 17] on link "[PERSON_NAME]" at bounding box center [1317, 19] width 109 height 26
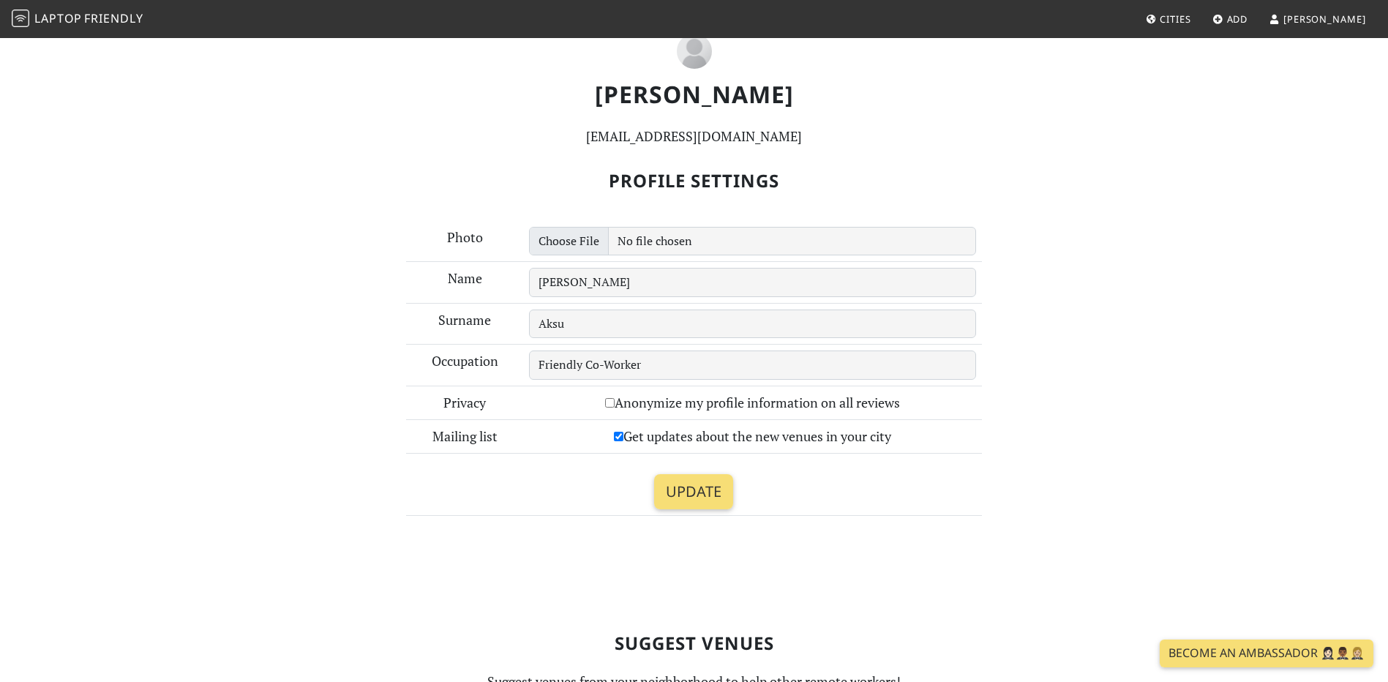
scroll to position [585, 0]
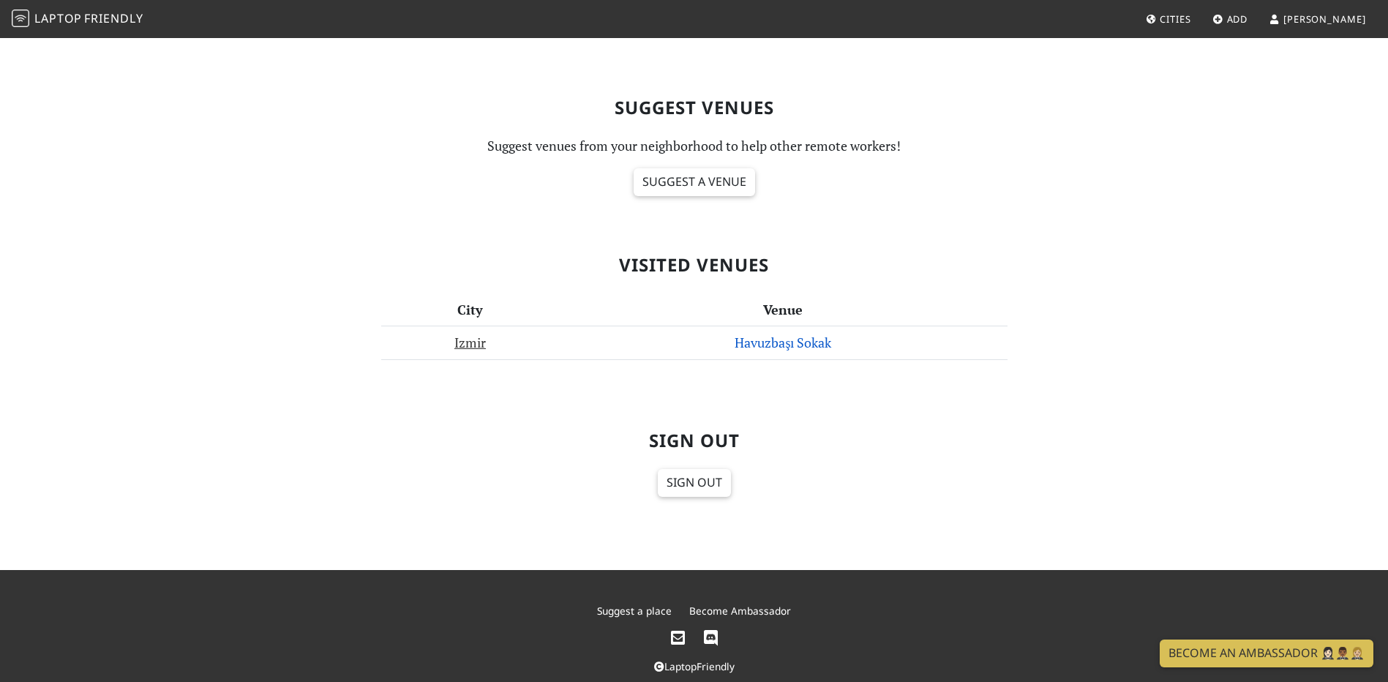
click at [784, 344] on link "Havuzbaşı Sokak" at bounding box center [783, 343] width 97 height 18
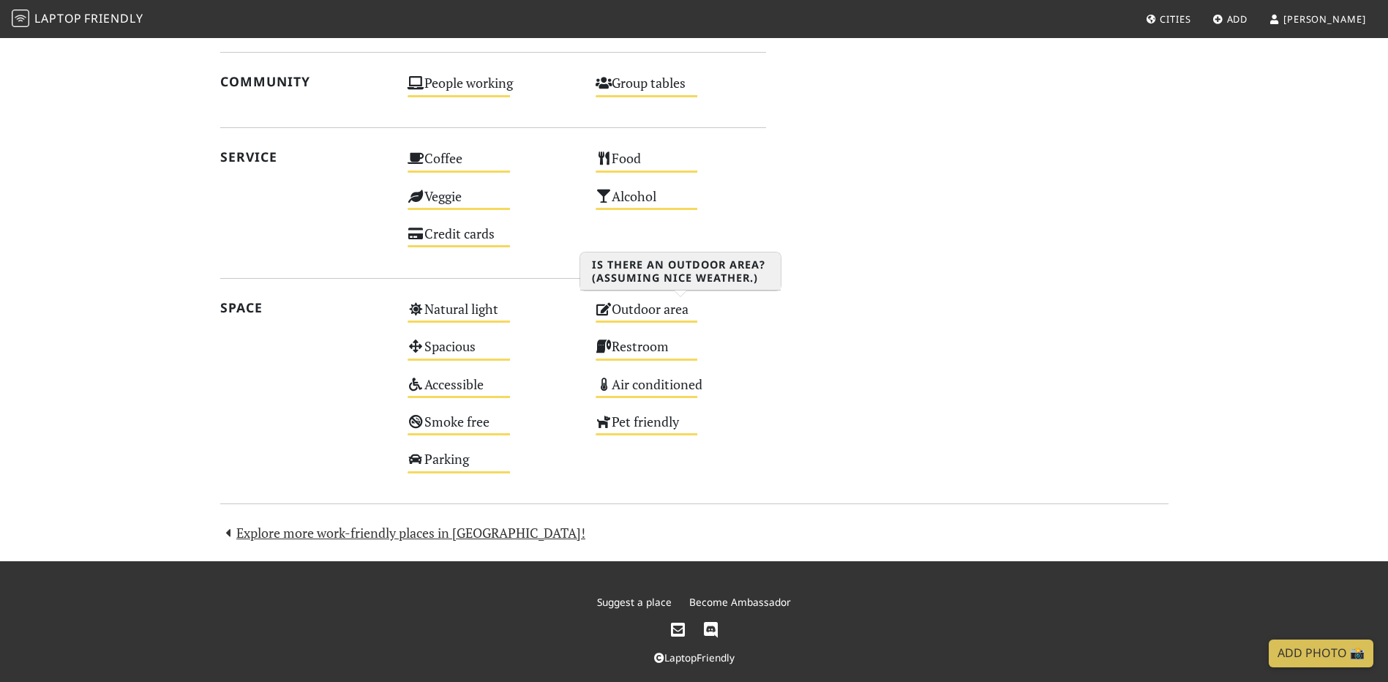
scroll to position [761, 0]
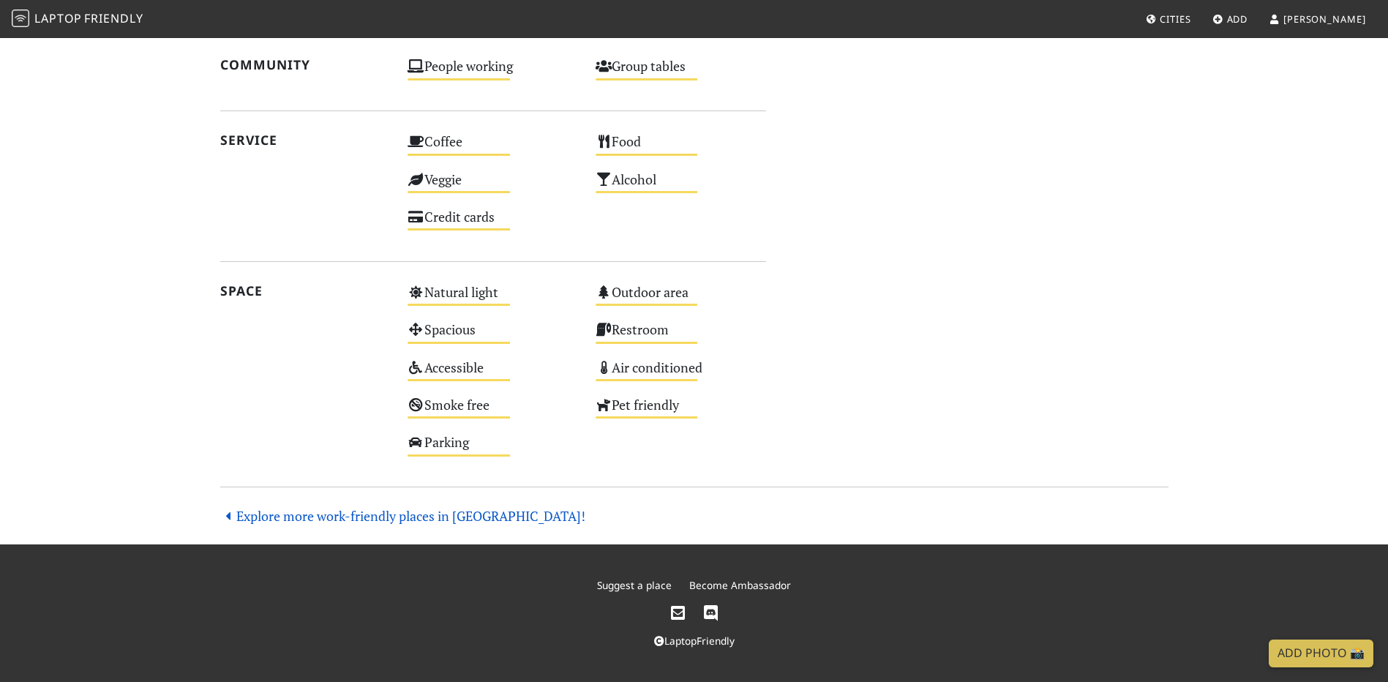
click at [399, 517] on link "Explore more work-friendly places in Izmir!" at bounding box center [403, 516] width 366 height 18
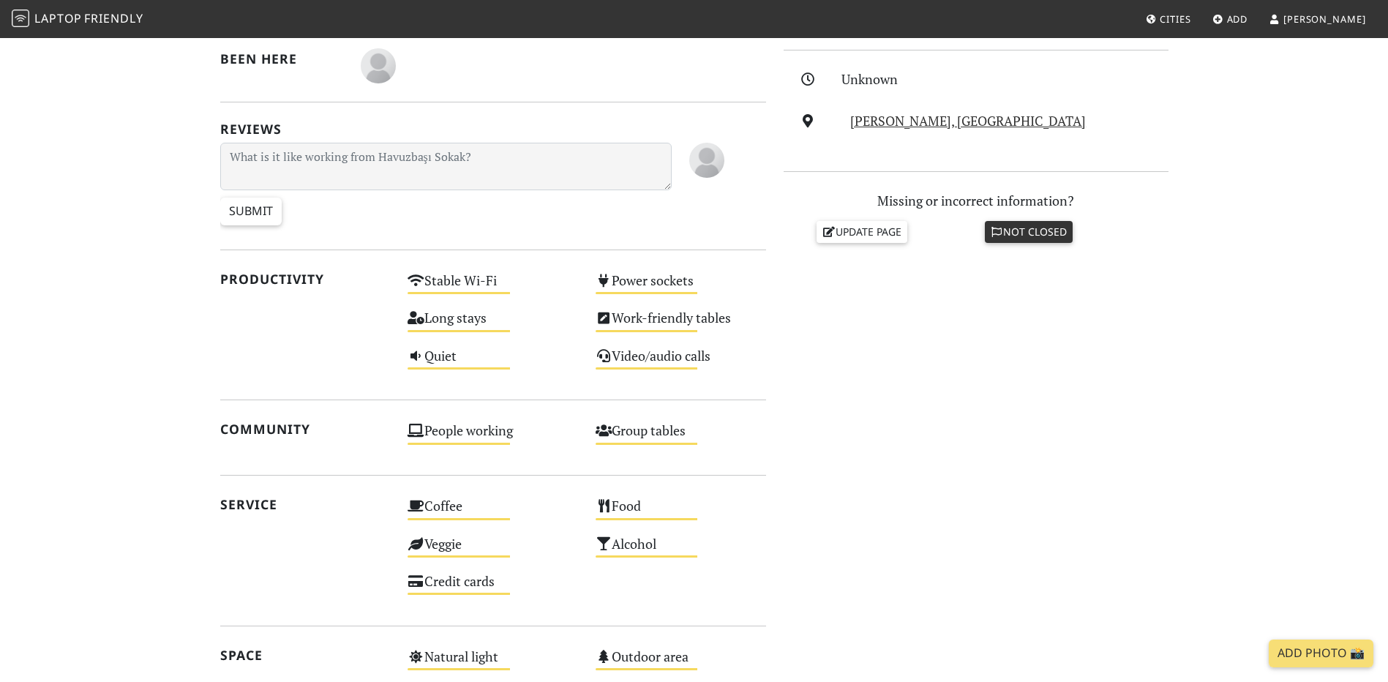
scroll to position [395, 0]
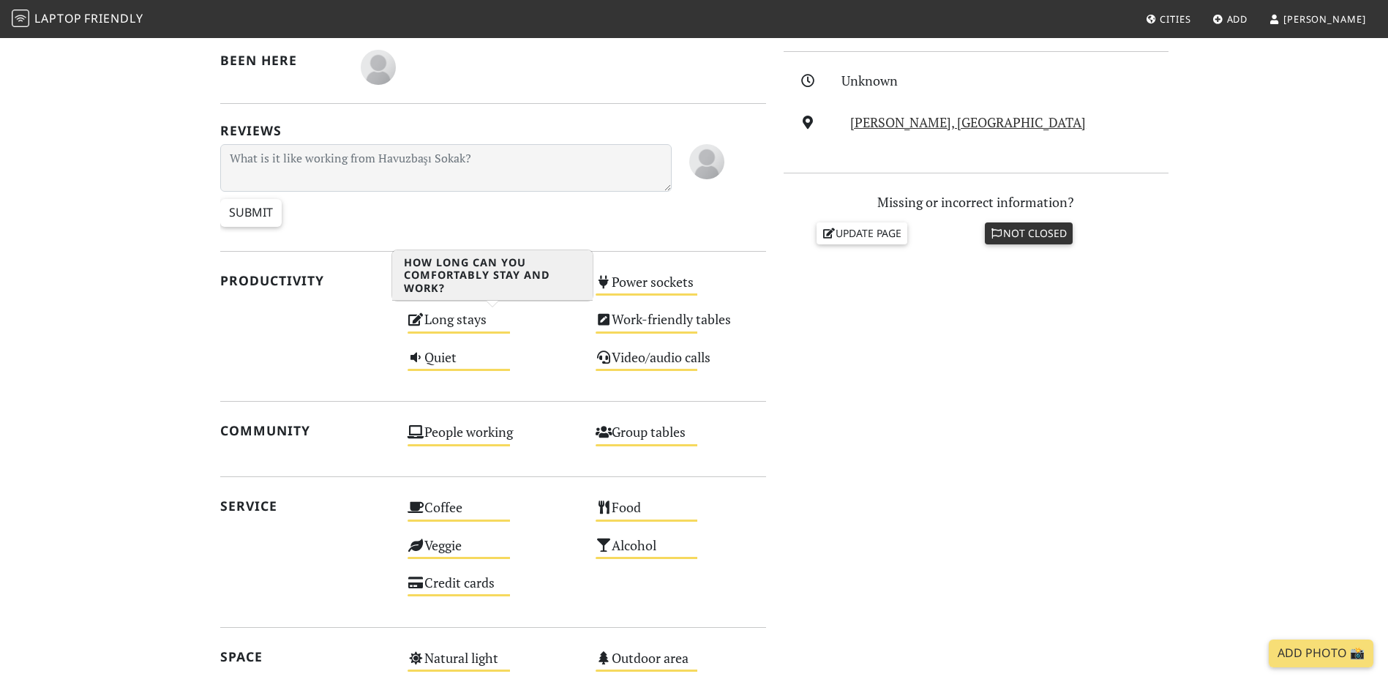
click at [442, 321] on div "Long stays Medium" at bounding box center [493, 325] width 188 height 37
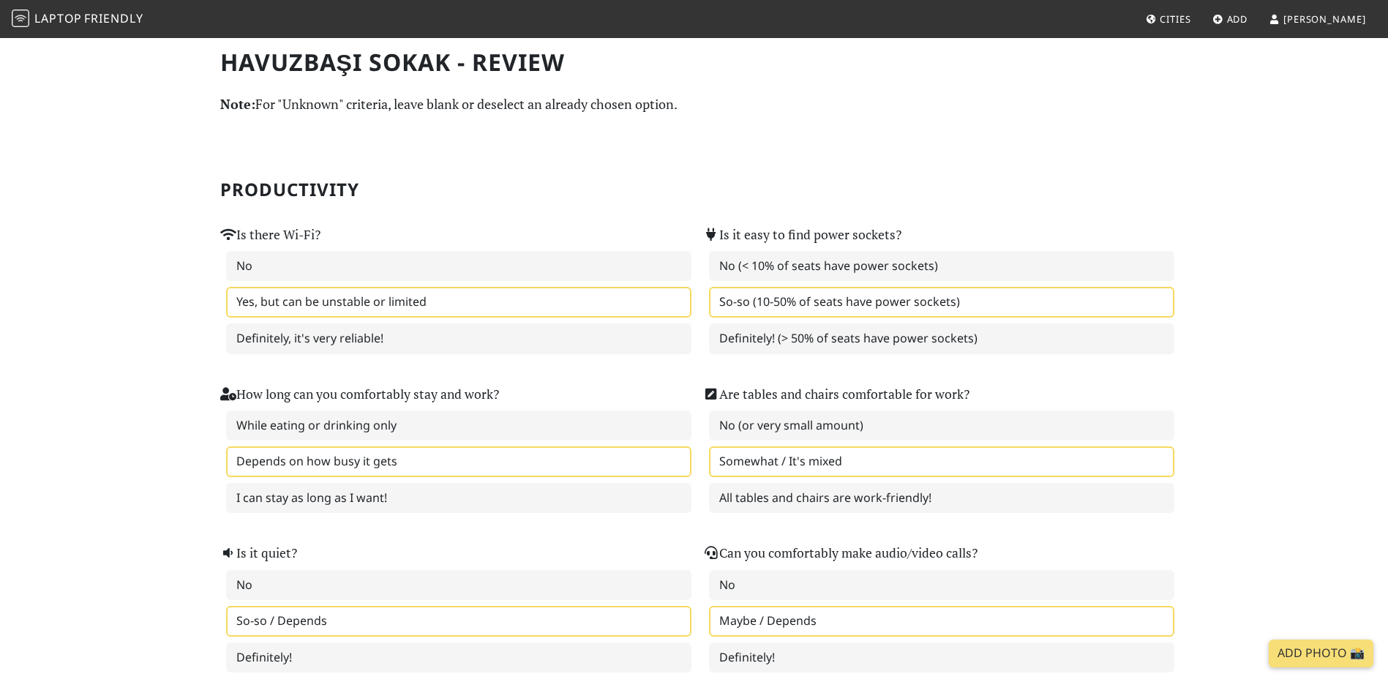
click at [64, 11] on span "Laptop" at bounding box center [58, 18] width 48 height 16
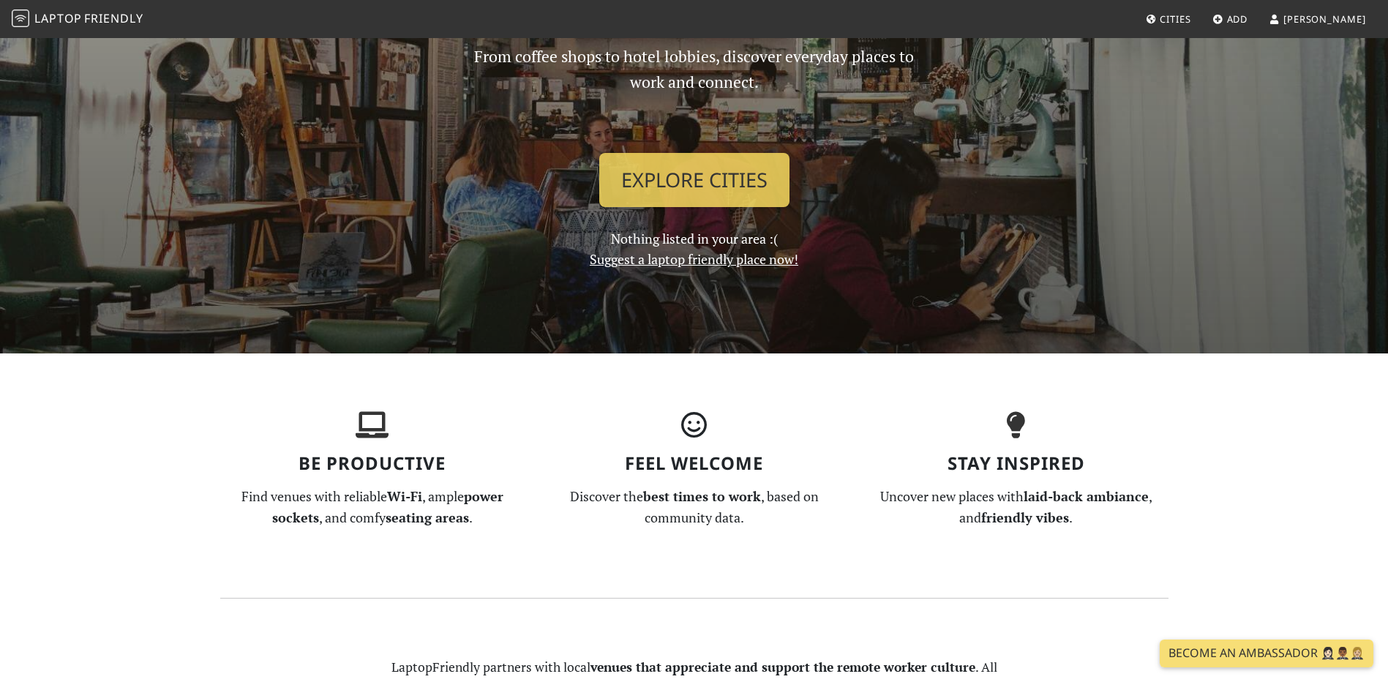
scroll to position [146, 0]
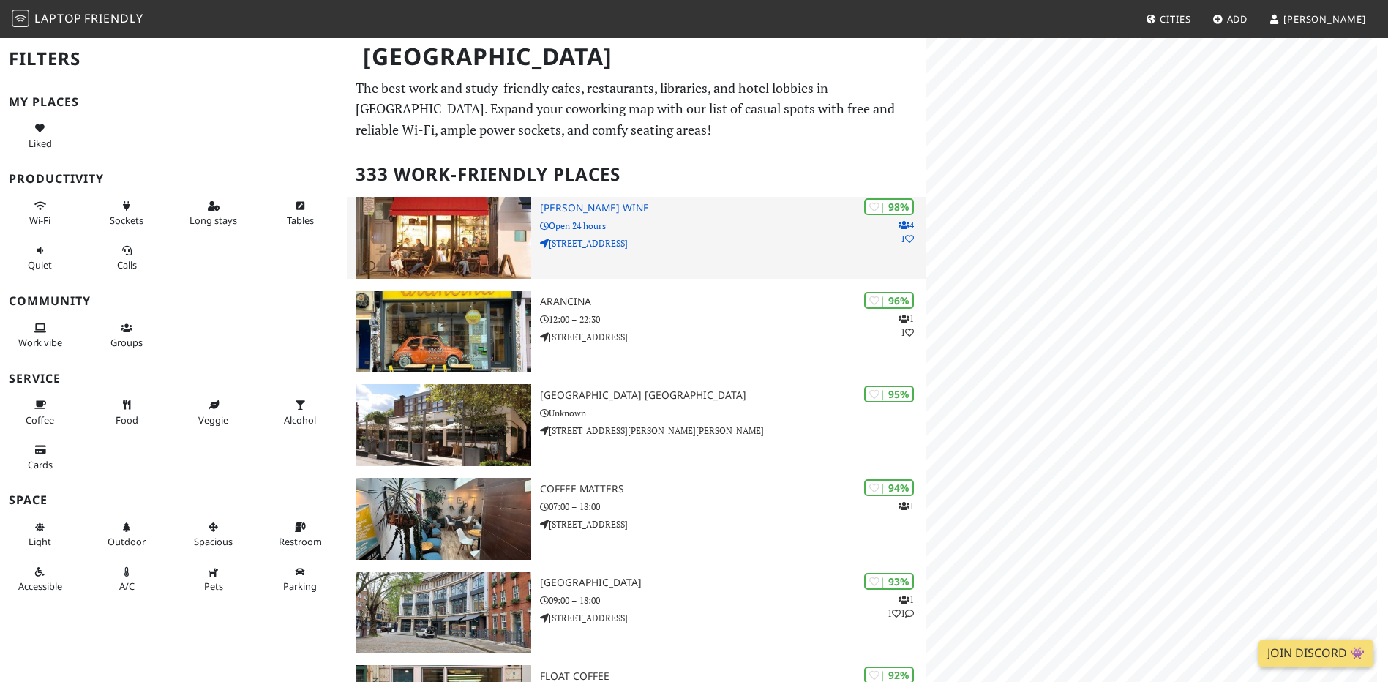
click at [473, 228] on img at bounding box center [443, 238] width 175 height 82
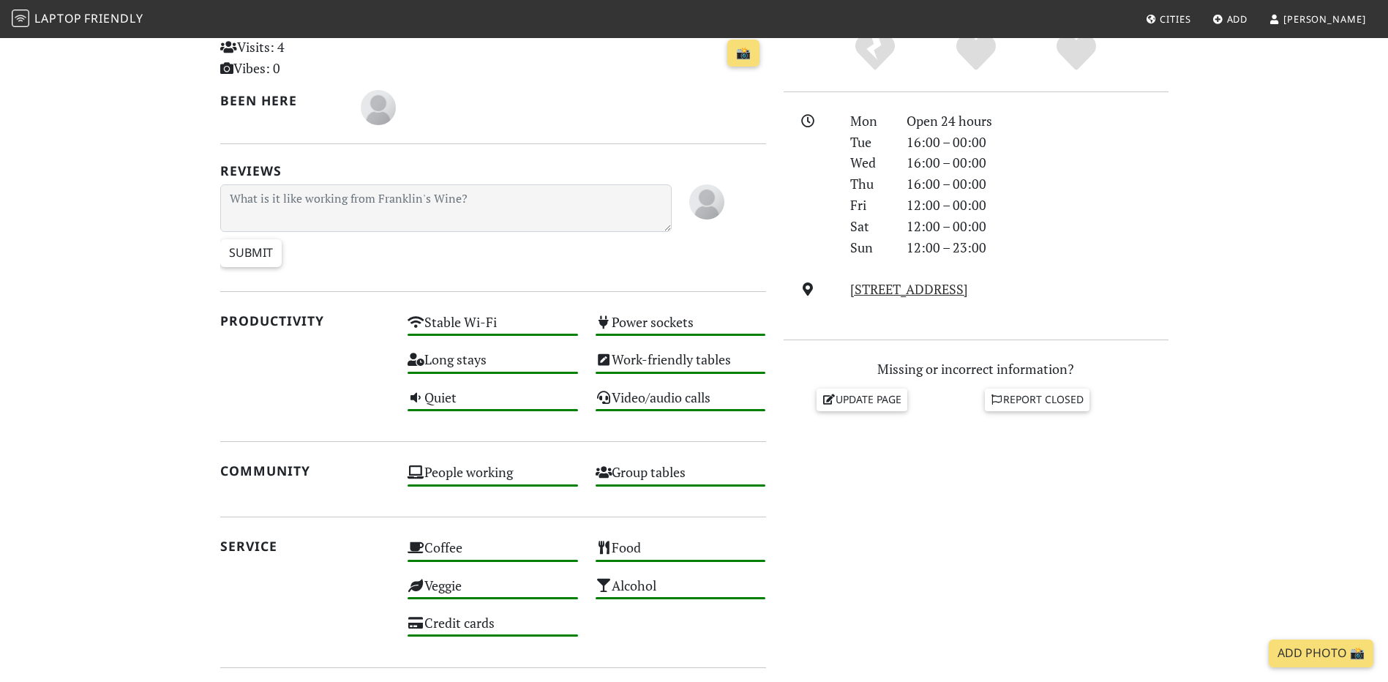
scroll to position [366, 0]
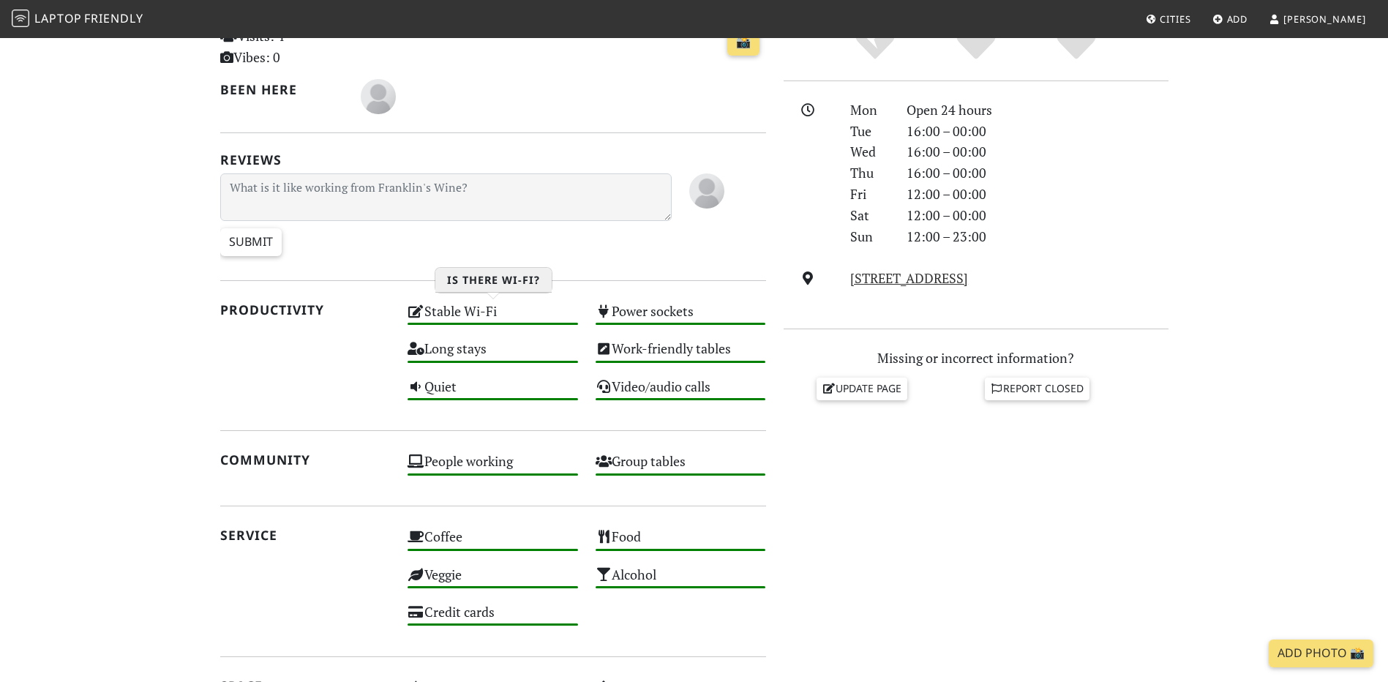
click at [470, 316] on div "Stable Wi-Fi High" at bounding box center [493, 317] width 188 height 37
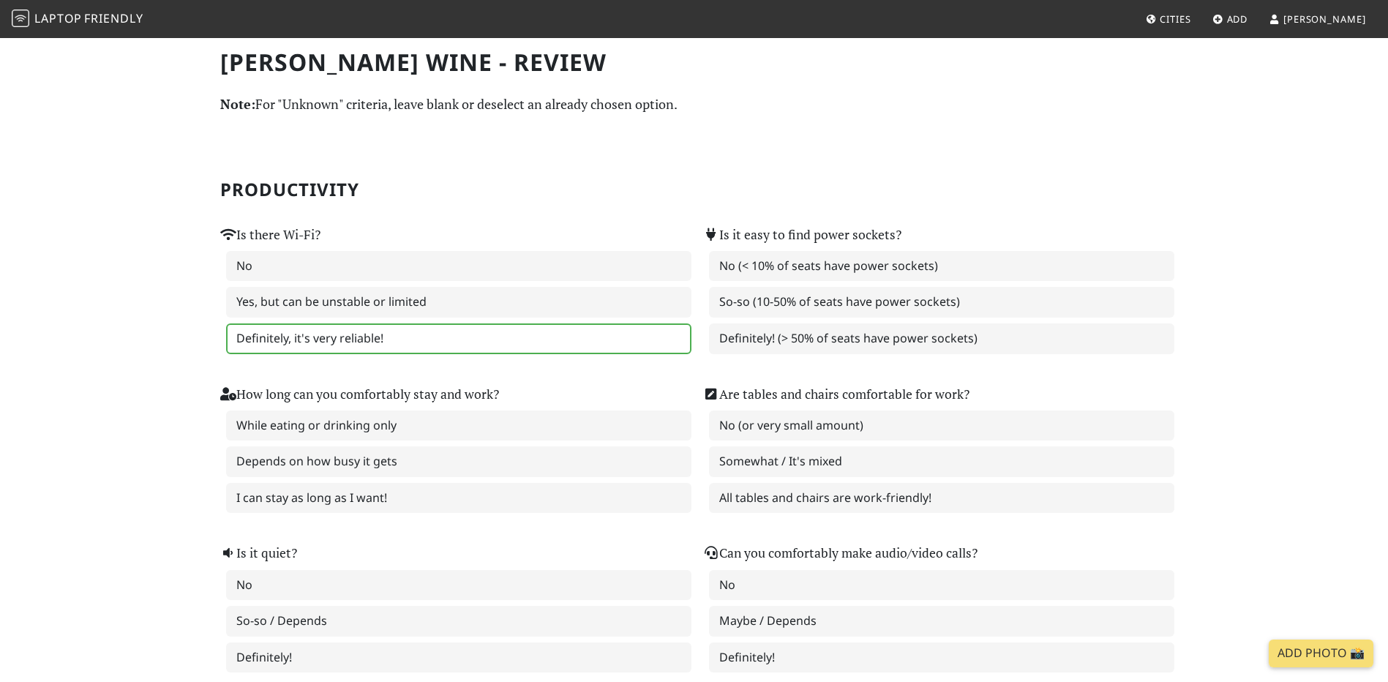
click at [443, 347] on label "Definitely, it's very reliable!" at bounding box center [458, 338] width 465 height 31
click at [755, 346] on label "Definitely! (> 50% of seats have power sockets)" at bounding box center [941, 338] width 465 height 31
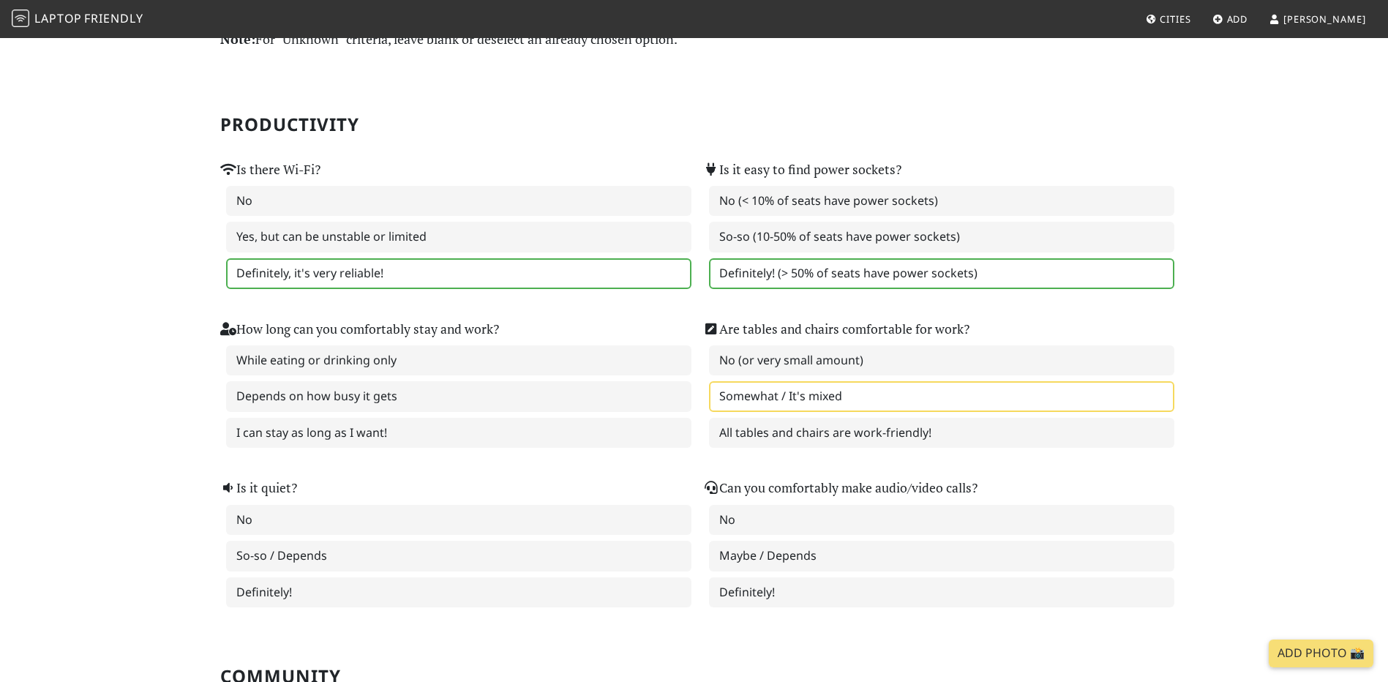
scroll to position [73, 0]
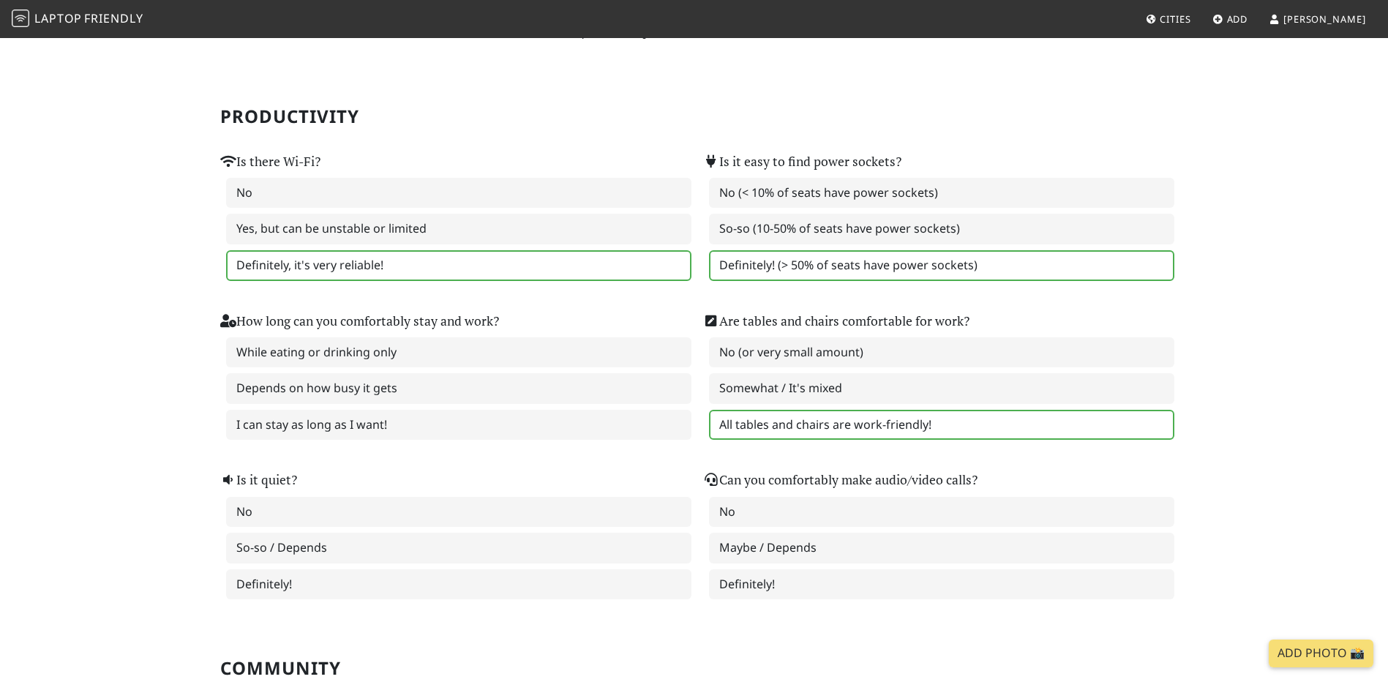
click at [742, 421] on label "All tables and chairs are work-friendly!" at bounding box center [941, 425] width 465 height 31
click at [602, 421] on label "I can stay as long as I want!" at bounding box center [458, 425] width 465 height 31
click at [463, 593] on label "Definitely!" at bounding box center [458, 584] width 465 height 31
click at [879, 599] on label "Definitely!" at bounding box center [941, 584] width 465 height 31
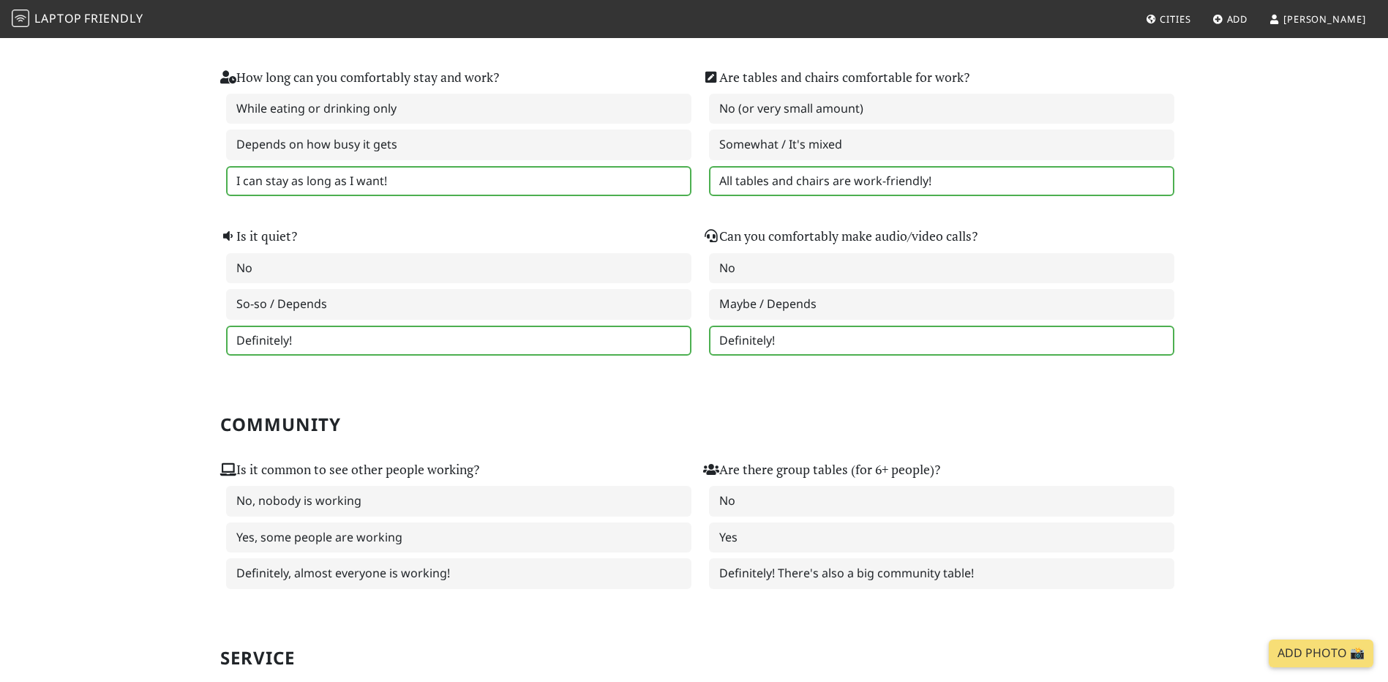
scroll to position [439, 0]
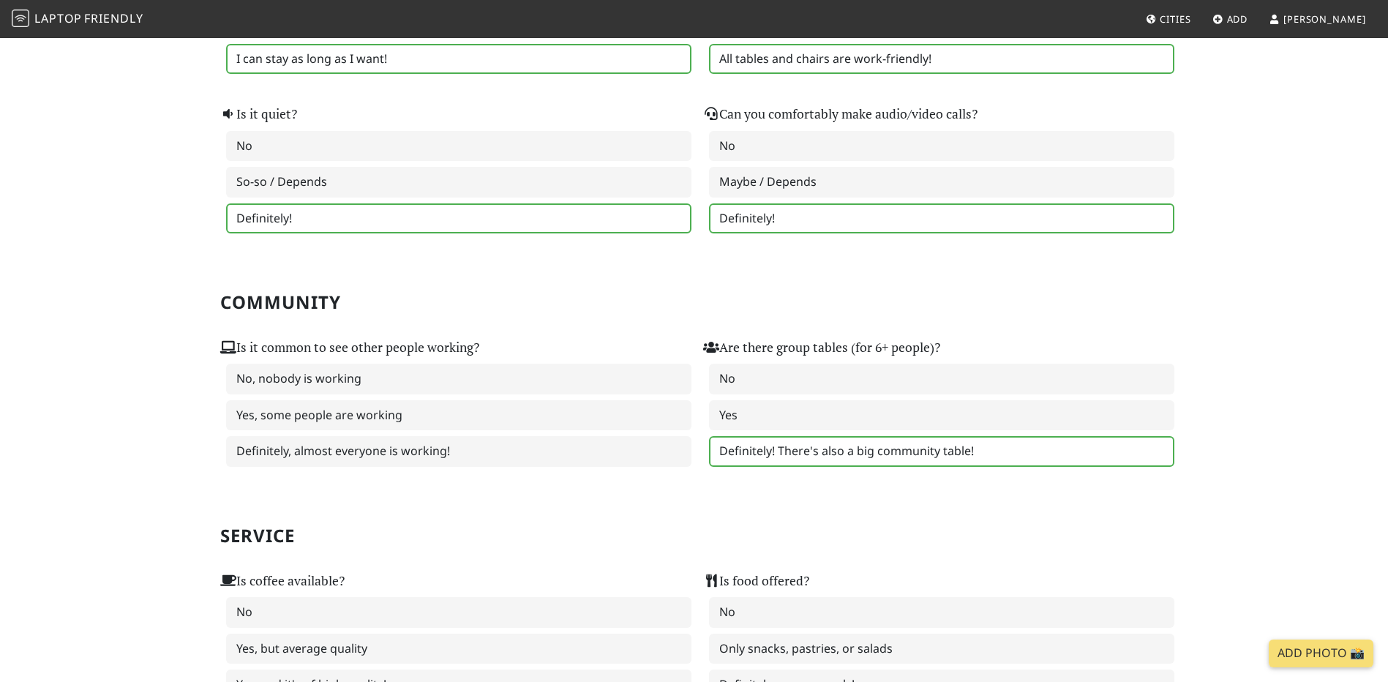
click at [786, 460] on label "Definitely! There's also a big community table!" at bounding box center [941, 451] width 465 height 31
click at [520, 443] on label "Definitely, almost everyone is working!" at bounding box center [458, 451] width 465 height 31
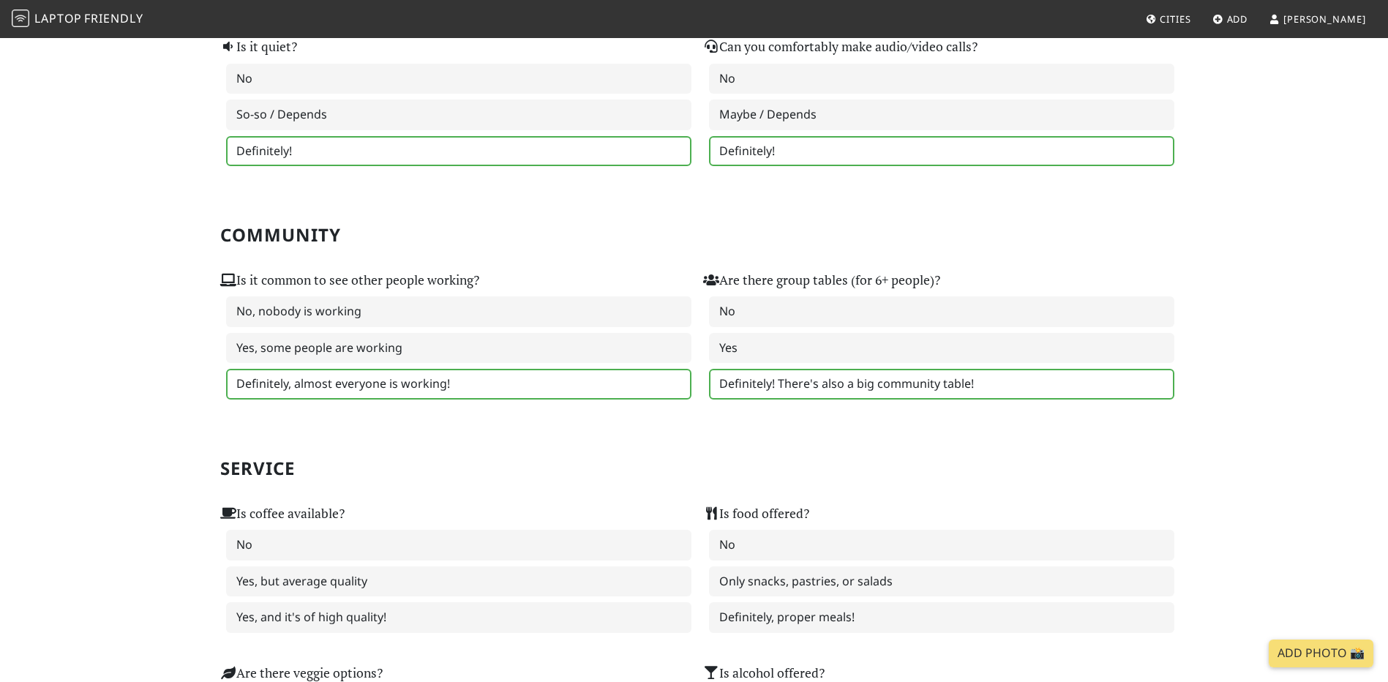
scroll to position [805, 0]
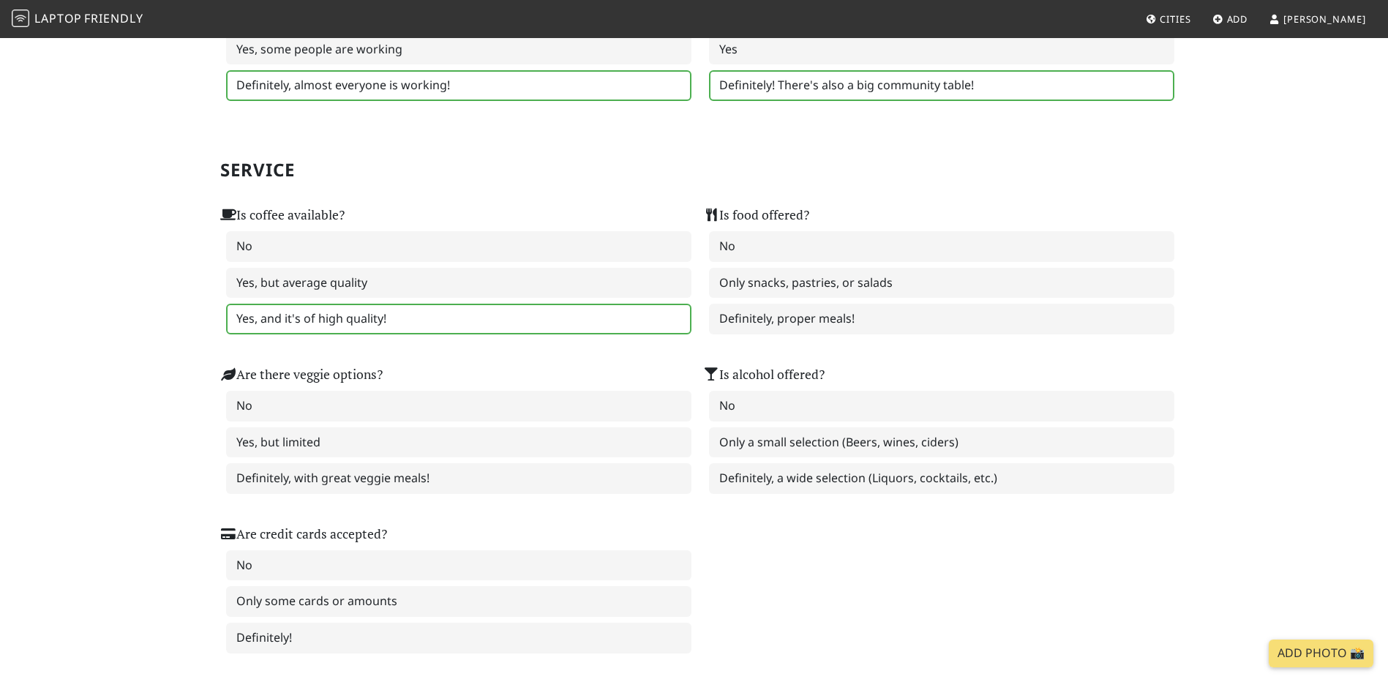
click at [376, 333] on label "Yes, and it's of high quality!" at bounding box center [458, 319] width 465 height 31
click at [768, 324] on label "Definitely, proper meals!" at bounding box center [941, 319] width 465 height 31
click at [773, 478] on label "Definitely, a wide selection (Liquors, cocktails, etc.)" at bounding box center [941, 478] width 465 height 31
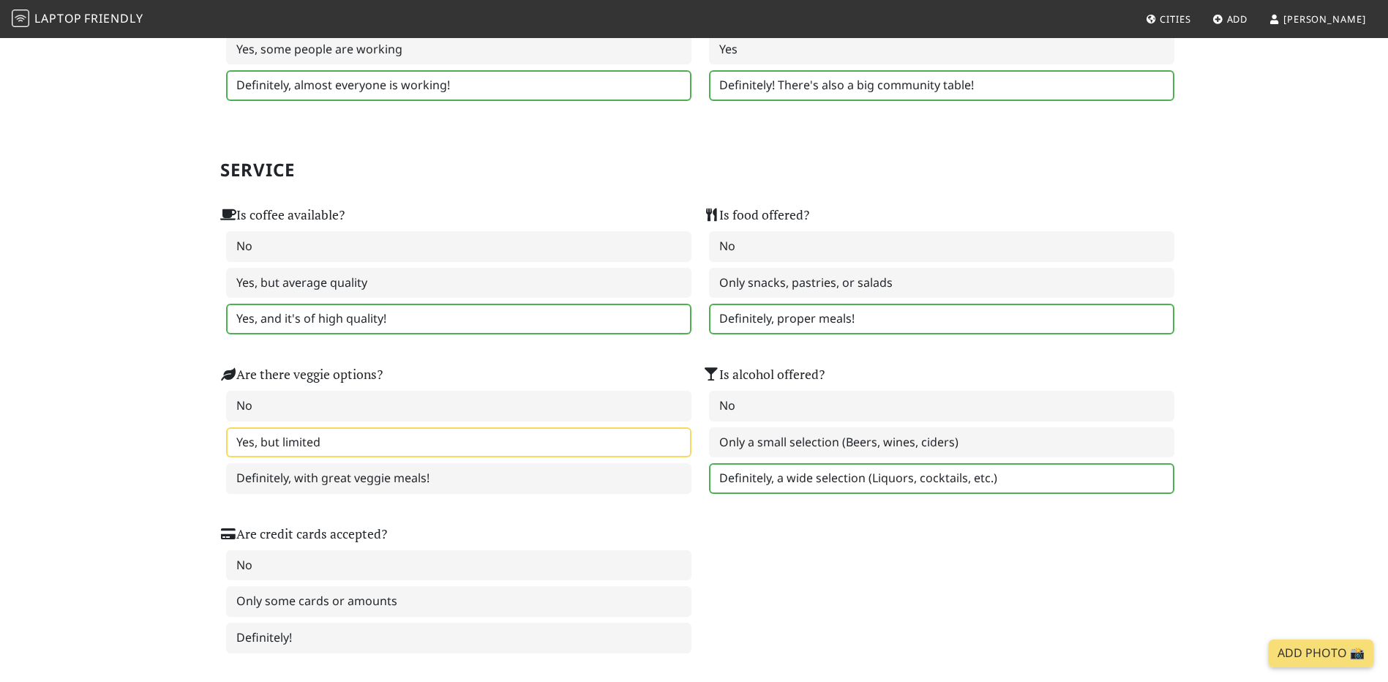
click at [536, 451] on label "Yes, but limited" at bounding box center [458, 442] width 465 height 31
click at [512, 470] on label "Definitely, with great veggie meals!" at bounding box center [458, 478] width 465 height 31
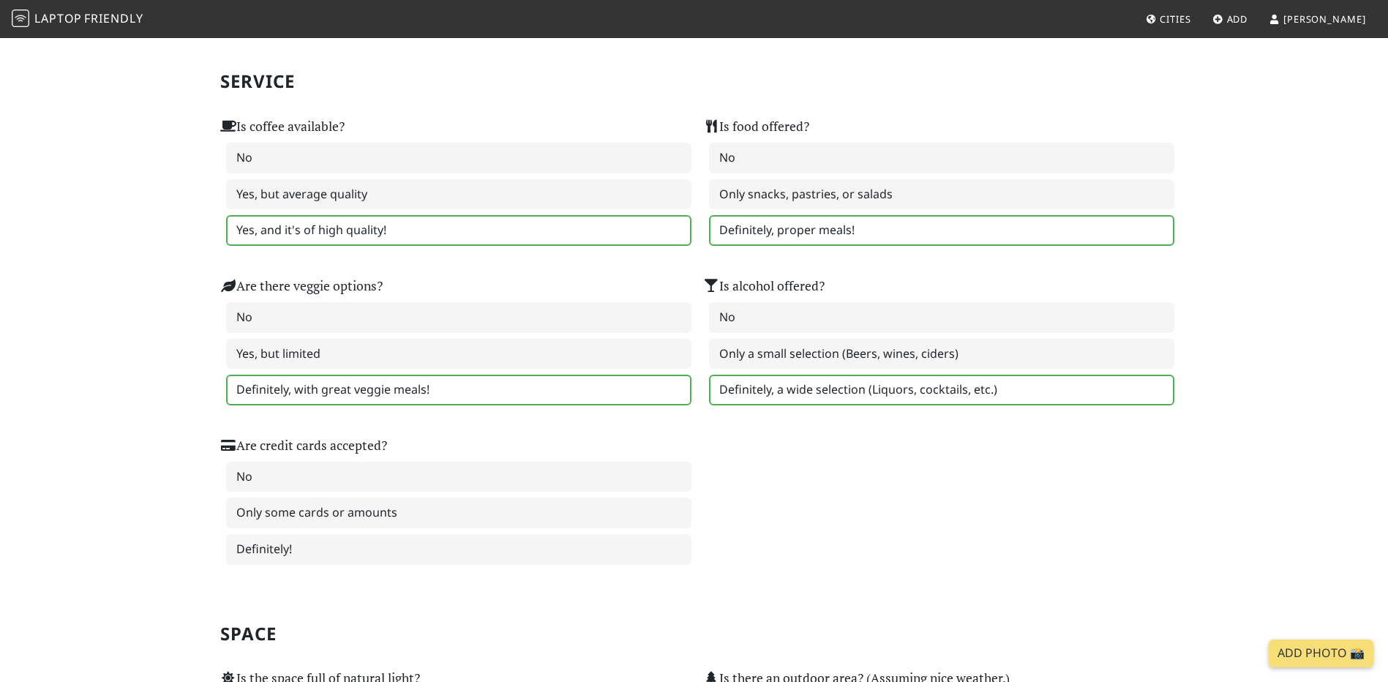
scroll to position [1098, 0]
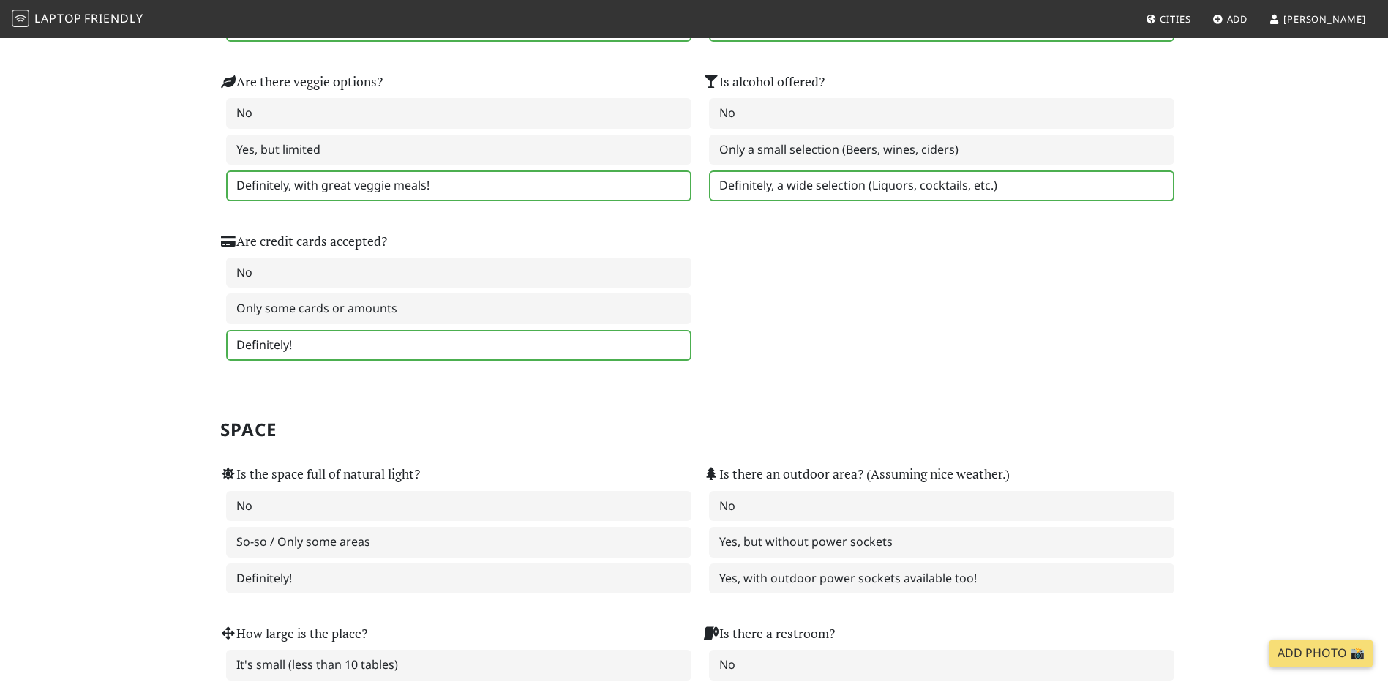
click at [351, 341] on label "Definitely!" at bounding box center [458, 345] width 465 height 31
click at [383, 591] on label "Definitely!" at bounding box center [458, 578] width 465 height 31
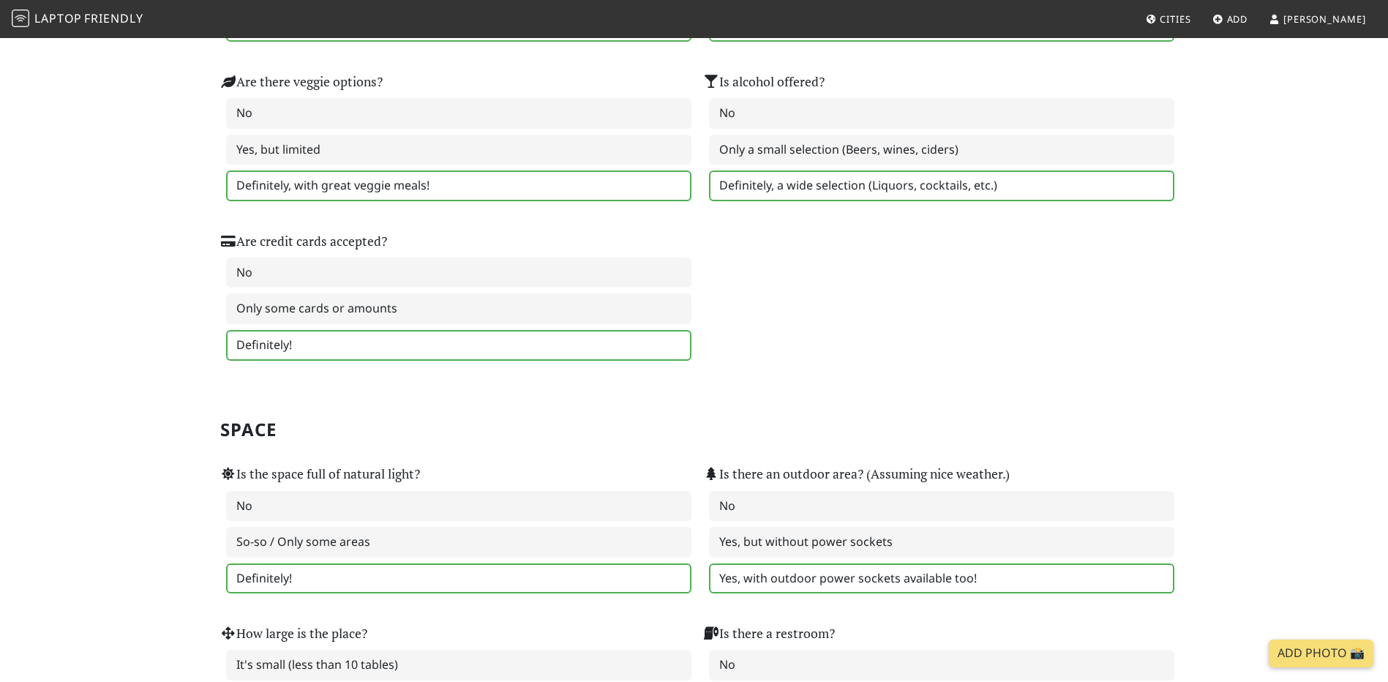
click at [869, 581] on label "Yes, with outdoor power sockets available too!" at bounding box center [941, 578] width 465 height 31
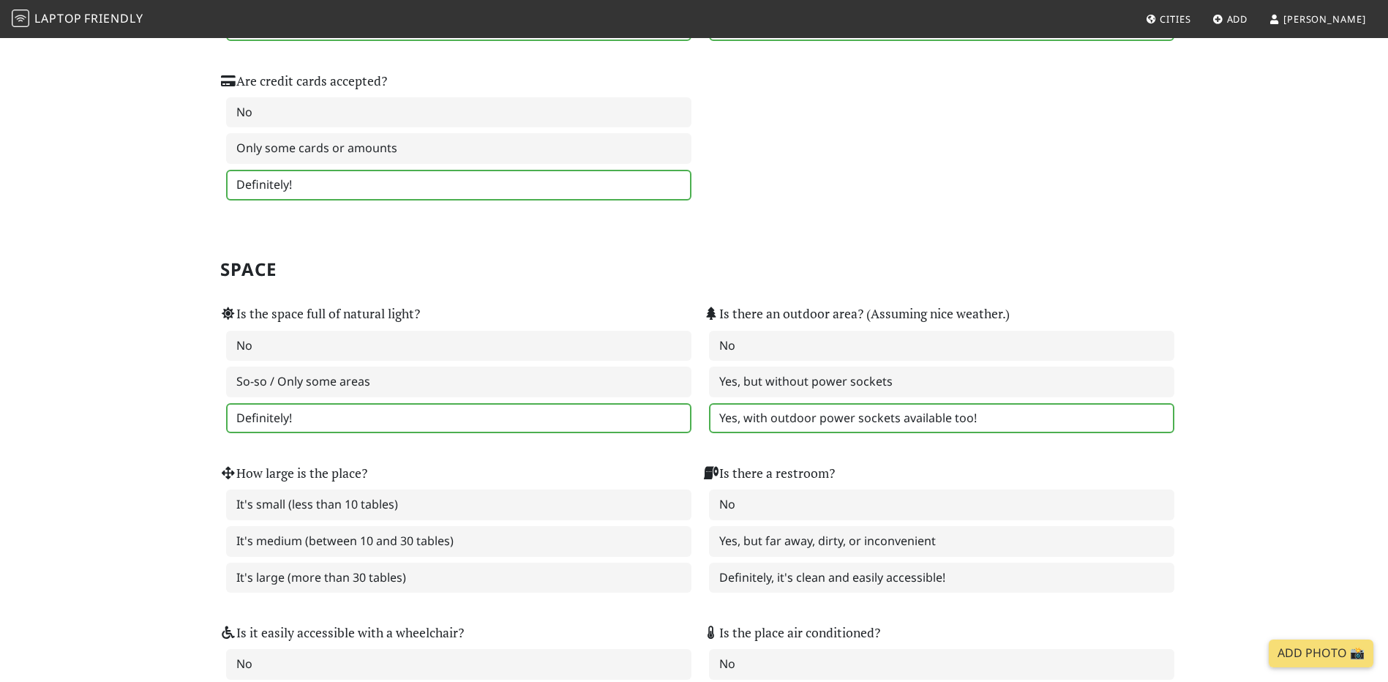
scroll to position [1463, 0]
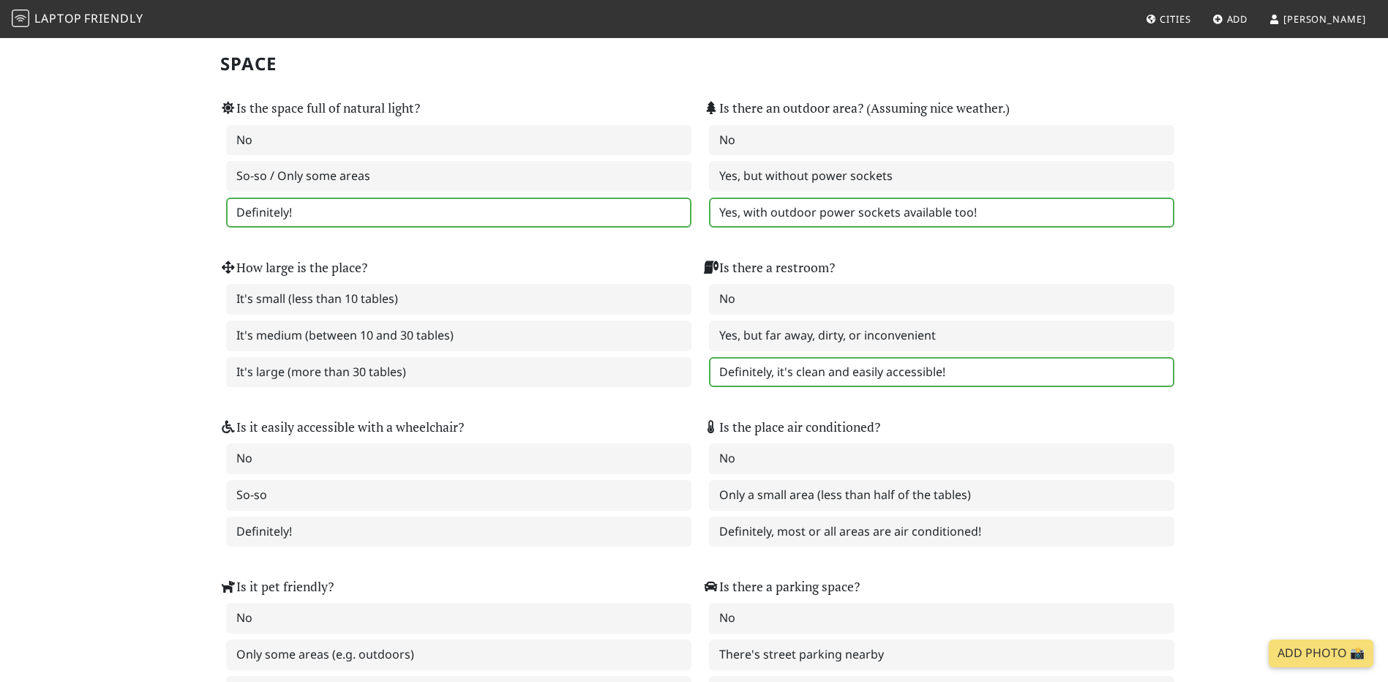
click at [779, 382] on label "Definitely, it's clean and easily accessible!" at bounding box center [941, 372] width 465 height 31
click at [639, 369] on label "It's large (more than 30 tables)" at bounding box center [458, 372] width 465 height 31
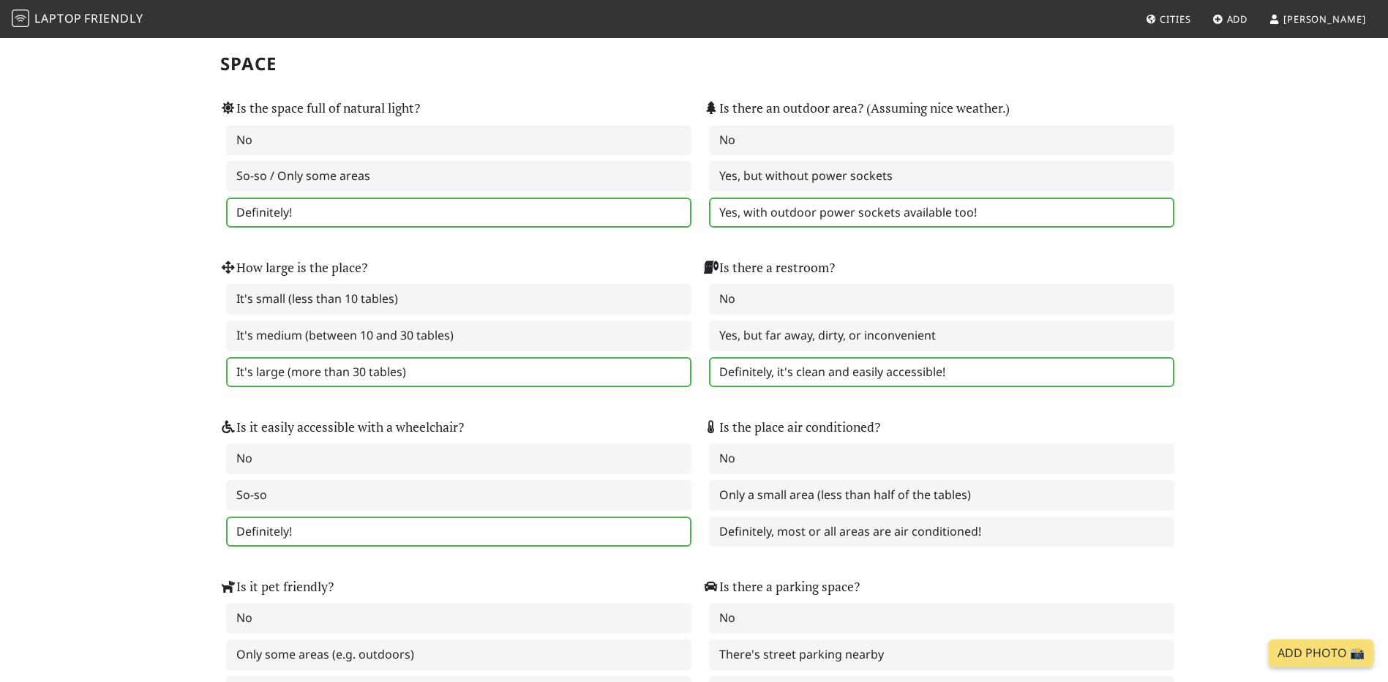
click at [667, 534] on label "Definitely!" at bounding box center [458, 532] width 465 height 31
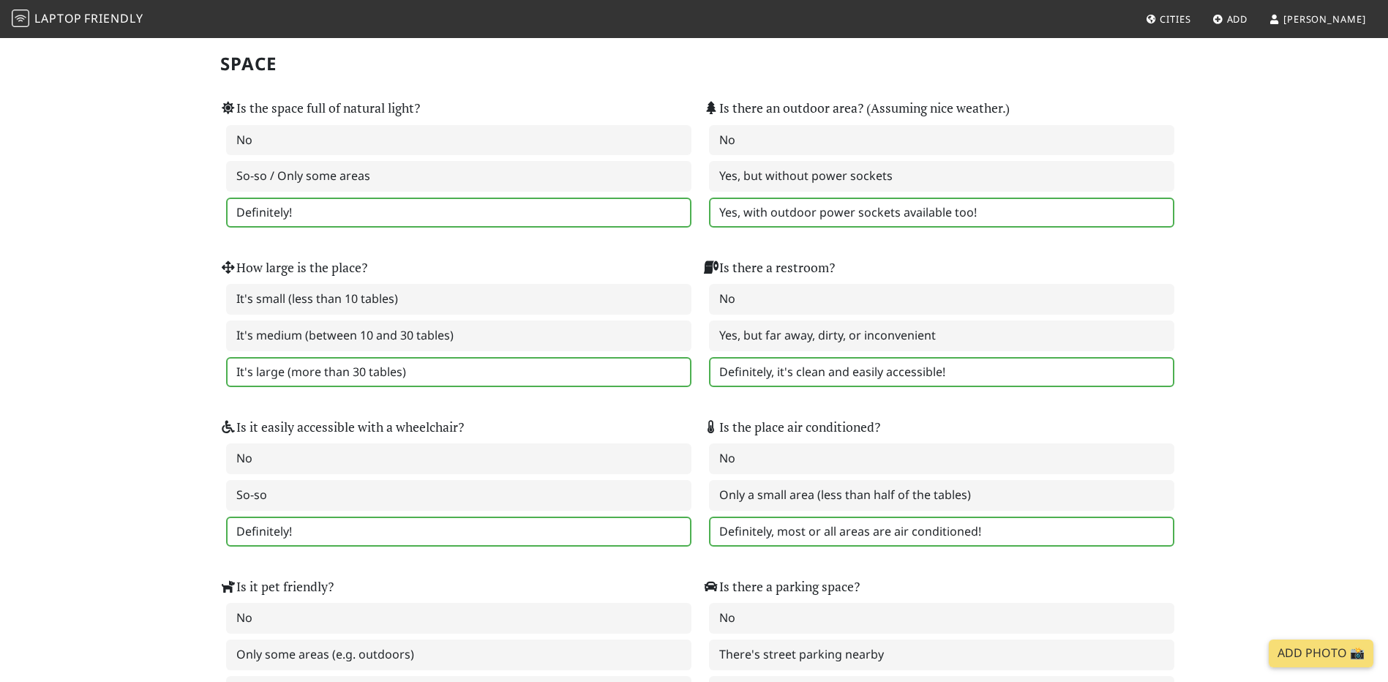
click at [781, 530] on label "Definitely, most or all areas are air conditioned!" at bounding box center [941, 532] width 465 height 31
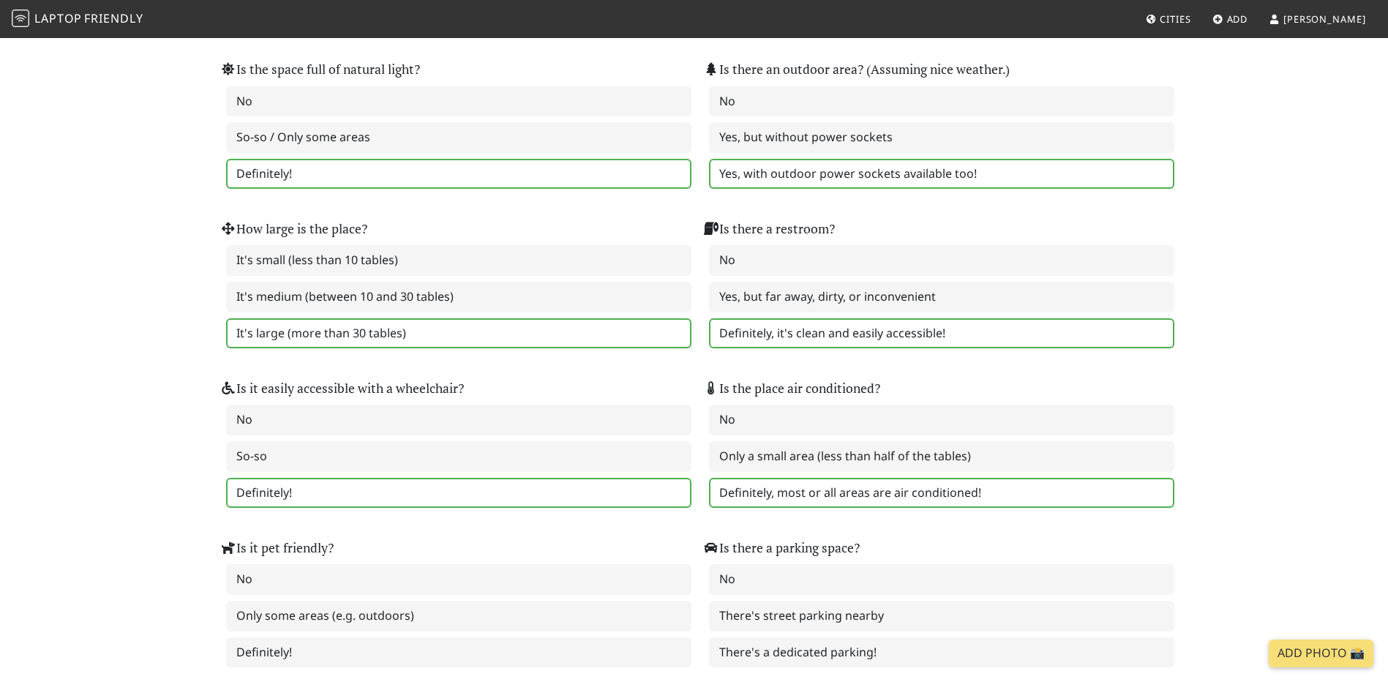
scroll to position [1683, 0]
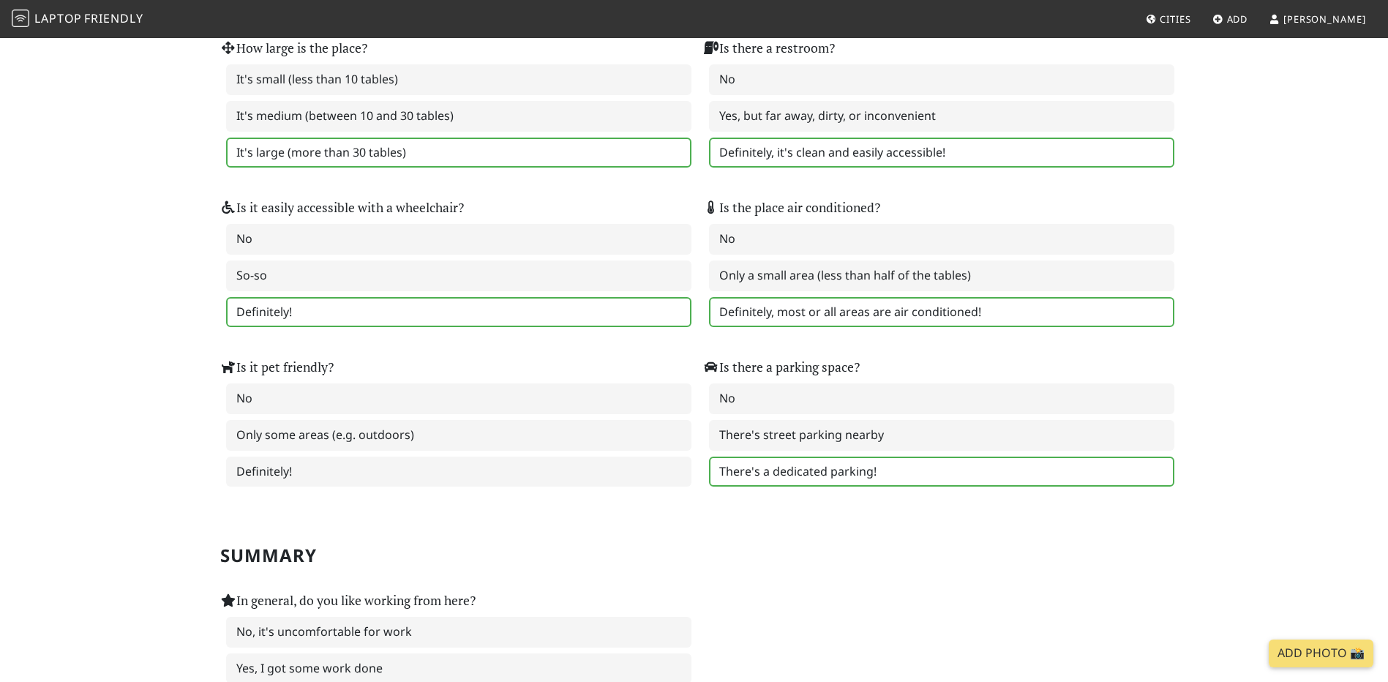
click at [792, 474] on label "There's a dedicated parking!" at bounding box center [941, 472] width 465 height 31
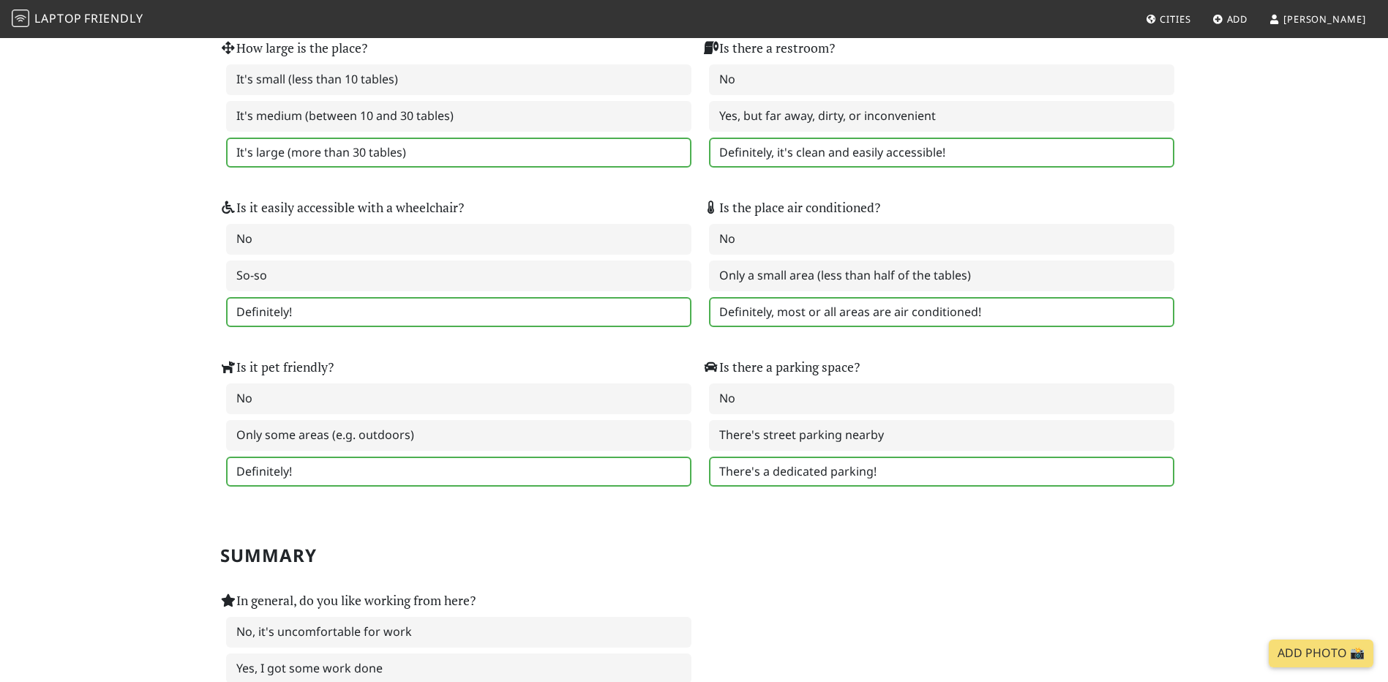
click at [581, 474] on label "Definitely!" at bounding box center [458, 472] width 465 height 31
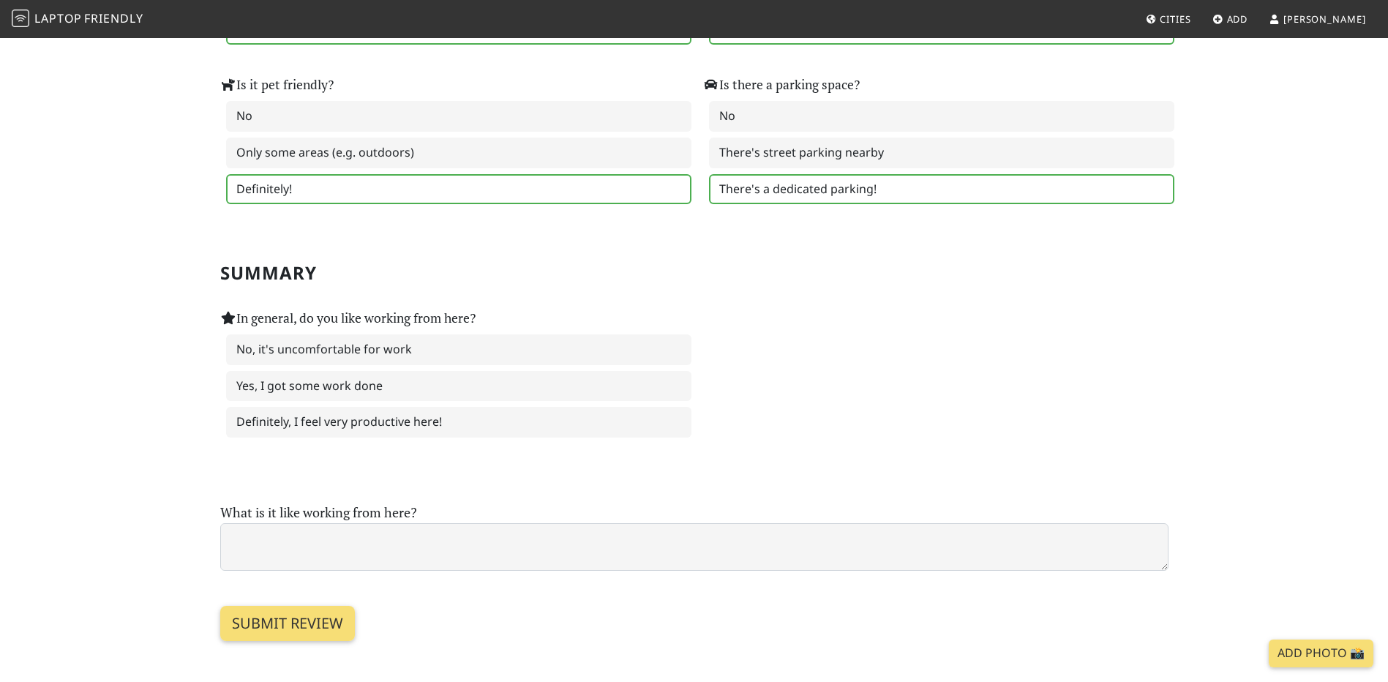
scroll to position [1976, 0]
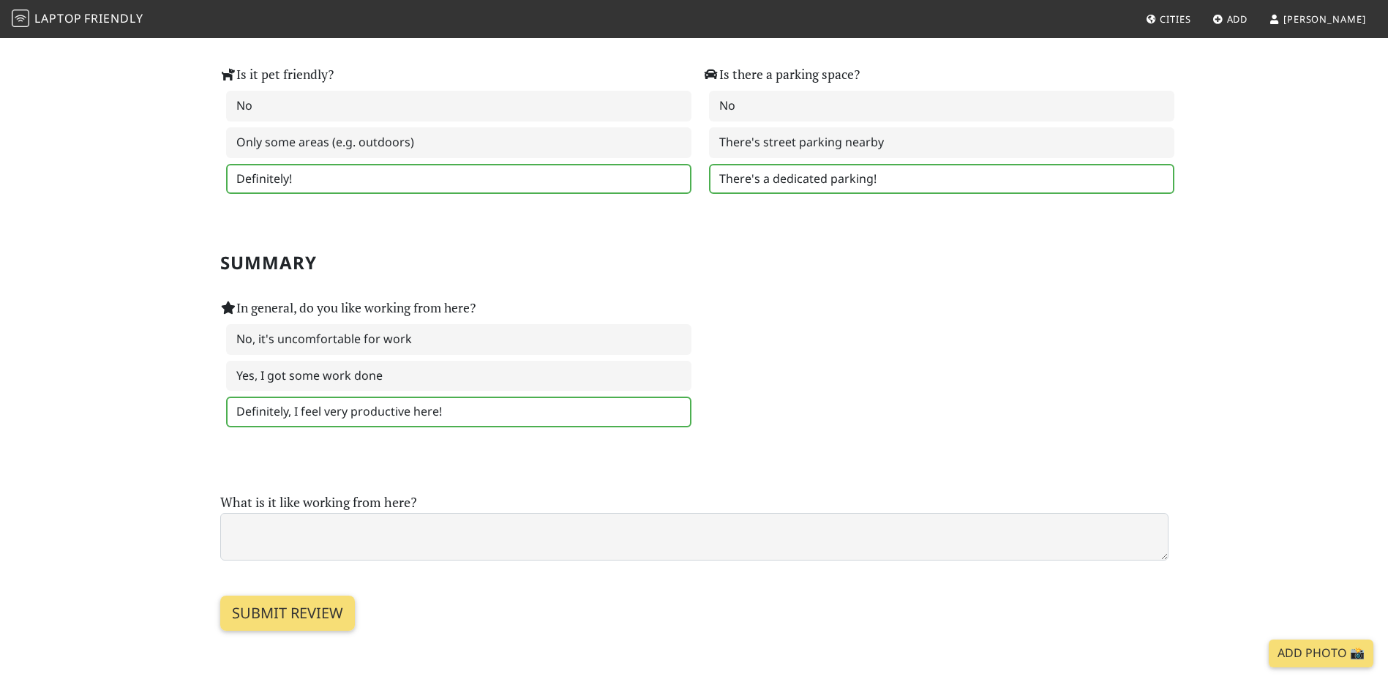
click at [385, 413] on label "Definitely, I feel very productive here!" at bounding box center [458, 412] width 465 height 31
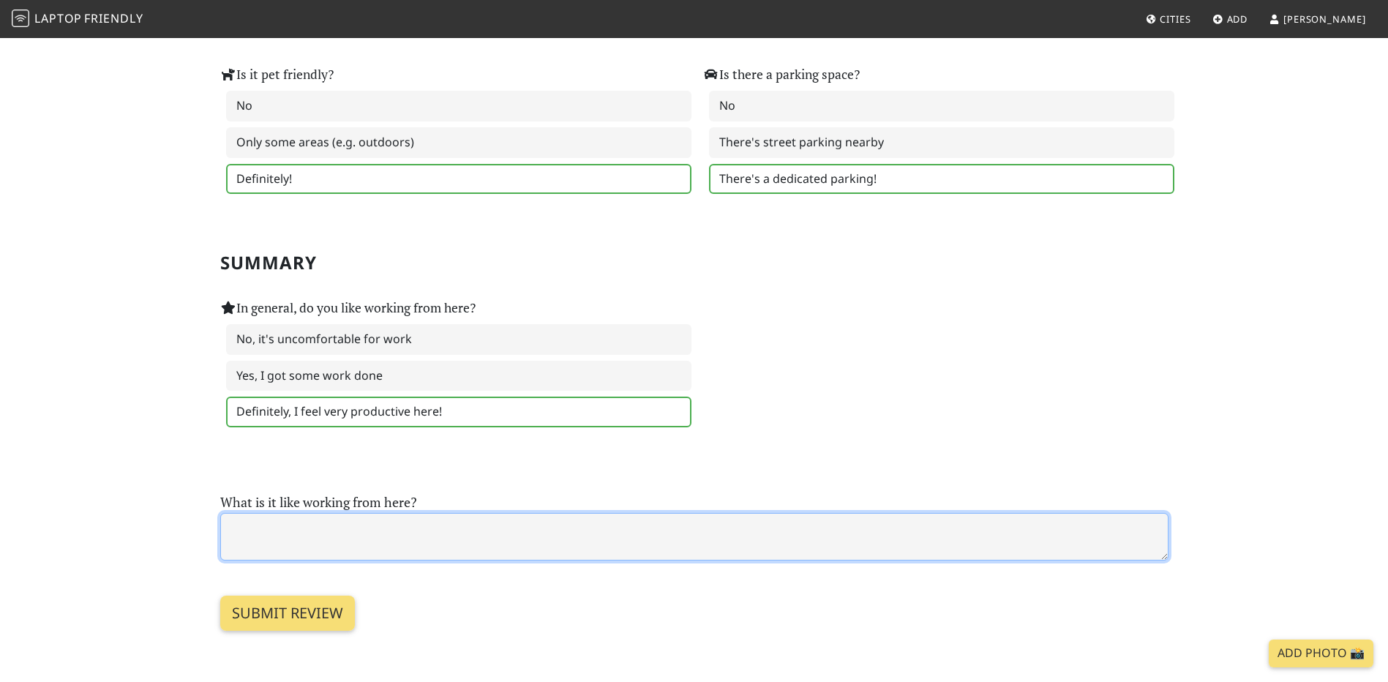
click at [310, 539] on textarea at bounding box center [694, 537] width 948 height 48
type textarea "NİCE"
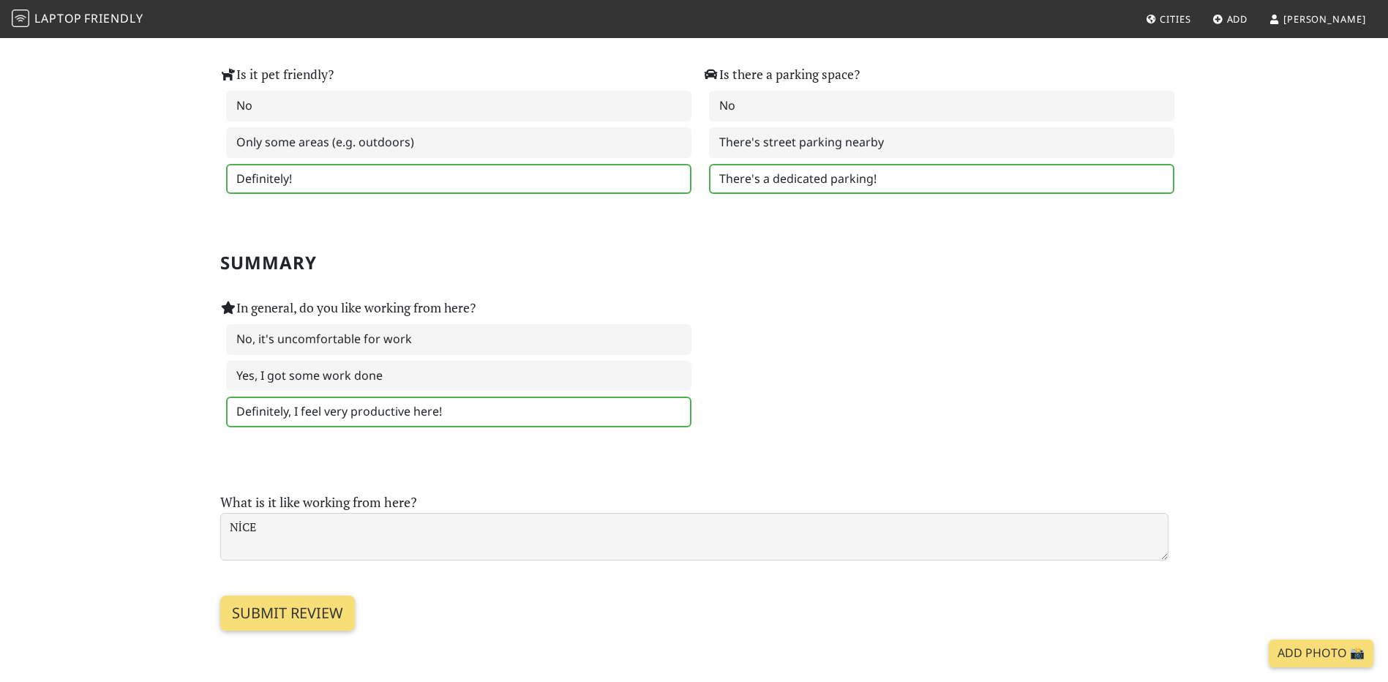
click at [340, 589] on section "Submit review" at bounding box center [694, 595] width 948 height 70
click at [331, 614] on input "Submit review" at bounding box center [287, 613] width 135 height 35
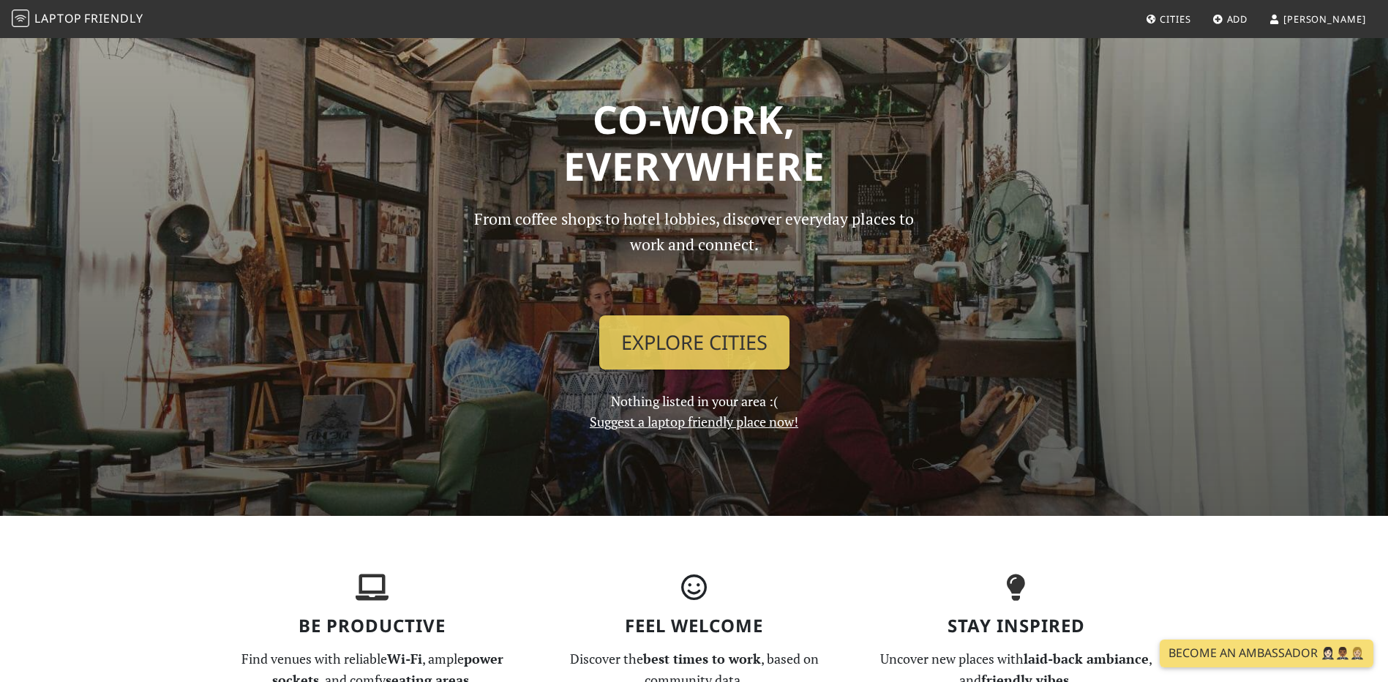
scroll to position [73, 0]
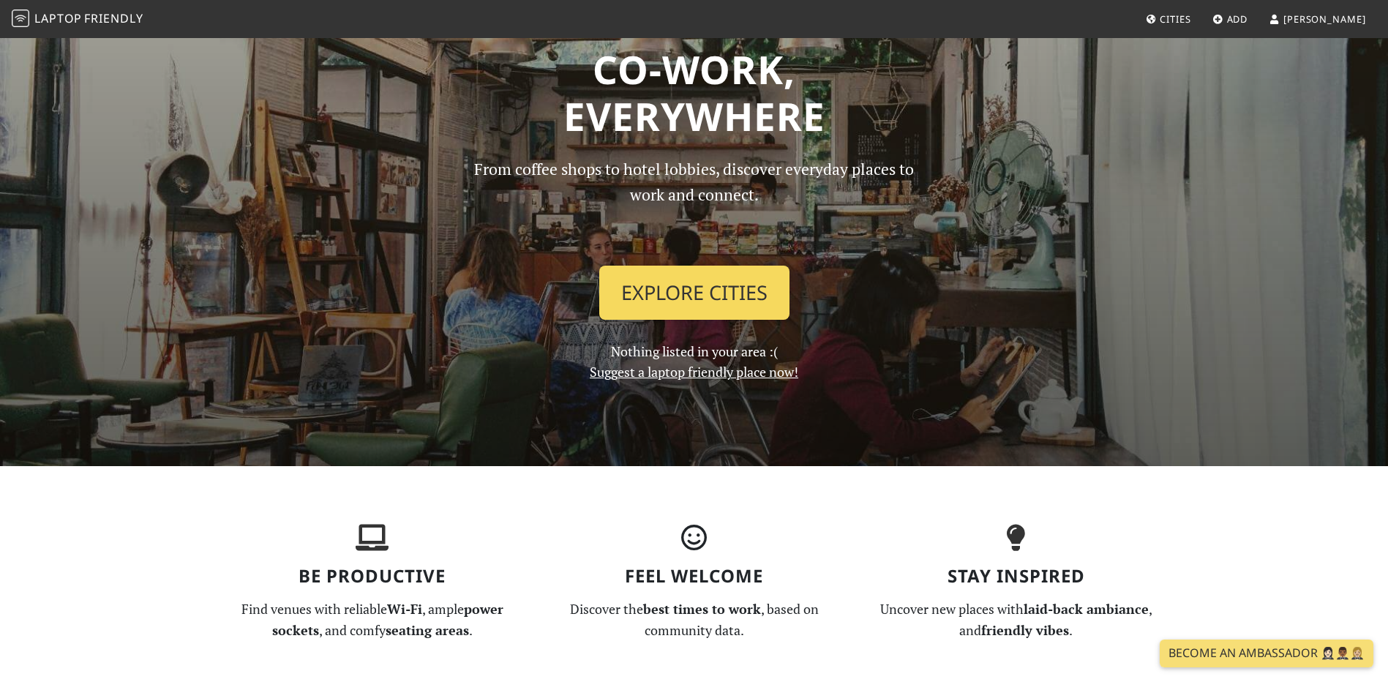
click at [683, 293] on link "Explore Cities" at bounding box center [694, 293] width 190 height 54
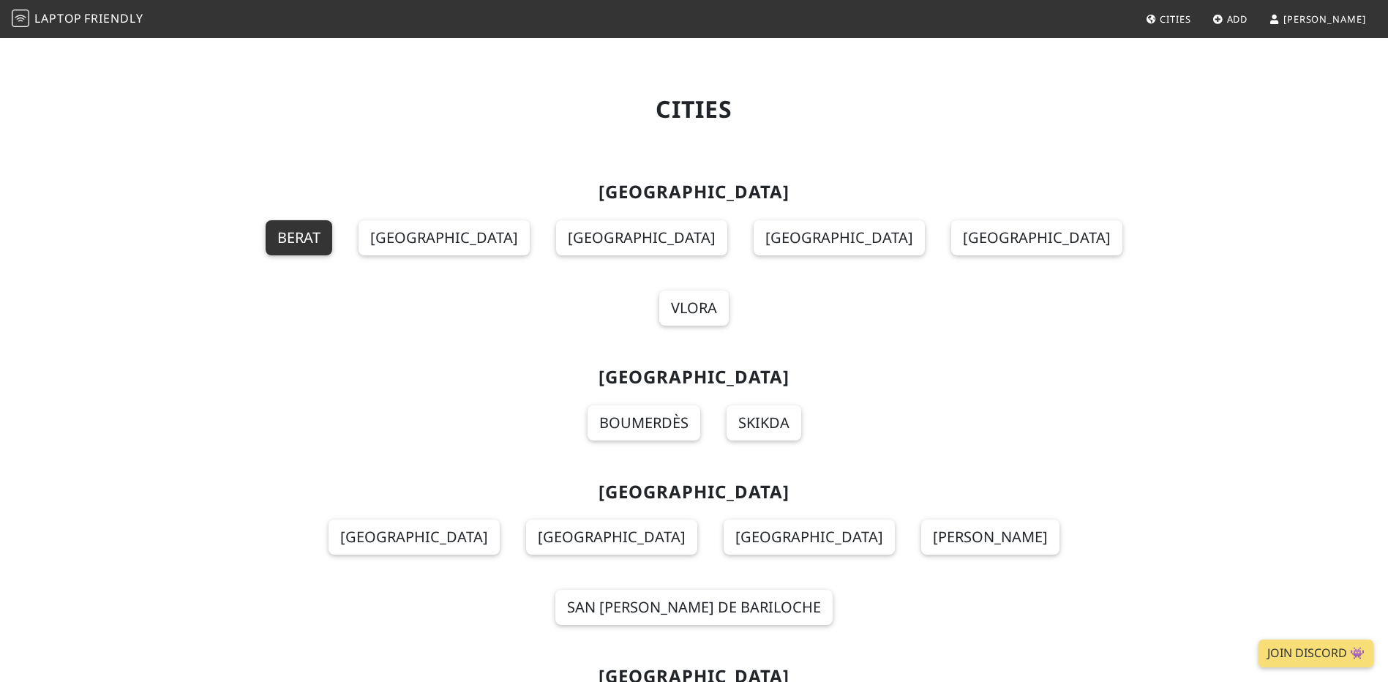
click at [332, 236] on link "Berat" at bounding box center [299, 237] width 67 height 35
click at [651, 405] on link "Boumerdès" at bounding box center [644, 422] width 113 height 35
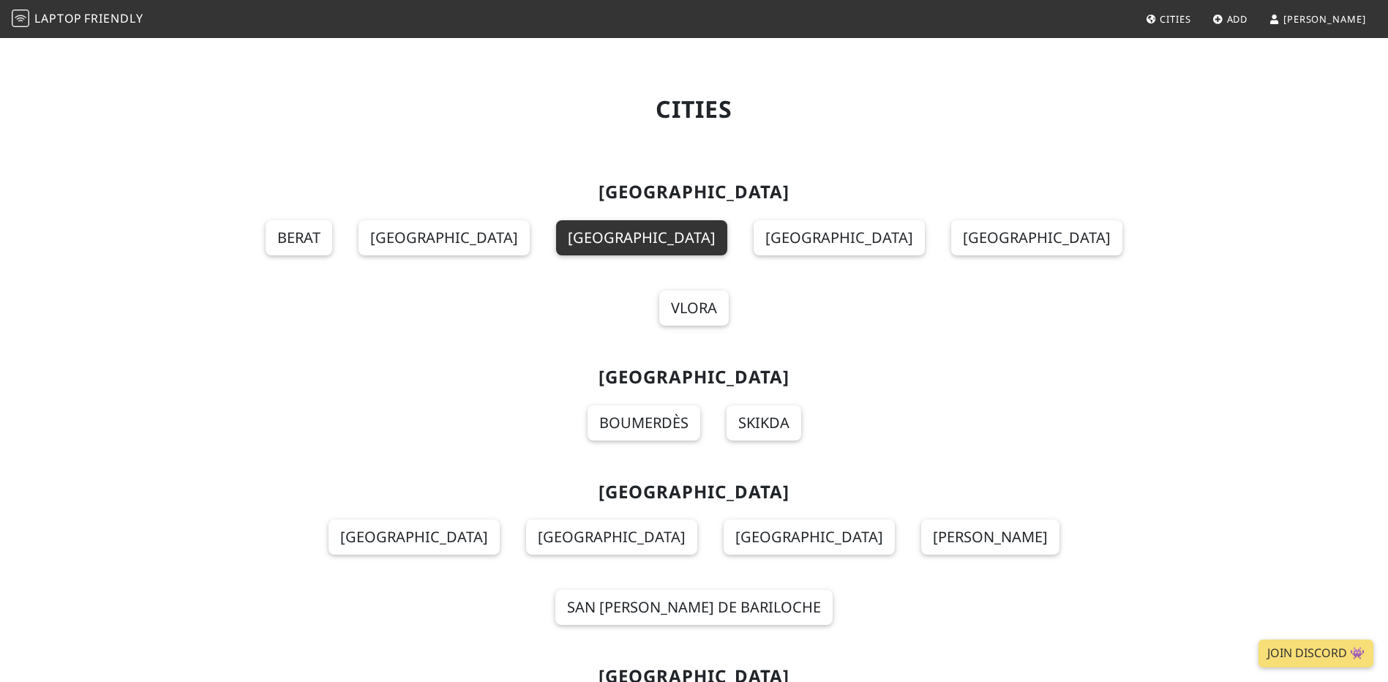
click at [610, 241] on link "Korçë" at bounding box center [641, 237] width 171 height 35
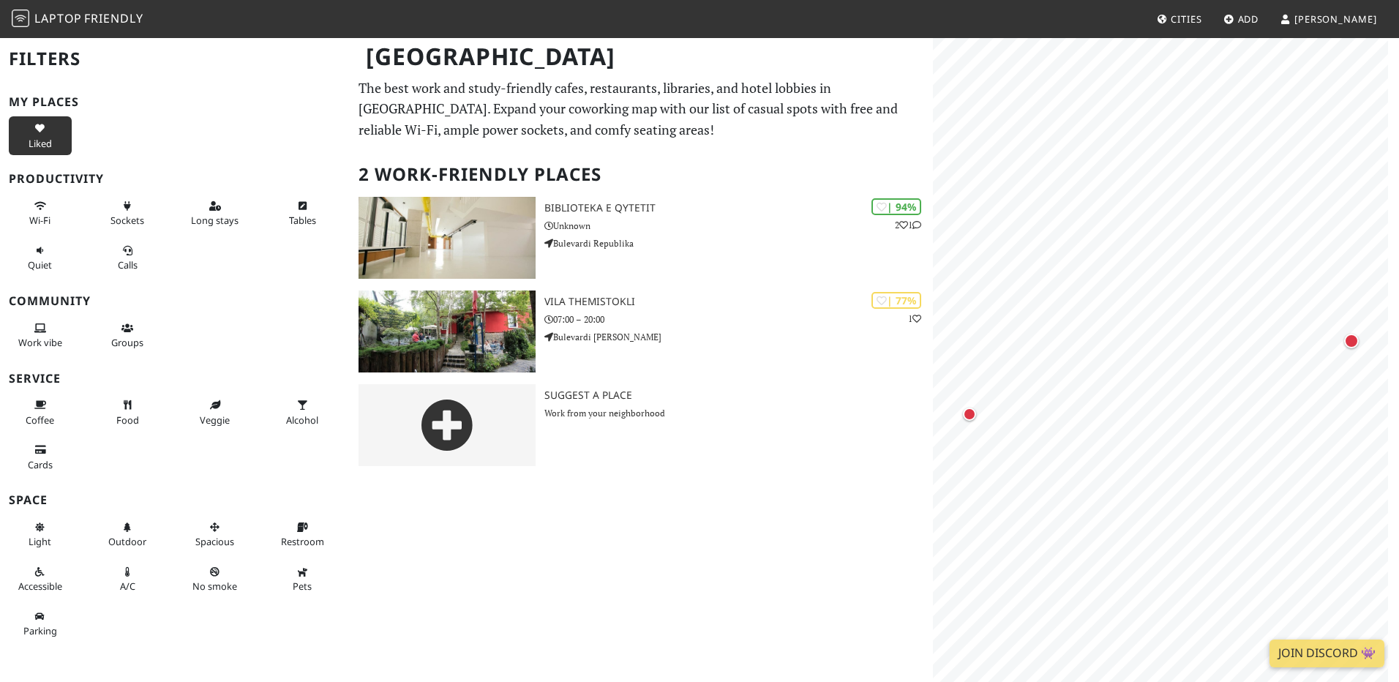
click at [55, 134] on div "Liked" at bounding box center [40, 136] width 54 height 30
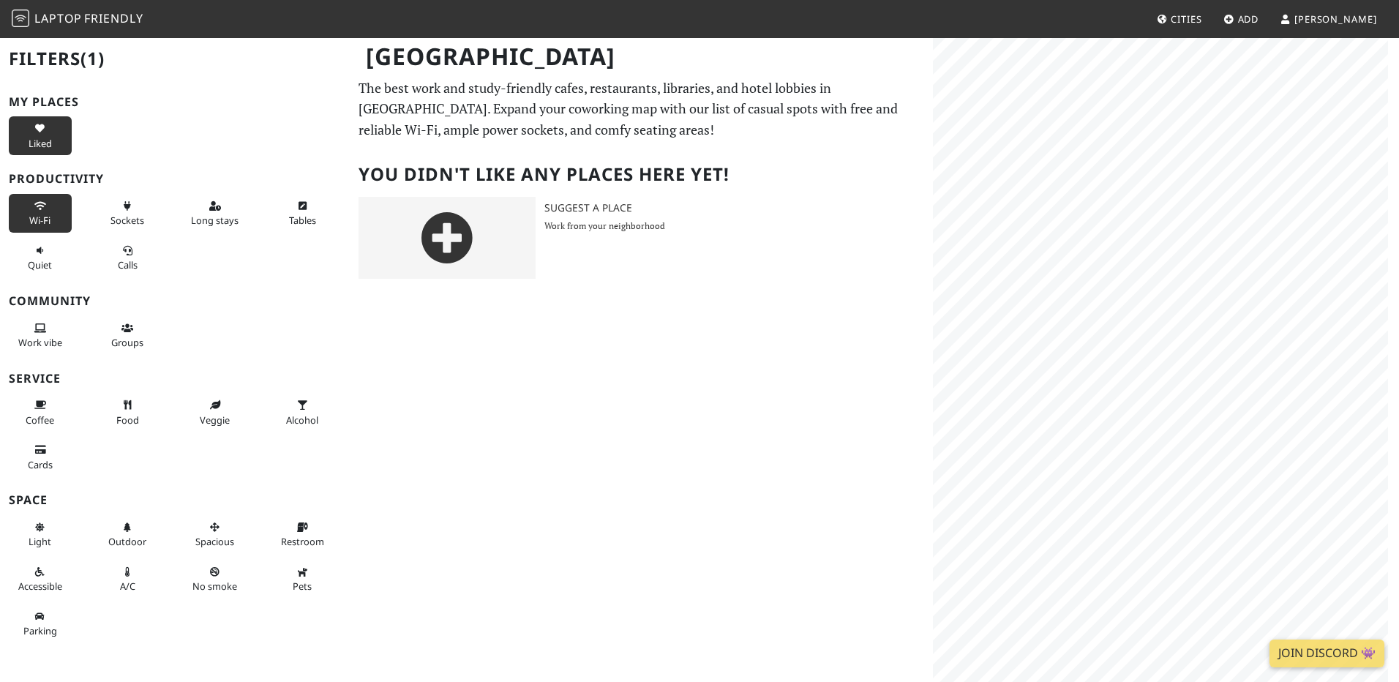
click at [34, 206] on icon at bounding box center [40, 207] width 12 height 10
click at [38, 137] on span "Liked" at bounding box center [40, 143] width 23 height 13
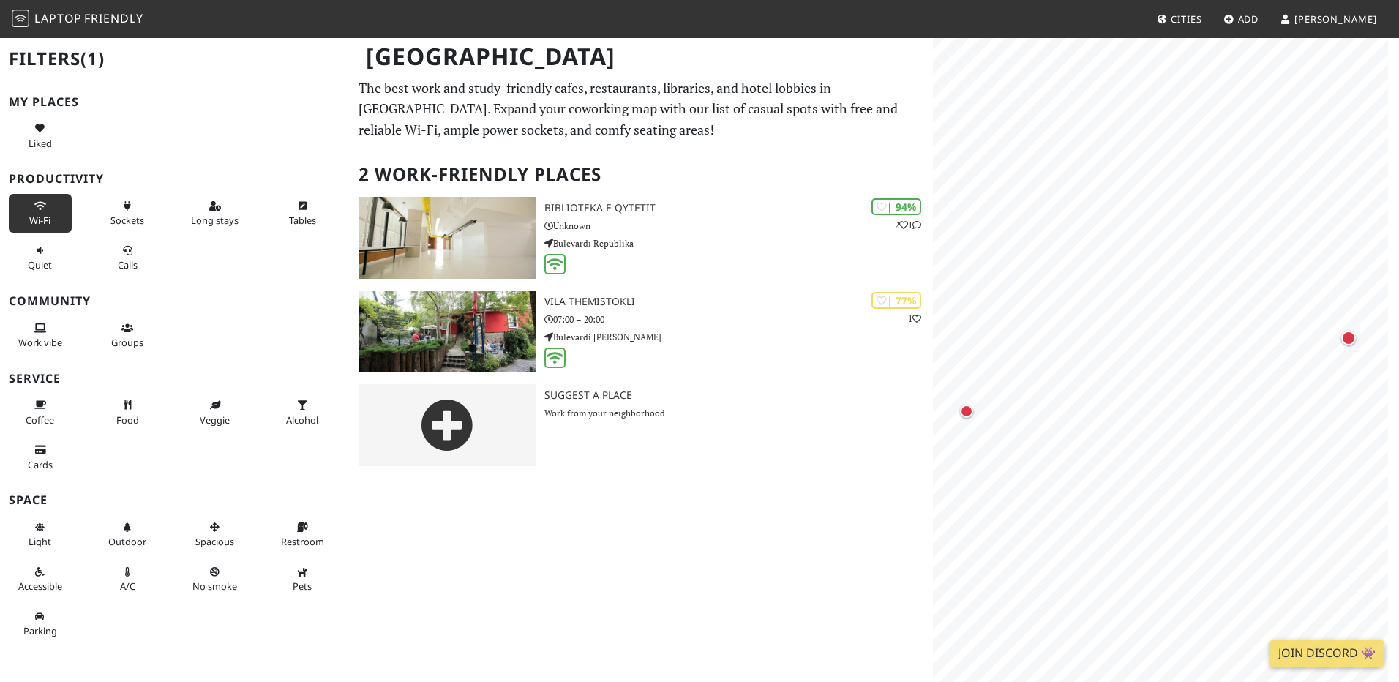
click at [39, 207] on icon at bounding box center [40, 207] width 12 height 10
click at [29, 408] on button "Coffee" at bounding box center [40, 412] width 63 height 39
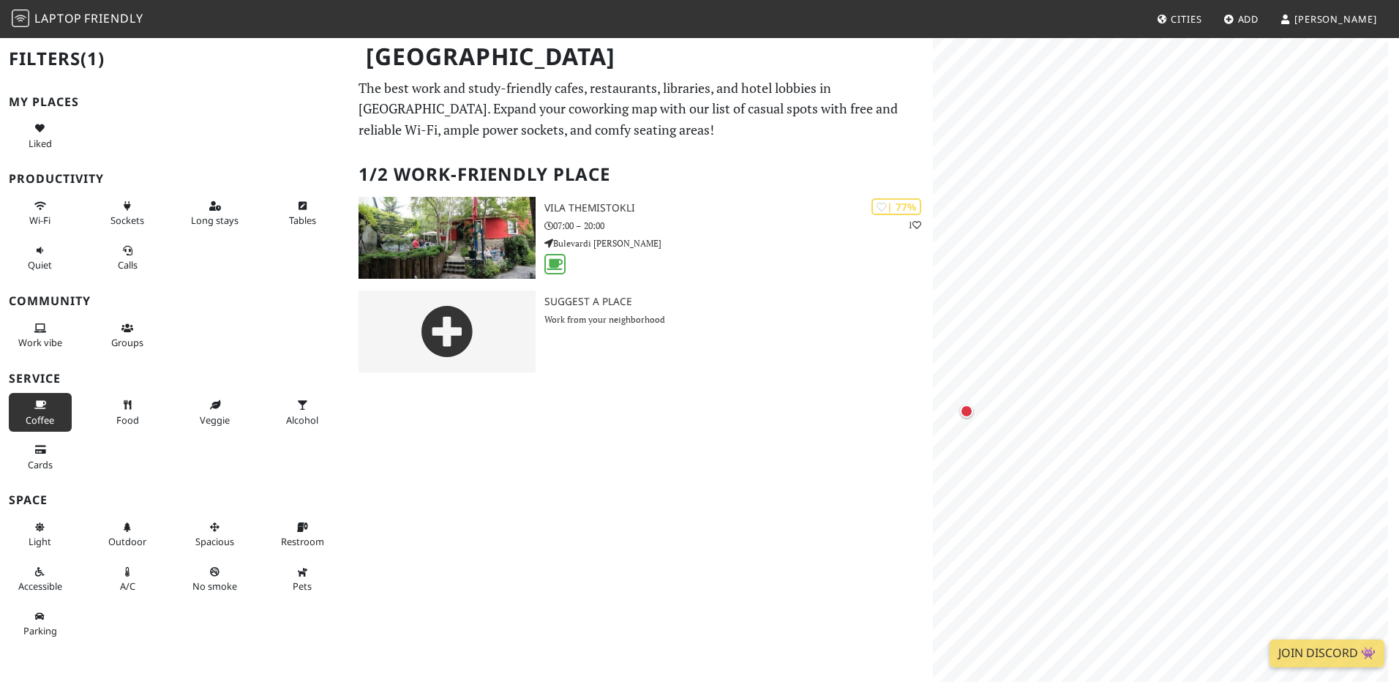
click at [26, 413] on span "Coffee" at bounding box center [40, 419] width 29 height 13
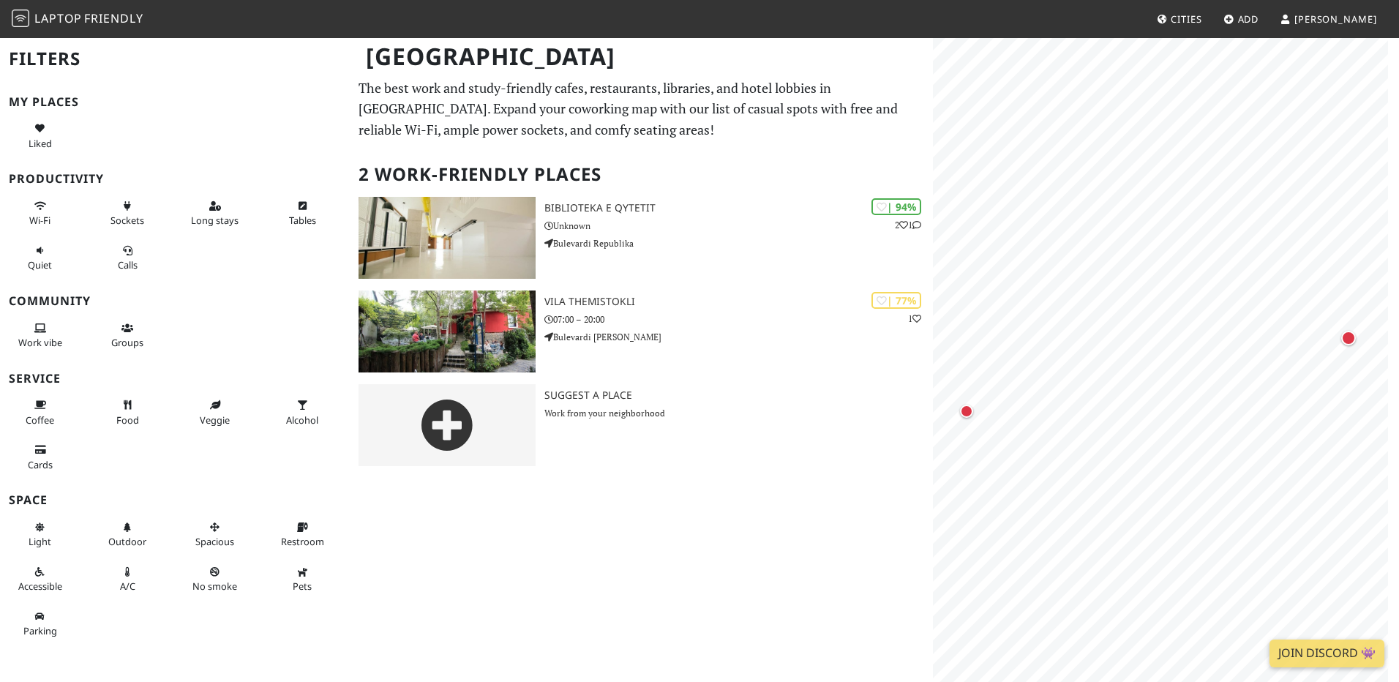
click at [1259, 23] on span "Add" at bounding box center [1248, 18] width 21 height 13
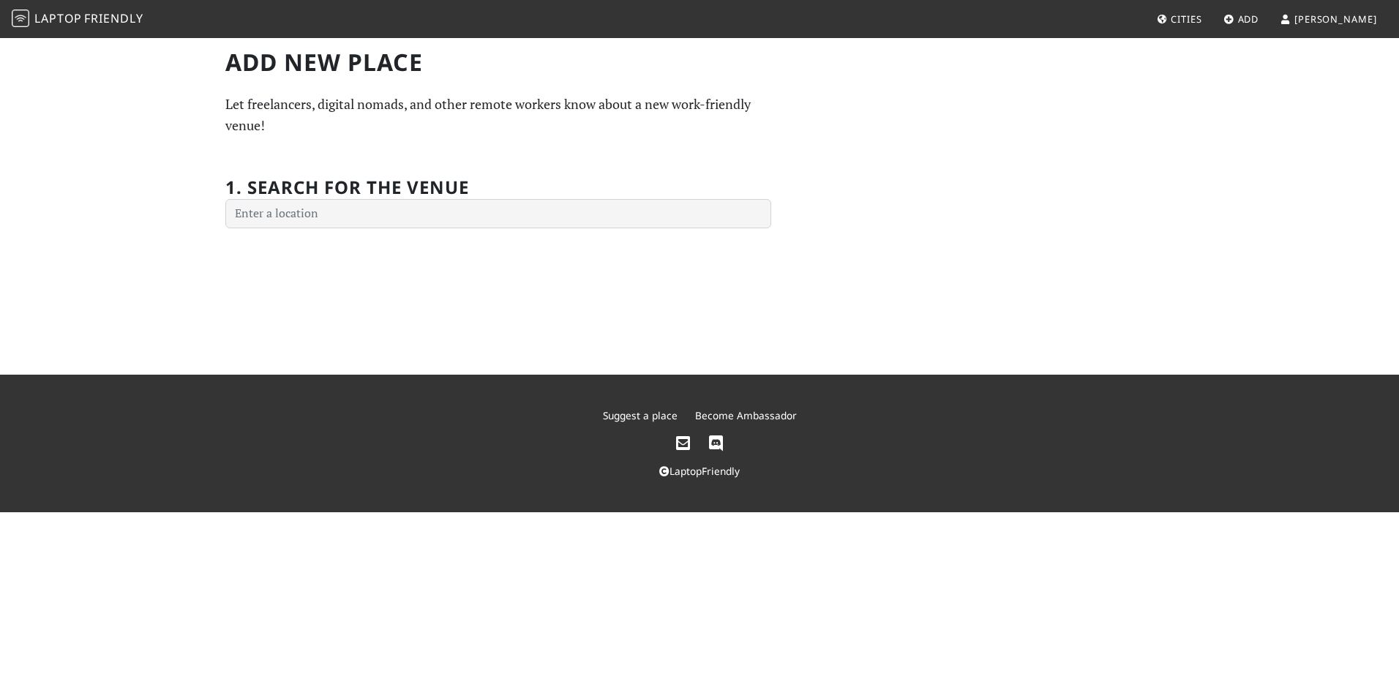
click at [410, 232] on div "Add new Place Let freelancers, digital nomads, and other remote workers know ab…" at bounding box center [699, 206] width 1399 height 338
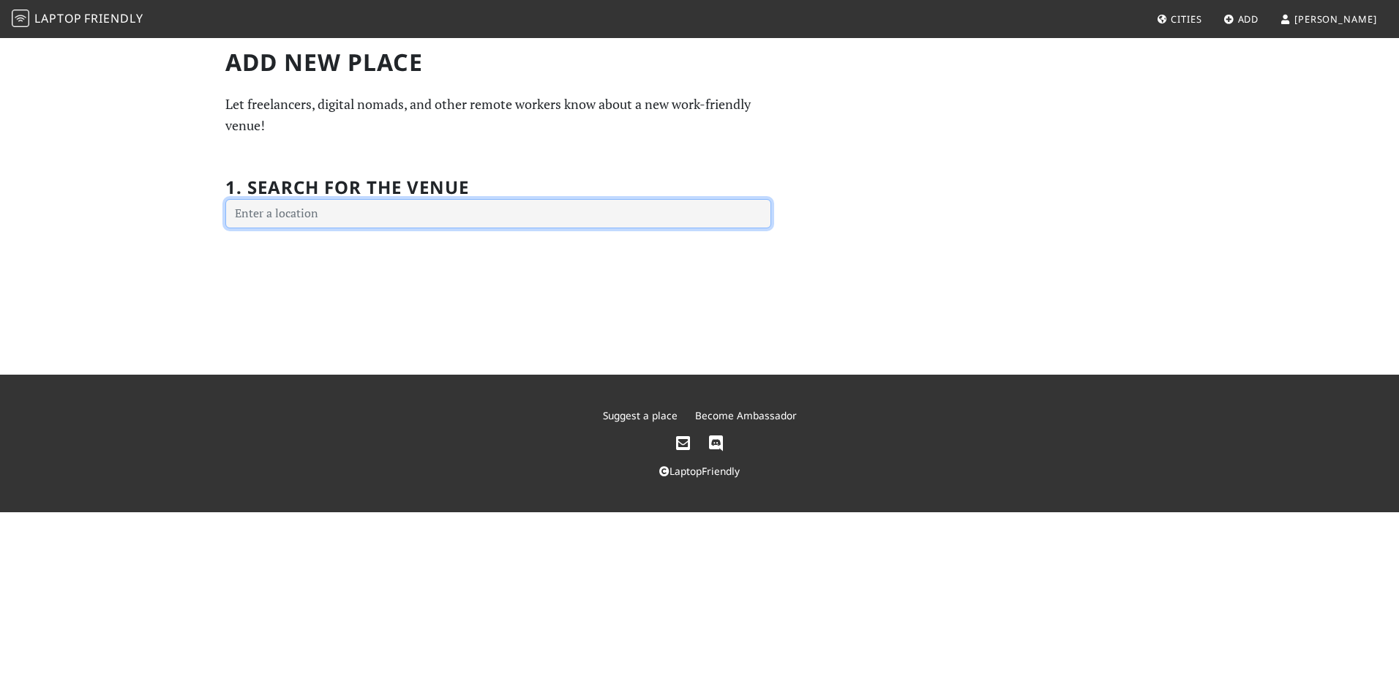
click at [379, 218] on input "text" at bounding box center [498, 213] width 546 height 29
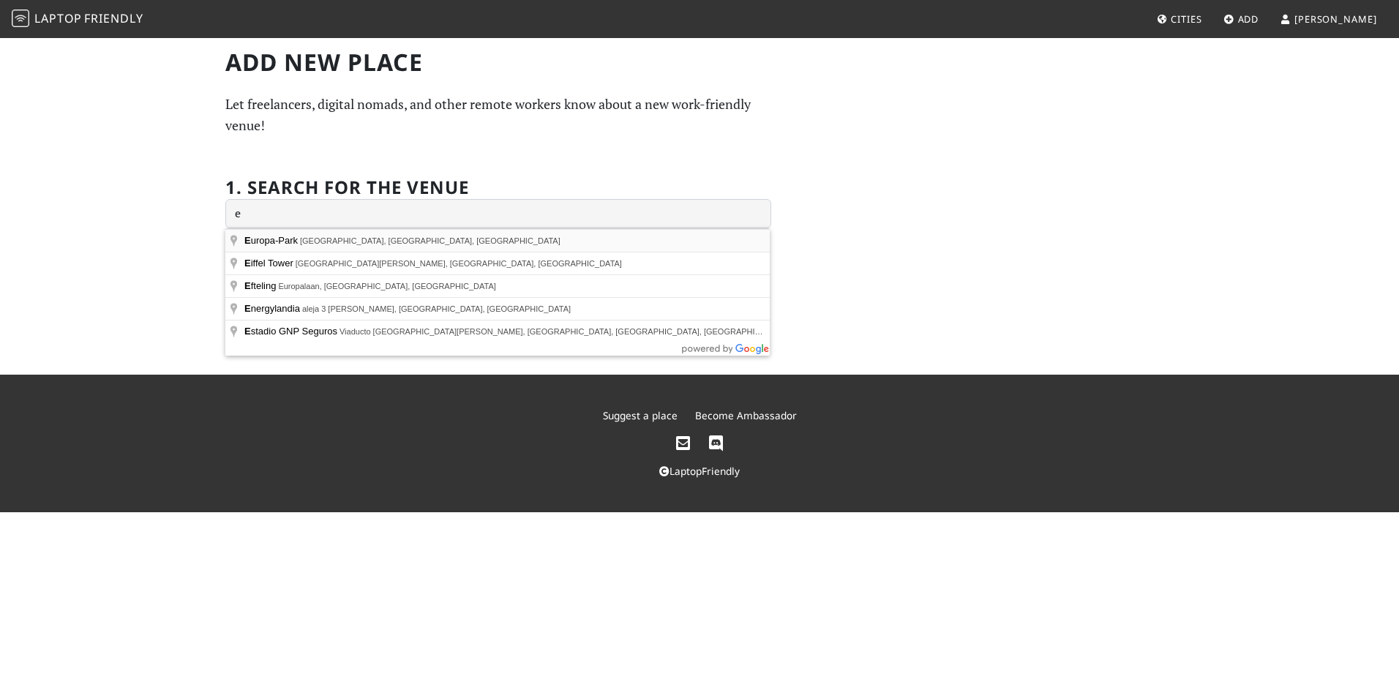
type input "Europa-Park, Europa-Park-Straße, Rust, Germany"
type input "[GEOGRAPHIC_DATA]"
type input "Europa-Park-Straße"
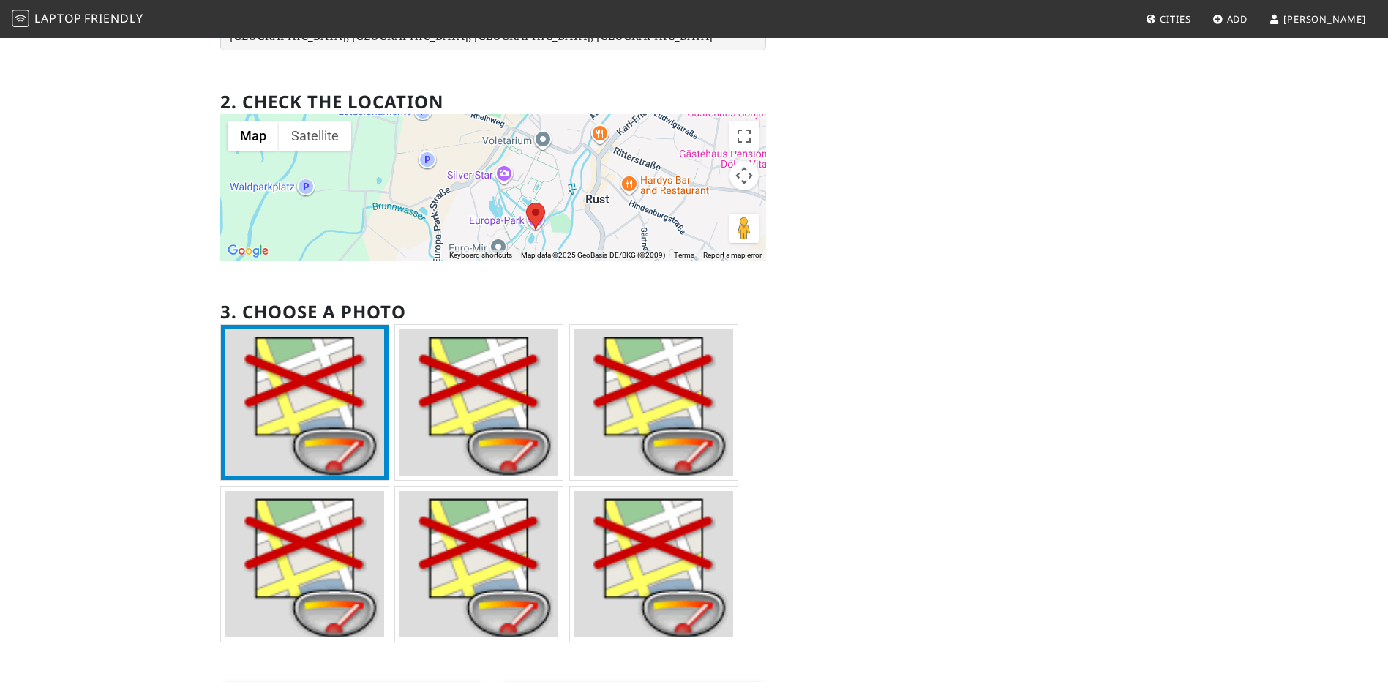
scroll to position [366, 0]
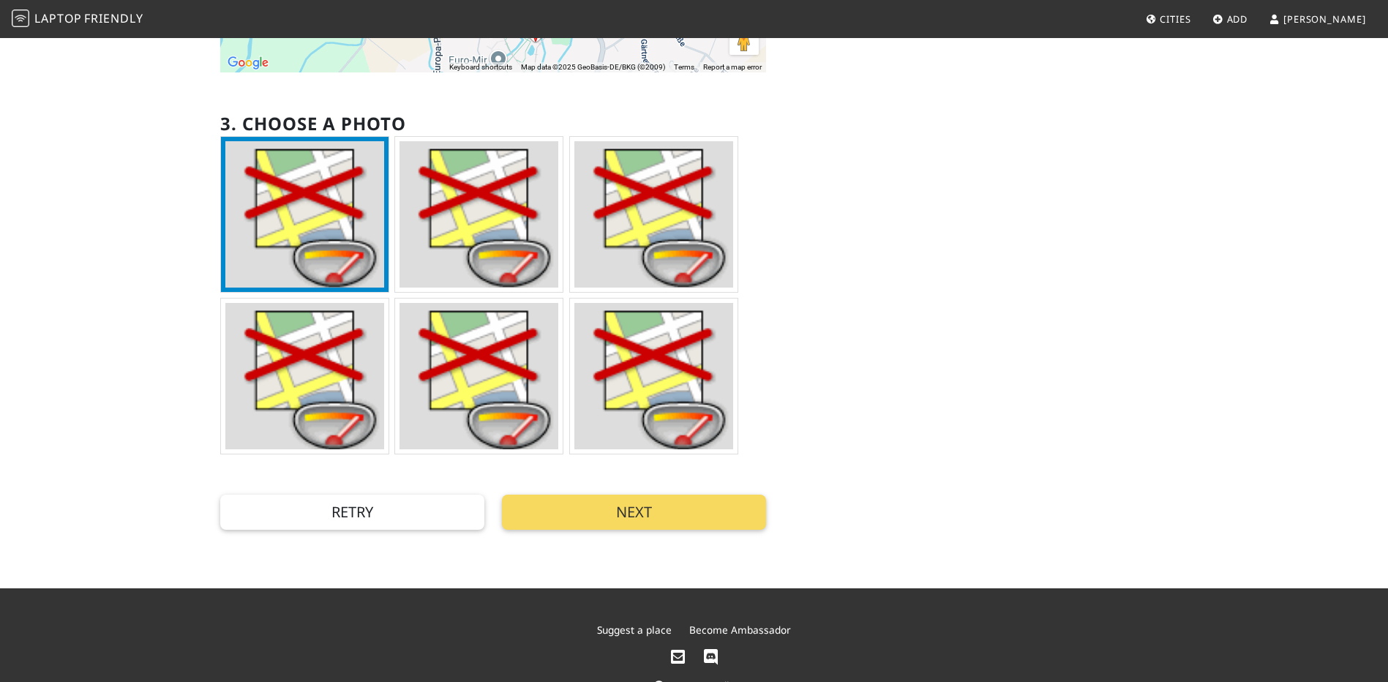
click at [595, 509] on button "Next" at bounding box center [634, 512] width 264 height 35
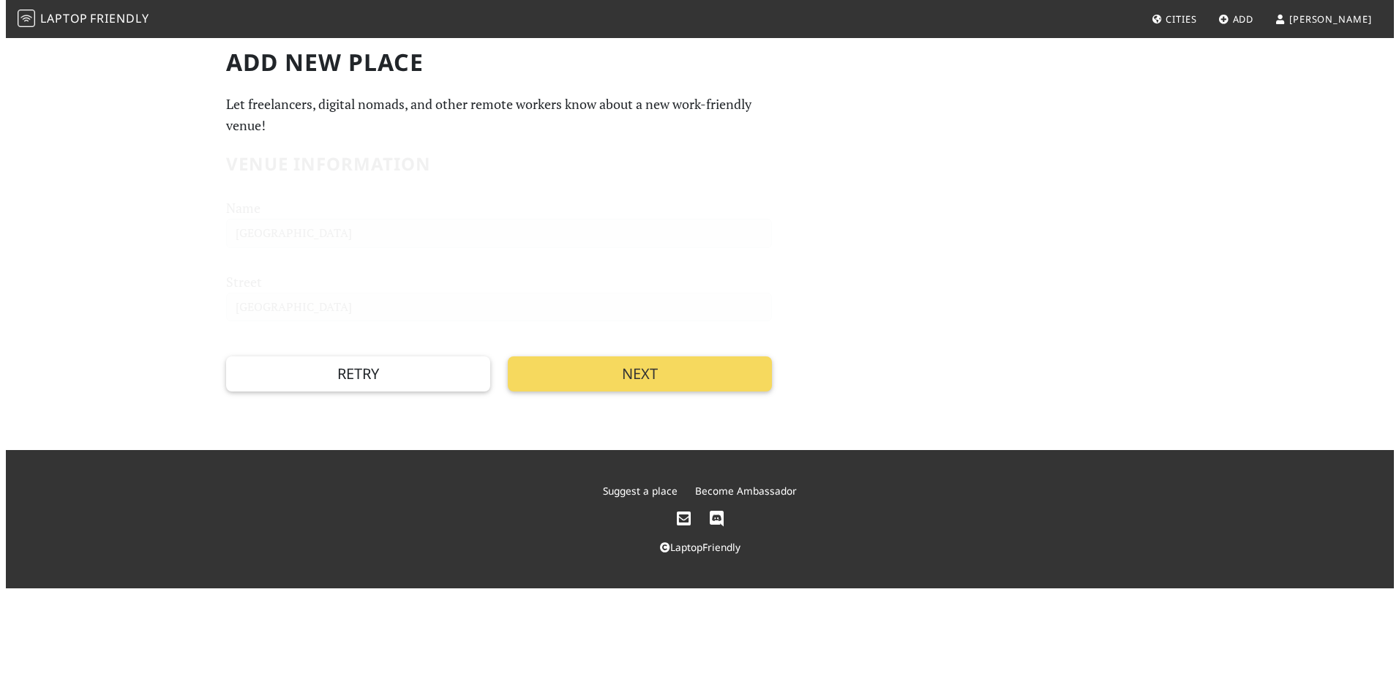
scroll to position [0, 0]
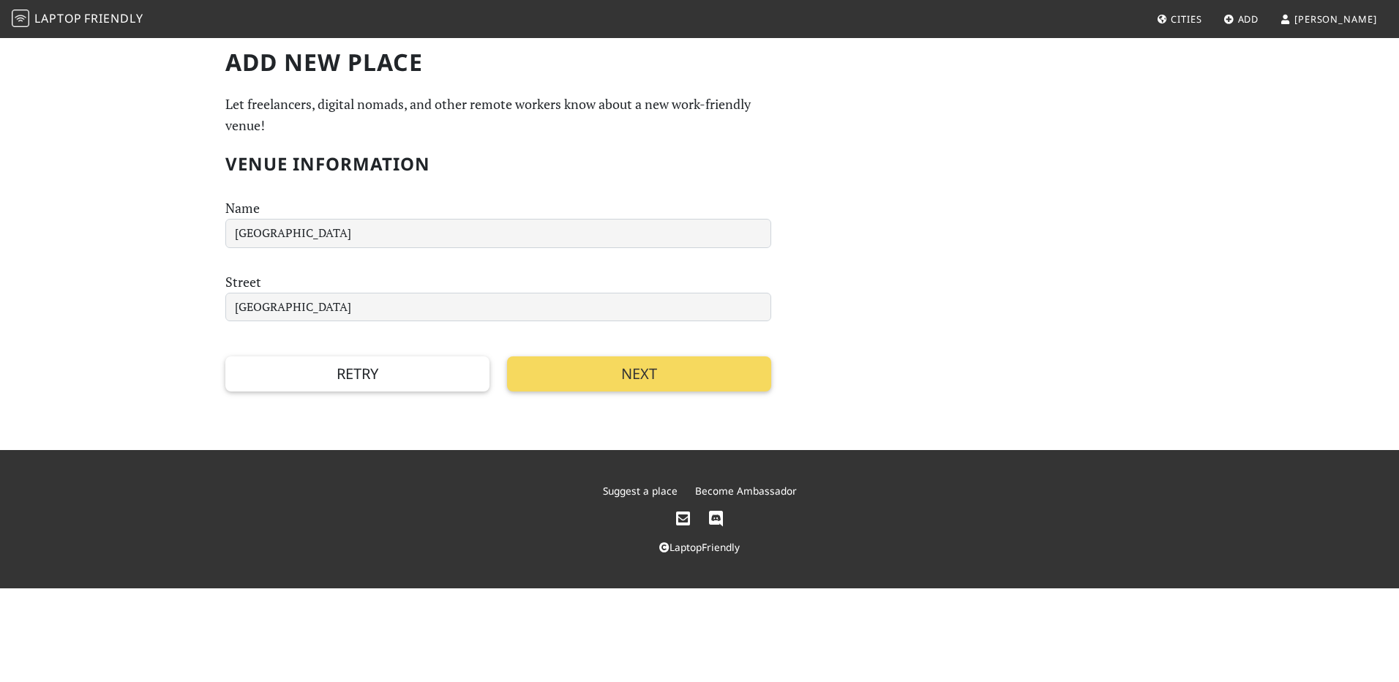
click at [558, 379] on button "Next" at bounding box center [639, 373] width 264 height 35
click at [616, 383] on button "Next" at bounding box center [639, 373] width 264 height 35
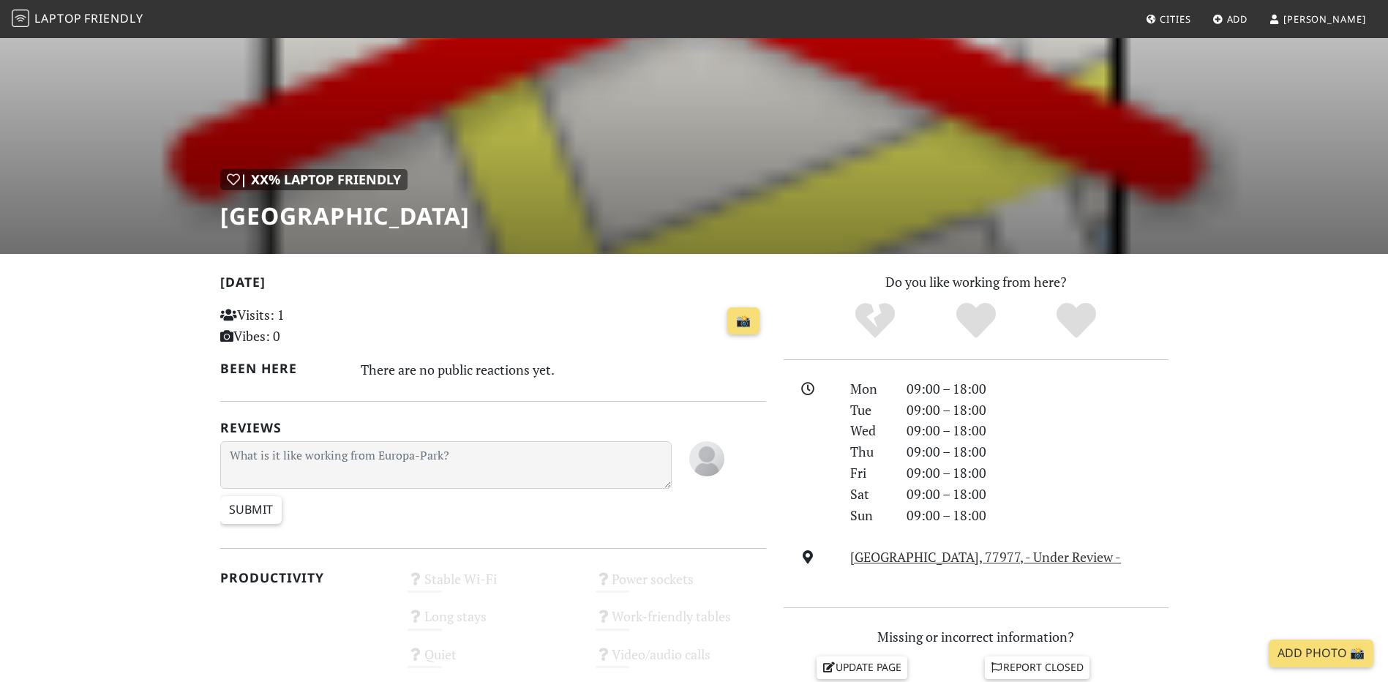
scroll to position [73, 0]
